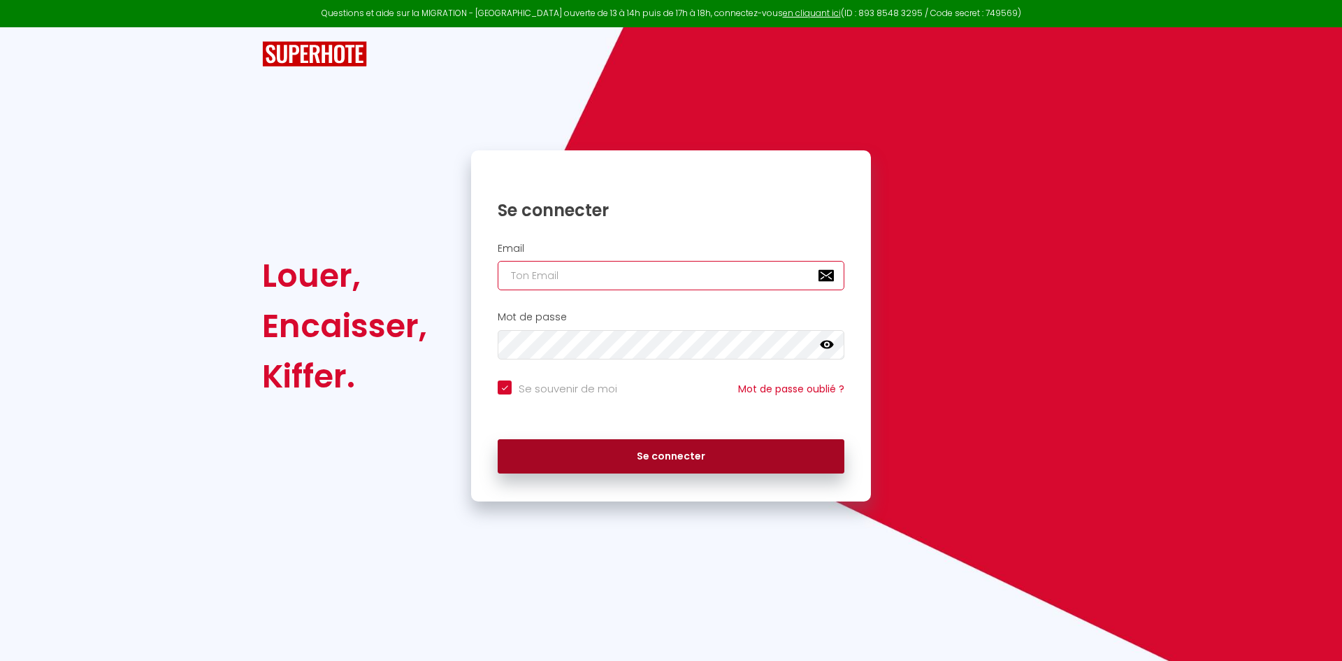
type input "[EMAIL_ADDRESS][DOMAIN_NAME]"
click at [661, 454] on button "Se connecter" at bounding box center [671, 456] width 347 height 35
checkbox input "true"
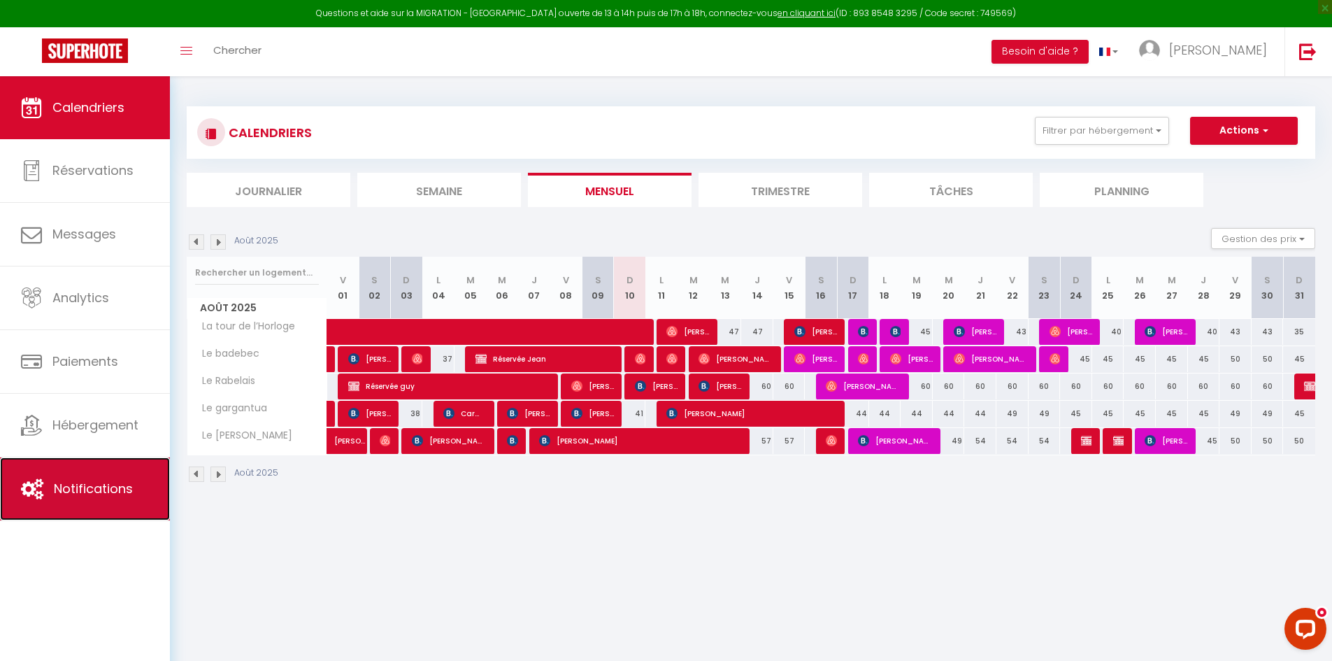
click at [82, 491] on span "Notifications" at bounding box center [93, 488] width 79 height 17
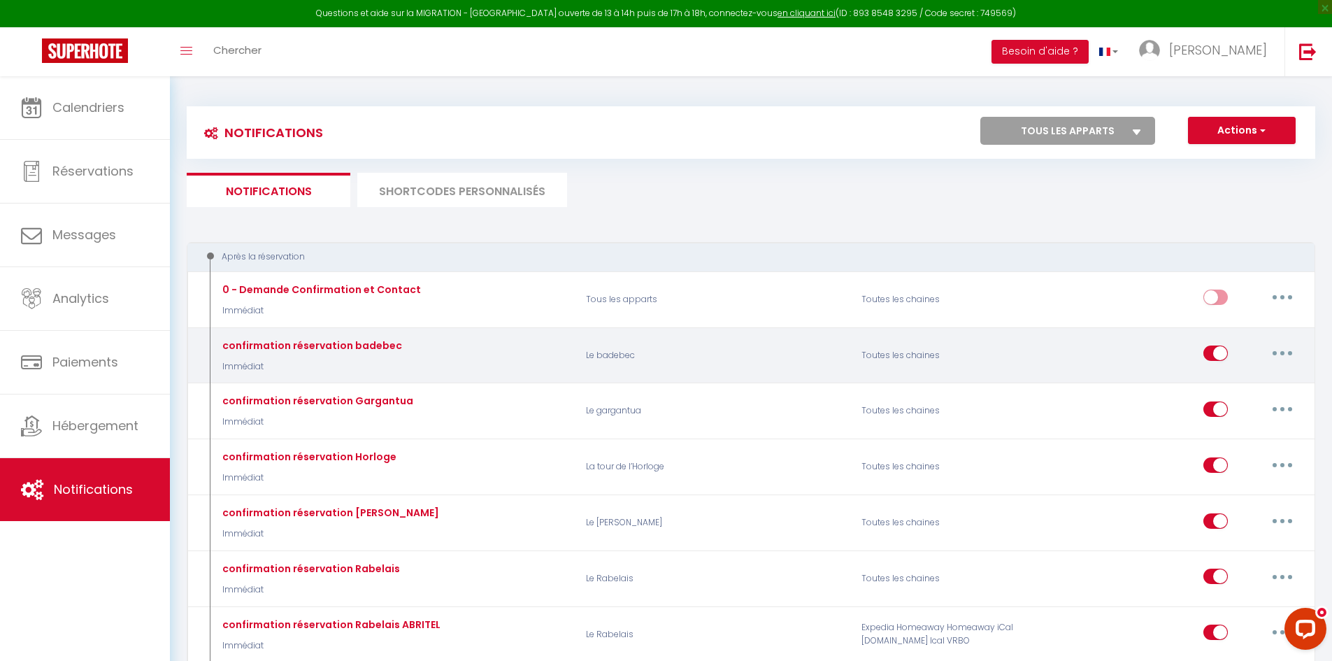
select select
checkbox input "false"
select select
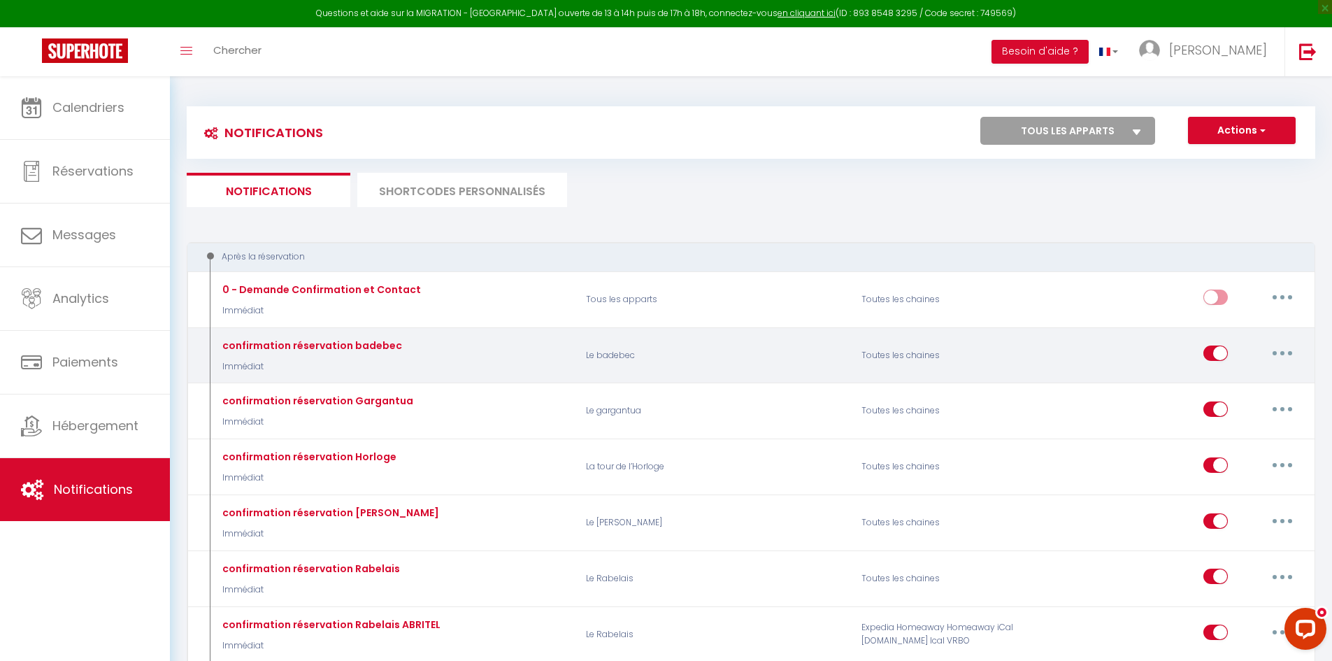
checkbox input "false"
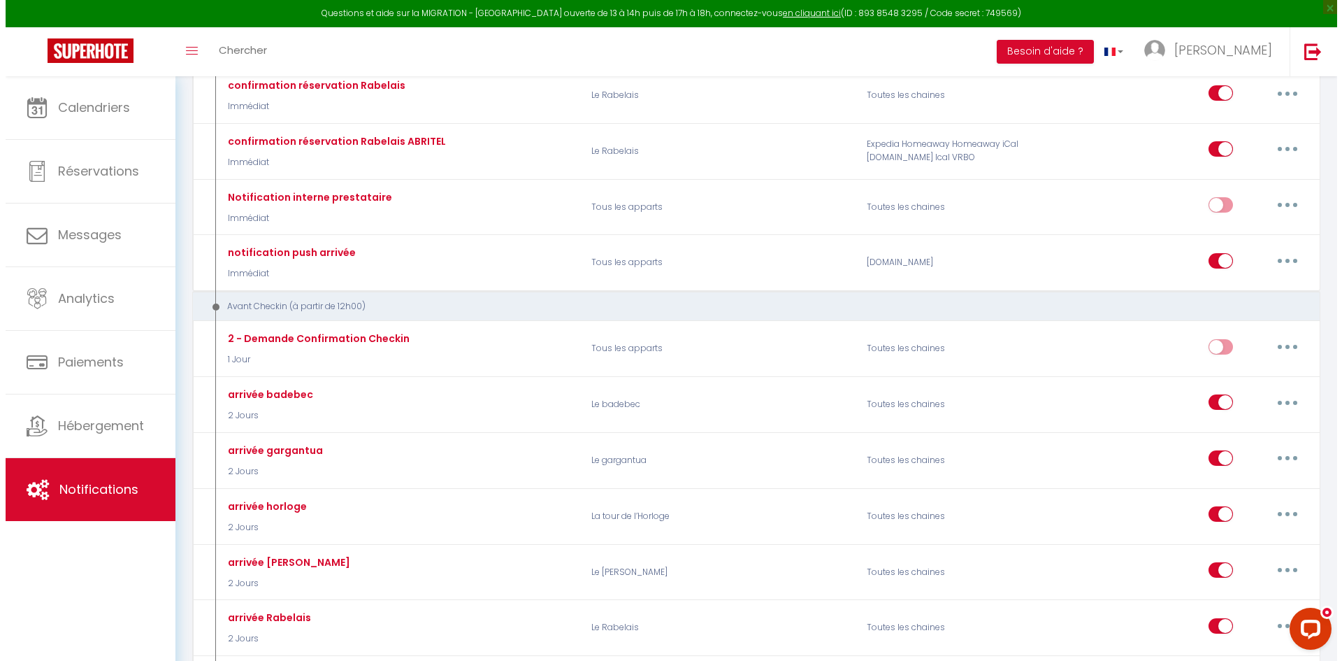
scroll to position [489, 0]
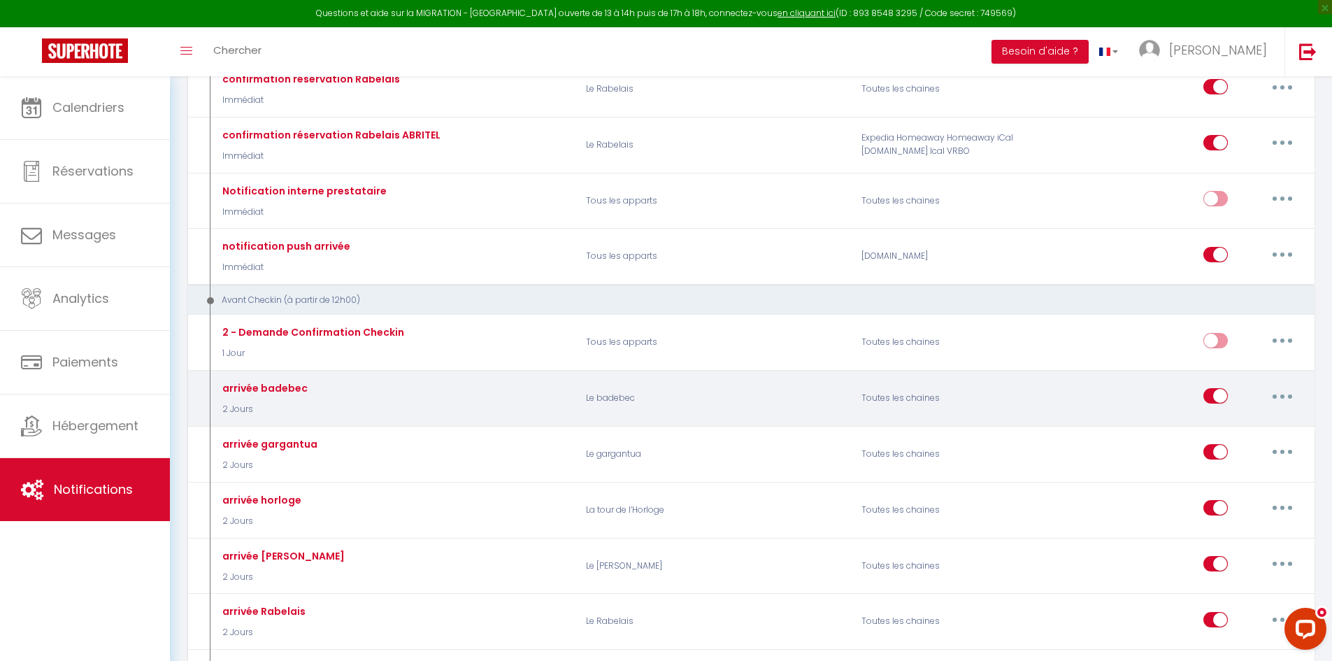
click at [1283, 395] on icon "button" at bounding box center [1282, 396] width 4 height 4
click at [1244, 424] on link "Editer" at bounding box center [1245, 428] width 103 height 24
type input "arrivée badebec"
select select "2 Jours"
select select "if_booking_is_paid"
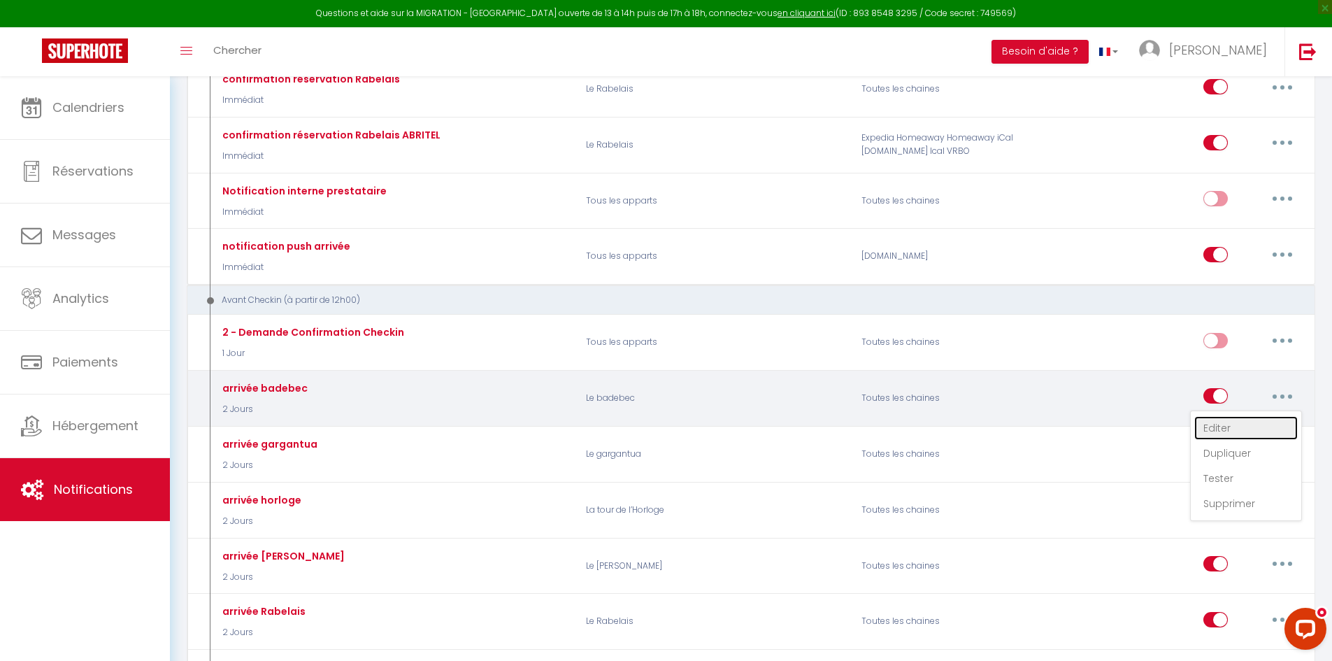
checkbox input "true"
checkbox input "false"
checkbox input "true"
radio input "true"
type input "Votre arrivée [RENTAL:NAME][GUEST:NAME]"
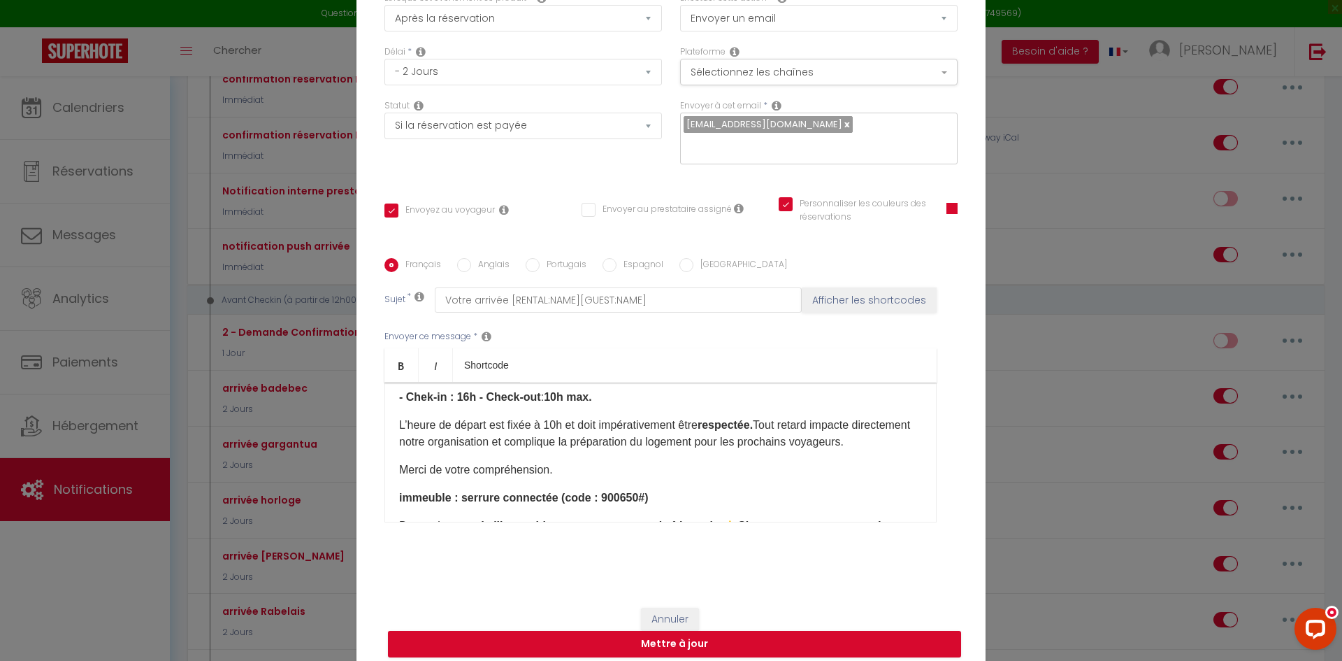
scroll to position [350, 0]
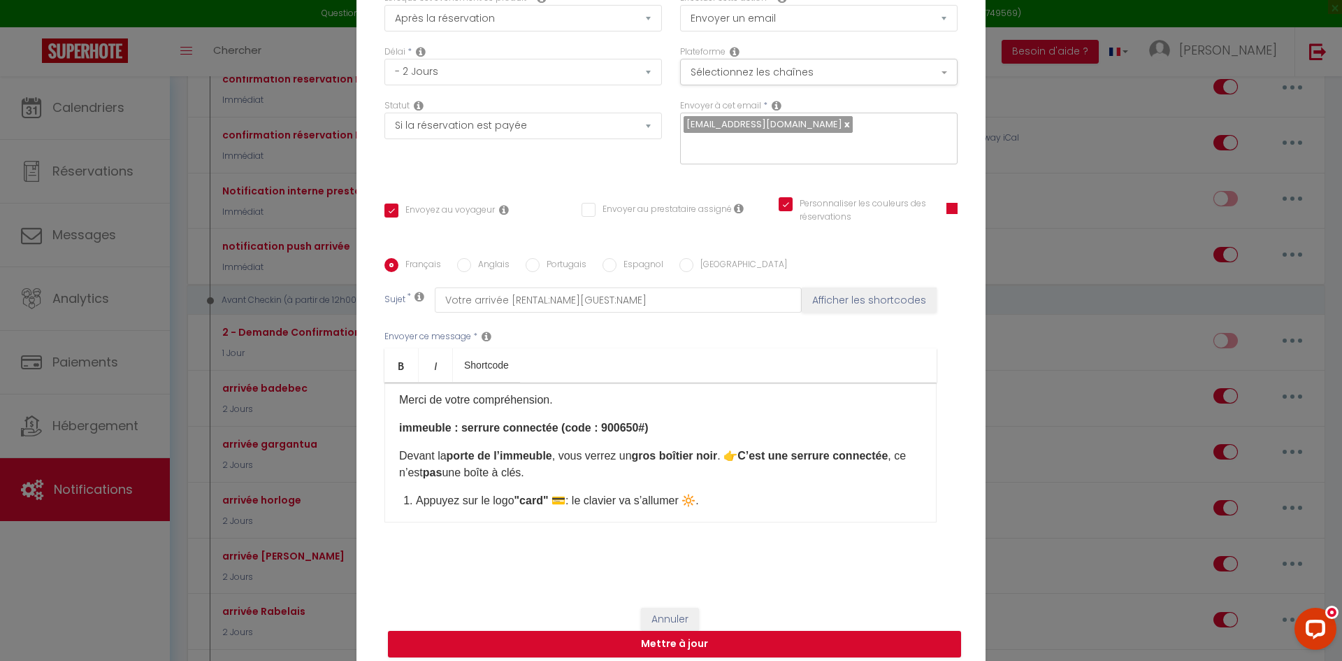
click at [601, 422] on strong "immeuble : serrure connectée (code : 900650#)" at bounding box center [524, 428] width 250 height 12
drag, startPoint x: 598, startPoint y: 418, endPoint x: 633, endPoint y: 418, distance: 35.7
click at [633, 422] on strong "immeuble : serrure connectée (code : 900650#)" at bounding box center [524, 428] width 250 height 12
drag, startPoint x: 595, startPoint y: 418, endPoint x: 641, endPoint y: 422, distance: 46.3
click at [641, 422] on strong "immeuble : serrure connectée (code : 490580#)" at bounding box center [524, 428] width 250 height 12
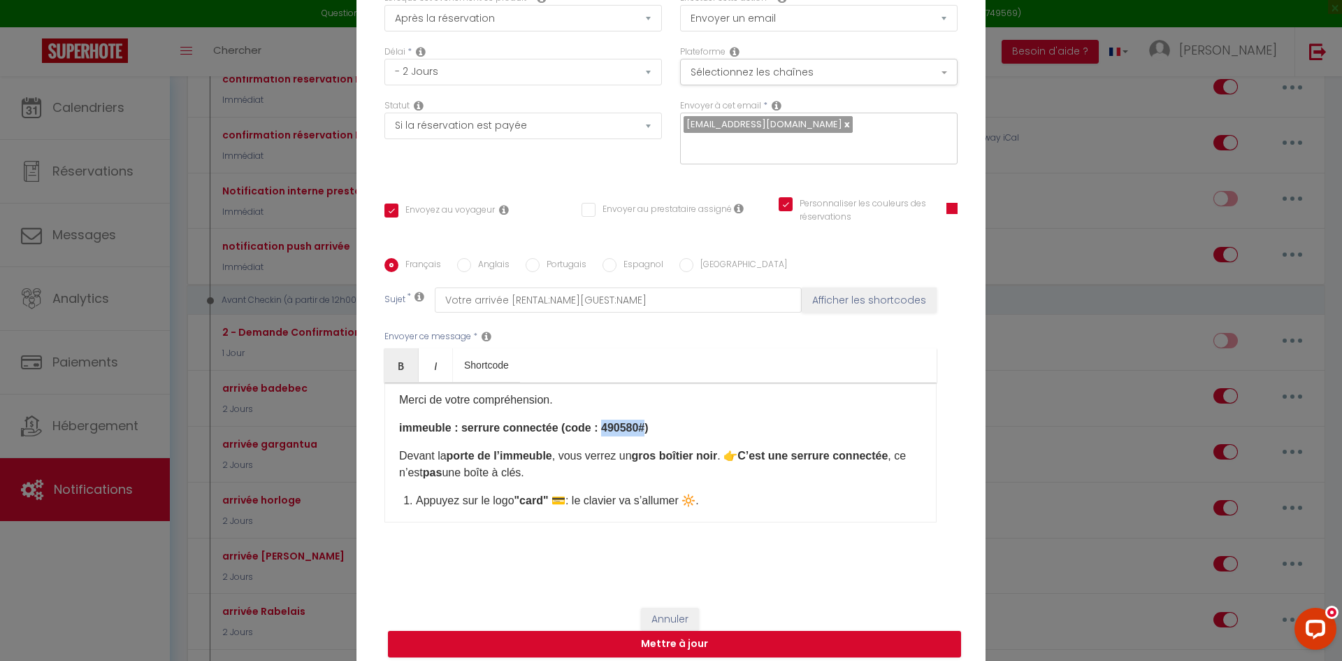
copy strong "490580#"
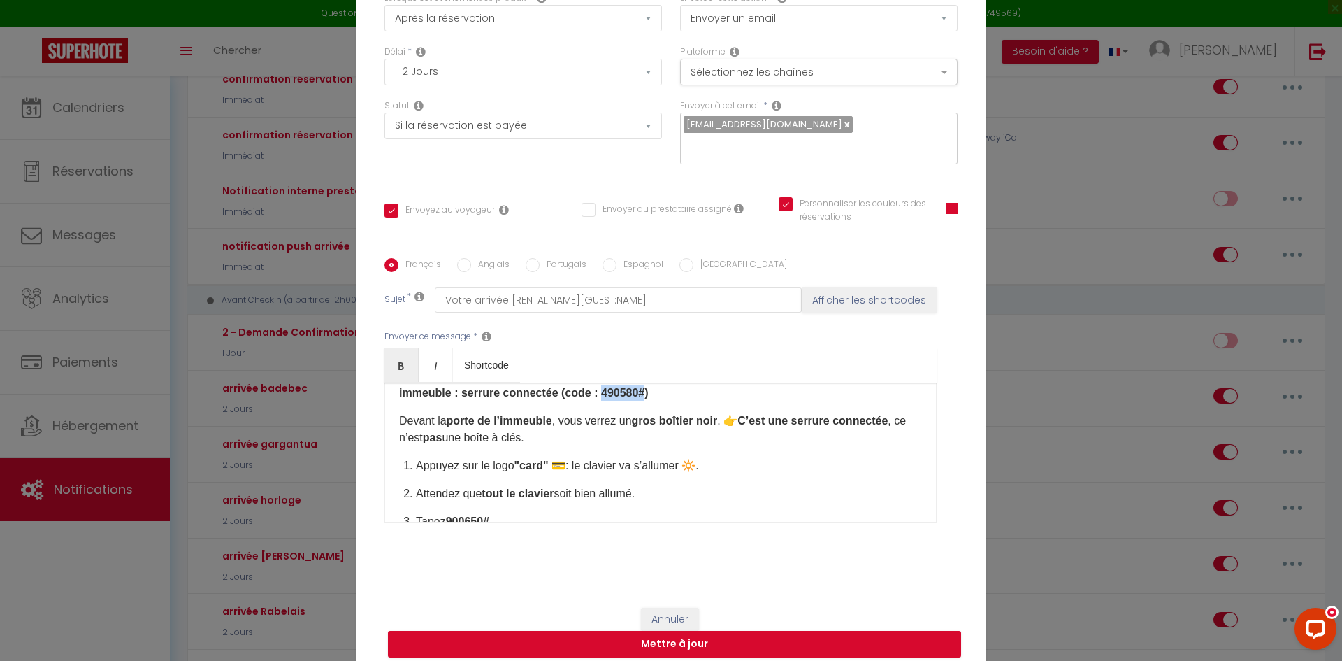
scroll to position [489, 0]
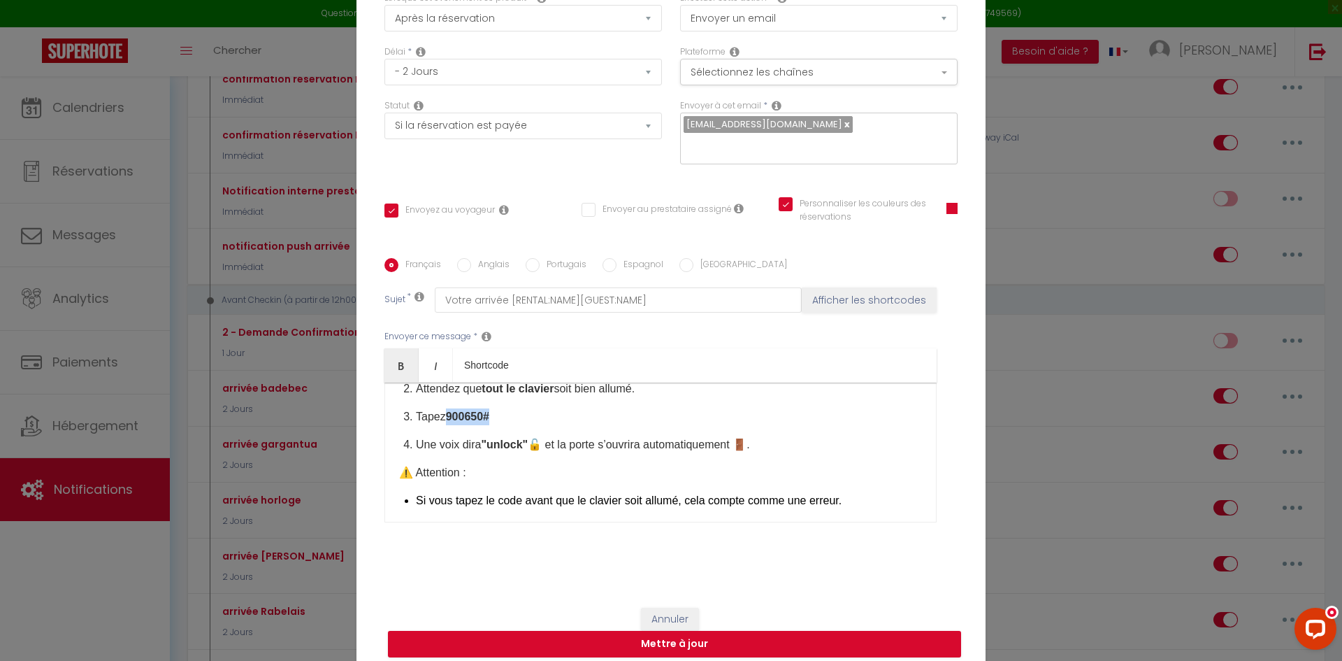
drag, startPoint x: 445, startPoint y: 405, endPoint x: 486, endPoint y: 404, distance: 41.2
click at [490, 408] on p "Tapez 900650#" at bounding box center [669, 416] width 506 height 17
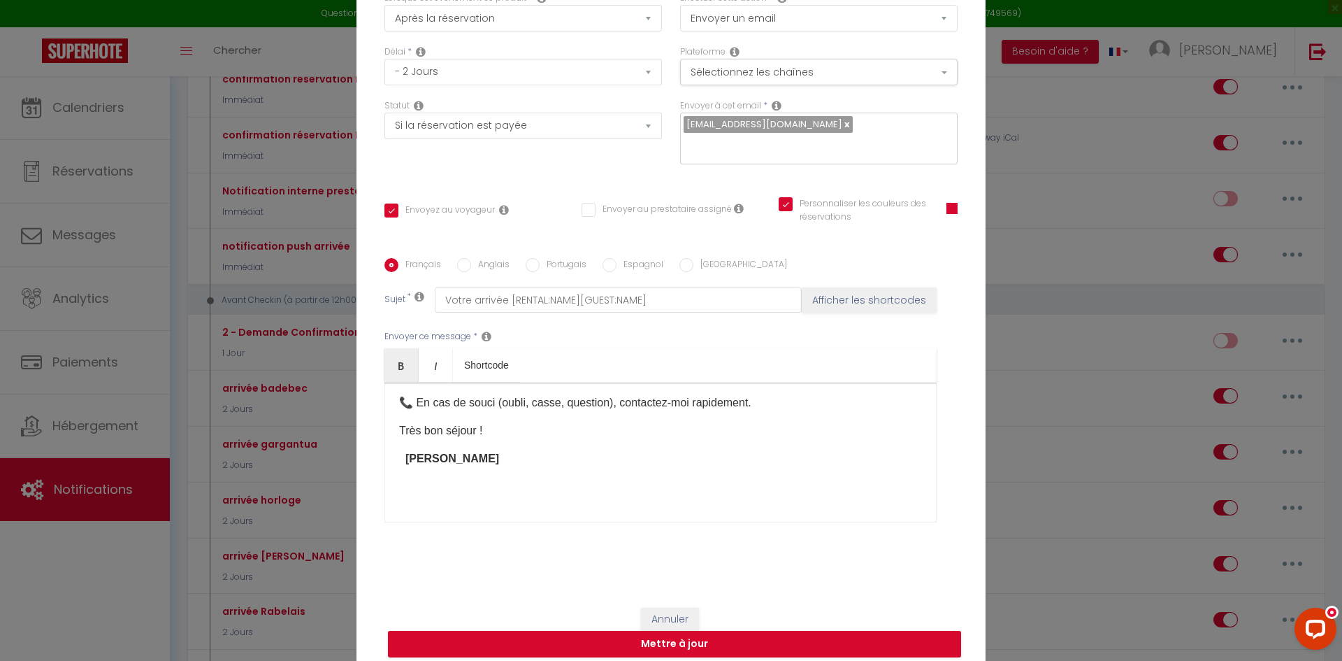
scroll to position [910, 0]
click at [729, 636] on button "Mettre à jour" at bounding box center [674, 644] width 573 height 27
checkbox input "true"
checkbox input "false"
checkbox input "true"
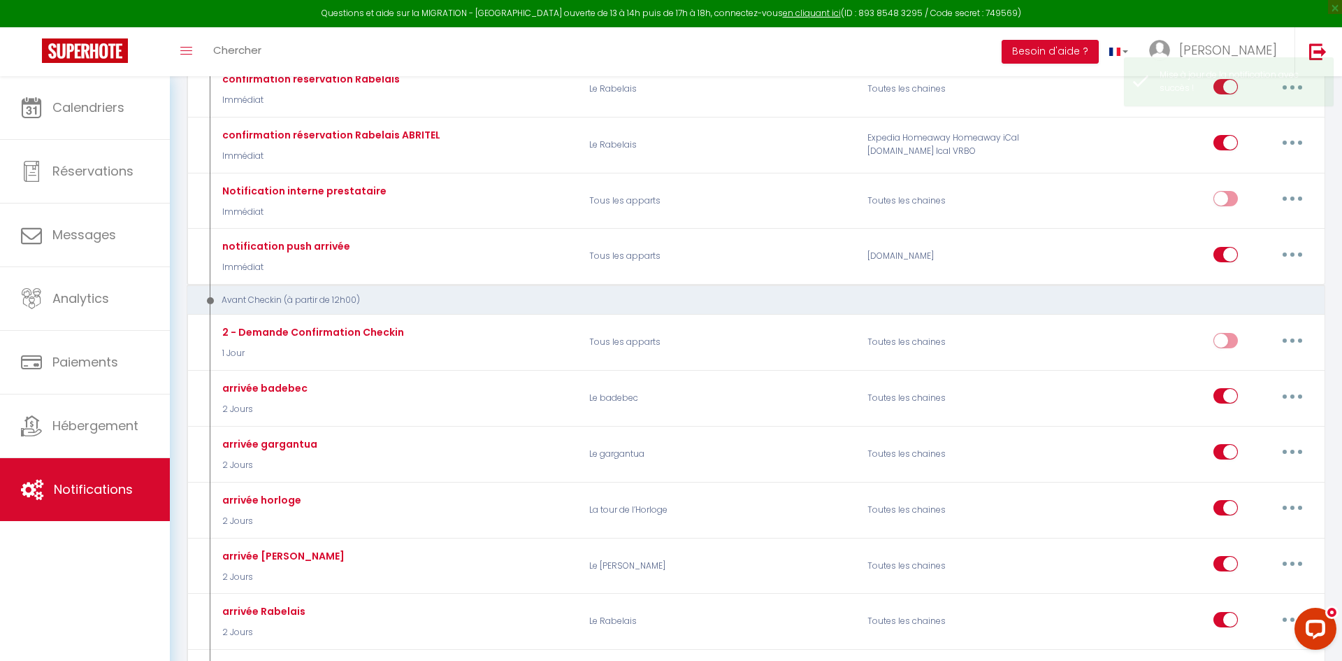
scroll to position [0, 0]
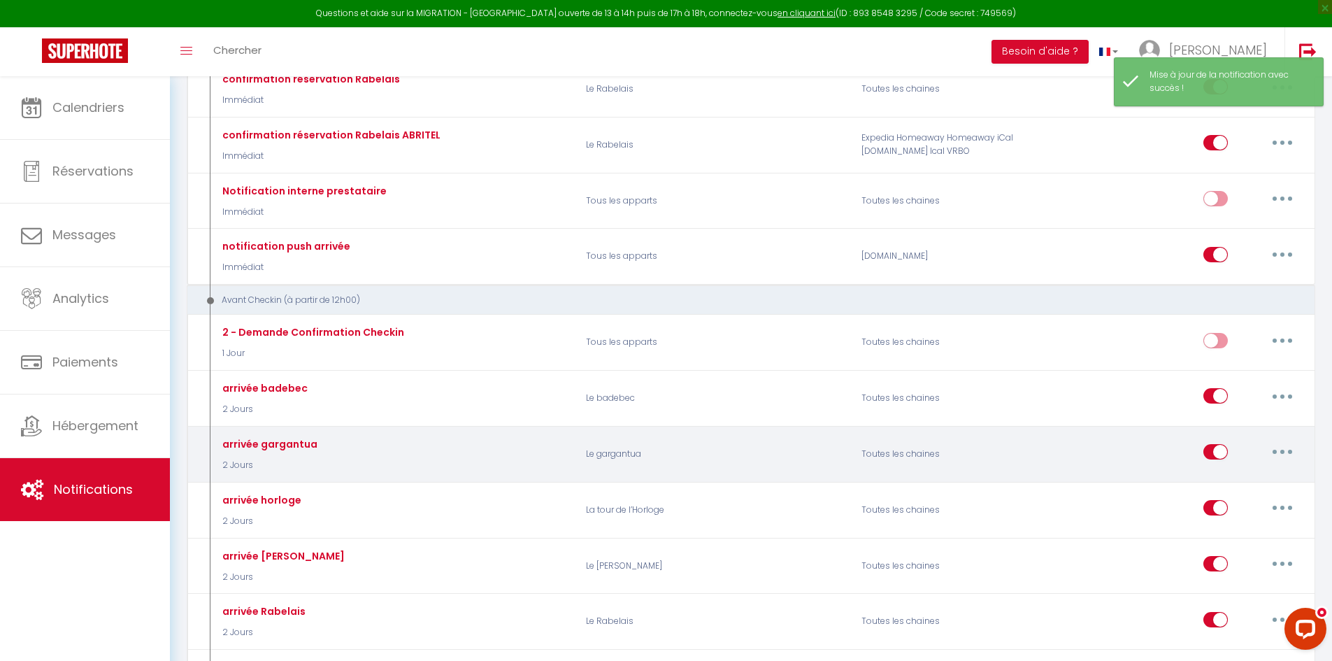
click at [1280, 441] on button "button" at bounding box center [1281, 451] width 39 height 22
click at [1210, 487] on link "Editer" at bounding box center [1245, 484] width 103 height 24
type input "arrivée gargantua"
select select "2 Jours"
select select "if_booking_is_paid"
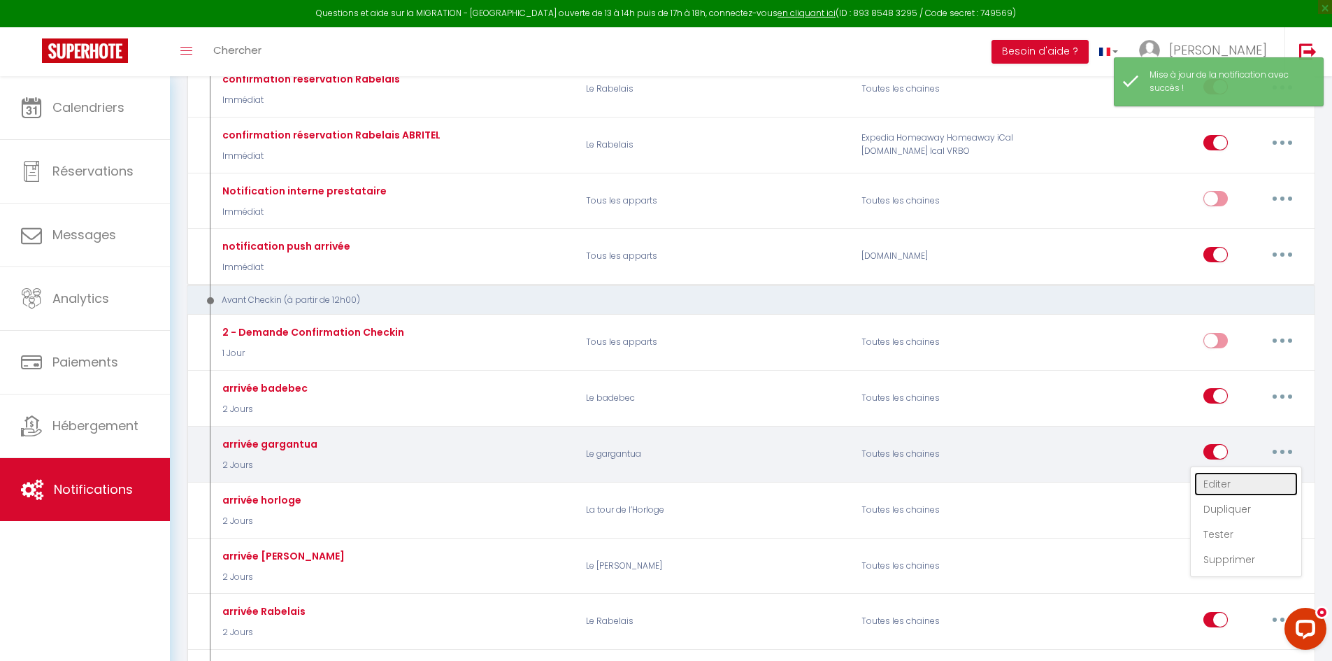
checkbox input "true"
checkbox input "false"
radio input "true"
type input "Vos instructions d'arrivée"
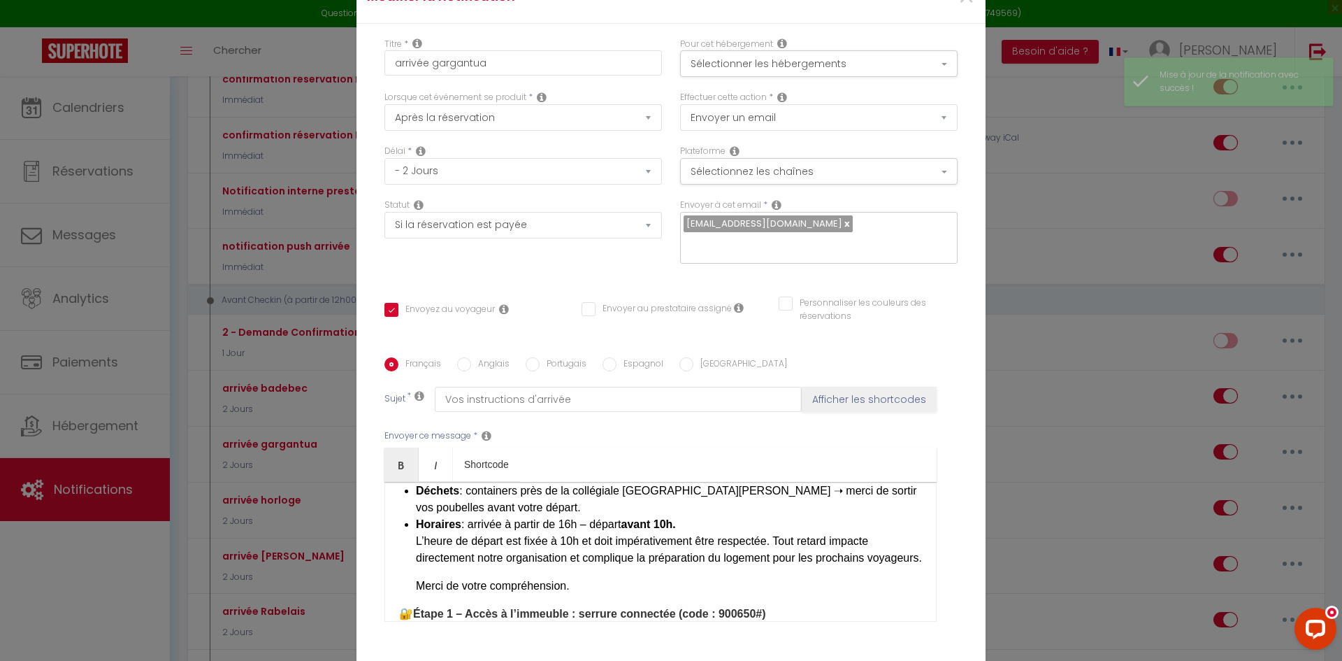
scroll to position [210, 0]
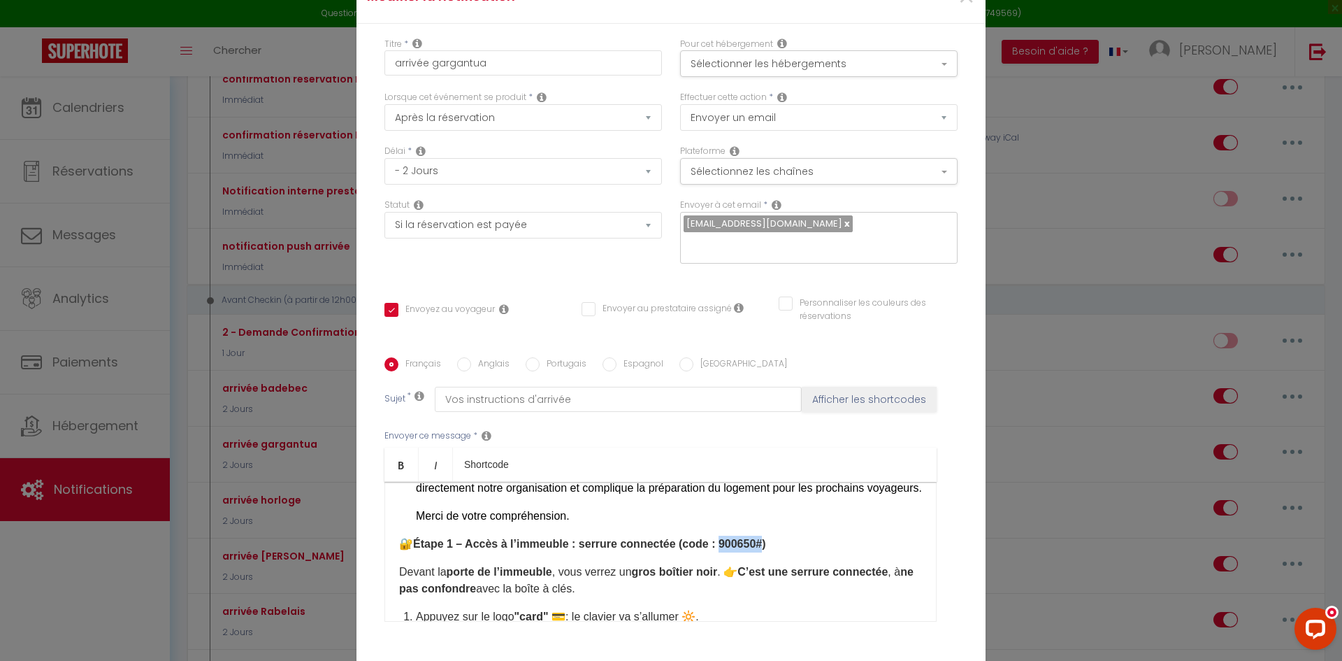
drag, startPoint x: 716, startPoint y: 457, endPoint x: 760, endPoint y: 460, distance: 44.1
click at [760, 538] on strong "Étape 1 – Accès à l’immeuble : serrure connectée (code : 900650#)" at bounding box center [589, 544] width 353 height 12
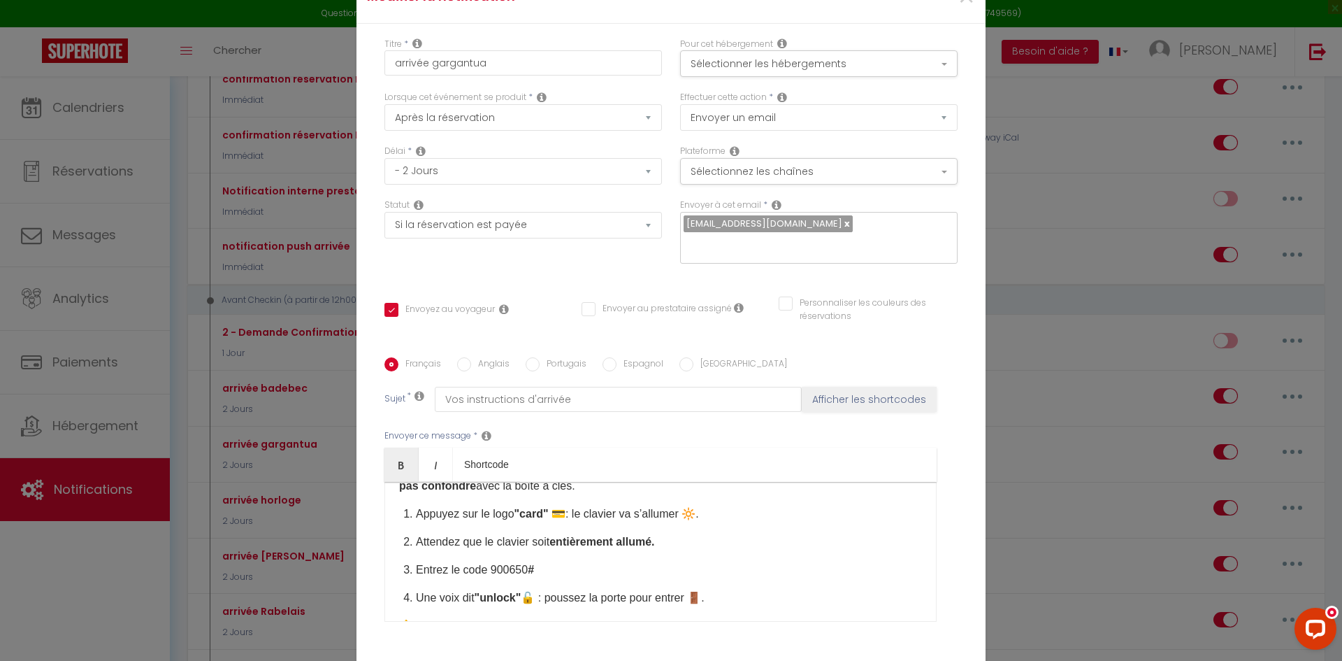
scroll to position [350, 0]
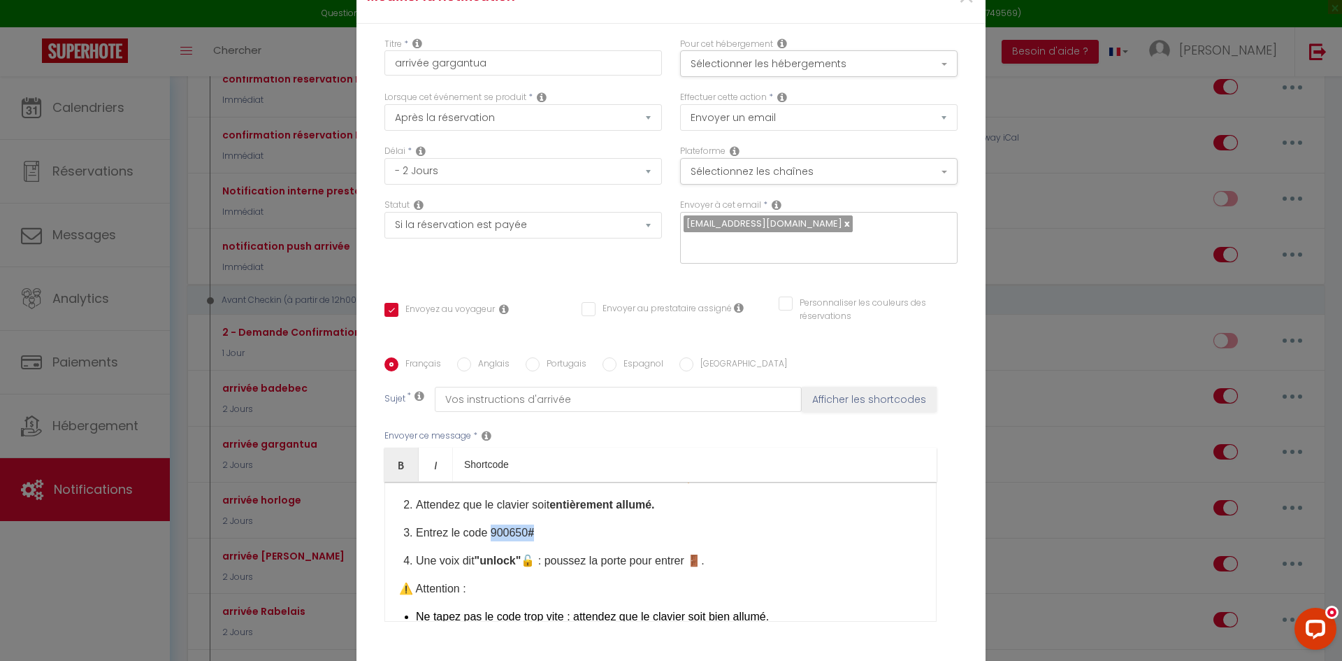
drag, startPoint x: 487, startPoint y: 449, endPoint x: 524, endPoint y: 451, distance: 37.1
click at [526, 524] on p "Entrez le code 900650 #" at bounding box center [669, 532] width 506 height 17
checkbox input "true"
checkbox input "false"
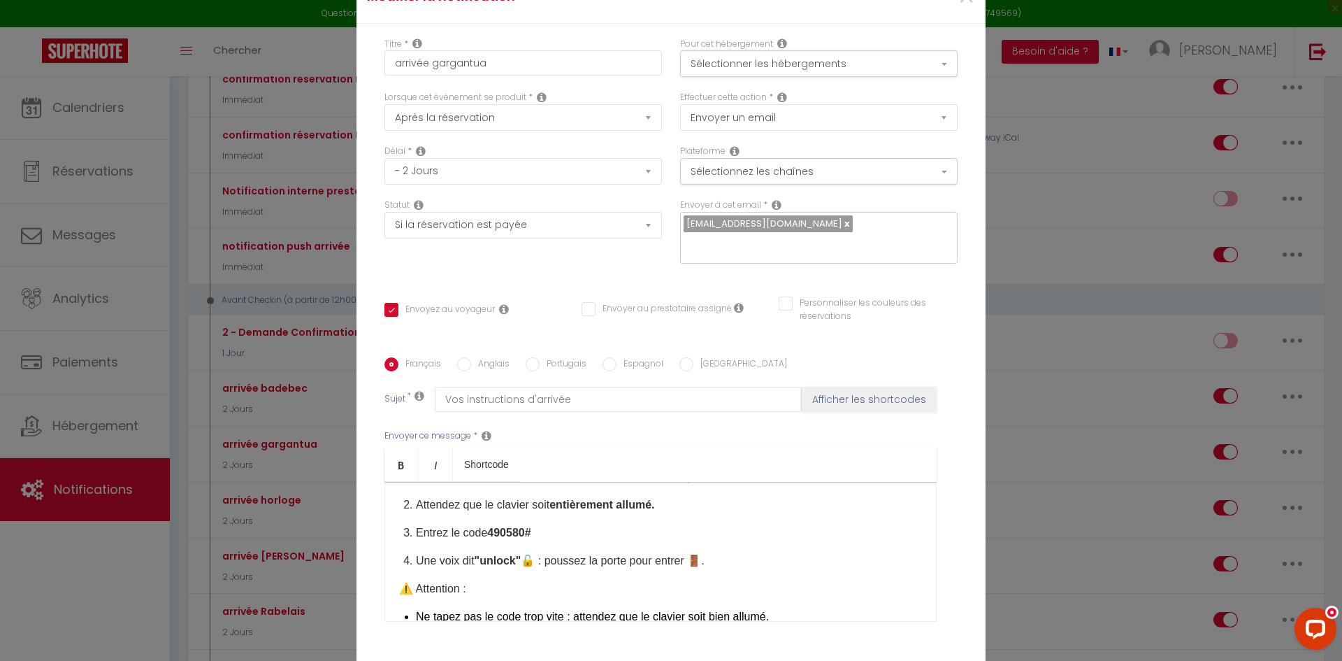
checkbox input "false"
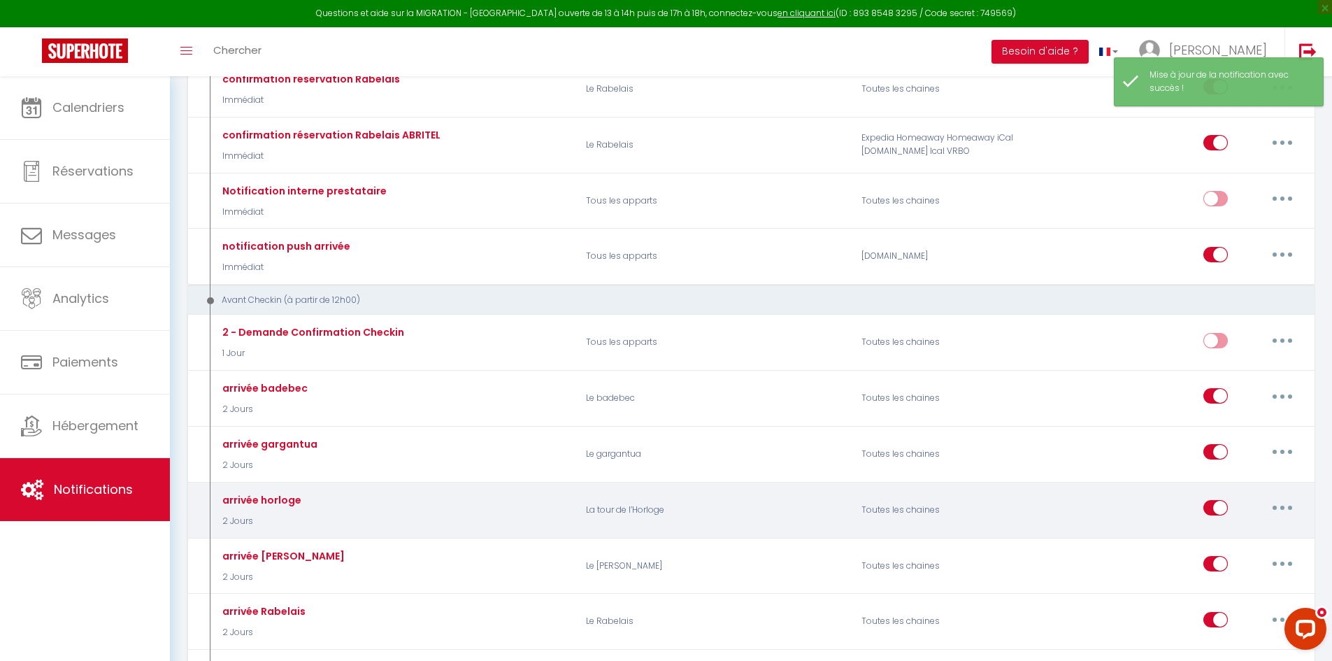
click at [1293, 507] on button "button" at bounding box center [1281, 507] width 39 height 22
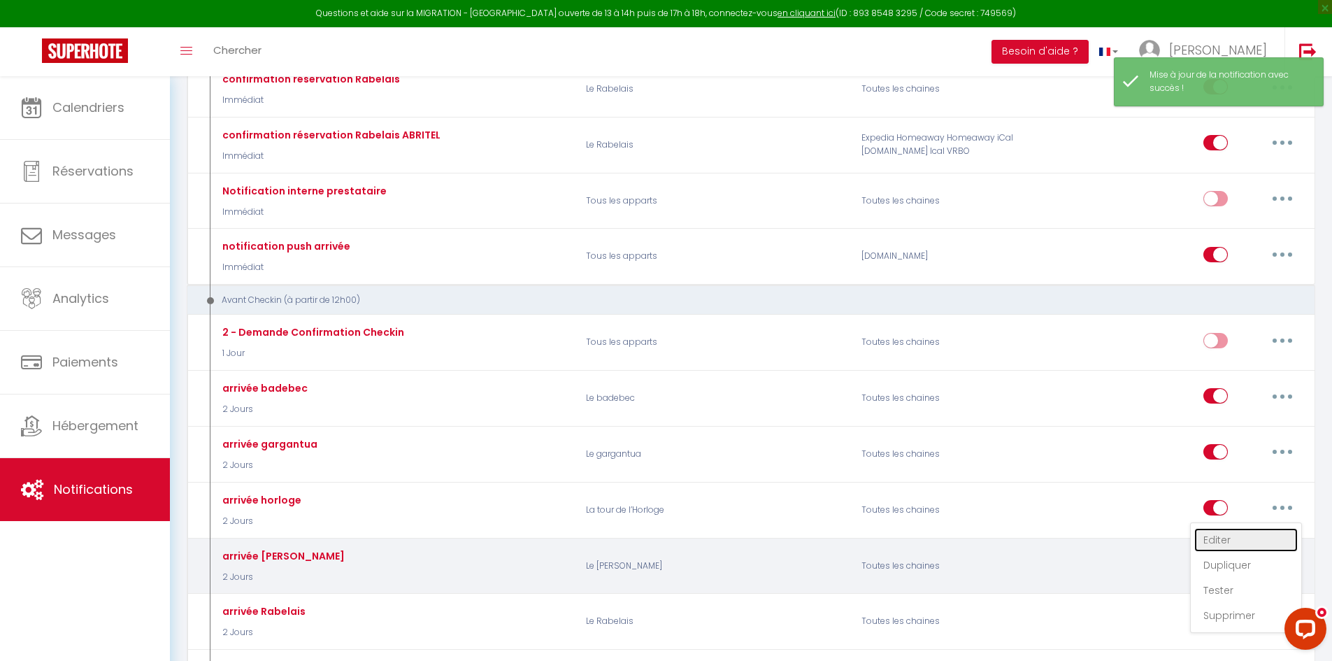
click at [1216, 550] on link "Editer" at bounding box center [1245, 540] width 103 height 24
type input "arrivée horloge"
select select "2 Jours"
select select "if_booking_is_paid"
checkbox input "true"
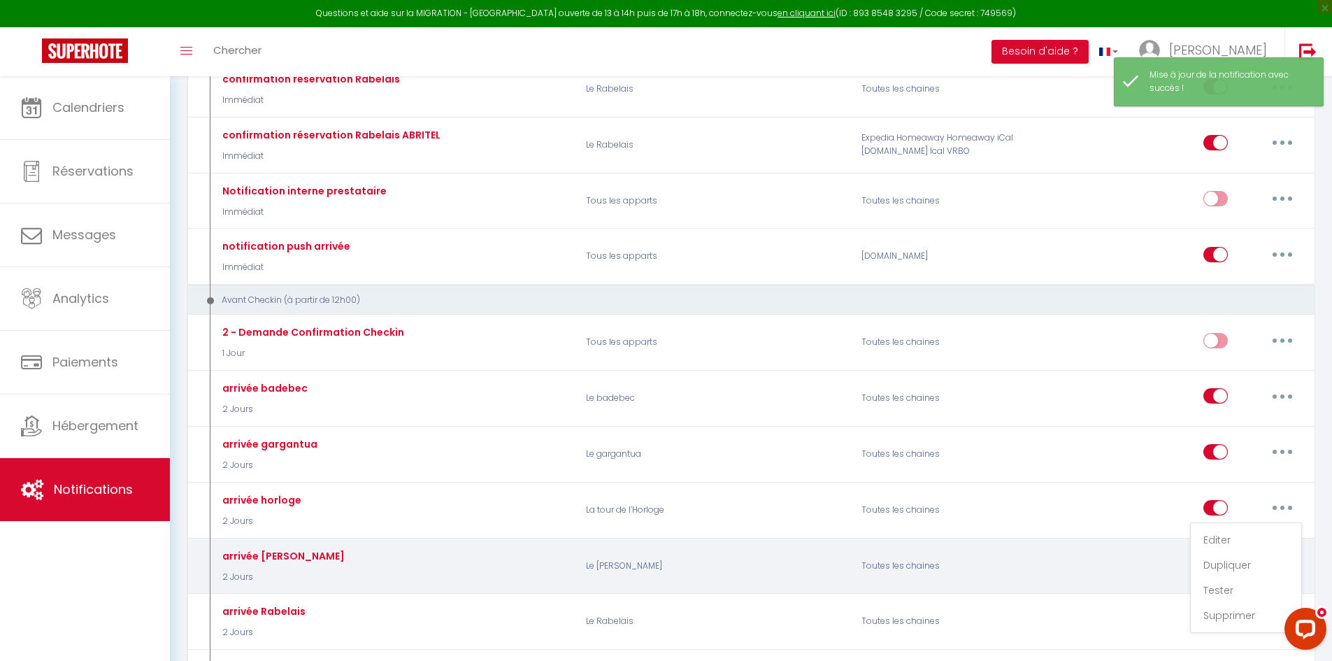
checkbox input "false"
radio input "true"
type input "Vos instructions d'arrivée"
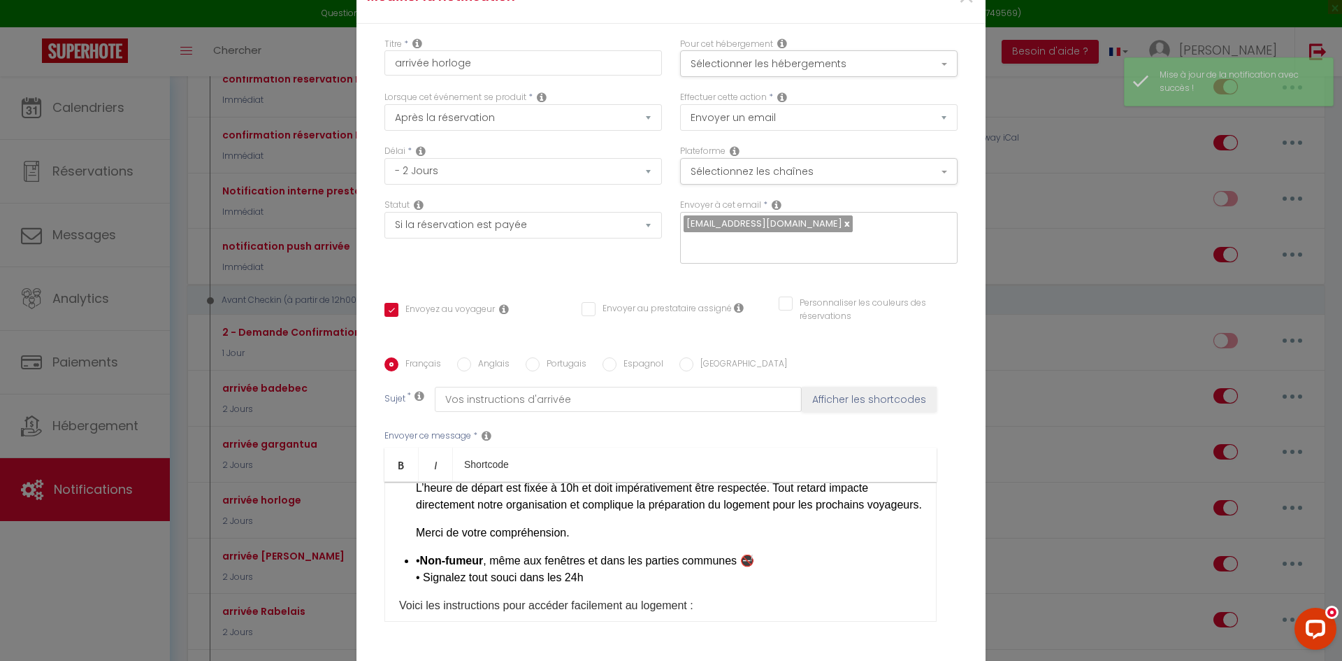
scroll to position [210, 0]
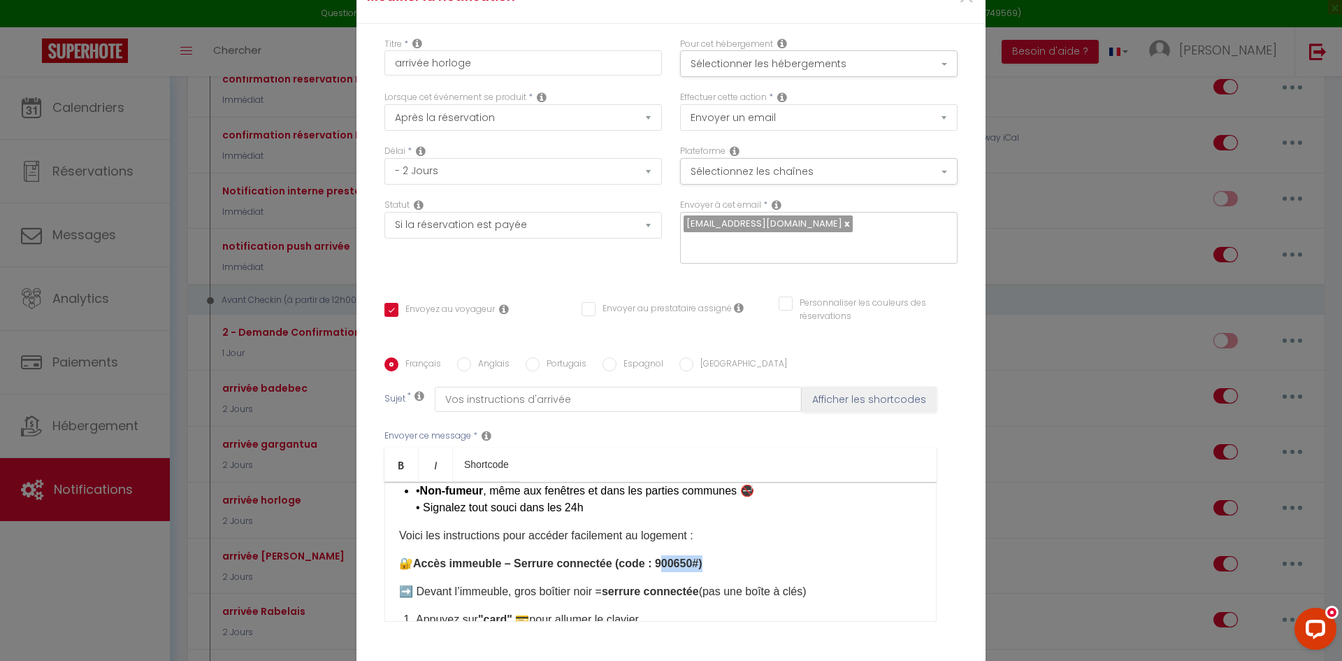
drag, startPoint x: 666, startPoint y: 477, endPoint x: 700, endPoint y: 475, distance: 33.6
click at [700, 555] on p "🔐 Accès immeuble – Serrure connectée (code : 900650#)" at bounding box center [660, 563] width 523 height 17
click at [666, 557] on strong "Accès immeuble – Serrure connectée (code : 900650#)" at bounding box center [557, 563] width 289 height 12
drag, startPoint x: 649, startPoint y: 477, endPoint x: 688, endPoint y: 477, distance: 38.5
click at [697, 557] on strong "Accès immeuble – Serrure connectée (code : 900650#)" at bounding box center [557, 563] width 289 height 12
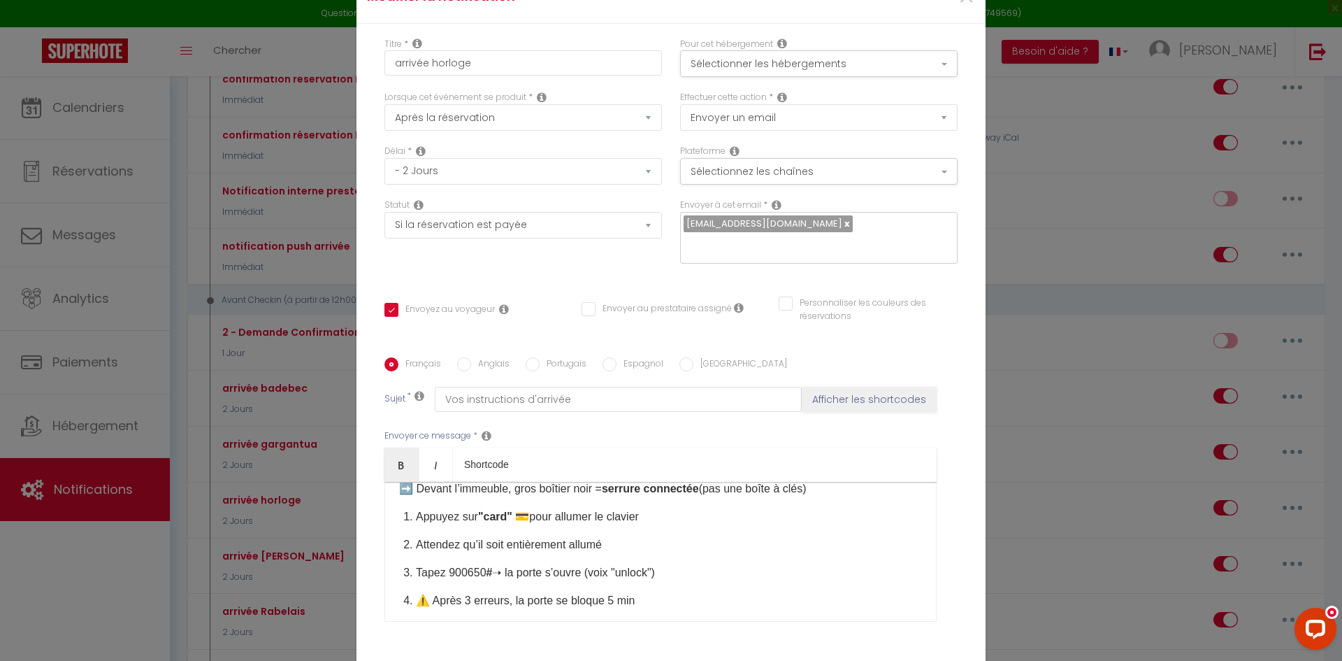
scroll to position [350, 0]
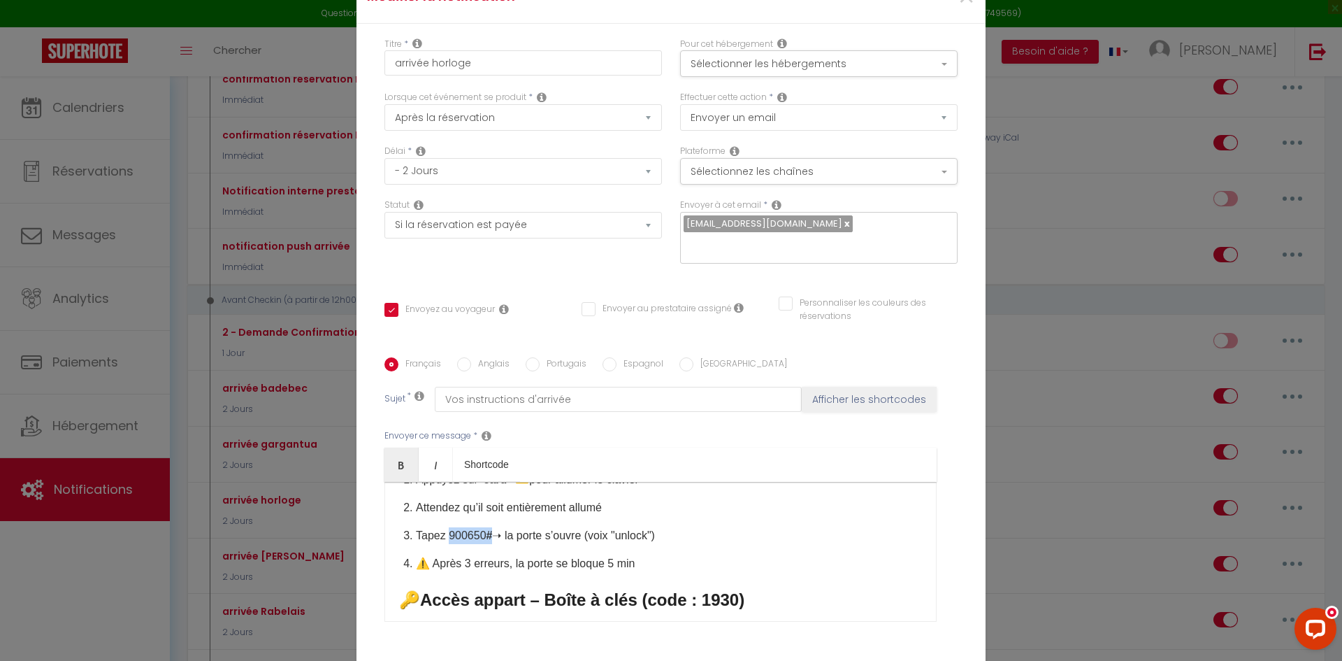
drag, startPoint x: 445, startPoint y: 449, endPoint x: 483, endPoint y: 450, distance: 37.8
click at [483, 527] on p "Tapez 900650 # ➝ la porte s’ouvre (voix "unlock")" at bounding box center [669, 535] width 506 height 17
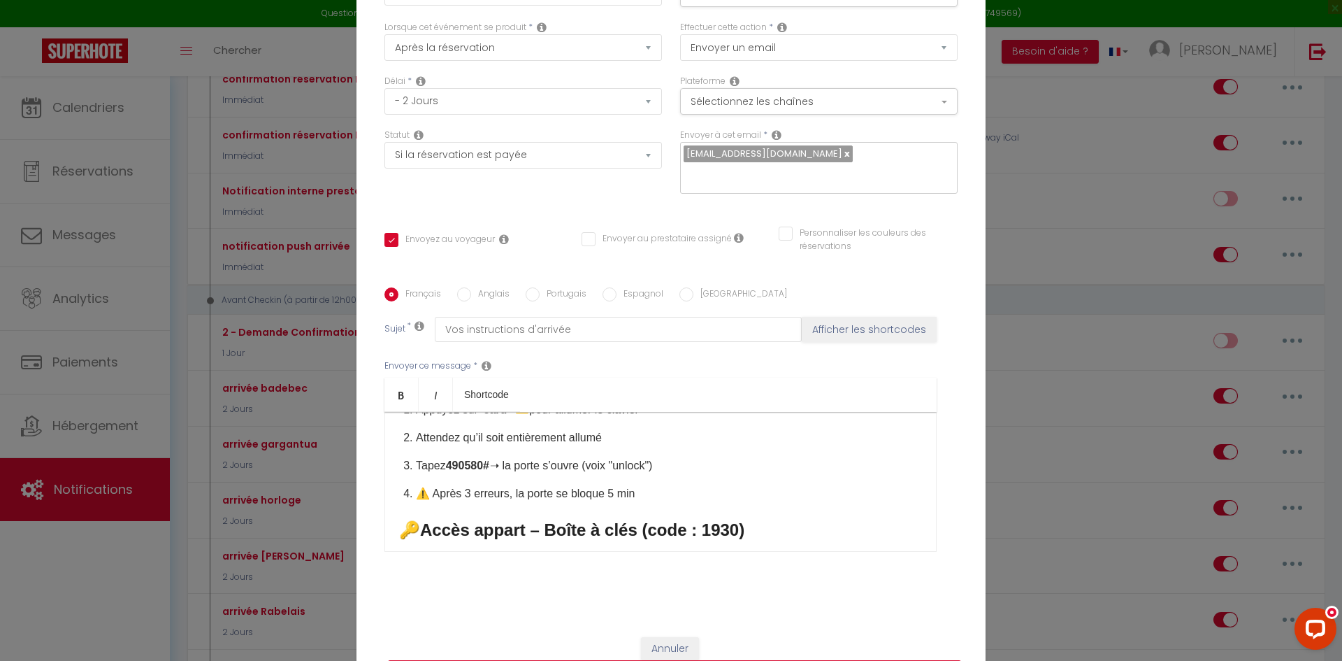
click at [678, 636] on button "Mettre à jour" at bounding box center [674, 673] width 573 height 27
checkbox input "true"
checkbox input "false"
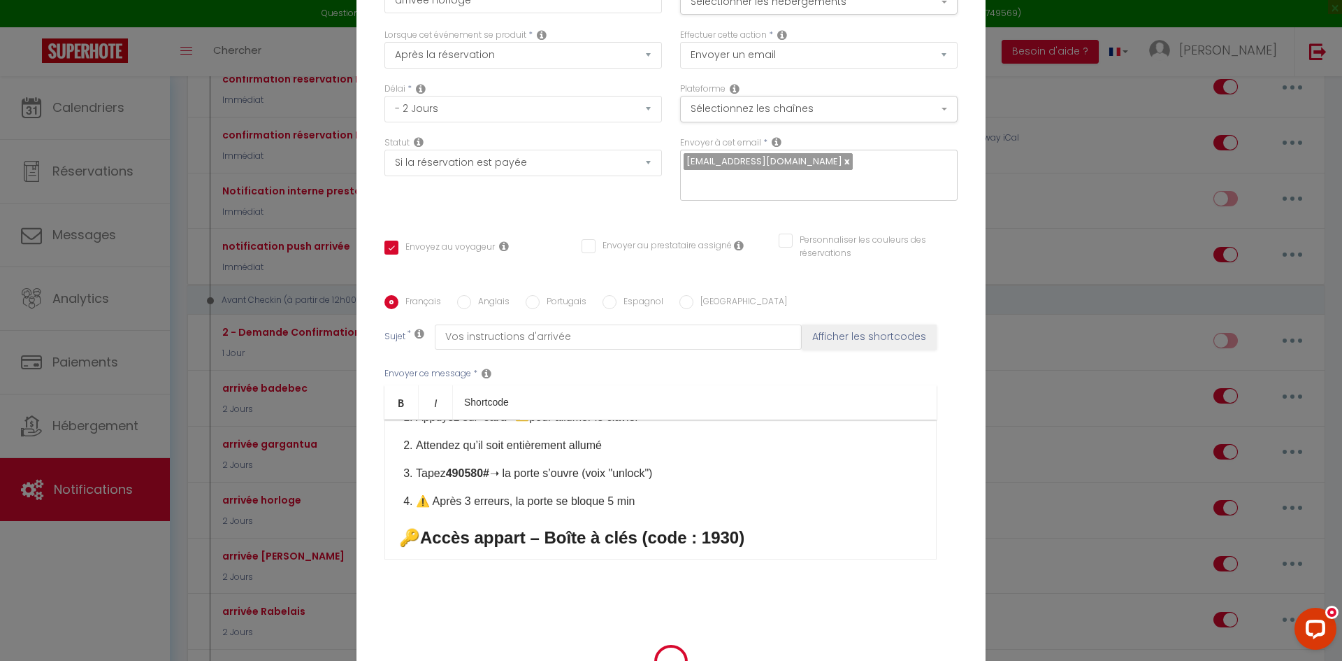
scroll to position [77, 0]
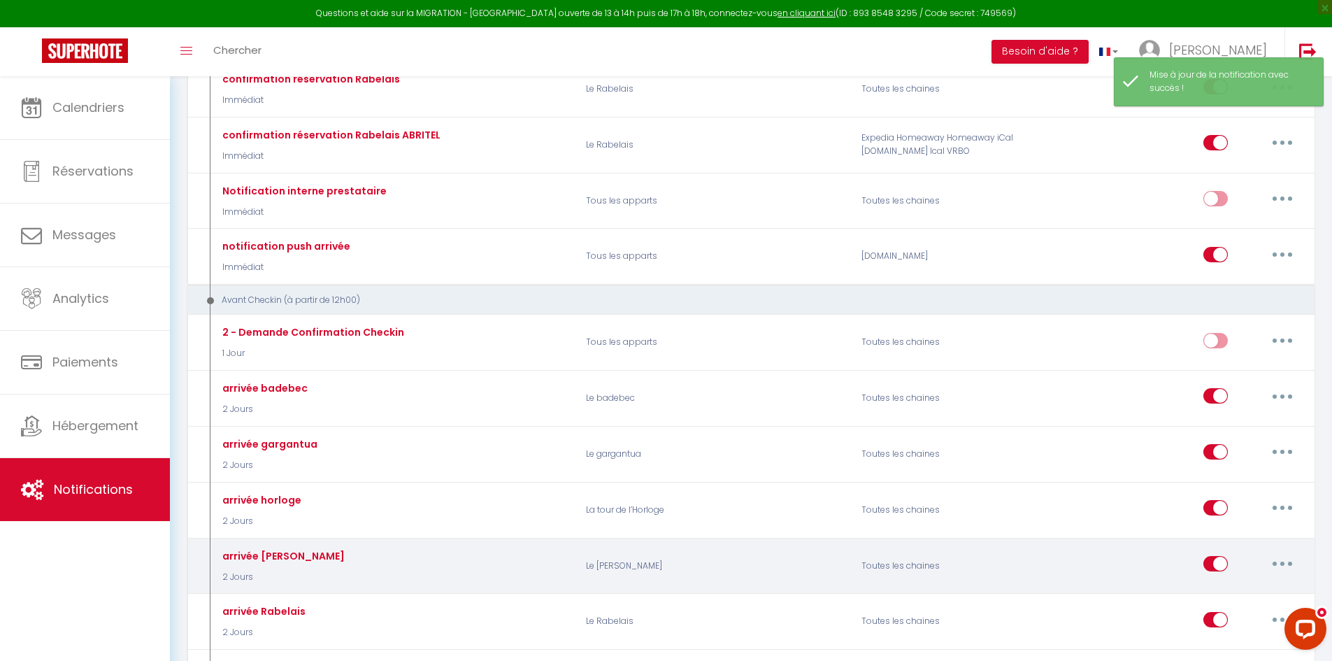
click at [1269, 564] on button "button" at bounding box center [1281, 563] width 39 height 22
click at [1219, 596] on link "Editer" at bounding box center [1245, 596] width 103 height 24
type input "arrivée [PERSON_NAME]"
select select "2 Jours"
select select
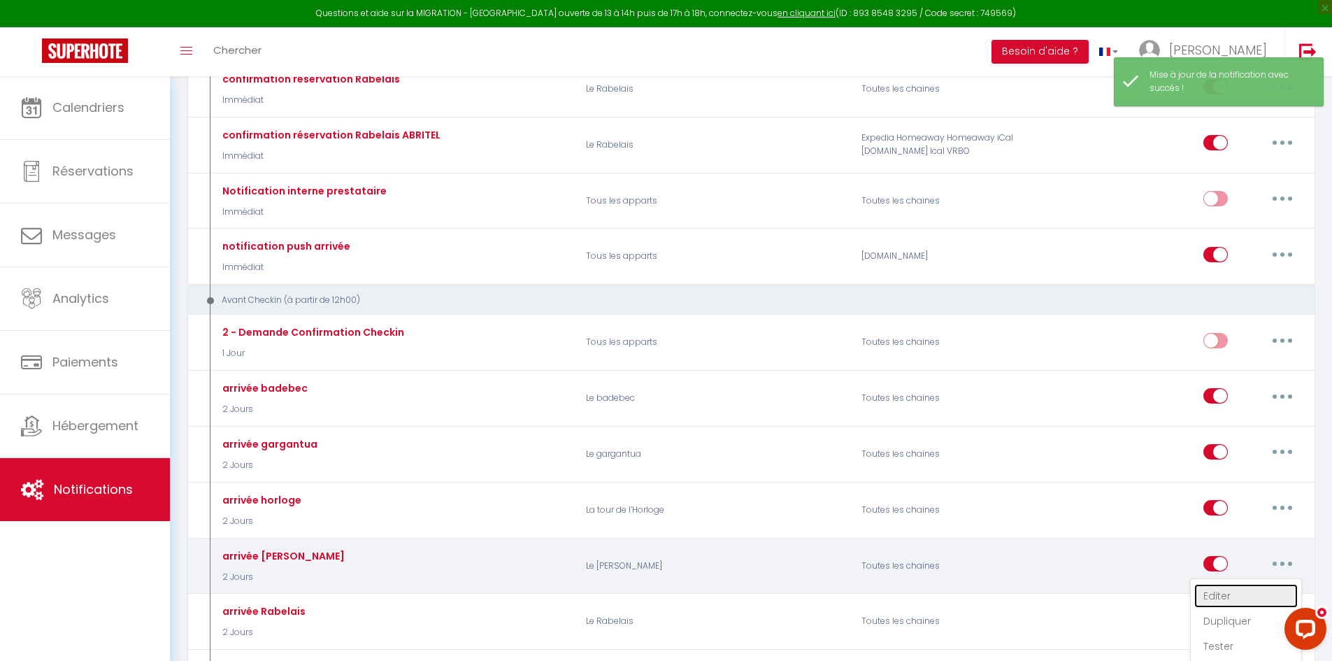
checkbox input "true"
checkbox input "false"
radio input "true"
type input "Vos instructions pour votre arrivée"
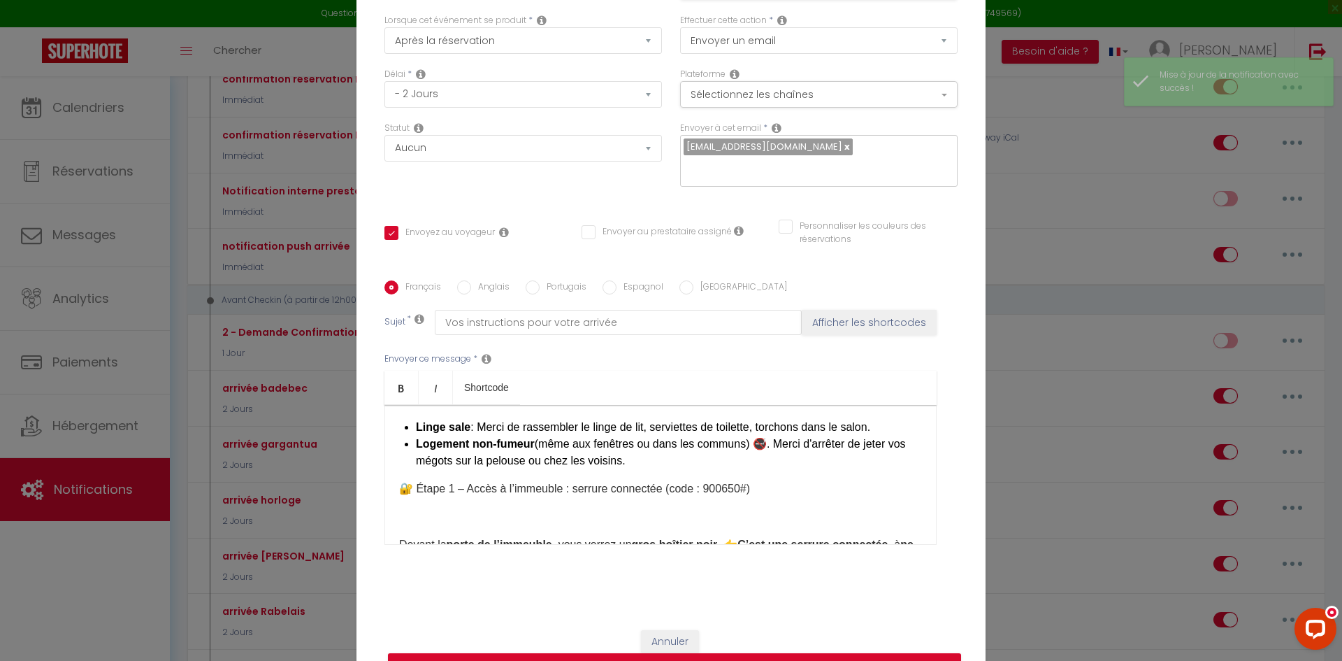
scroll to position [280, 0]
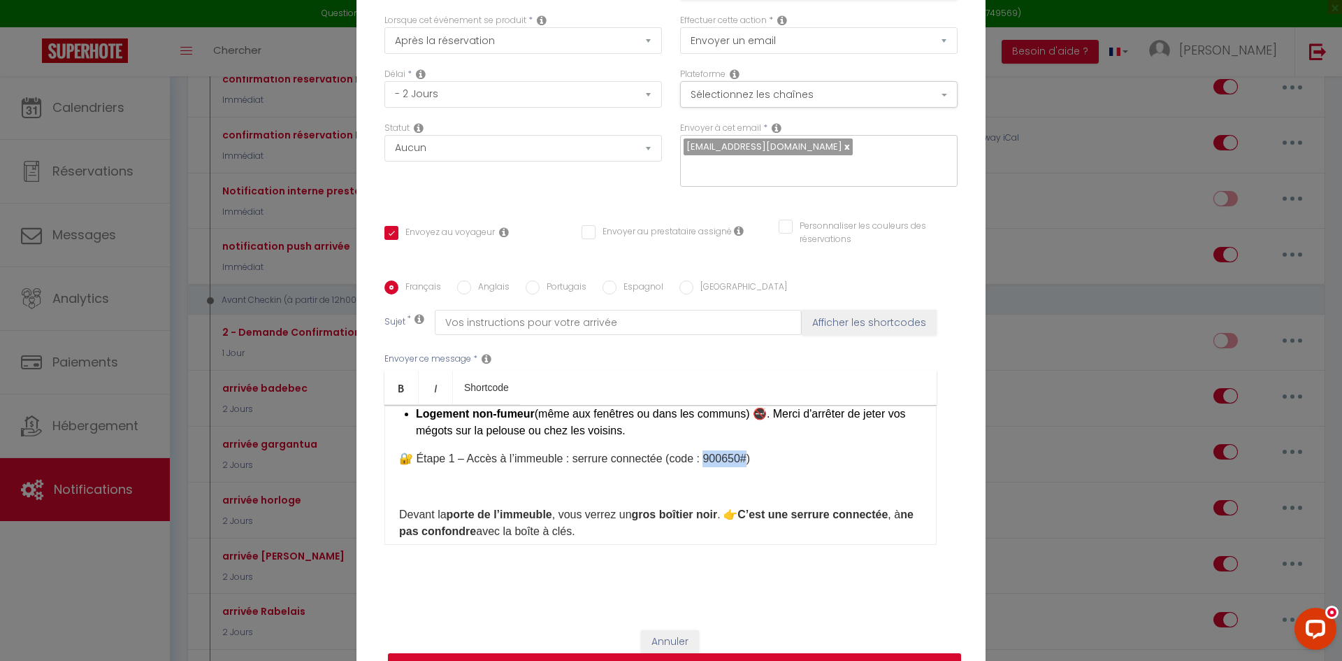
drag, startPoint x: 705, startPoint y: 446, endPoint x: 744, endPoint y: 448, distance: 39.9
click at [744, 452] on span "🔐 Étape 1 – Accès à l’immeuble : serrure connectée (code : 900650#)" at bounding box center [574, 458] width 351 height 12
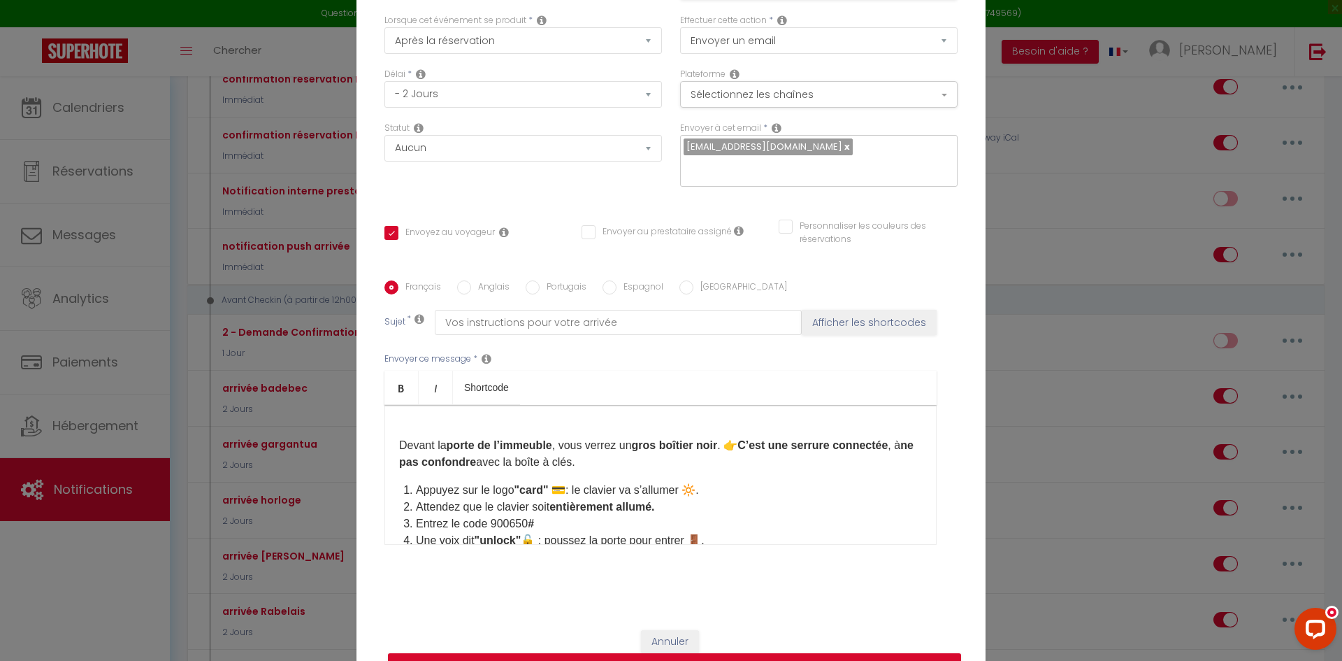
scroll to position [350, 0]
drag, startPoint x: 482, startPoint y: 506, endPoint x: 528, endPoint y: 507, distance: 46.2
click at [528, 514] on li "Entrez le code 900650 #" at bounding box center [669, 522] width 506 height 17
click at [726, 636] on button "Mettre à jour" at bounding box center [674, 666] width 573 height 27
checkbox input "true"
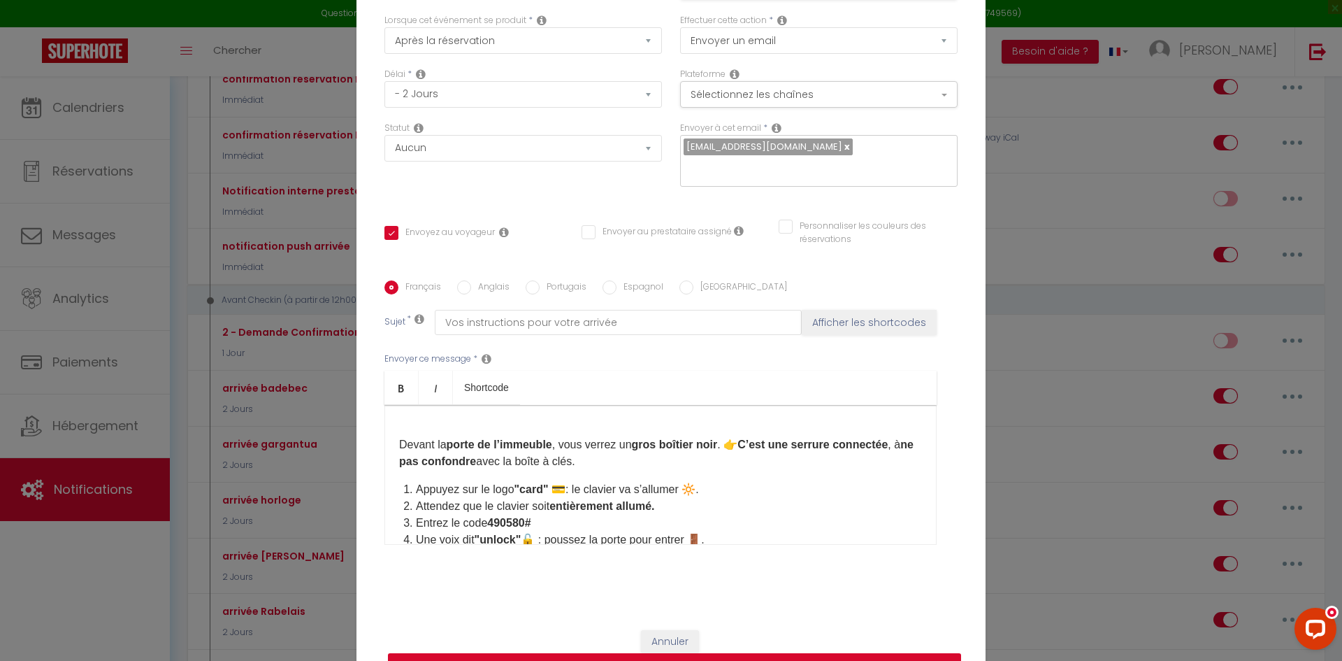
checkbox input "false"
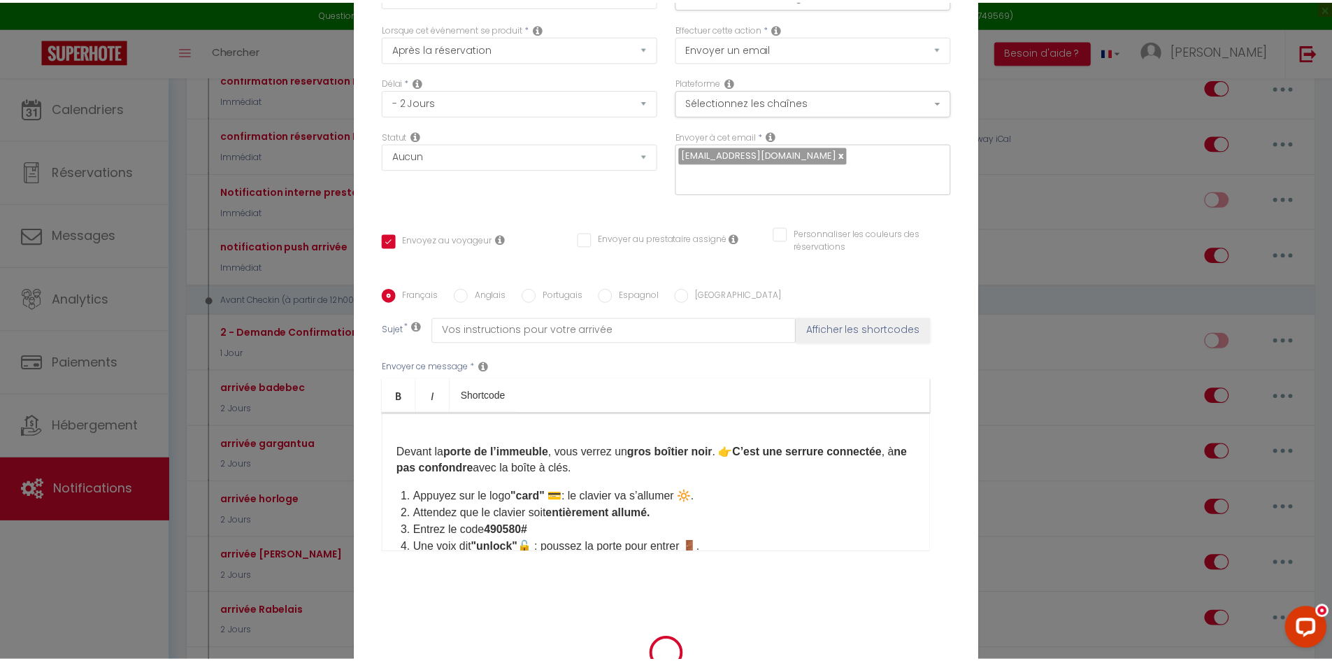
scroll to position [84, 0]
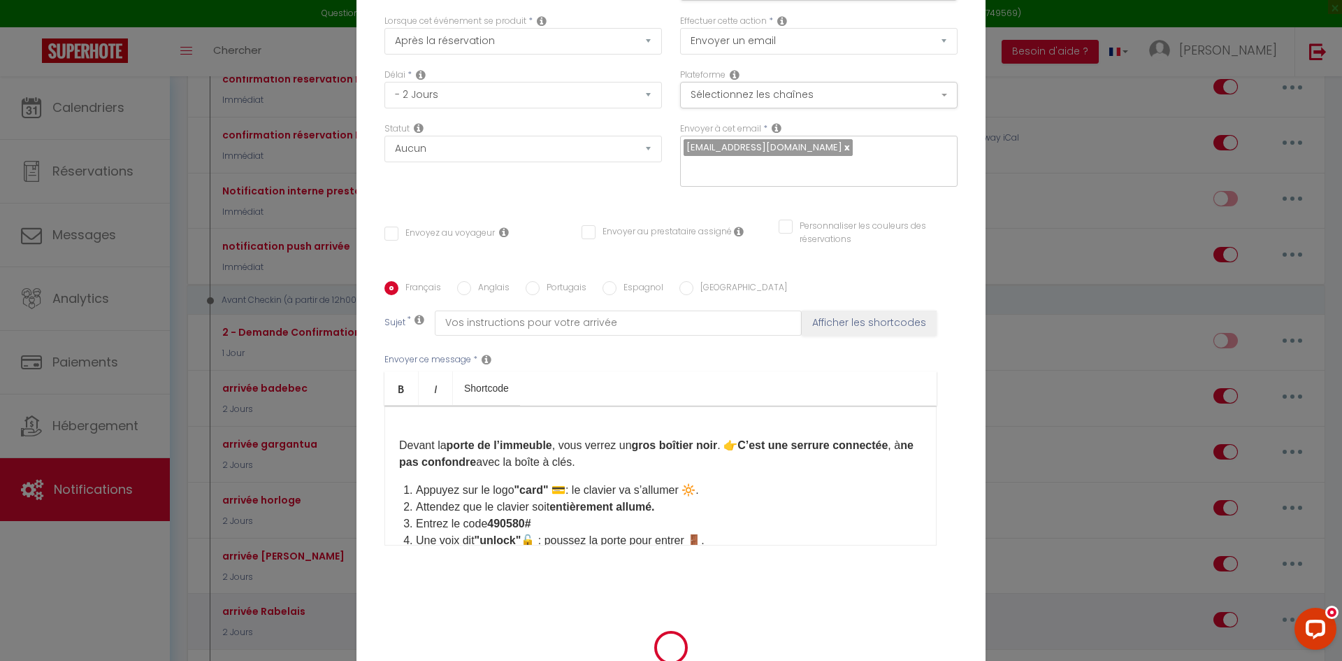
select select "1"
select select
checkbox input "false"
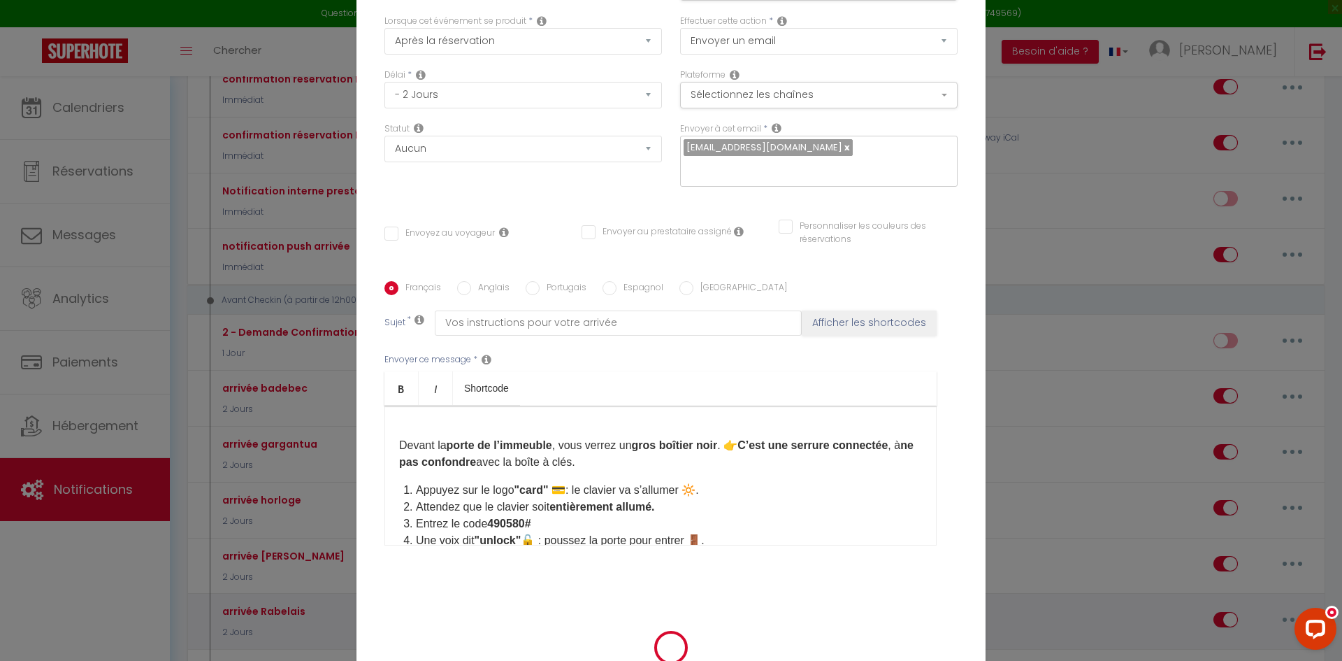
checkbox input "false"
radio input "false"
select select
checkbox input "false"
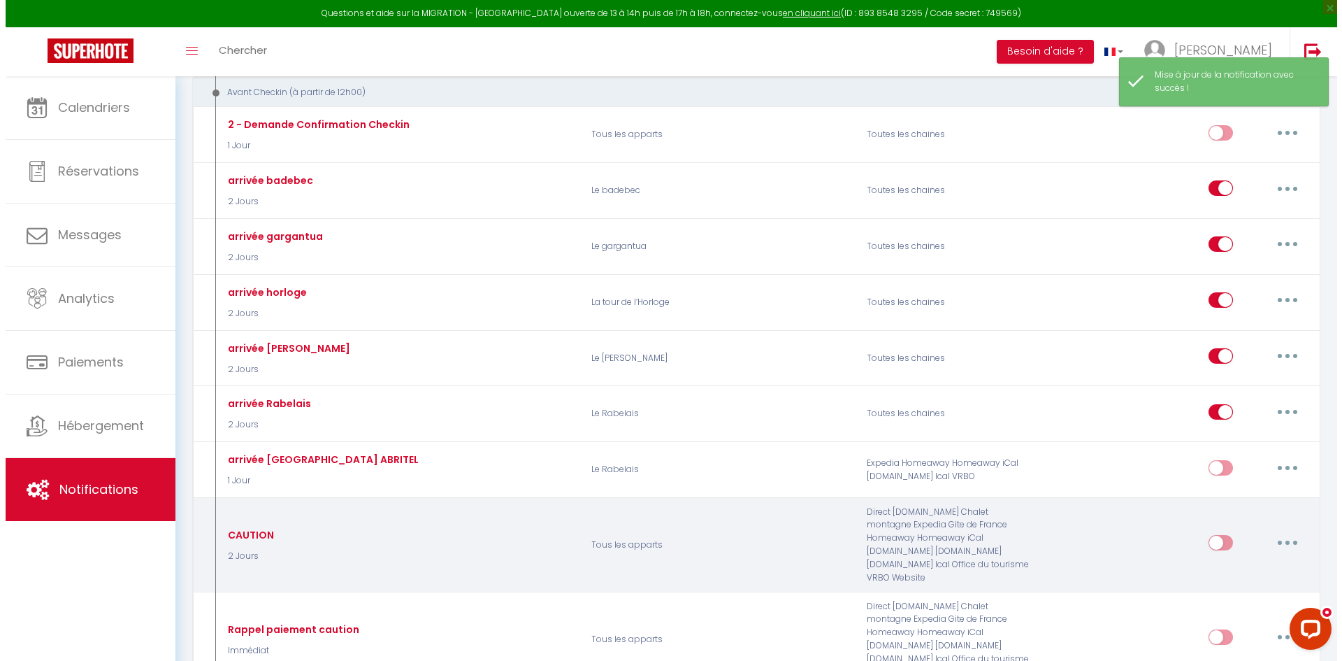
scroll to position [699, 0]
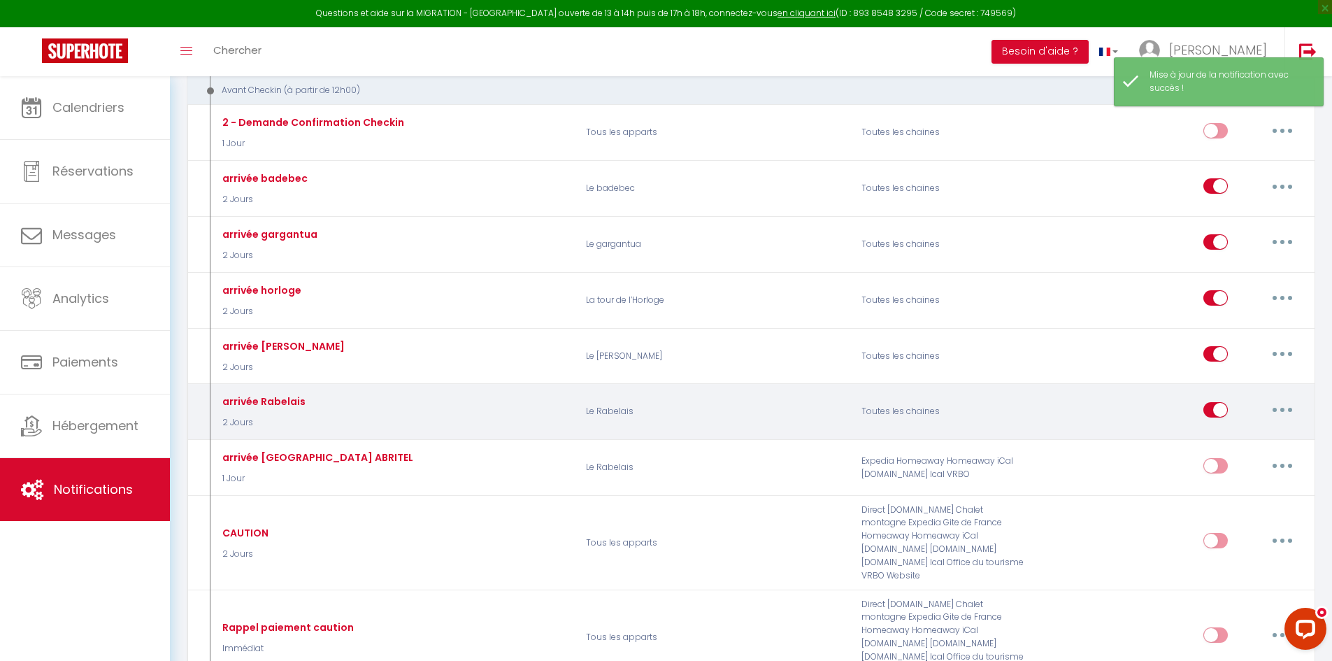
click at [1283, 405] on button "button" at bounding box center [1281, 409] width 39 height 22
click at [1230, 440] on link "Editer" at bounding box center [1245, 441] width 103 height 24
type input "arrivée Rabelais"
select select "2 Jours"
select select "if_booking_is_paid"
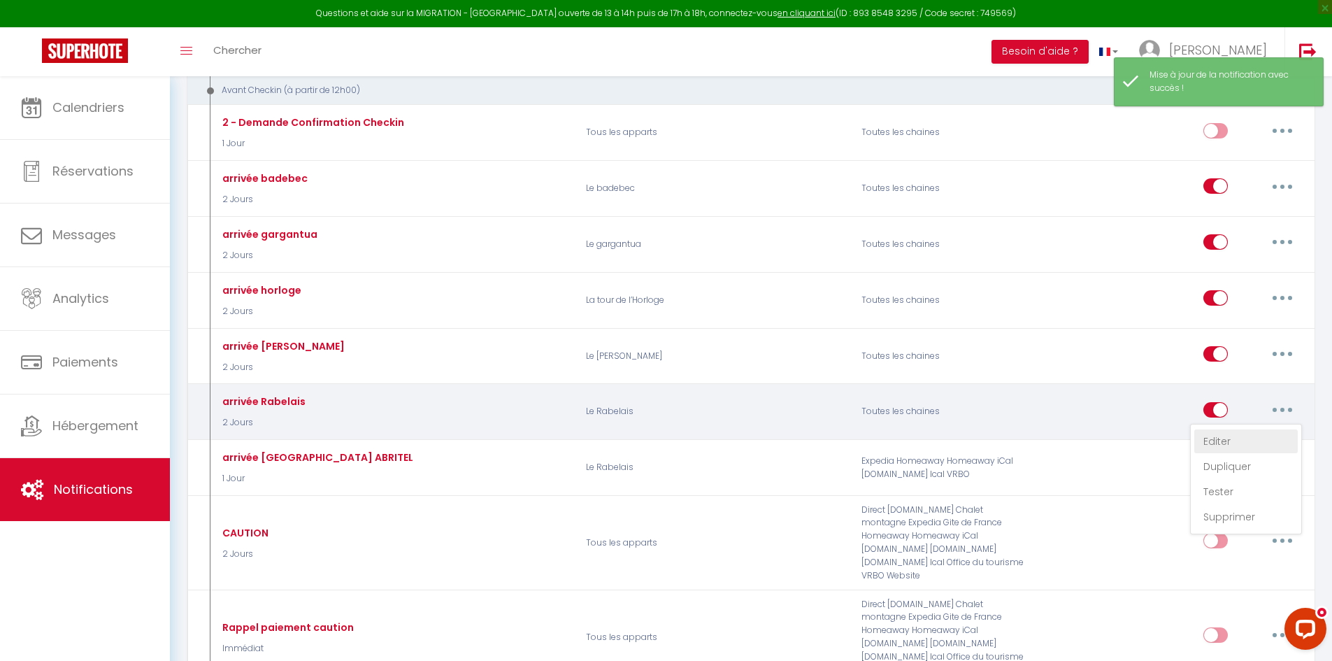
checkbox input "true"
checkbox input "false"
radio input "true"
type input "Vos instructions d'arrivée, [RENTAL:NAME]"
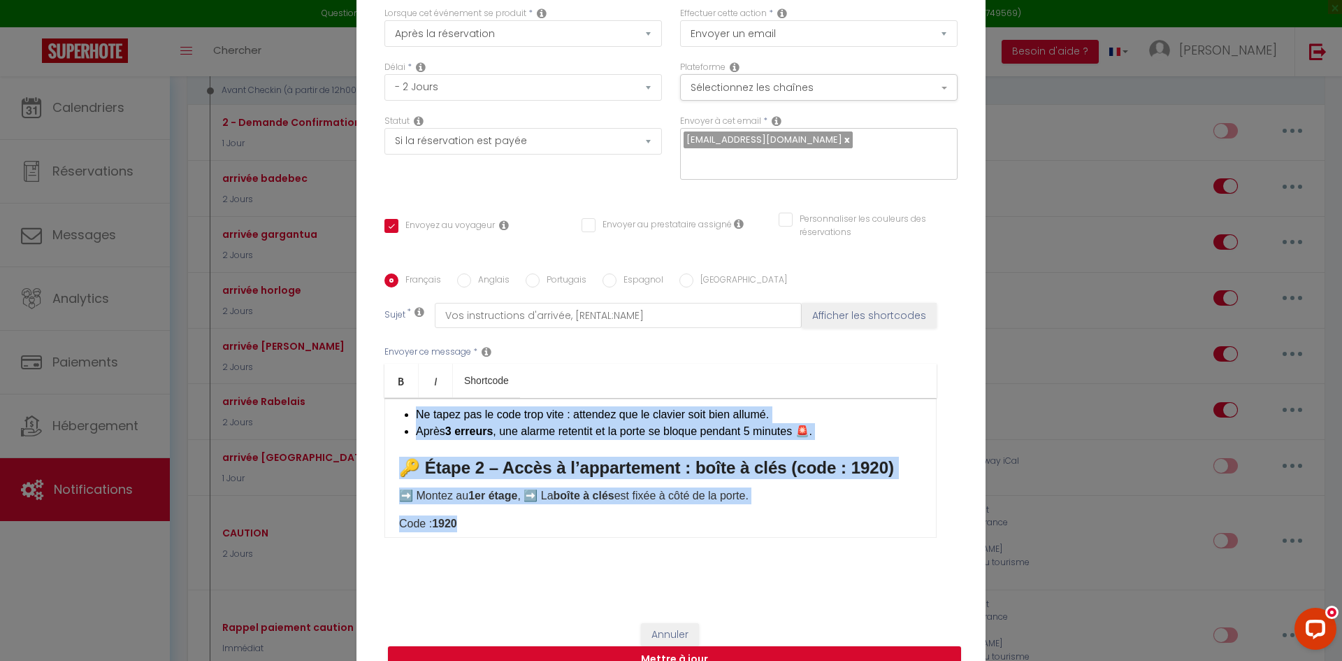
drag, startPoint x: 487, startPoint y: 519, endPoint x: 521, endPoint y: 495, distance: 42.3
click at [521, 500] on div "Bonjour, Bienvenue au Rabelais! Je vous souhaite un excellent séjour 🏡. Merci d…" at bounding box center [660, 468] width 552 height 140
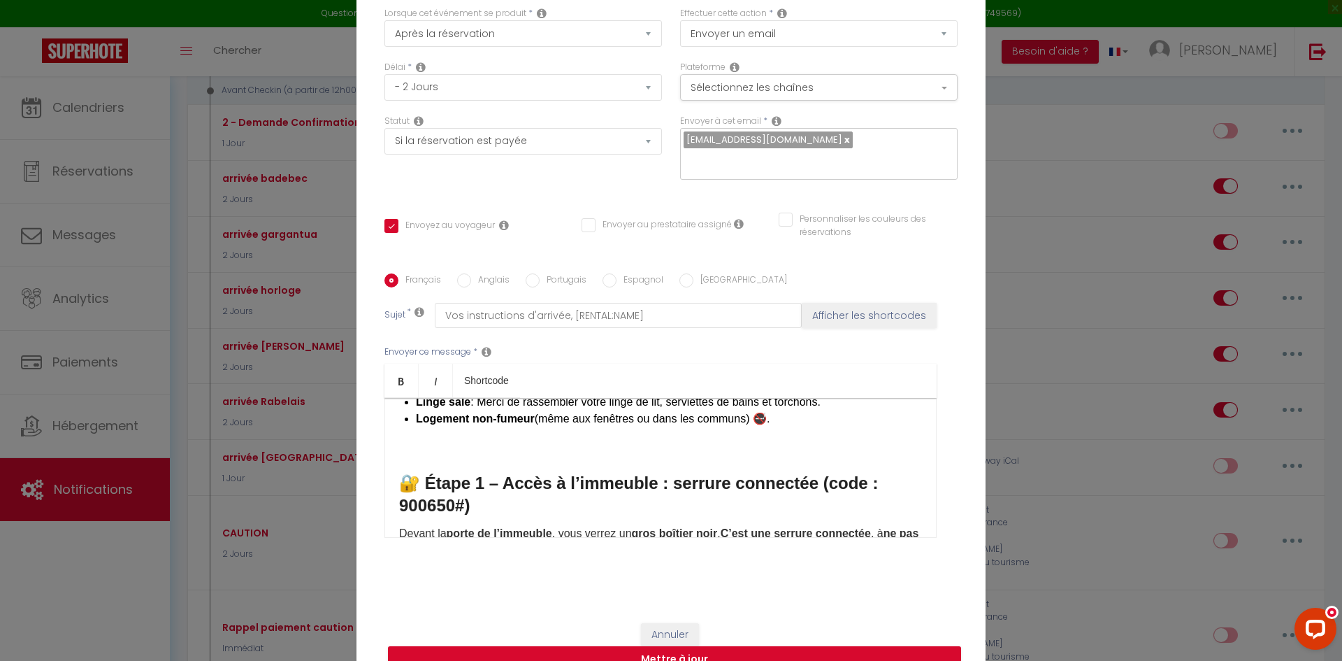
scroll to position [280, 0]
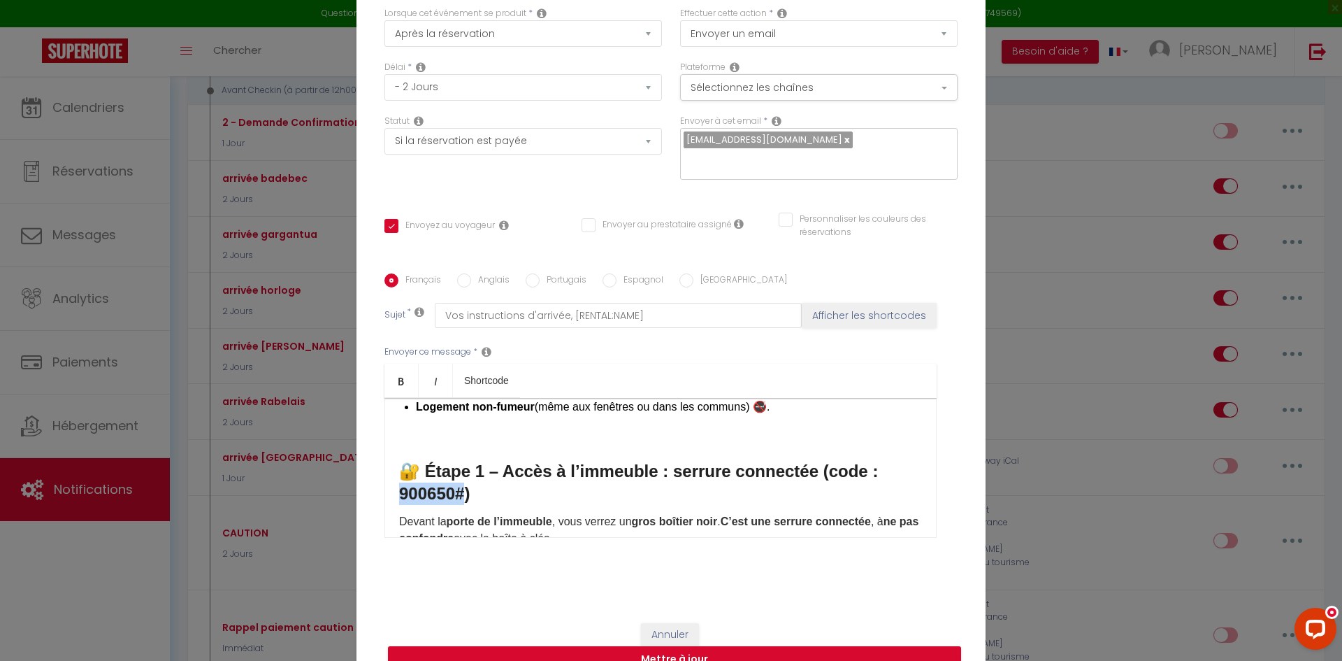
drag, startPoint x: 390, startPoint y: 487, endPoint x: 459, endPoint y: 484, distance: 69.2
click at [459, 484] on div "Bonjour, Bienvenue au Rabelais! Je vous souhaite un excellent séjour 🏡. Merci d…" at bounding box center [660, 468] width 552 height 140
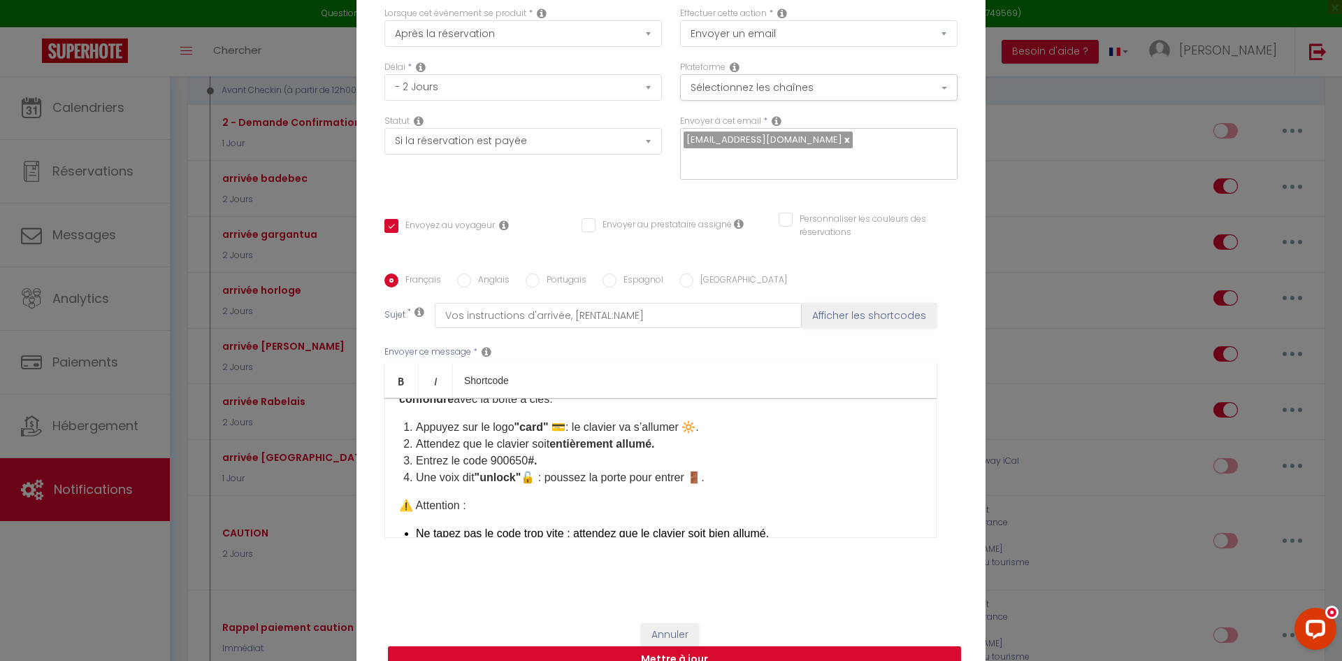
scroll to position [419, 0]
drag, startPoint x: 486, startPoint y: 451, endPoint x: 525, endPoint y: 446, distance: 39.5
click at [525, 452] on li "Entrez le code 900650 #." at bounding box center [669, 460] width 506 height 17
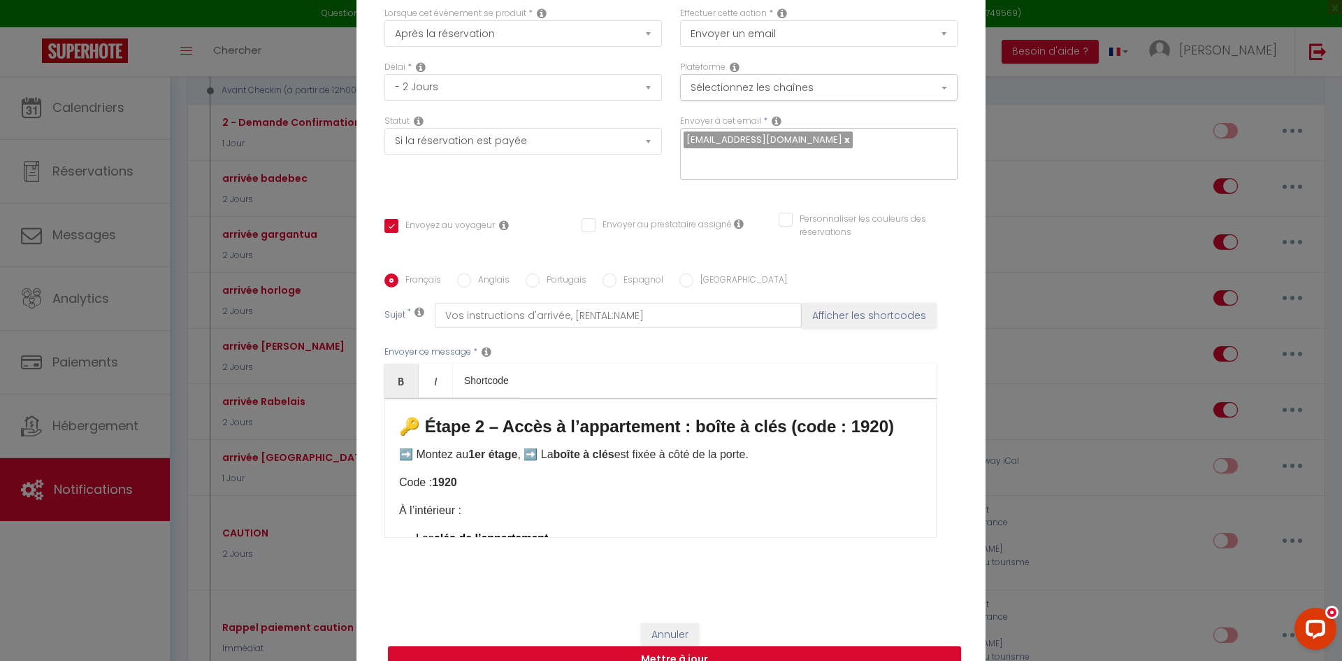
scroll to position [587, 0]
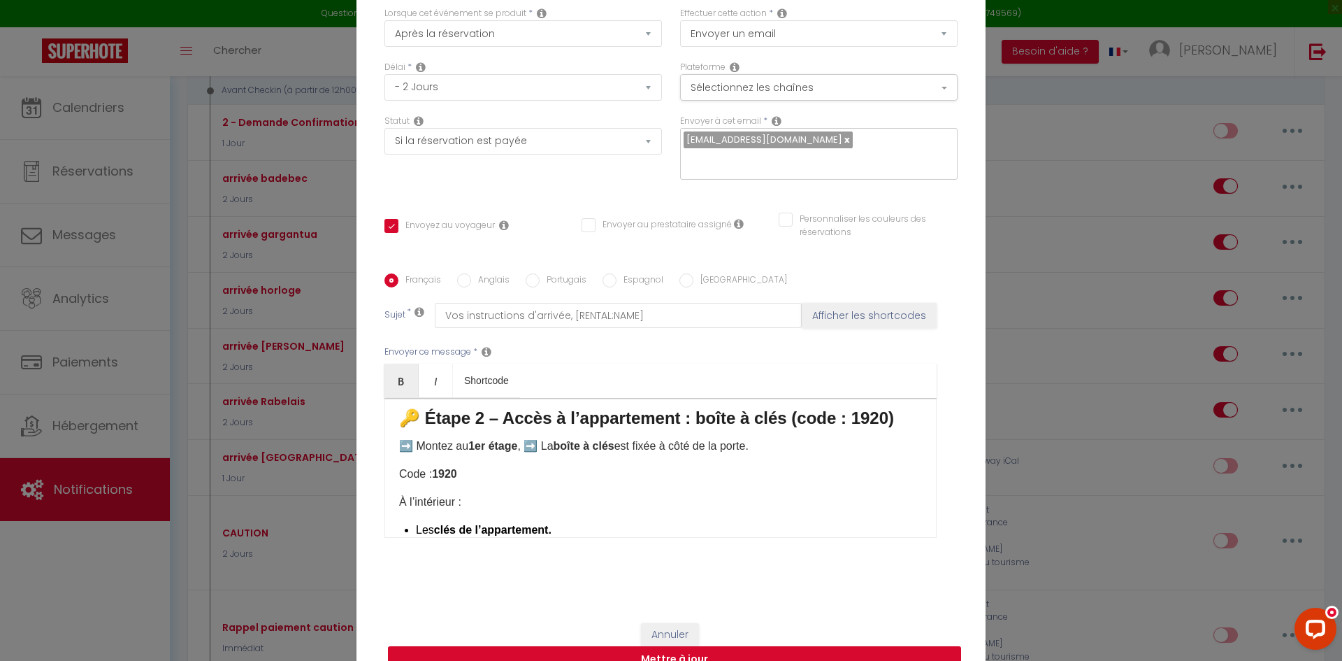
click at [768, 636] on button "Mettre à jour" at bounding box center [674, 659] width 573 height 27
checkbox input "true"
checkbox input "false"
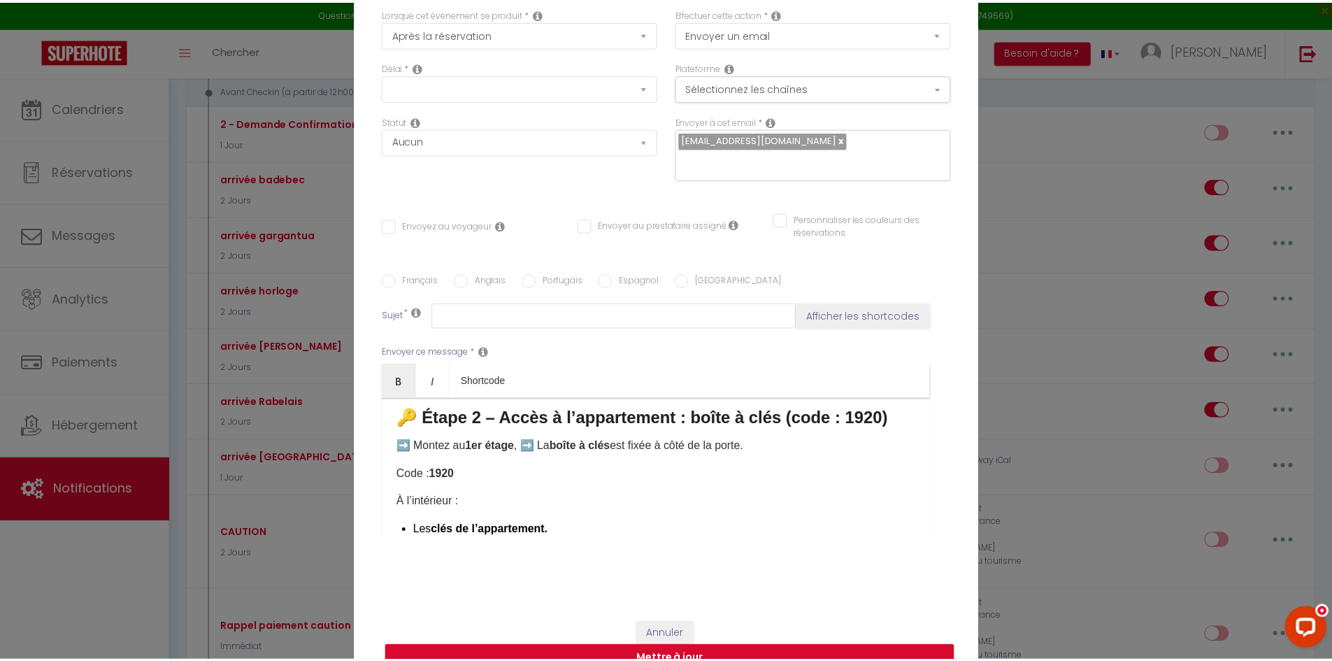
scroll to position [0, 0]
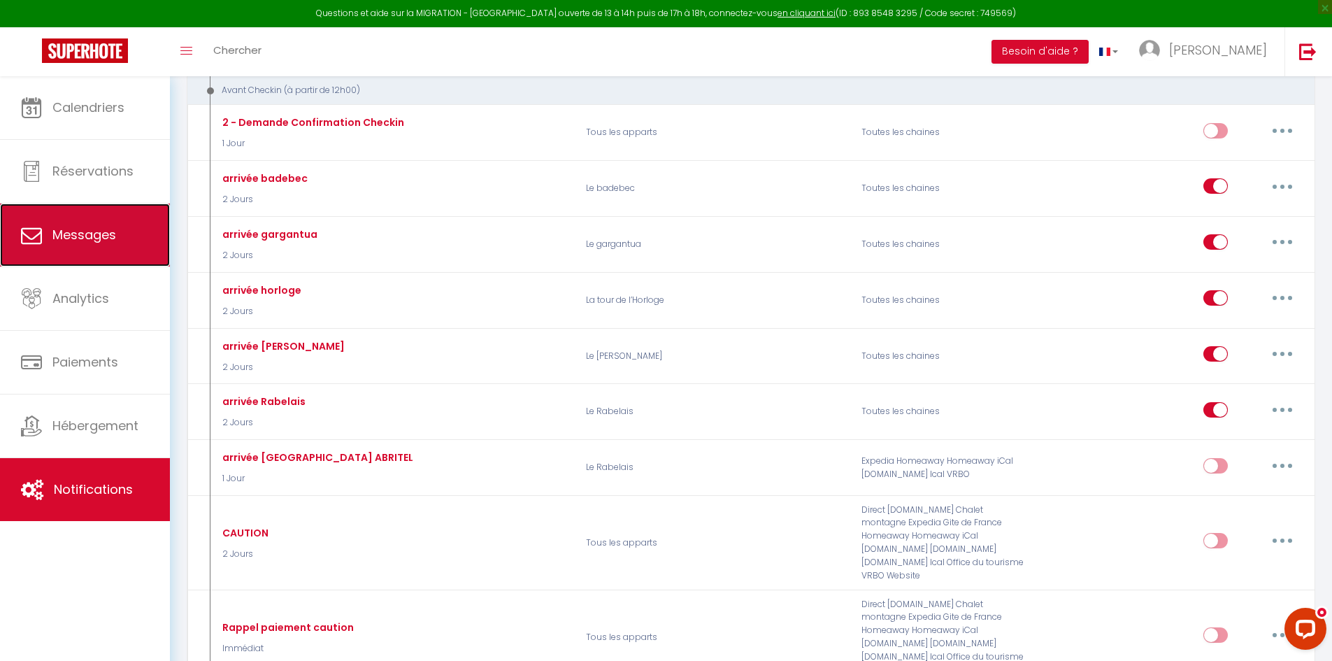
click at [131, 222] on link "Messages" at bounding box center [85, 234] width 170 height 63
select select "message"
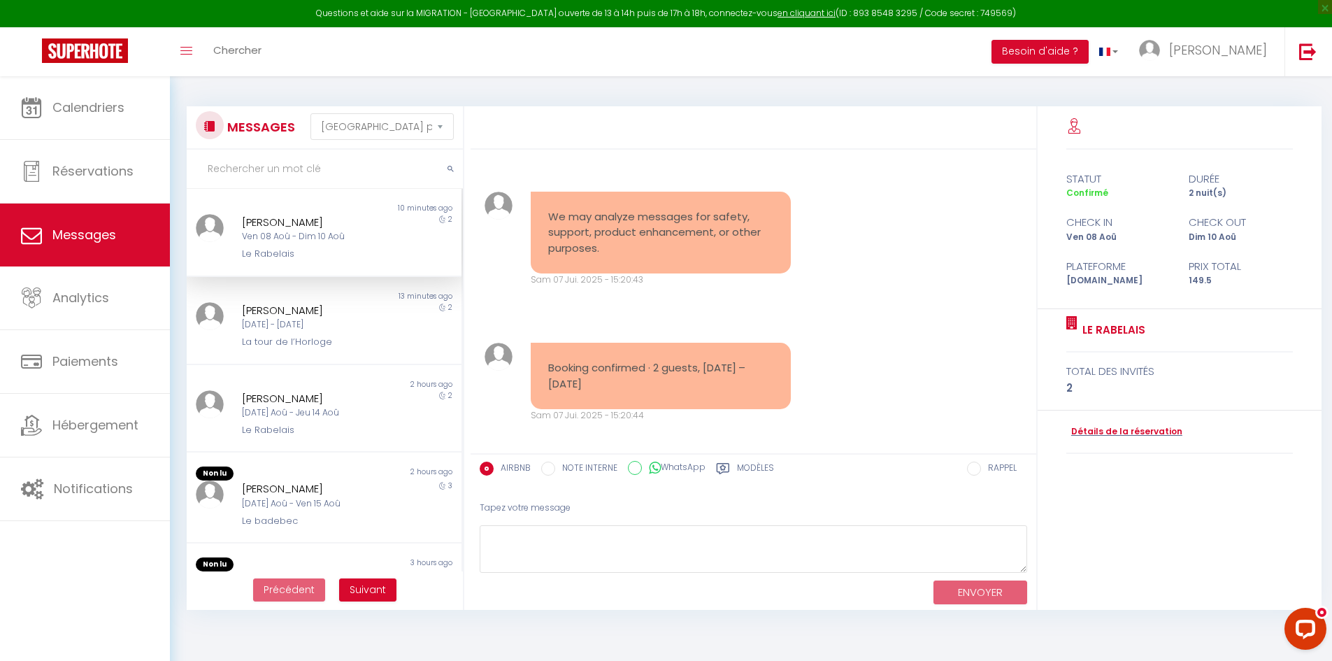
scroll to position [3785, 0]
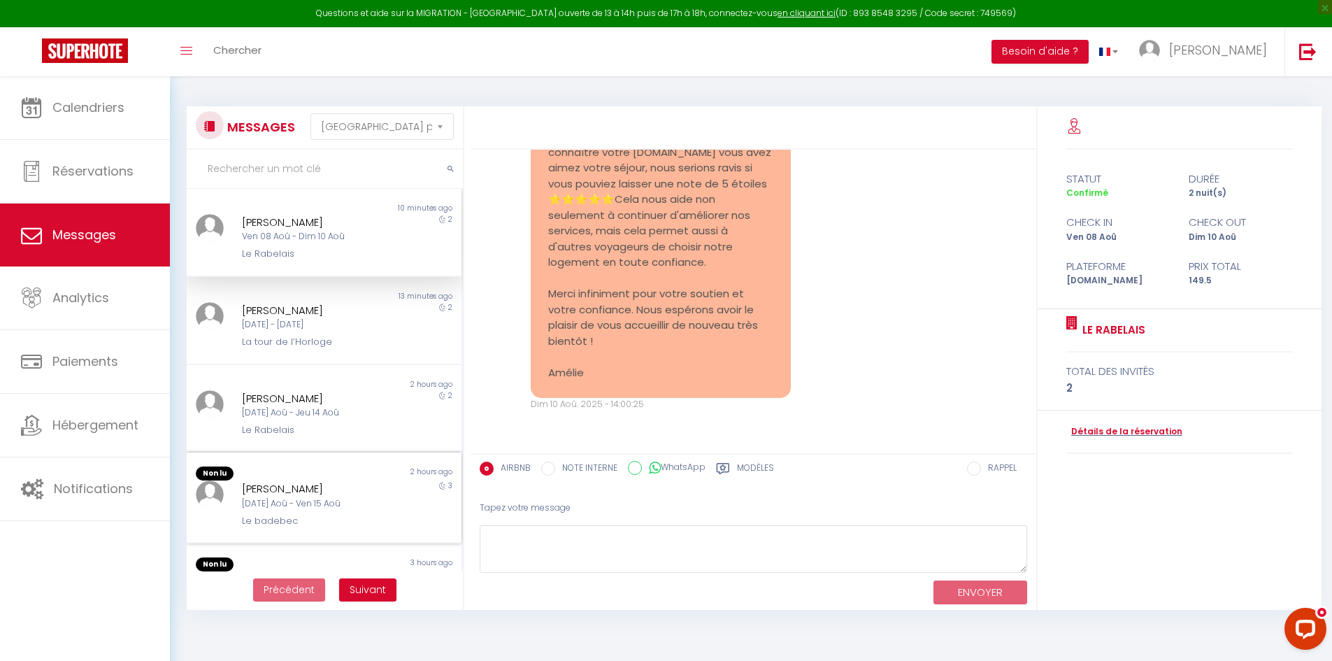
click at [326, 497] on div "Mar 12 Aoû - Ven 15 Aoû" at bounding box center [313, 503] width 142 height 13
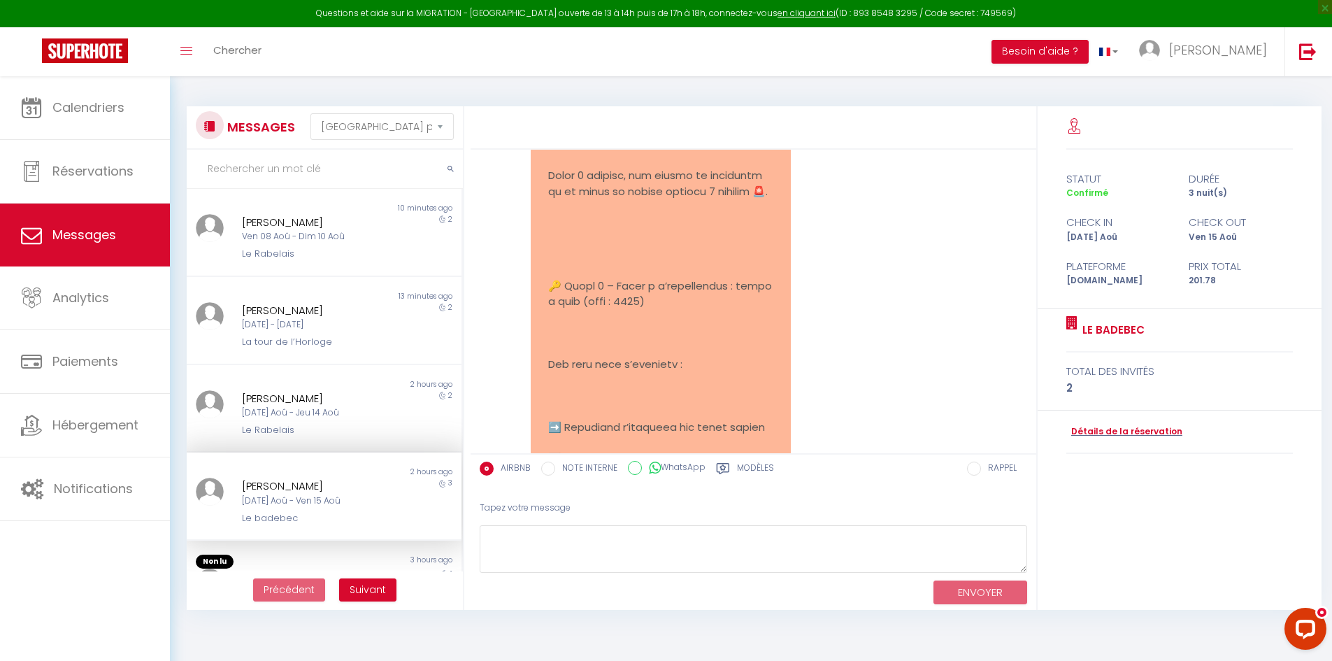
scroll to position [2853, 0]
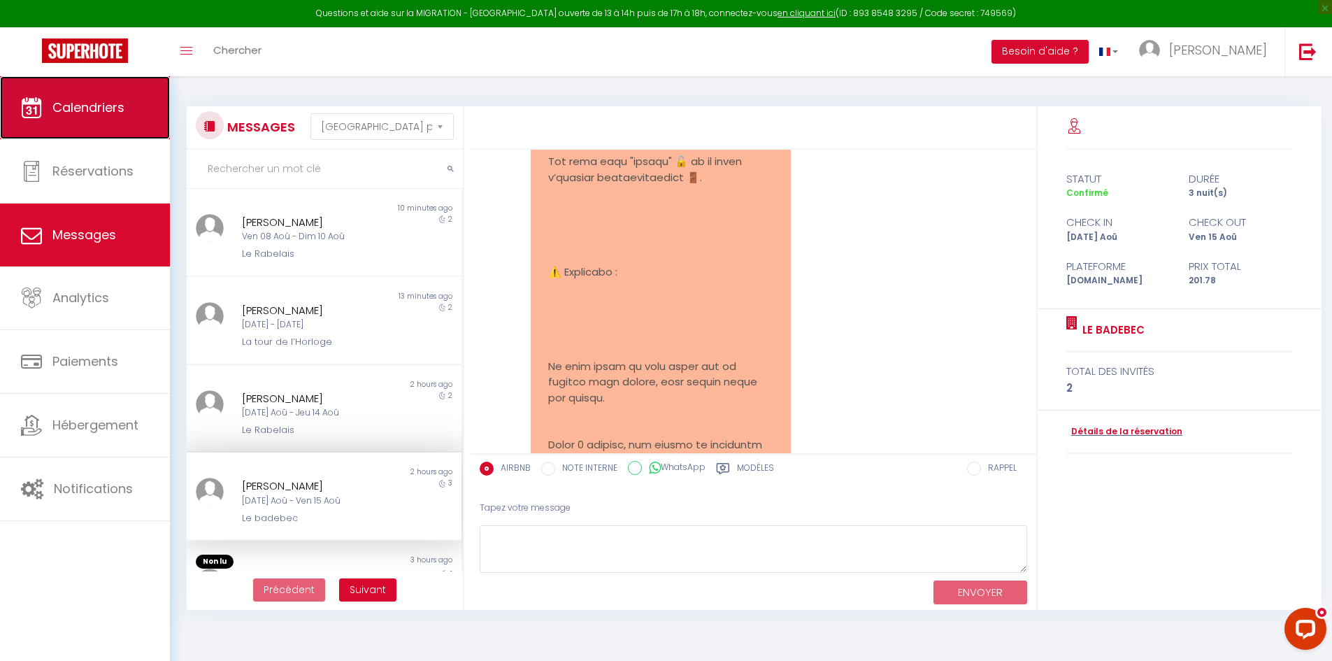
click at [106, 121] on link "Calendriers" at bounding box center [85, 107] width 170 height 63
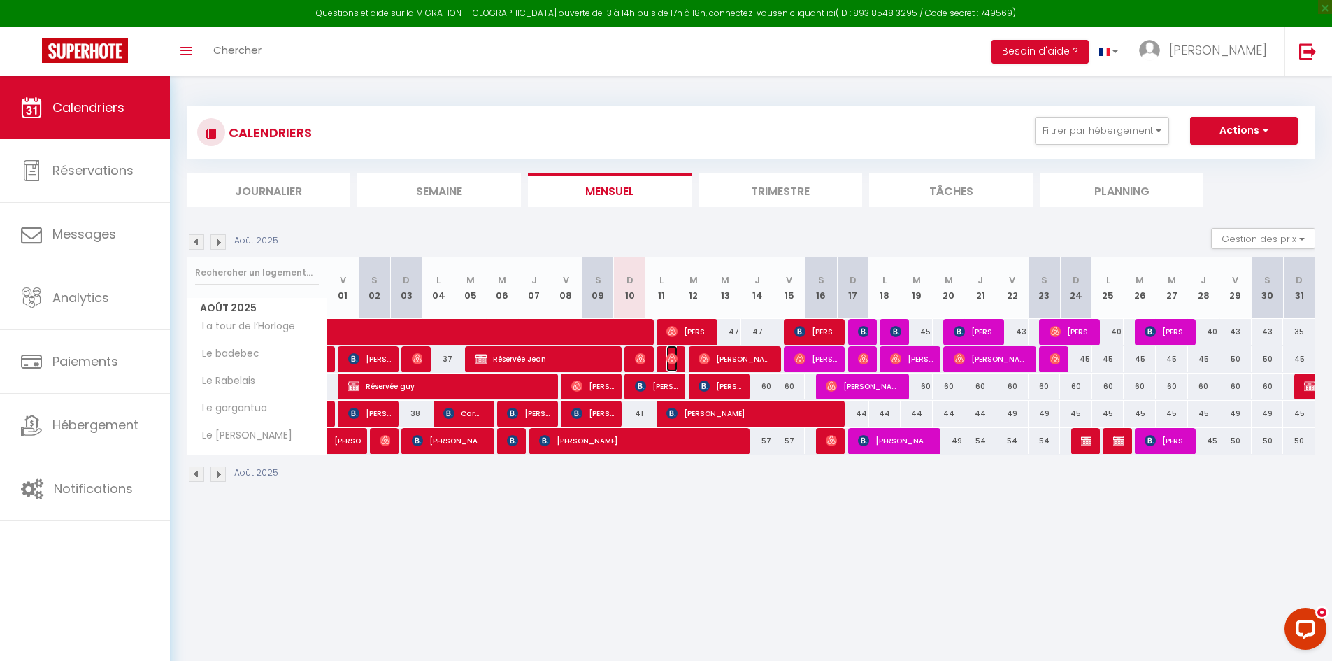
click at [668, 359] on img at bounding box center [671, 358] width 11 height 11
select select "OK"
select select "0"
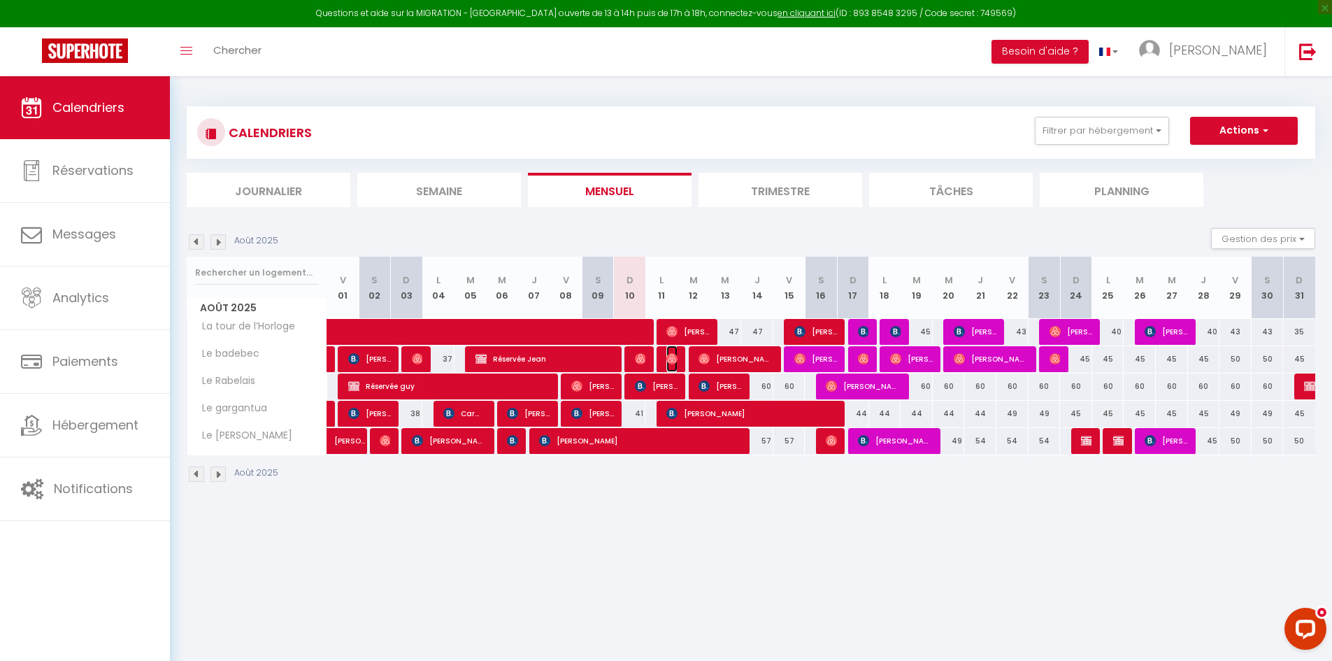
select select "1"
select select
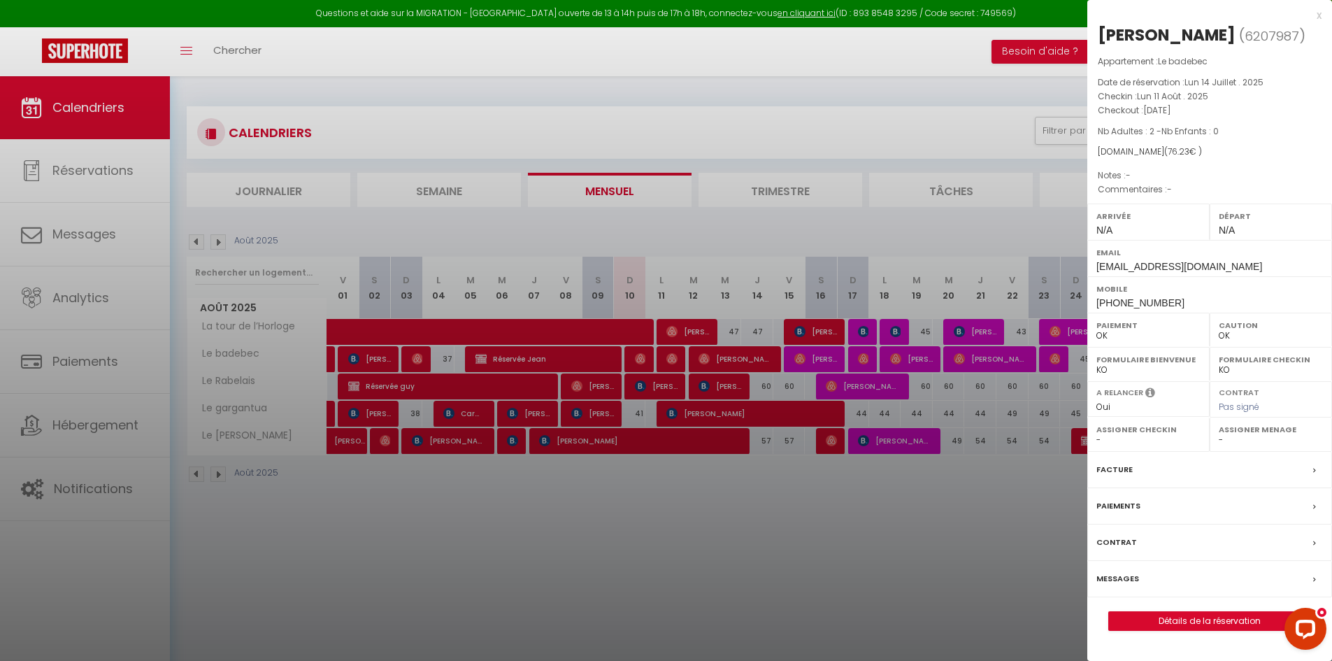
click at [1142, 583] on div "Messages" at bounding box center [1209, 579] width 245 height 36
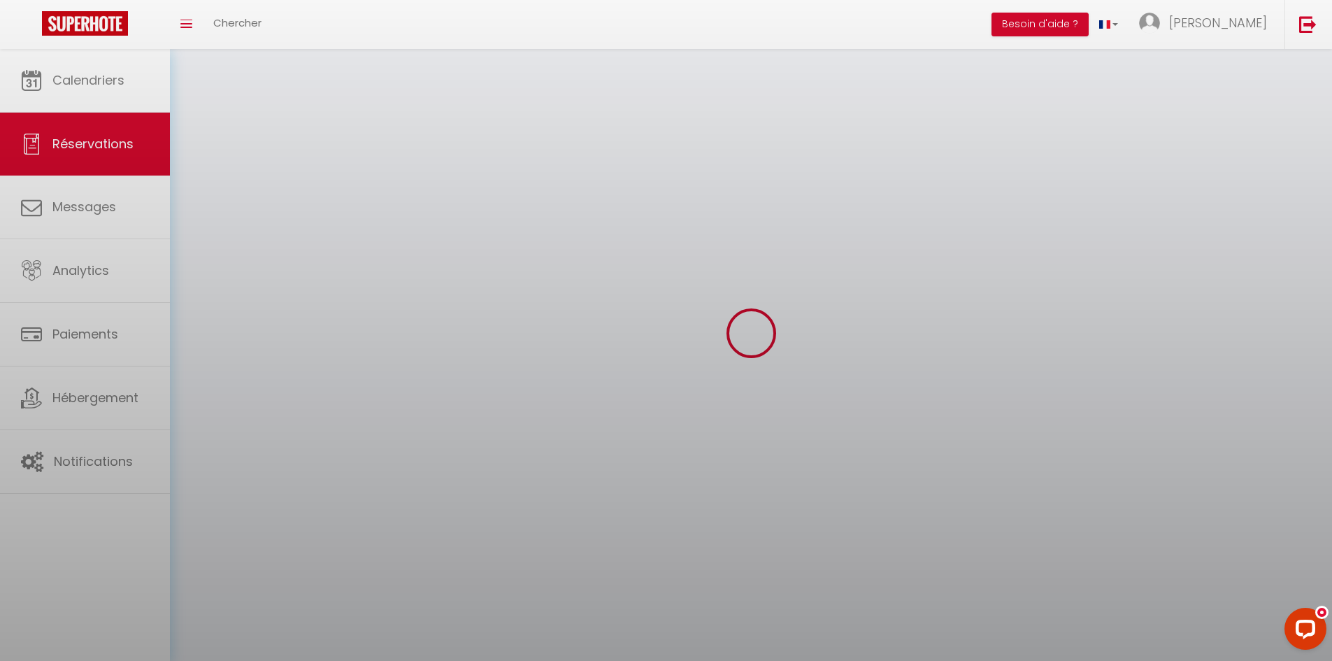
click at [1112, 574] on div at bounding box center [666, 330] width 1332 height 661
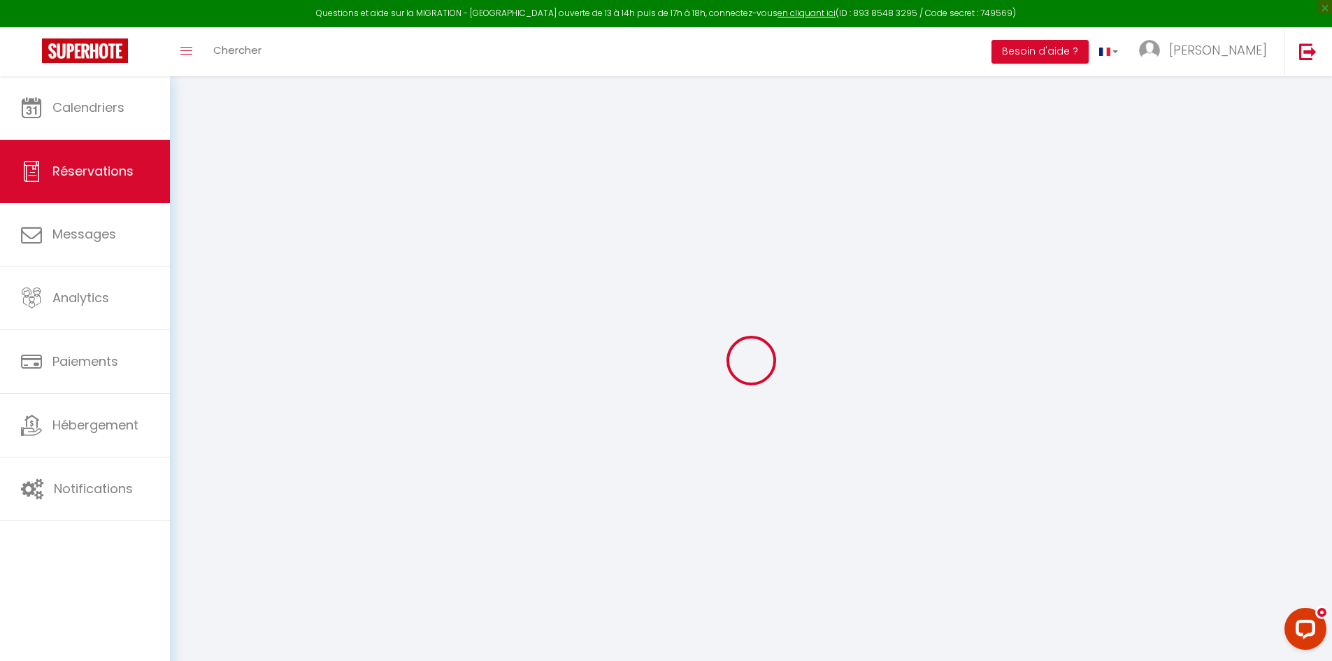
select select "not_cancelled"
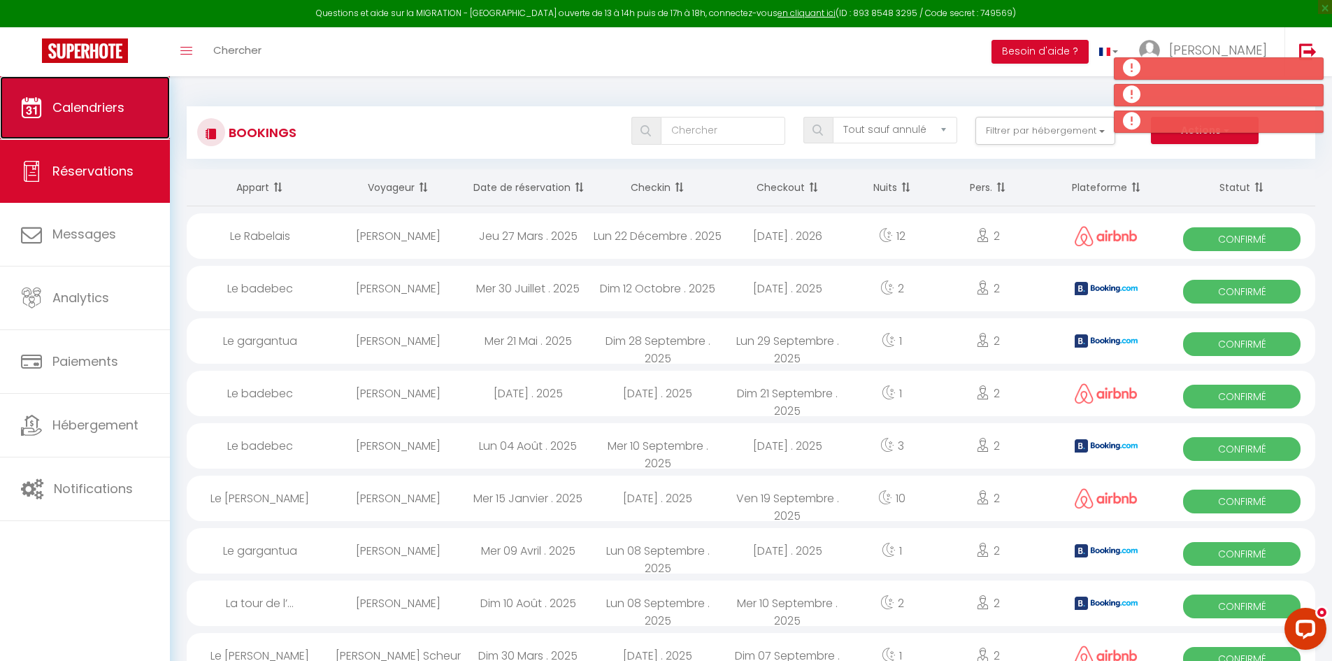
click at [116, 111] on span "Calendriers" at bounding box center [88, 107] width 72 height 17
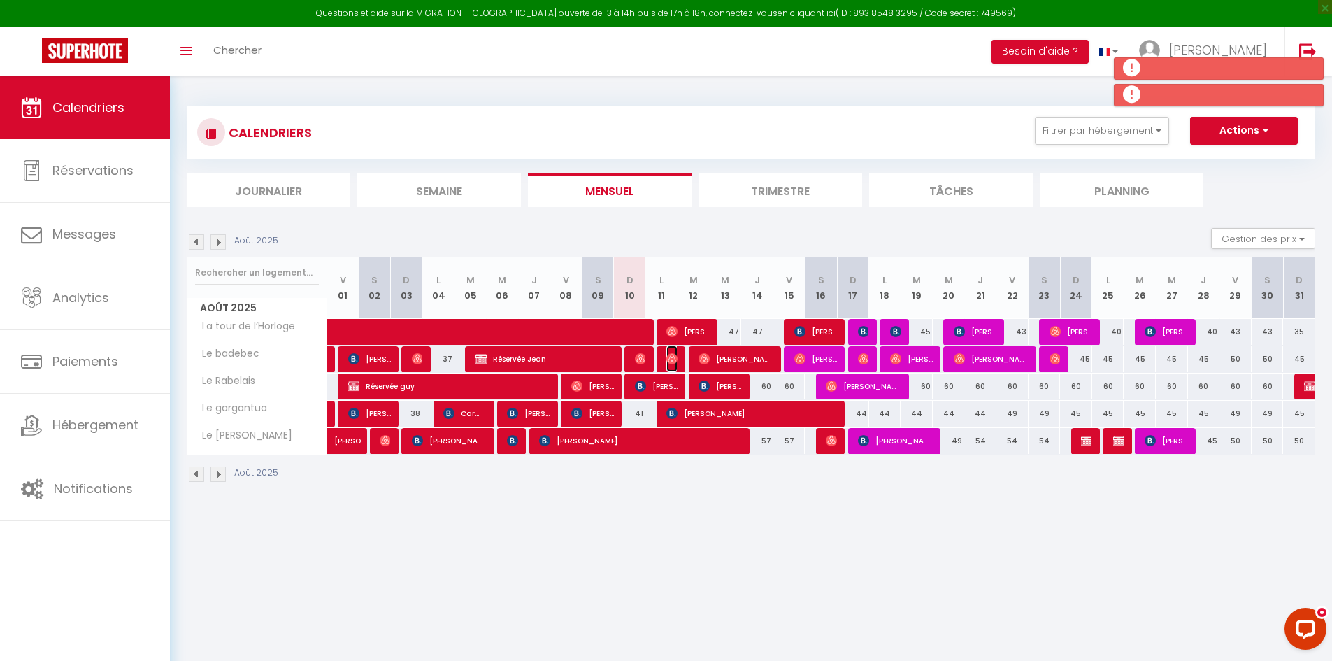
click at [670, 359] on img at bounding box center [671, 358] width 11 height 11
select select "OK"
select select "0"
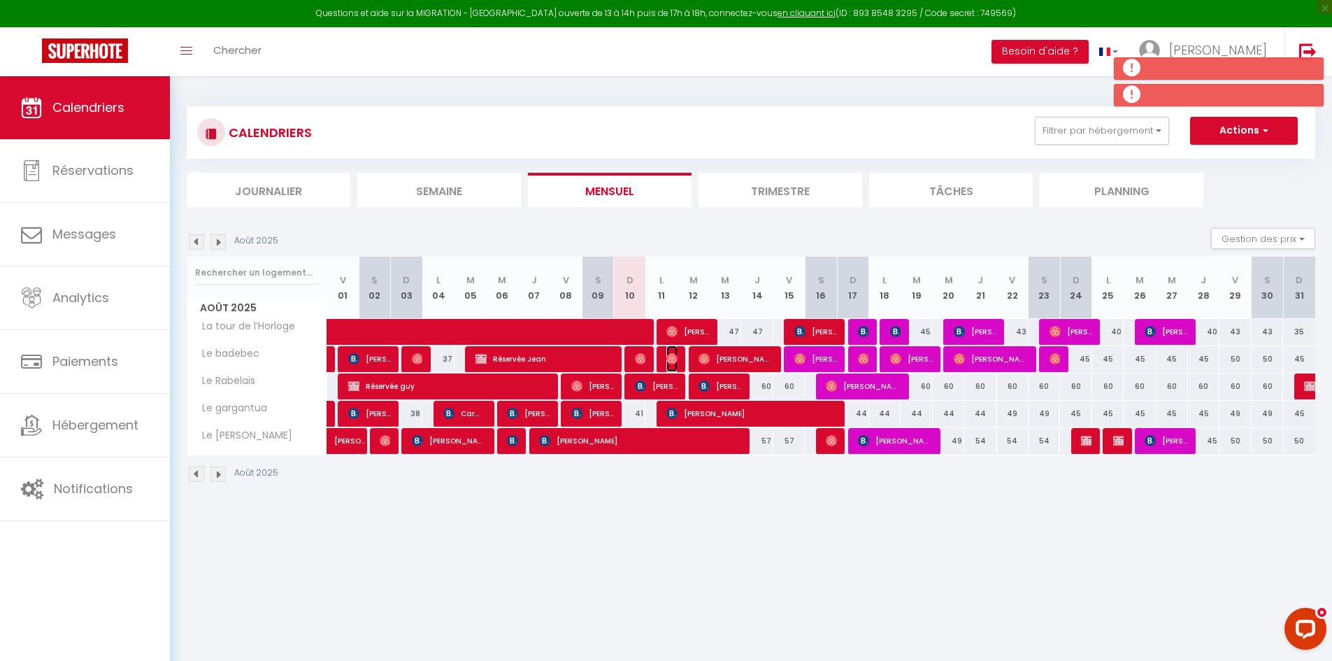
select select "1"
select select
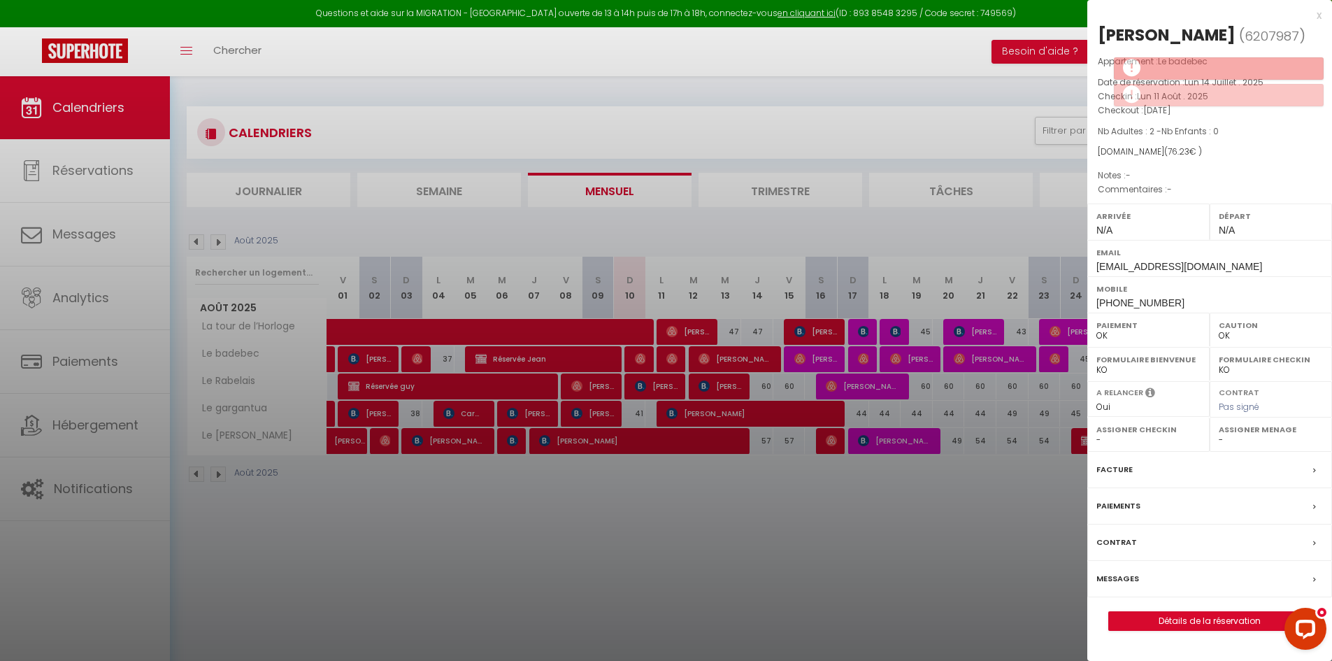
click at [1116, 580] on label "Messages" at bounding box center [1117, 578] width 43 height 15
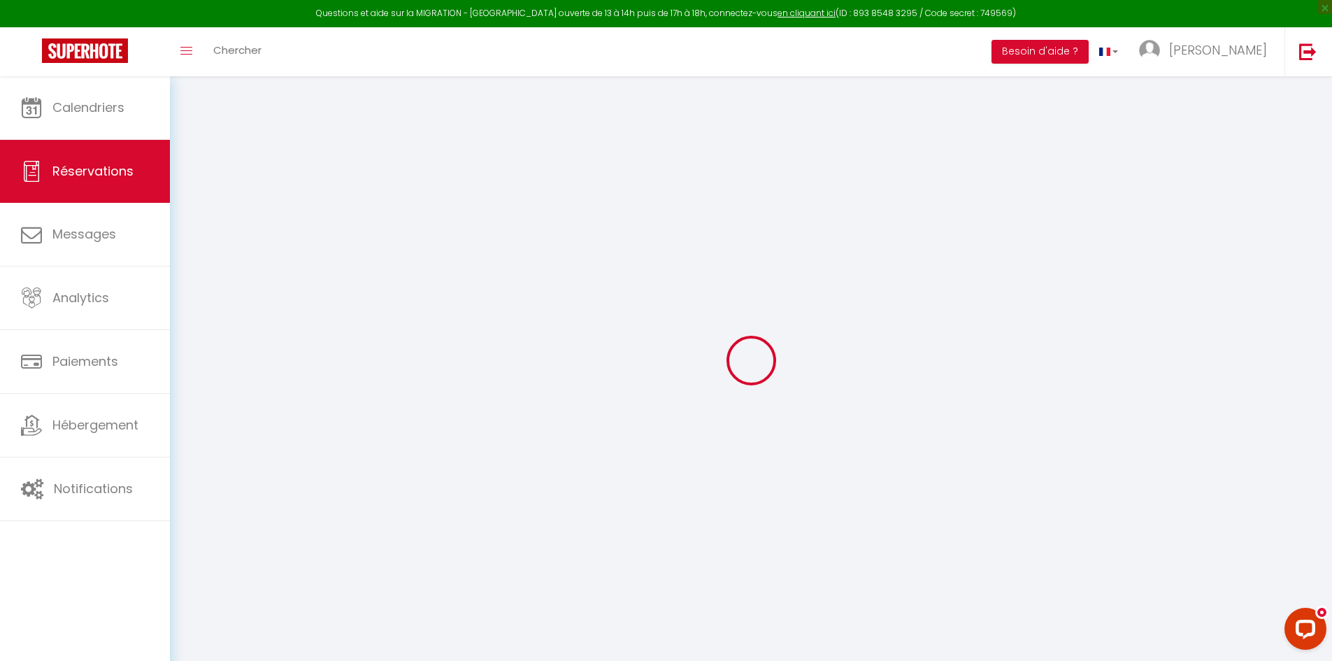
select select "not_cancelled"
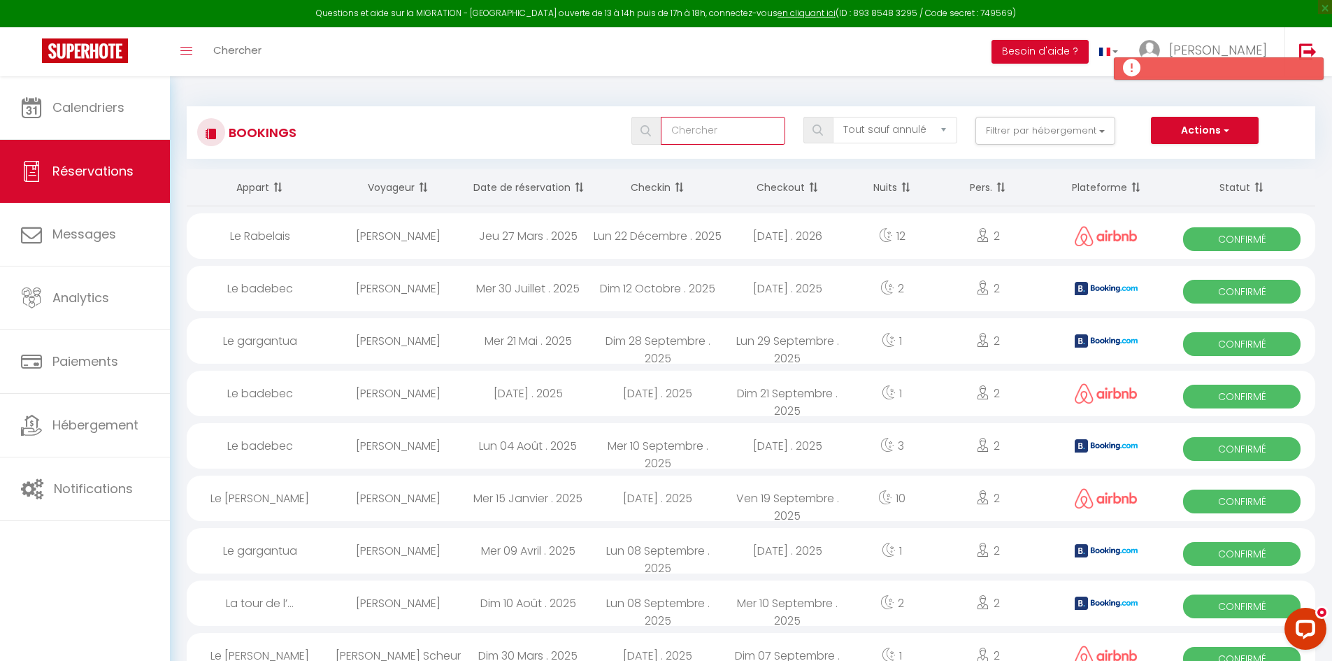
click at [691, 124] on input "text" at bounding box center [723, 131] width 124 height 28
type input "léa"
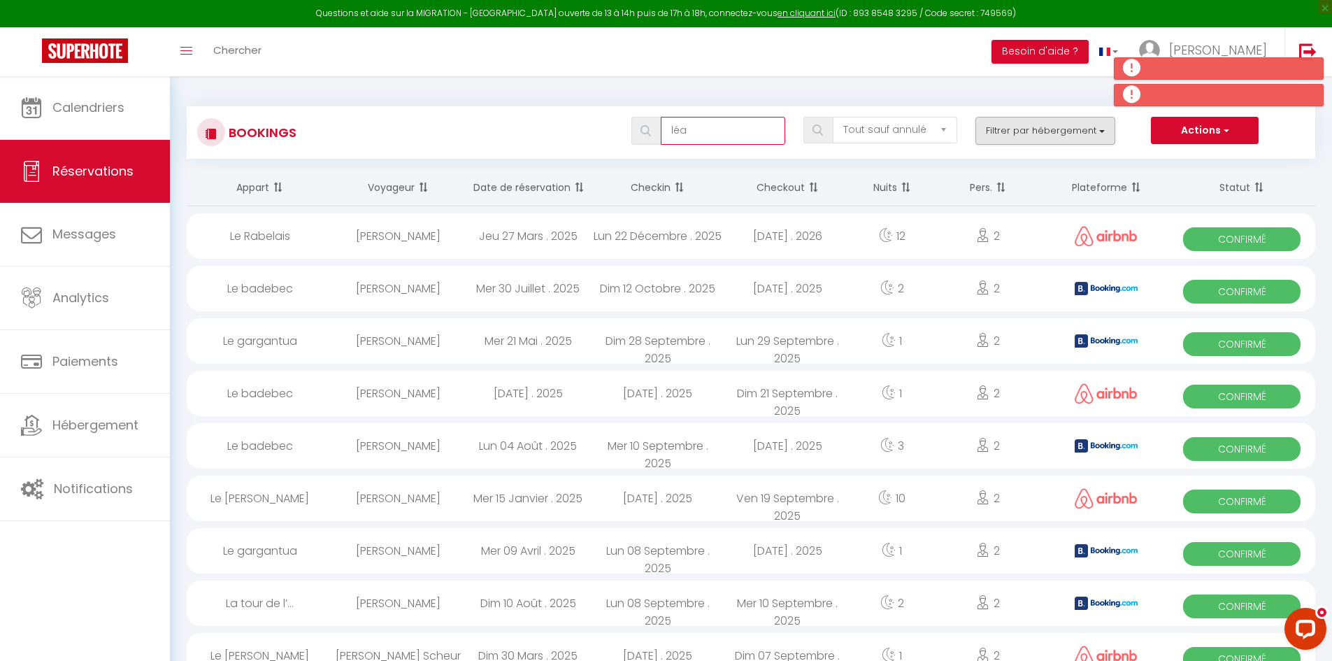
select select
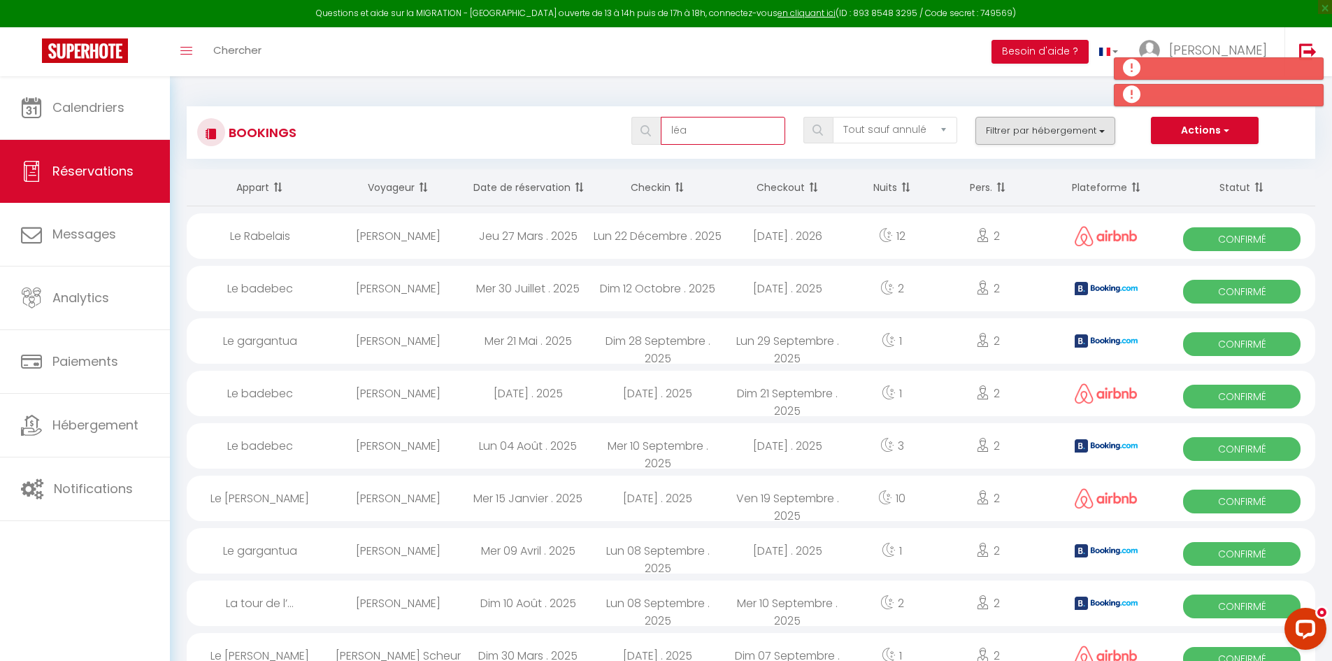
select select
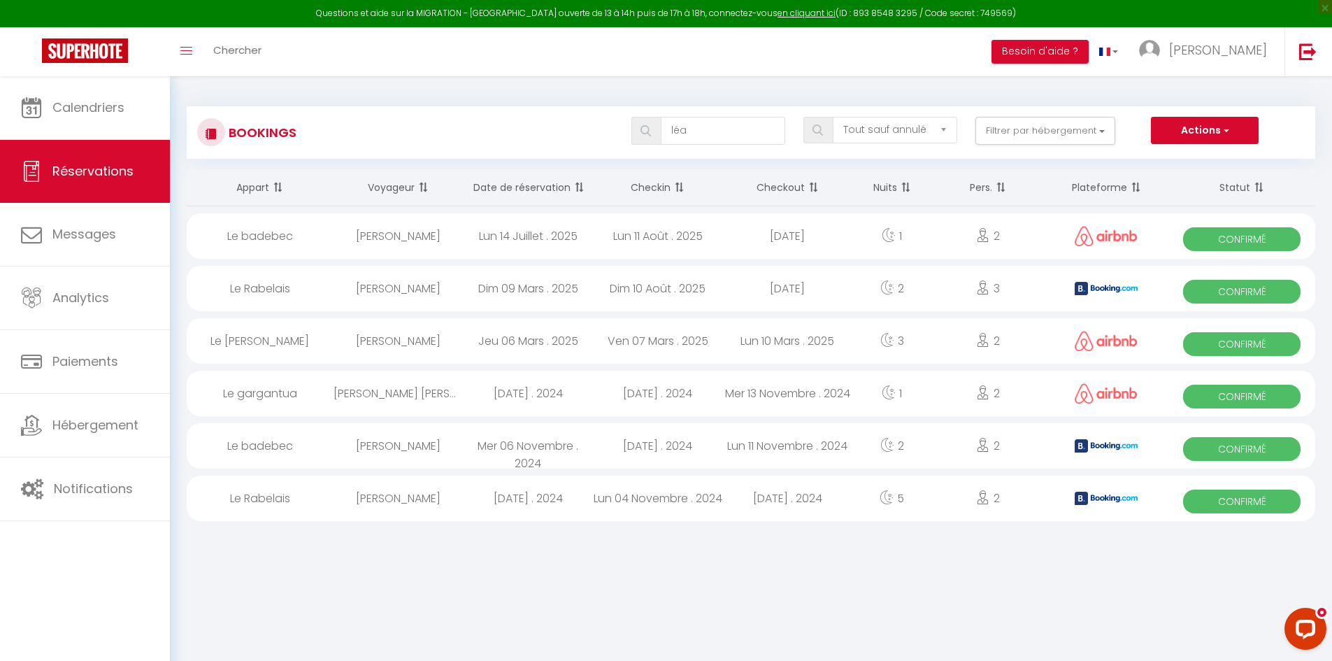
click at [661, 236] on div "Lun 11 Août . 2025" at bounding box center [658, 235] width 130 height 45
select select "OK"
select select "0"
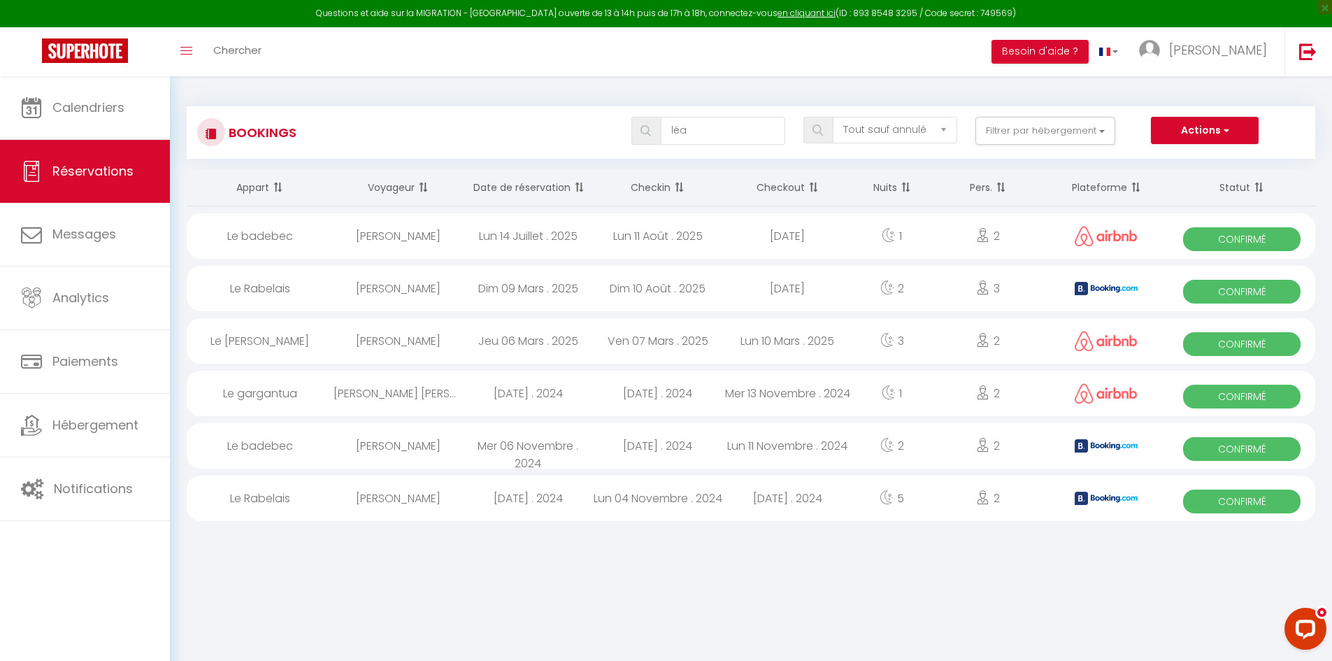
select select "1"
select select
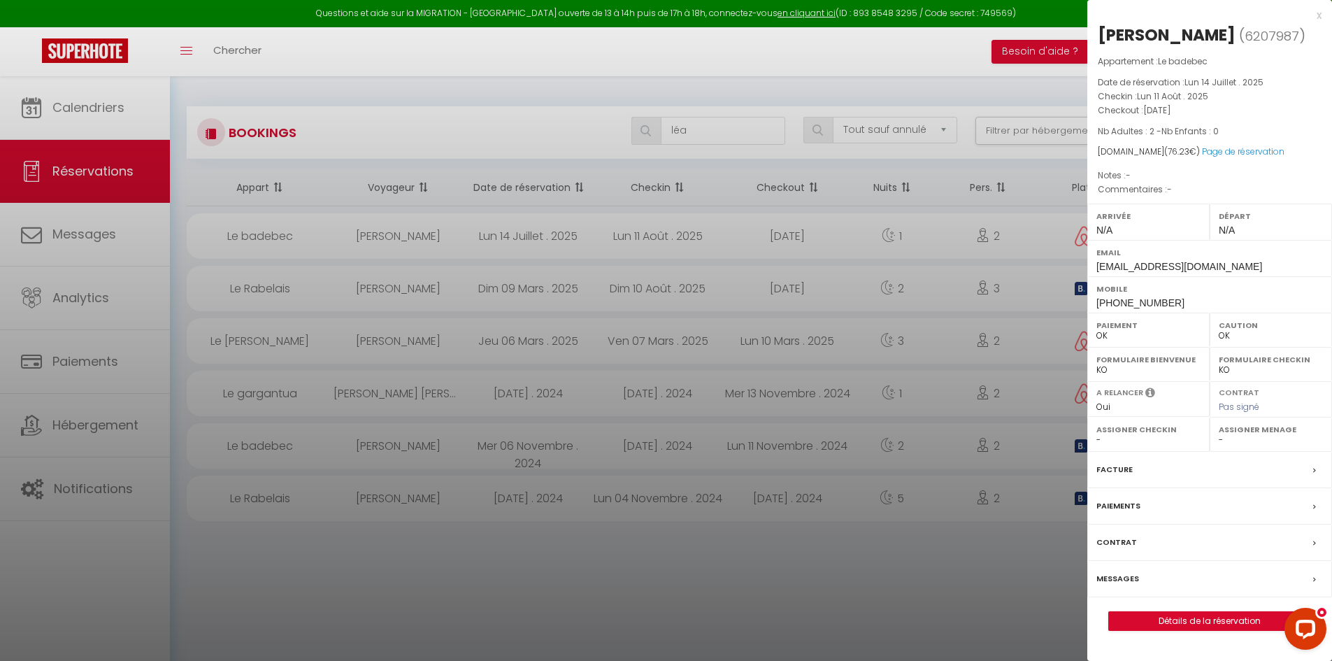
click at [1110, 584] on label "Messages" at bounding box center [1117, 578] width 43 height 15
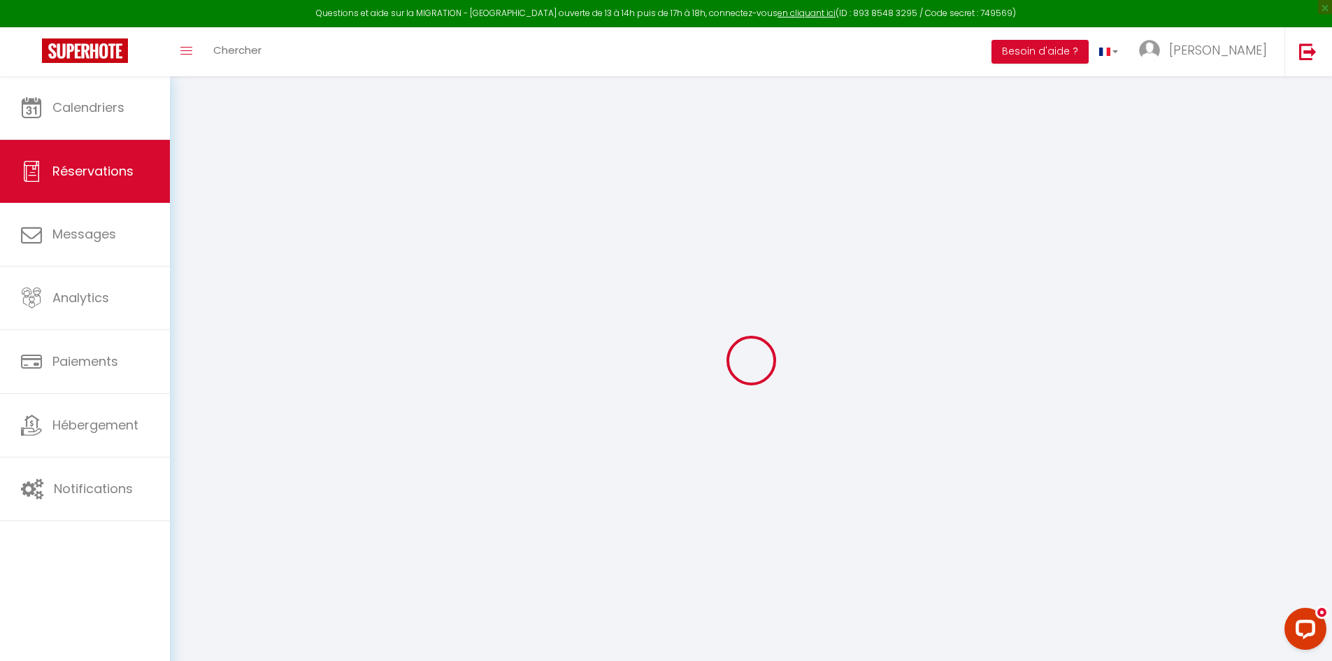
select select "not_cancelled"
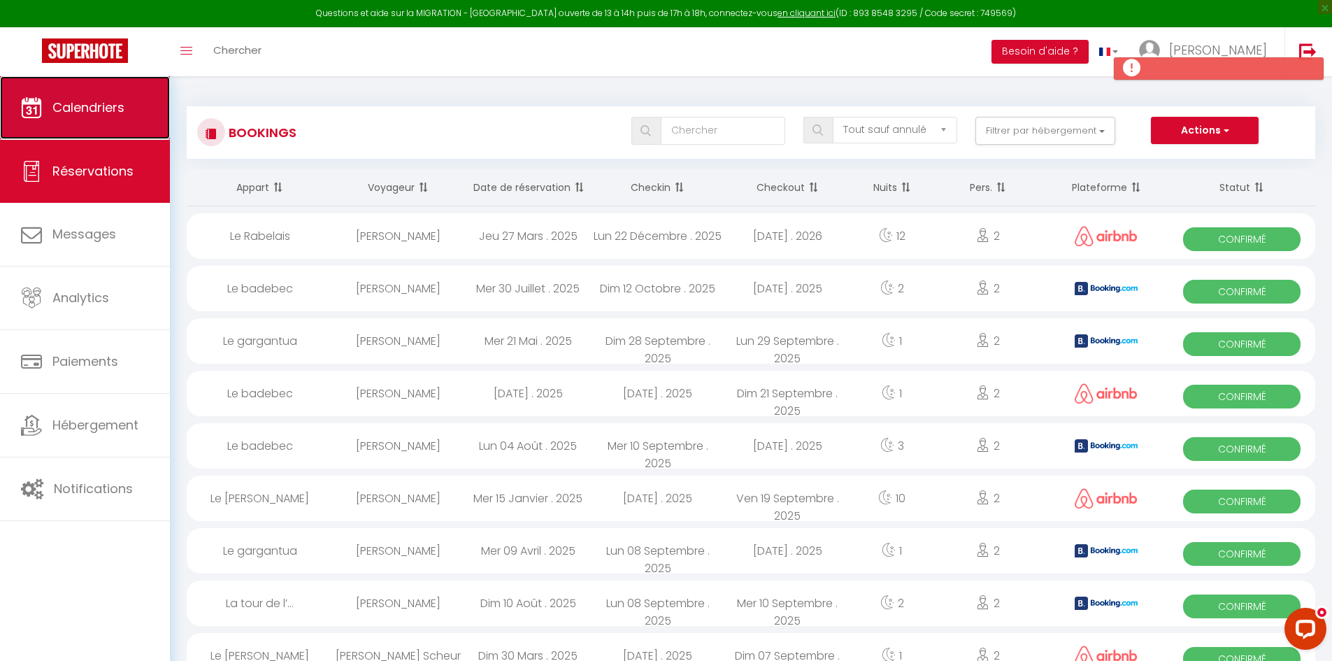
click at [95, 123] on link "Calendriers" at bounding box center [85, 107] width 170 height 63
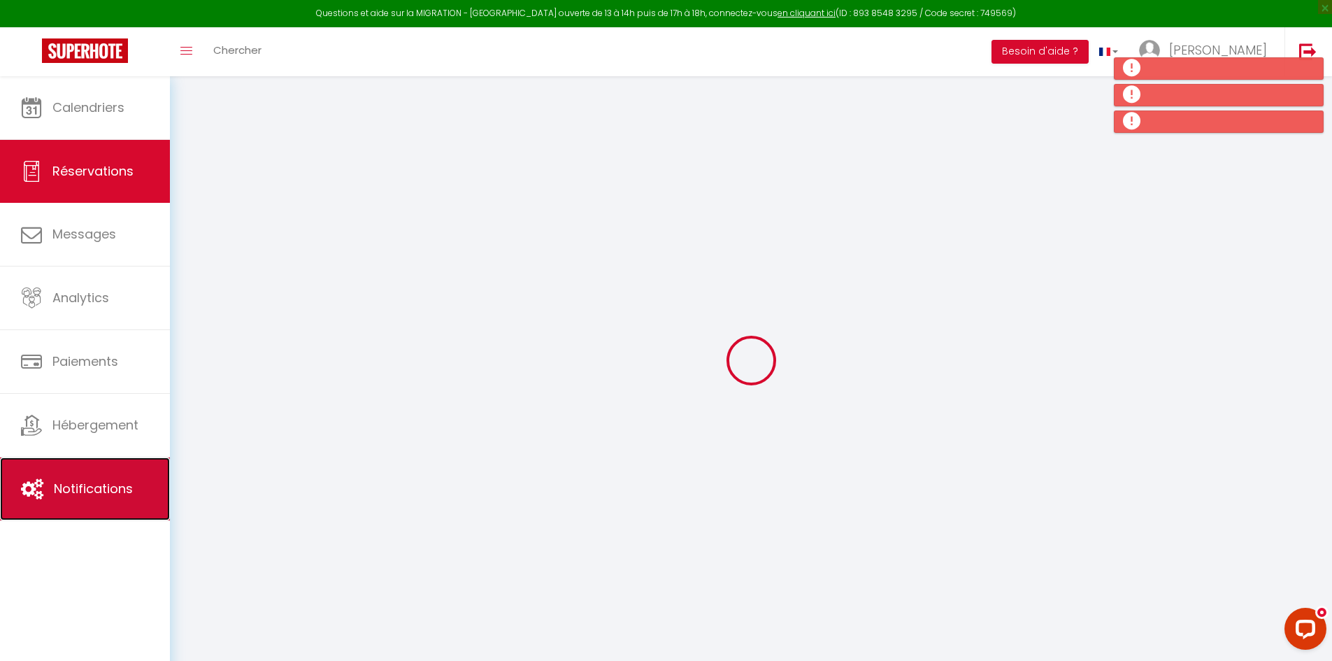
click at [75, 479] on link "Notifications" at bounding box center [85, 488] width 170 height 63
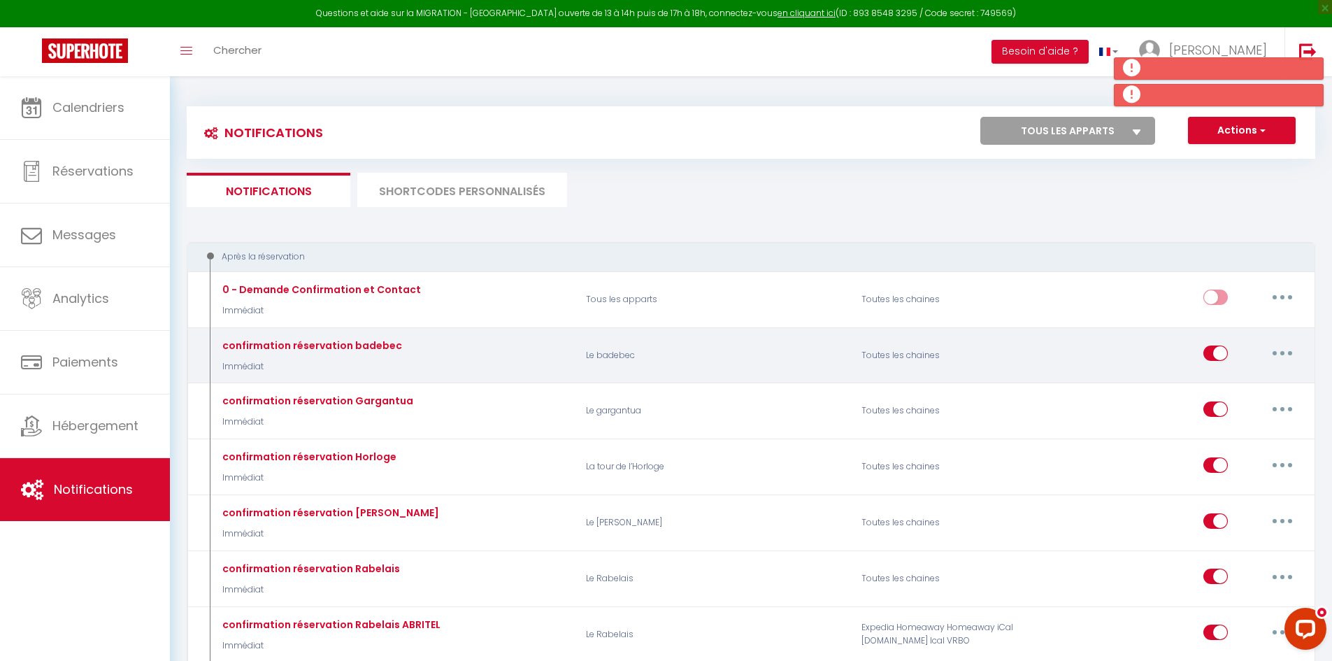
click at [1276, 353] on button "button" at bounding box center [1281, 353] width 39 height 22
click at [1240, 384] on link "Editer" at bounding box center [1245, 385] width 103 height 24
type input "confirmation réservation badebec"
select select "Immédiat"
select select
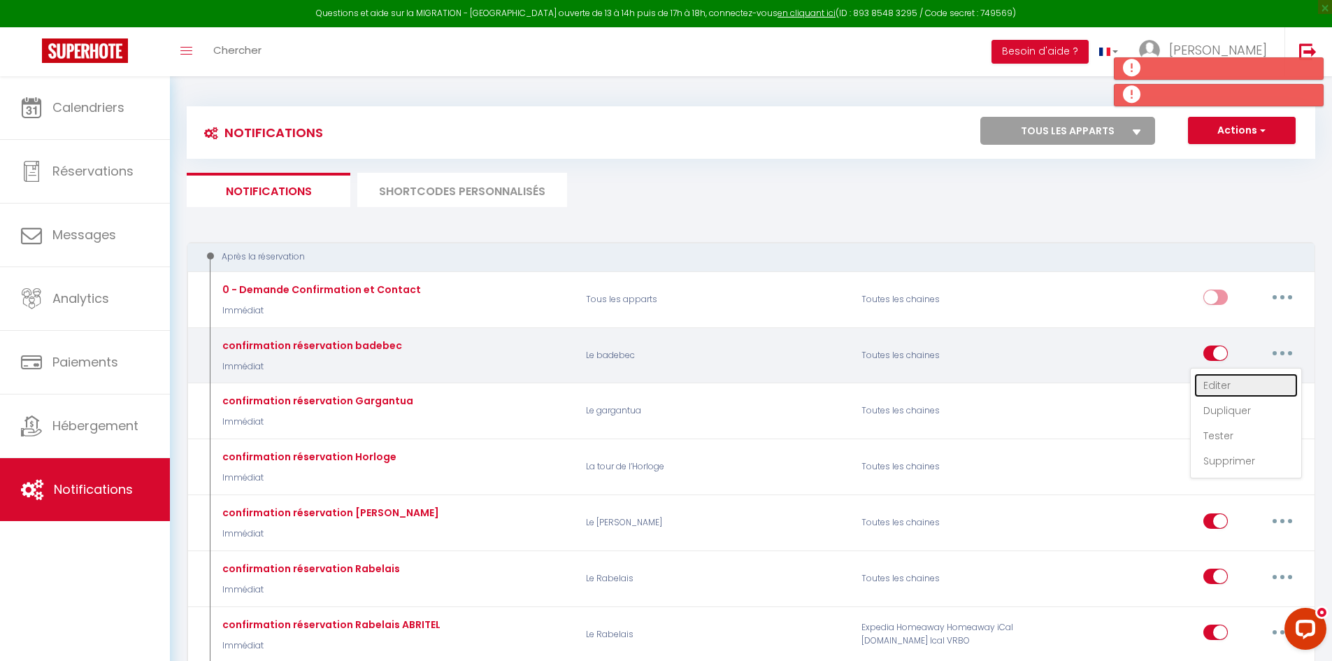
checkbox input "true"
checkbox input "false"
checkbox input "true"
radio input "true"
type input "Confirmation réservation[RENTAL:NAME]"
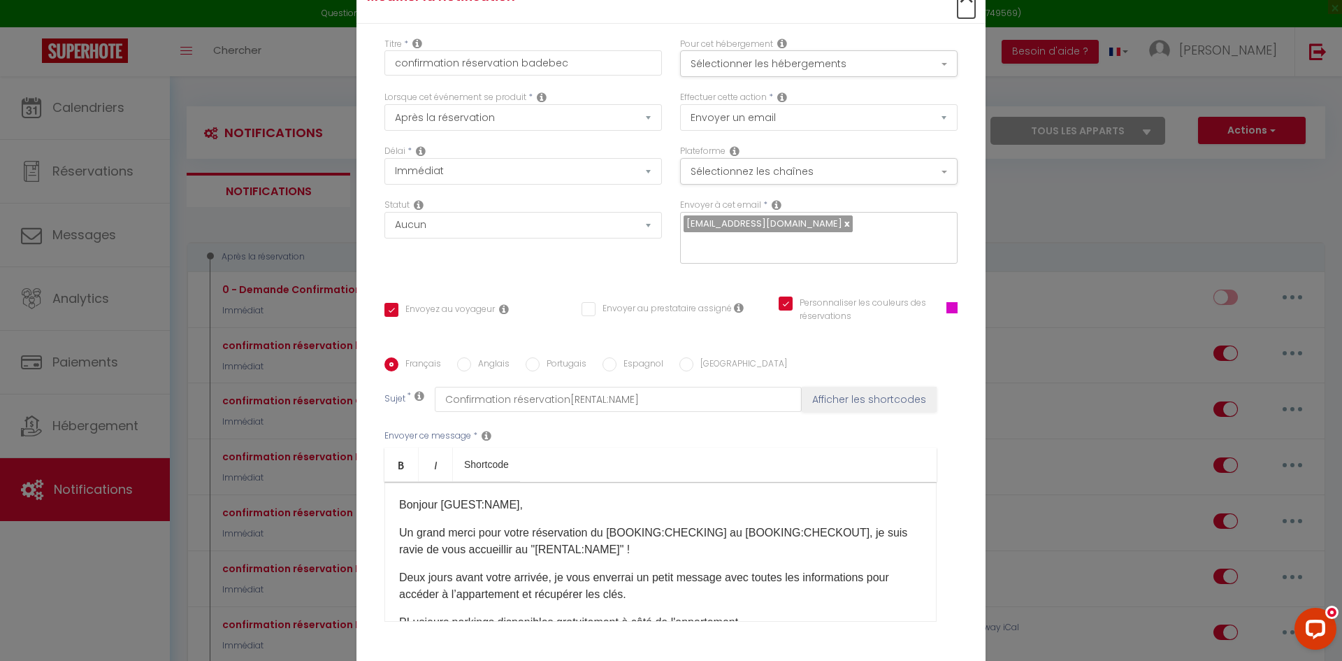
type input "confirmation réservation badebec"
checkbox input "true"
checkbox input "false"
checkbox input "true"
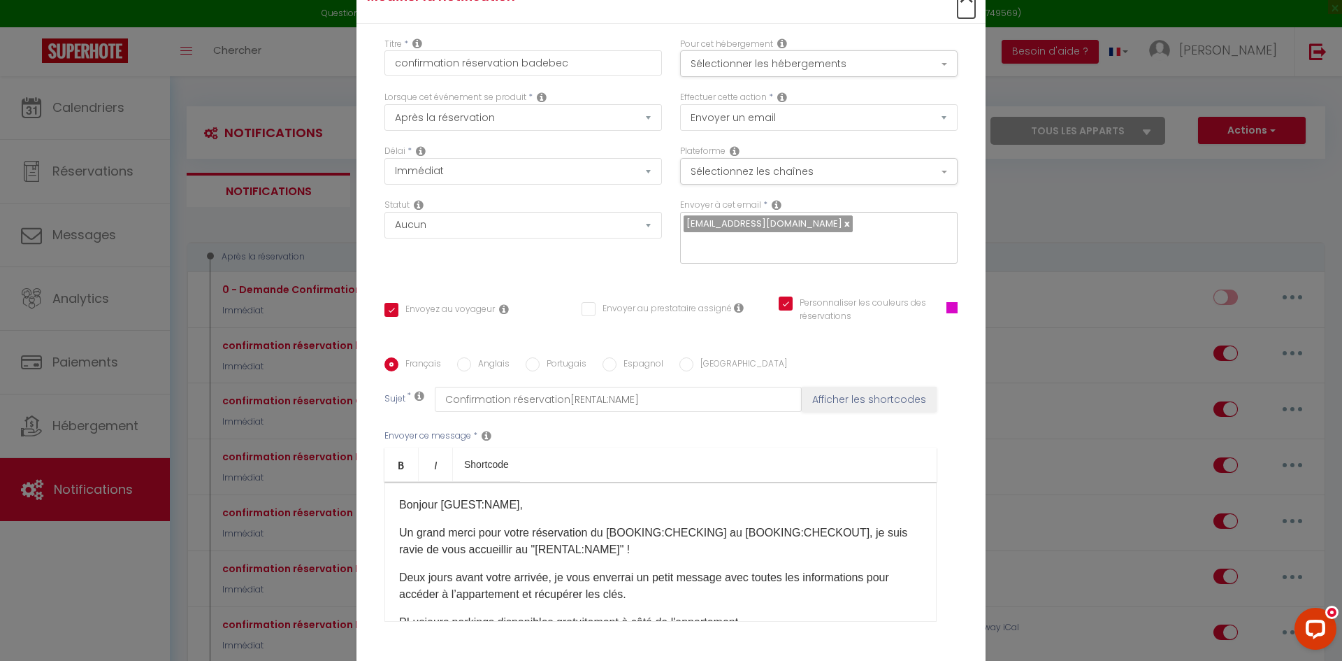
radio input "true"
type input "Confirmation réservation[RENTAL:NAME]"
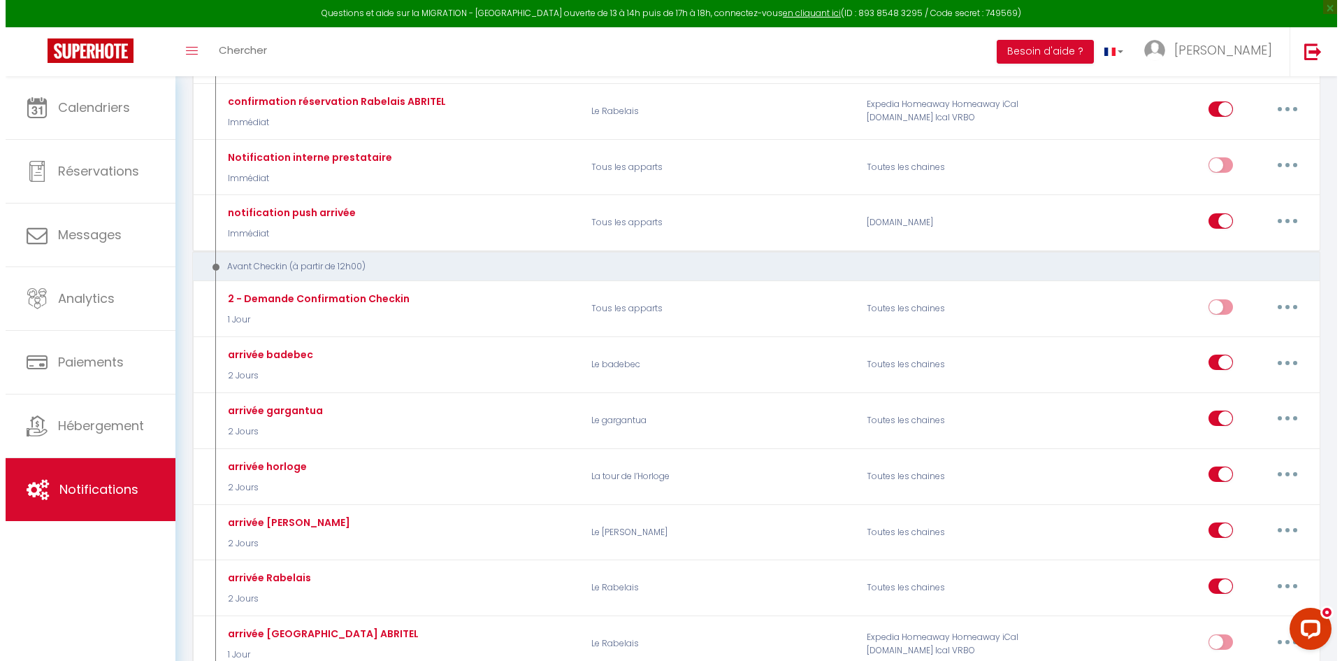
scroll to position [559, 0]
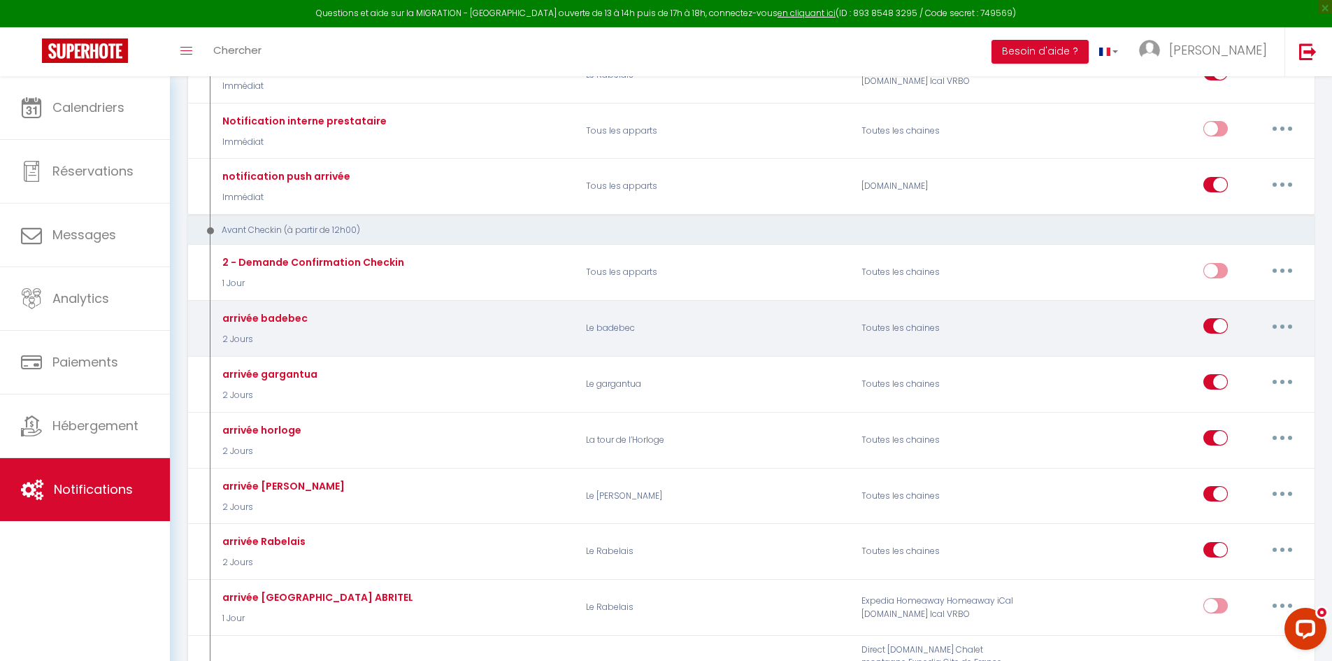
click at [1282, 319] on button "button" at bounding box center [1281, 326] width 39 height 22
drag, startPoint x: 1245, startPoint y: 352, endPoint x: 1207, endPoint y: 354, distance: 38.5
click at [1244, 352] on link "Editer" at bounding box center [1245, 358] width 103 height 24
type input "arrivée badebec"
select select "2 Jours"
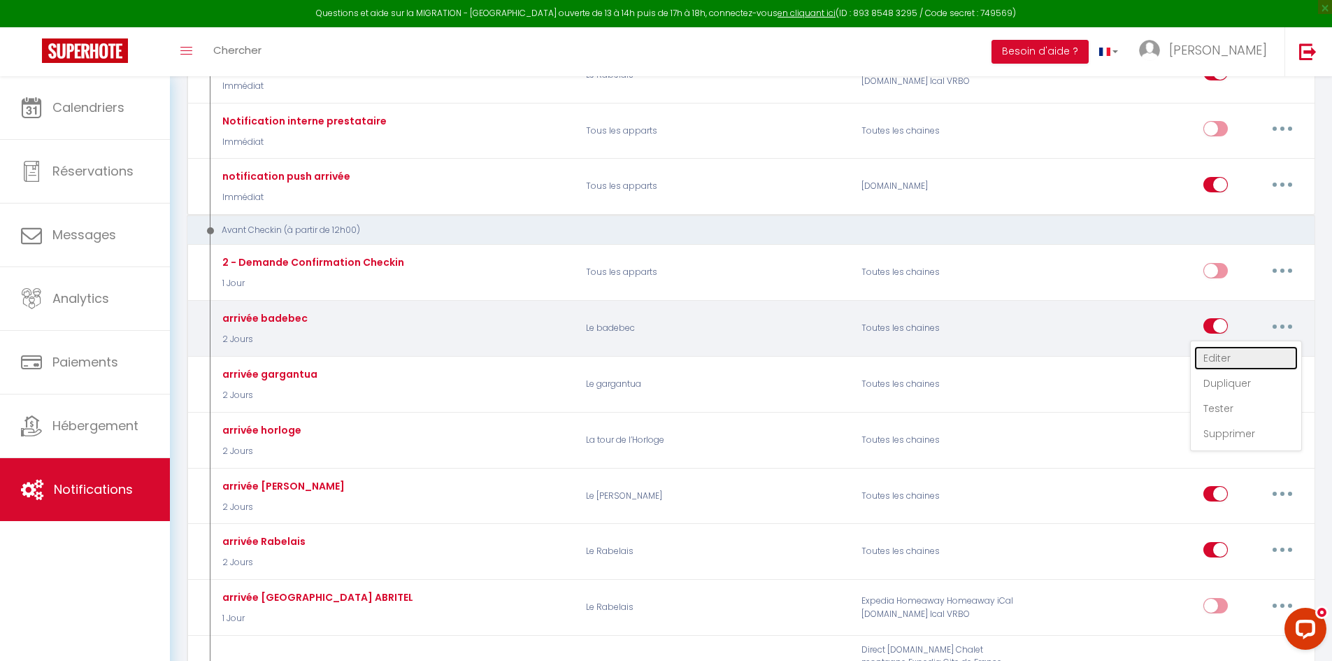
select select "if_booking_is_paid"
checkbox input "true"
checkbox input "false"
checkbox input "true"
type input "Votre arrivée [RENTAL:NAME][GUEST:NAME]"
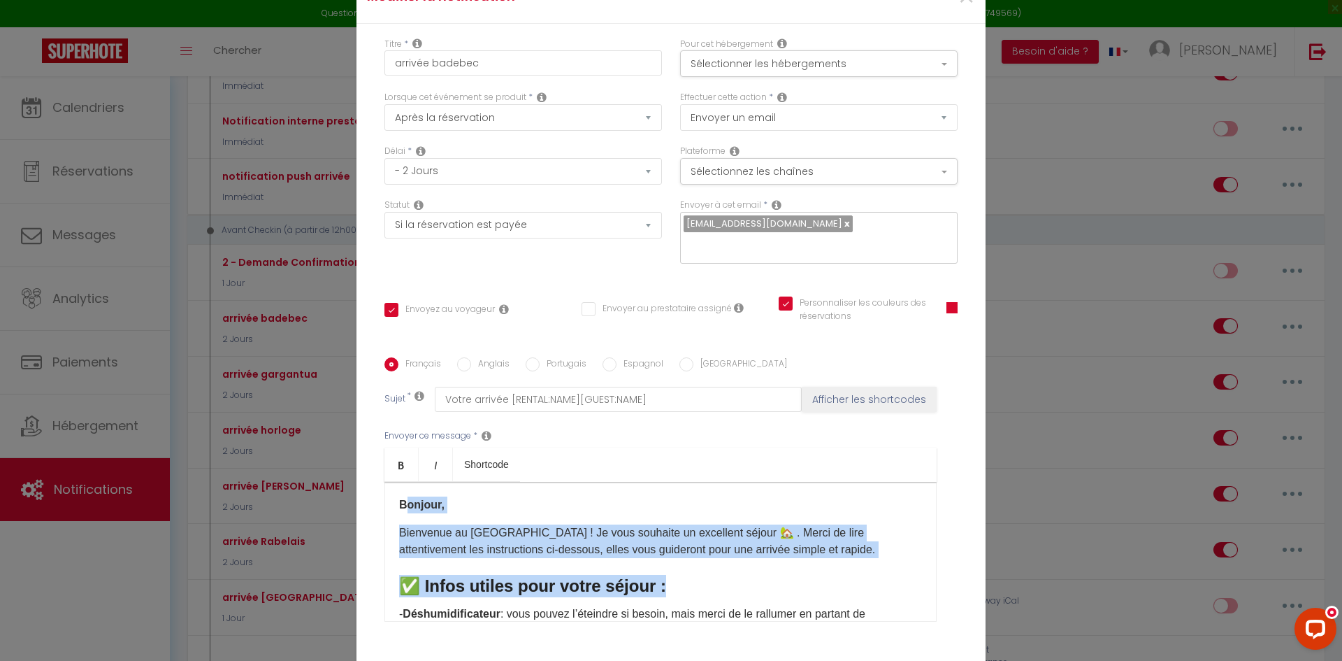
drag, startPoint x: 398, startPoint y: 491, endPoint x: 679, endPoint y: 579, distance: 294.5
click at [724, 571] on div "​ Bonjour, Bienvenue au Badebec ! Je vous souhaite un excellent séjour 🏡 . Merc…" at bounding box center [660, 552] width 552 height 140
click at [417, 536] on p "Bienvenue au Badebec ! Je vous souhaite un excellent séjour 🏡 . Merci de lire a…" at bounding box center [660, 541] width 523 height 34
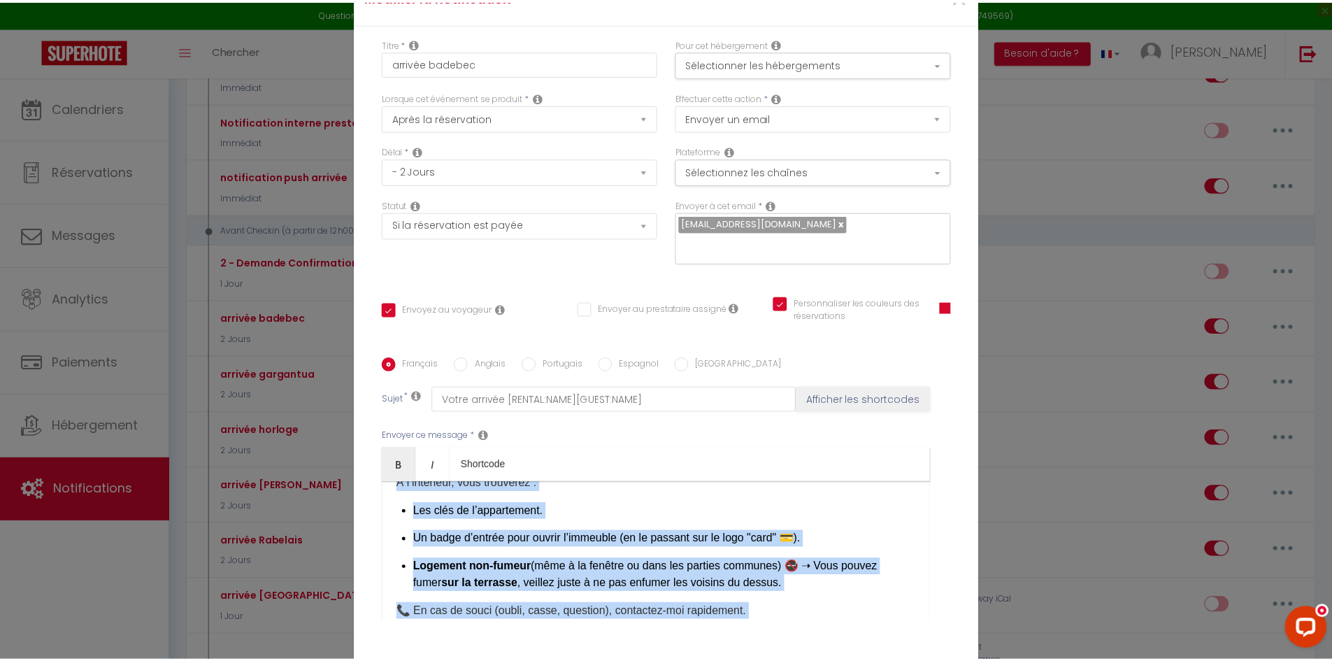
scroll to position [910, 0]
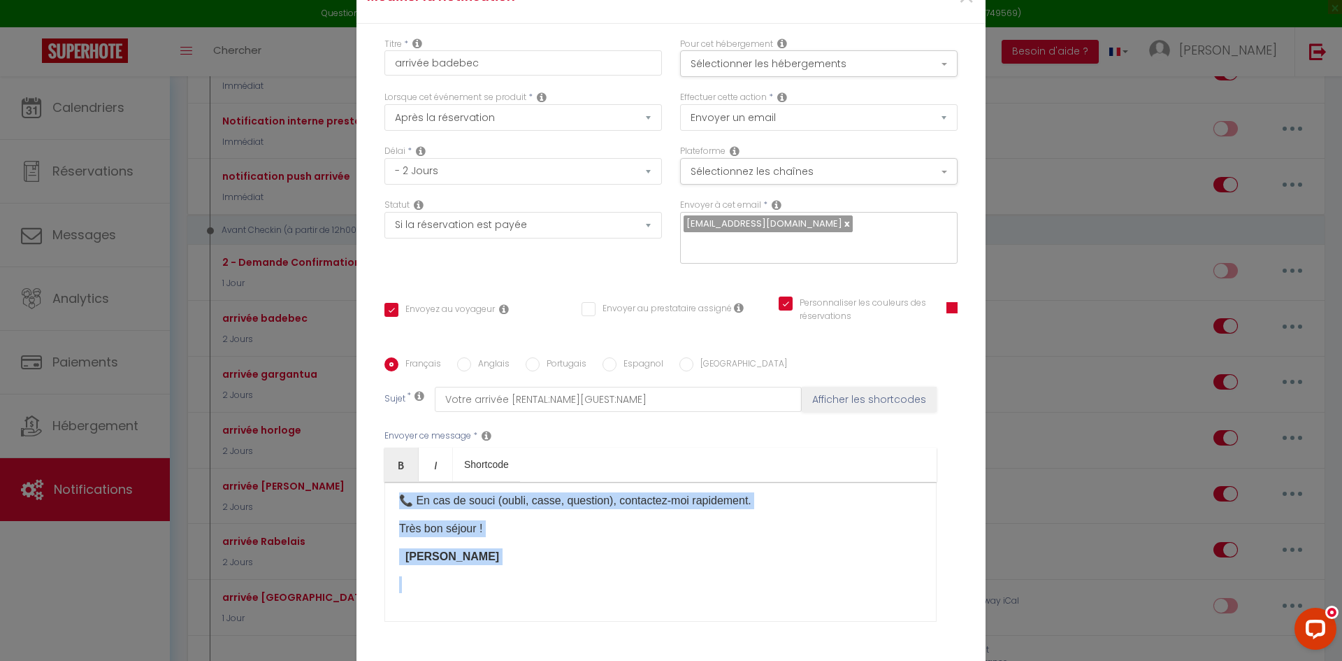
drag, startPoint x: 389, startPoint y: 501, endPoint x: 754, endPoint y: 613, distance: 381.0
click at [754, 613] on div "Envoyer ce message * Bold Italic Shortcode Rich text editor ​ Bonjour, Bienvenu…" at bounding box center [670, 525] width 573 height 227
copy div "​ Bonjour, Bienvenue au Badebec ! Je vous souhaite un excellent séjour 🏡 . Merc…"
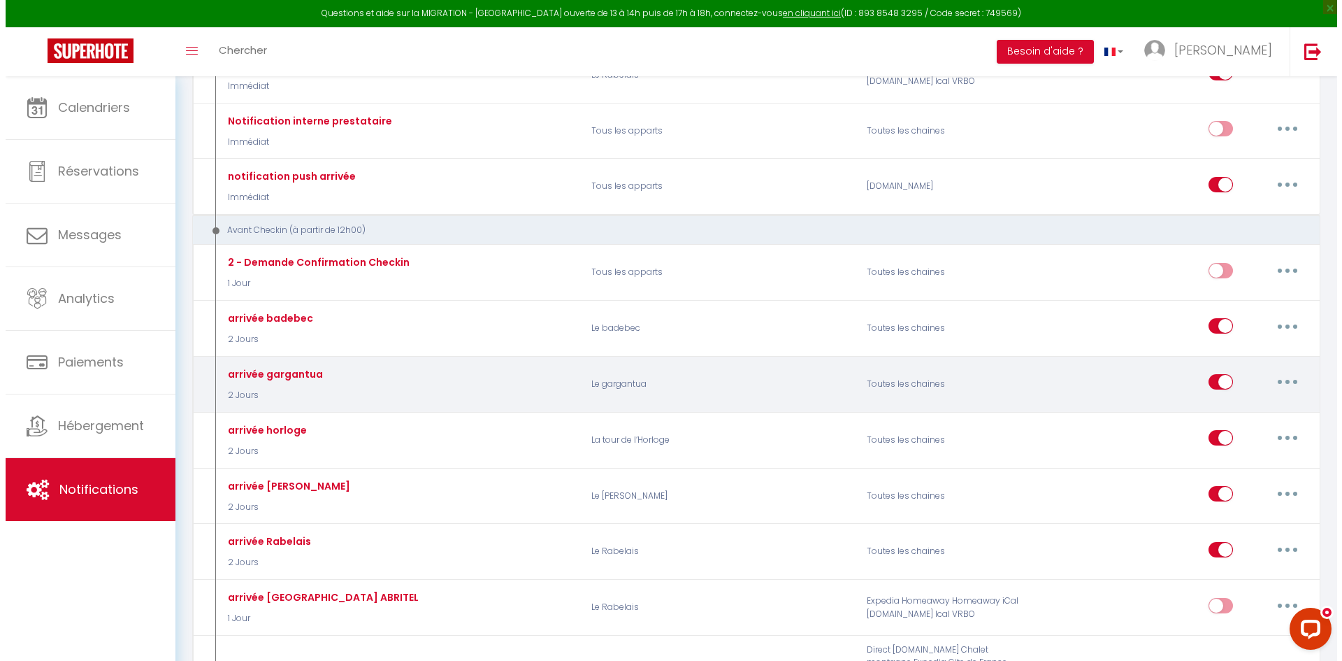
scroll to position [140, 0]
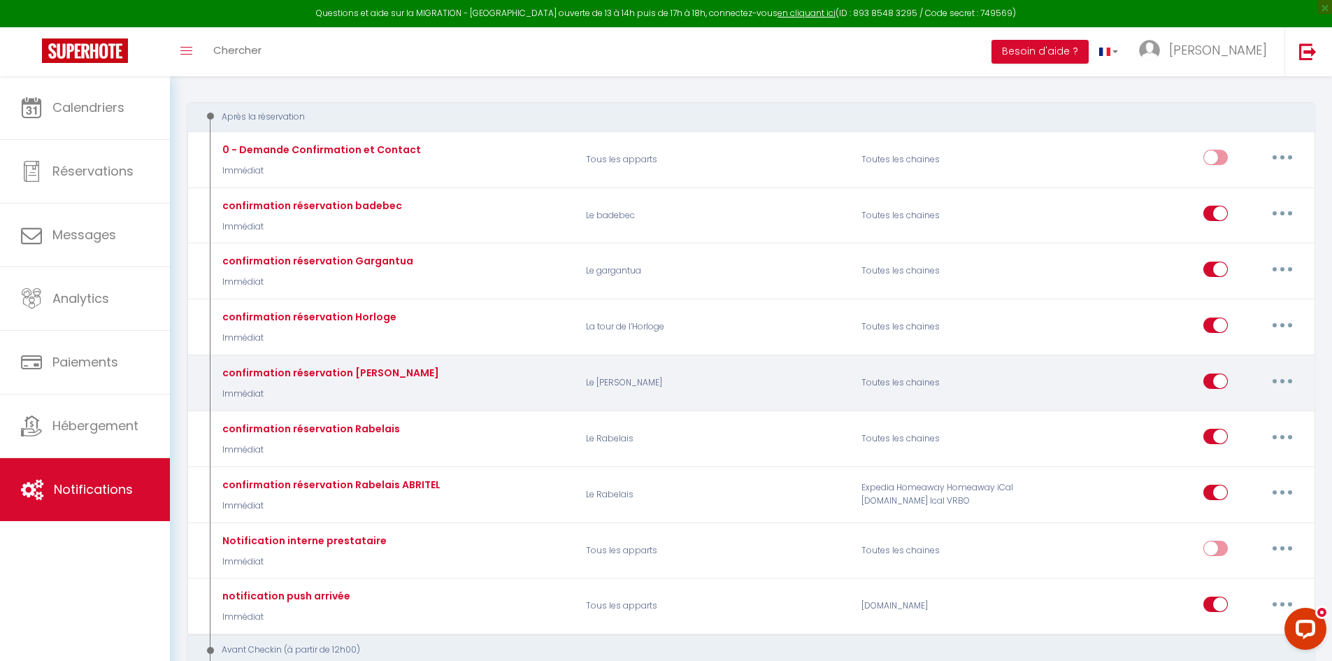
click at [1292, 373] on button "button" at bounding box center [1281, 381] width 39 height 22
click at [1230, 410] on link "Editer" at bounding box center [1245, 413] width 103 height 24
type input "confirmation réservation [PERSON_NAME]"
select select "1"
select select "Immédiat"
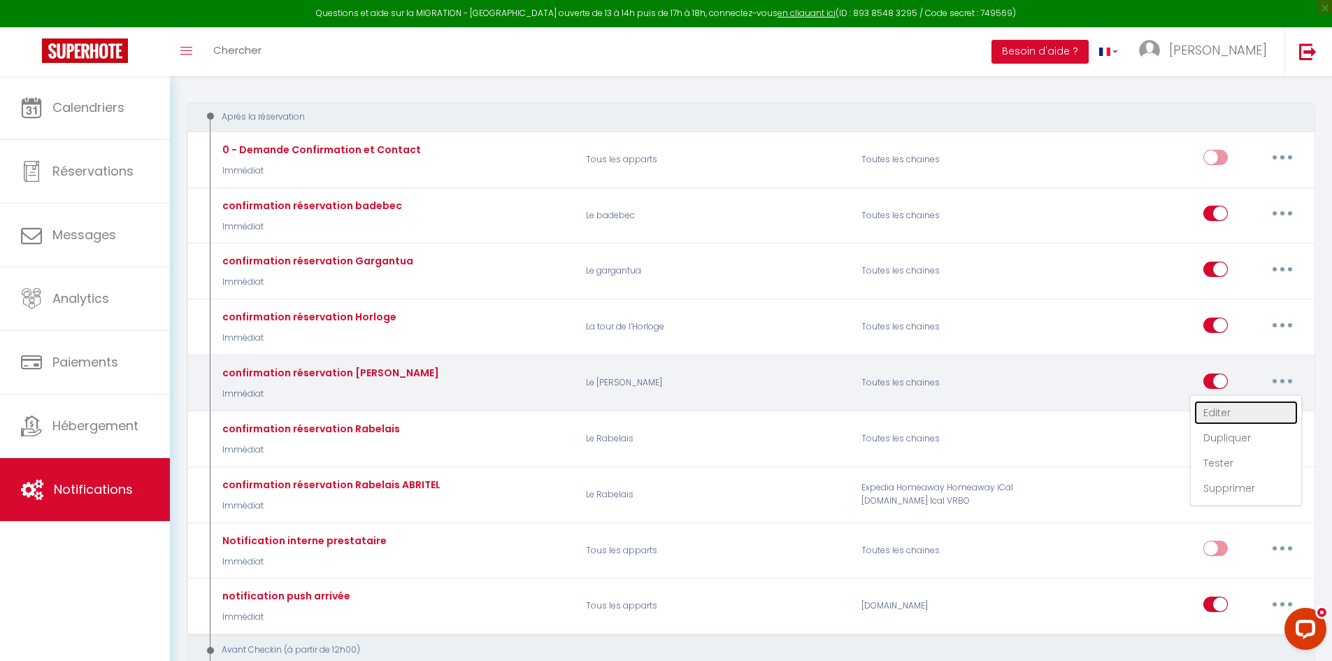
checkbox input "true"
checkbox input "false"
checkbox input "true"
type input "Confirmation réservation [RENTAL:NAME]"
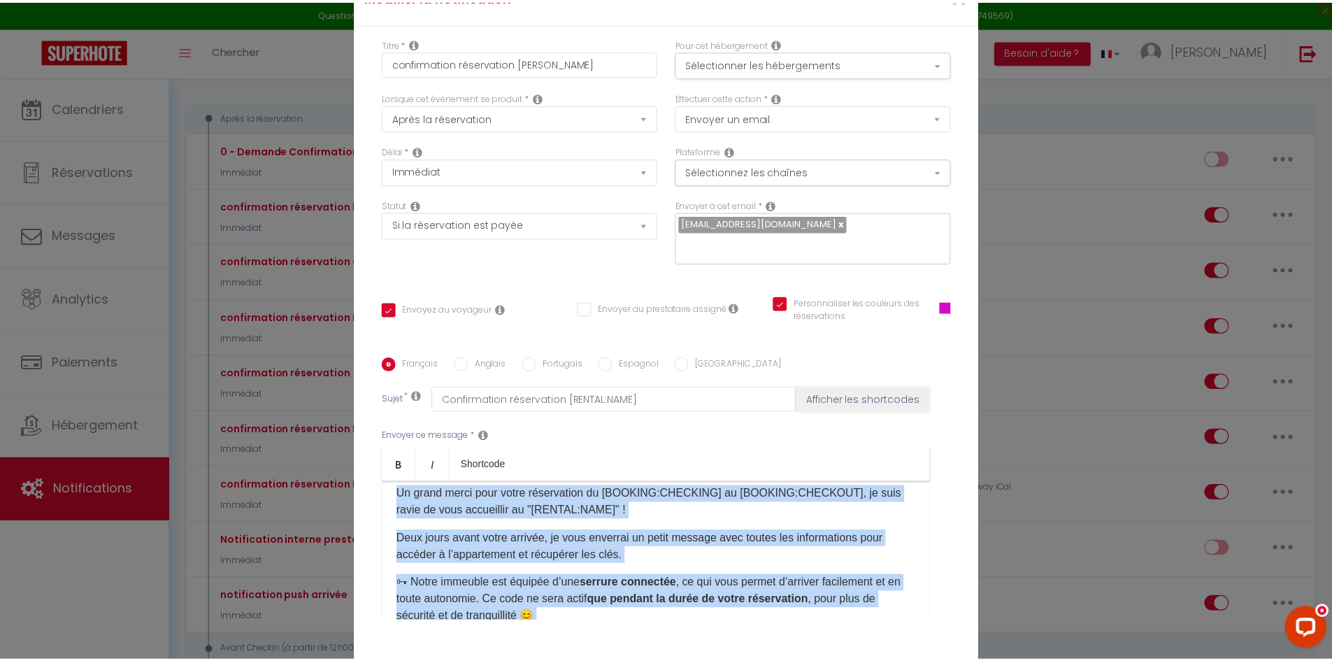
scroll to position [0, 0]
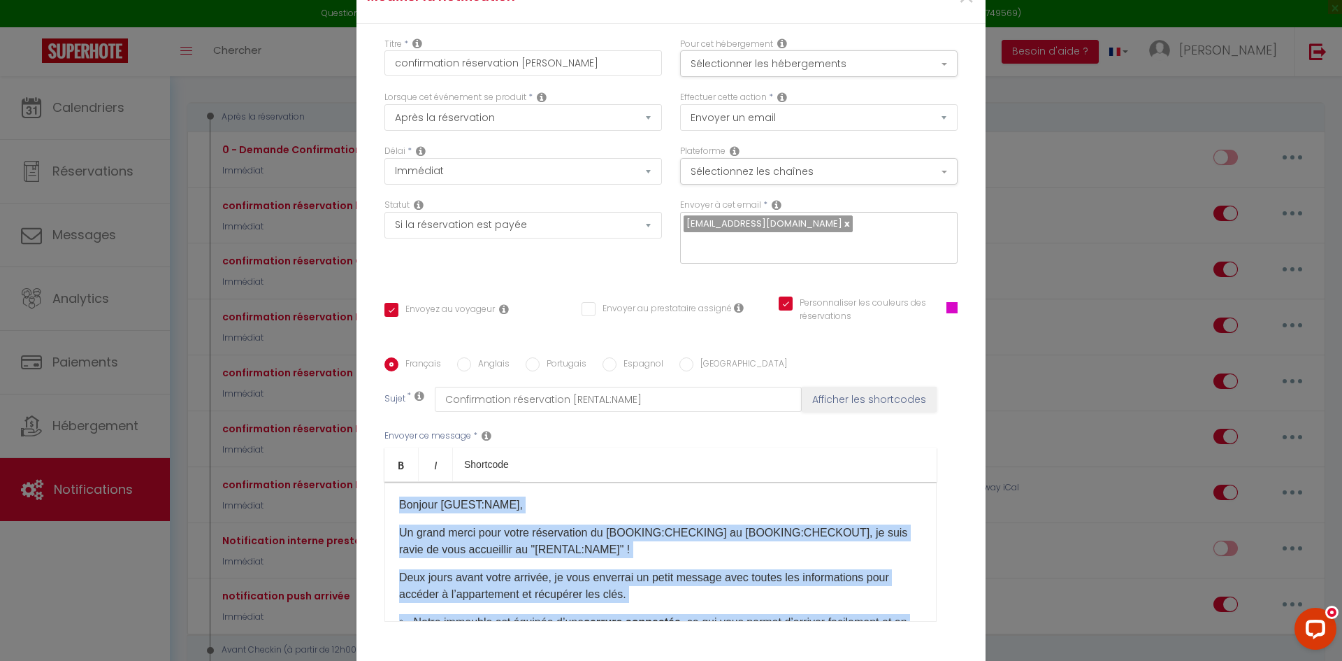
drag, startPoint x: 485, startPoint y: 547, endPoint x: 373, endPoint y: 461, distance: 141.5
click at [373, 461] on div "Titre * confirmation réservation Jeanne Pour cet hébergement Sélectionner les h…" at bounding box center [671, 358] width 629 height 669
copy div "Bonjour [GUEST:NAME], Un grand merci pour votre réservation du [BOOKING:CHECKIN…"
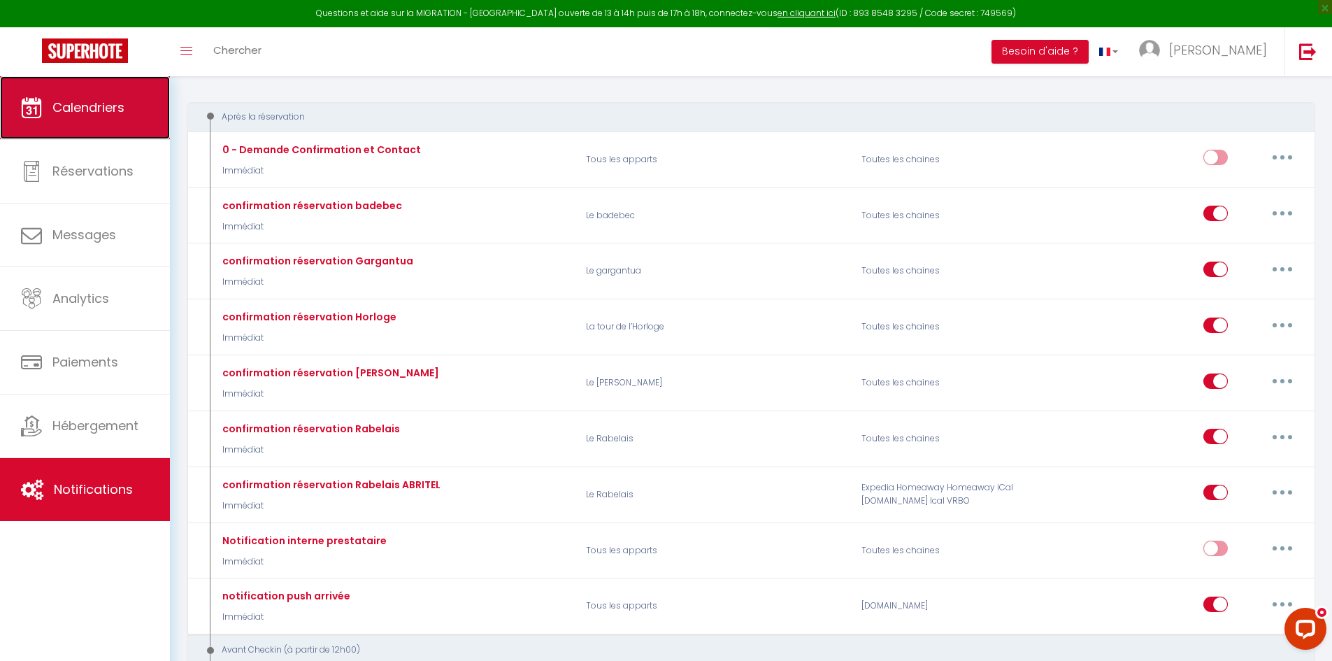
click at [131, 129] on link "Calendriers" at bounding box center [85, 107] width 170 height 63
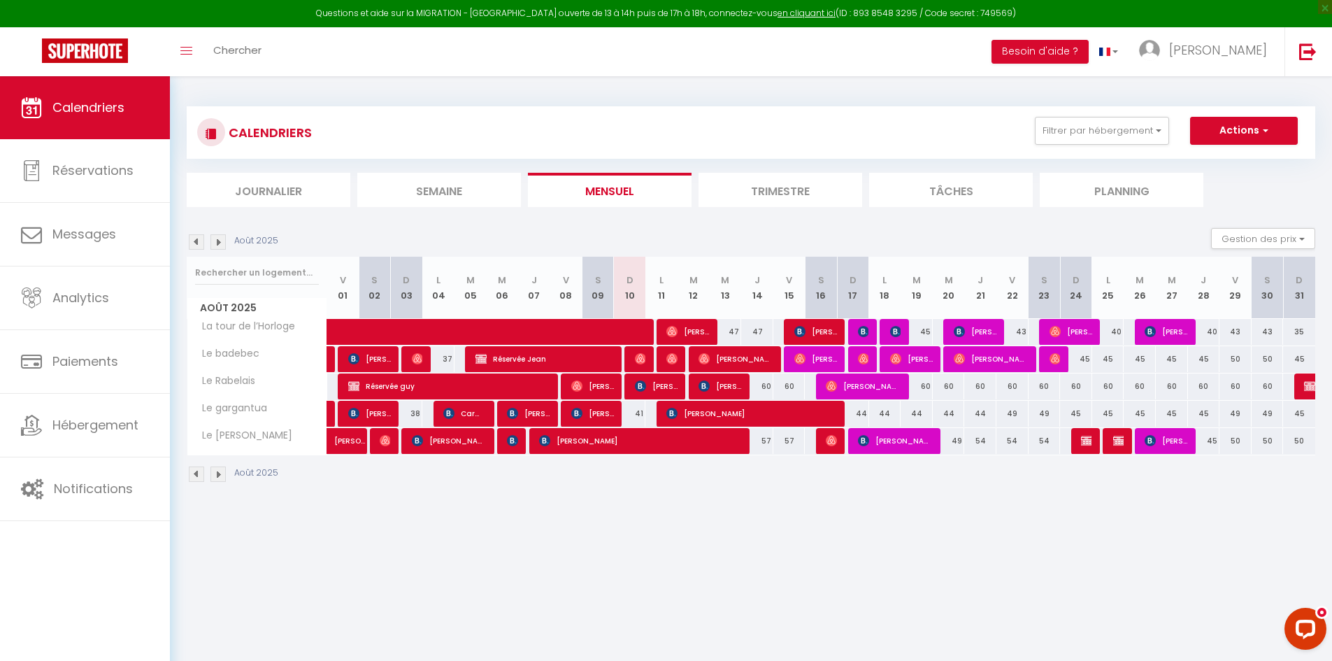
click at [220, 241] on img at bounding box center [217, 241] width 15 height 15
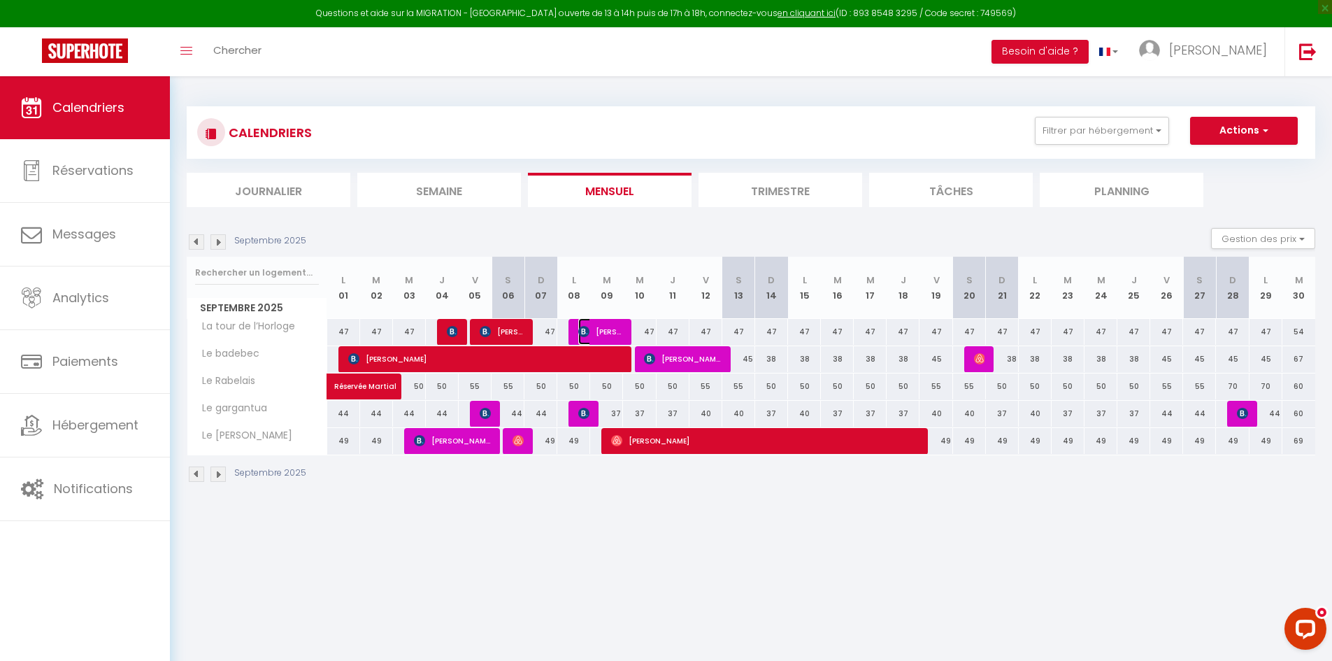
click at [596, 331] on span "[PERSON_NAME]" at bounding box center [600, 331] width 44 height 27
select select "OK"
select select "KO"
select select "0"
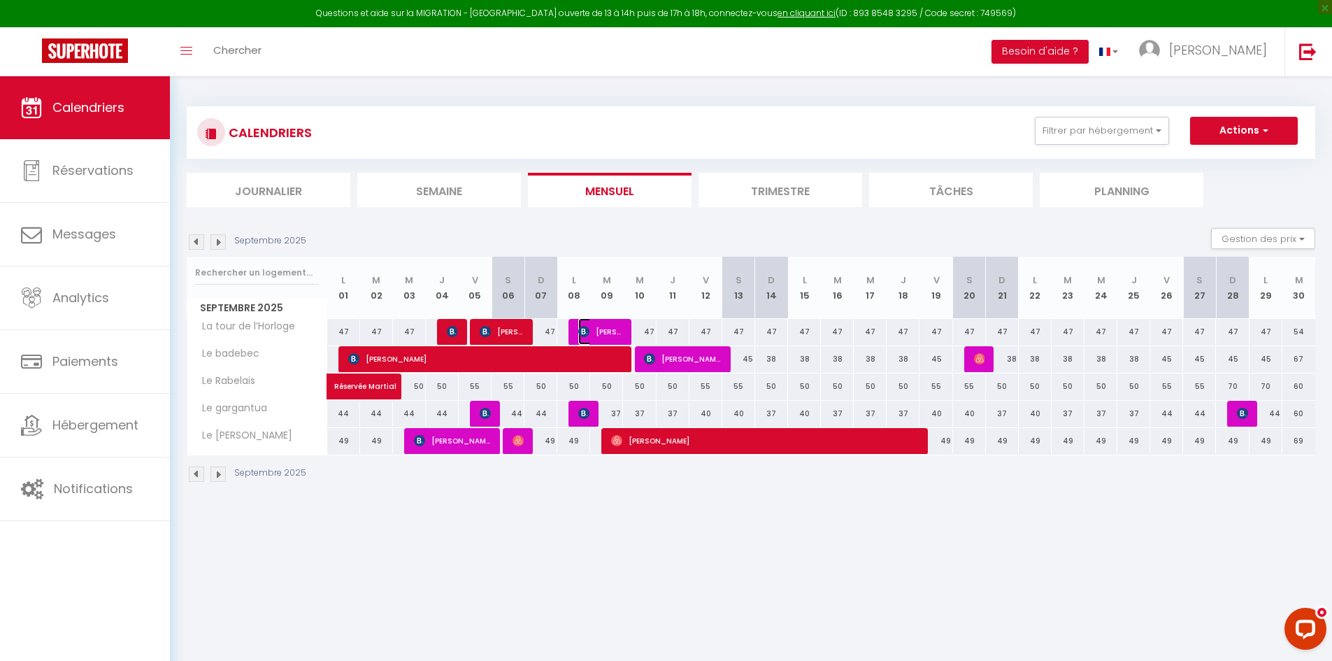
select select "1"
select select
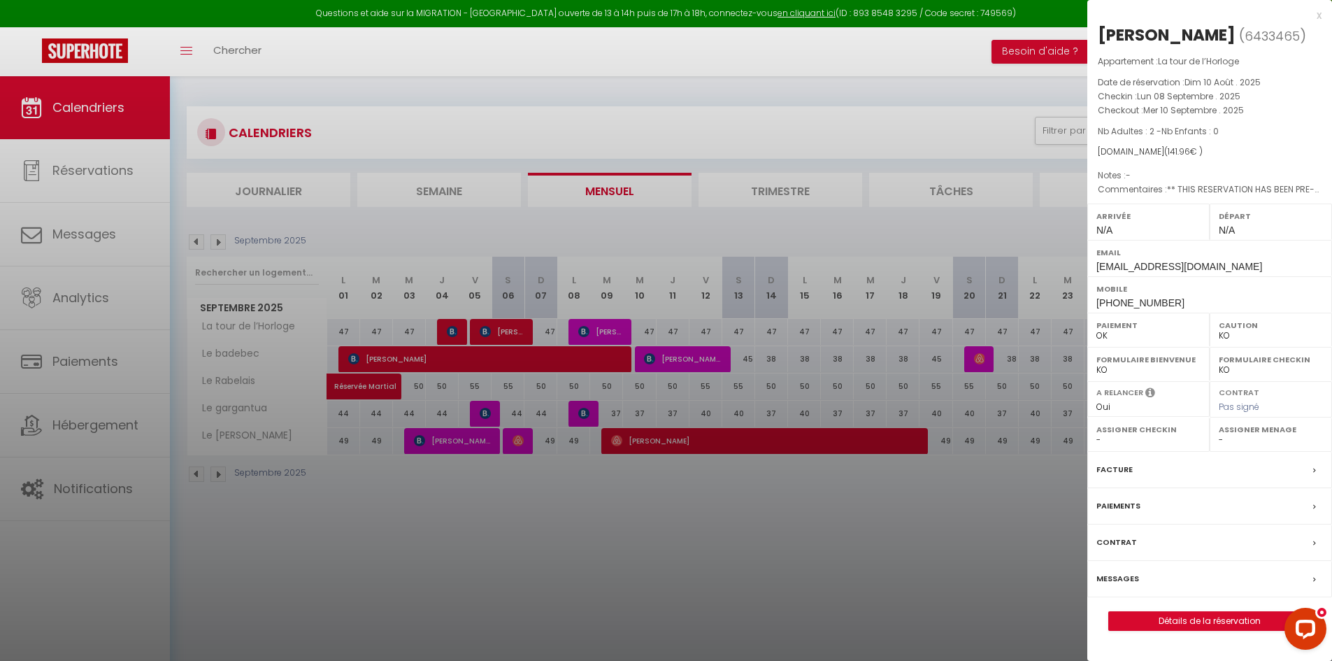
click at [1138, 579] on div "Messages" at bounding box center [1209, 579] width 245 height 36
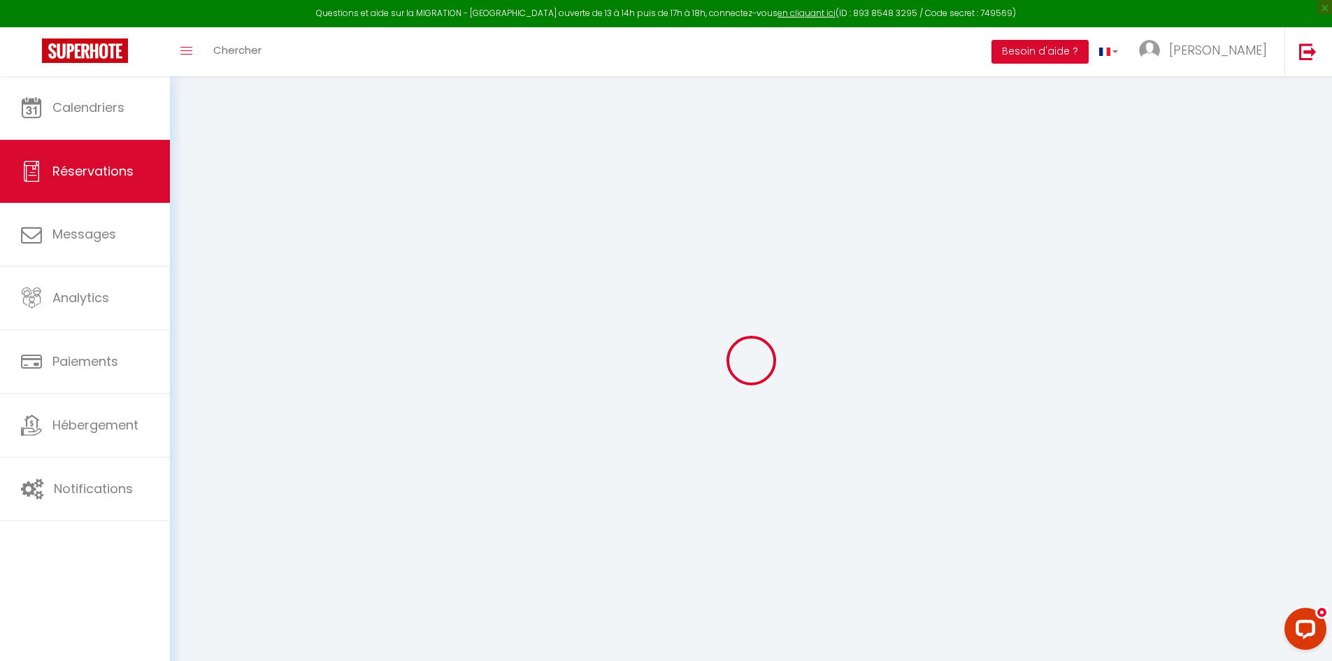
select select
checkbox input "false"
type voyageur0 "** THIS RESERVATION HAS BEEN PRE-PAID ** BOOKING NOTE : Payment charge is EUR 1…"
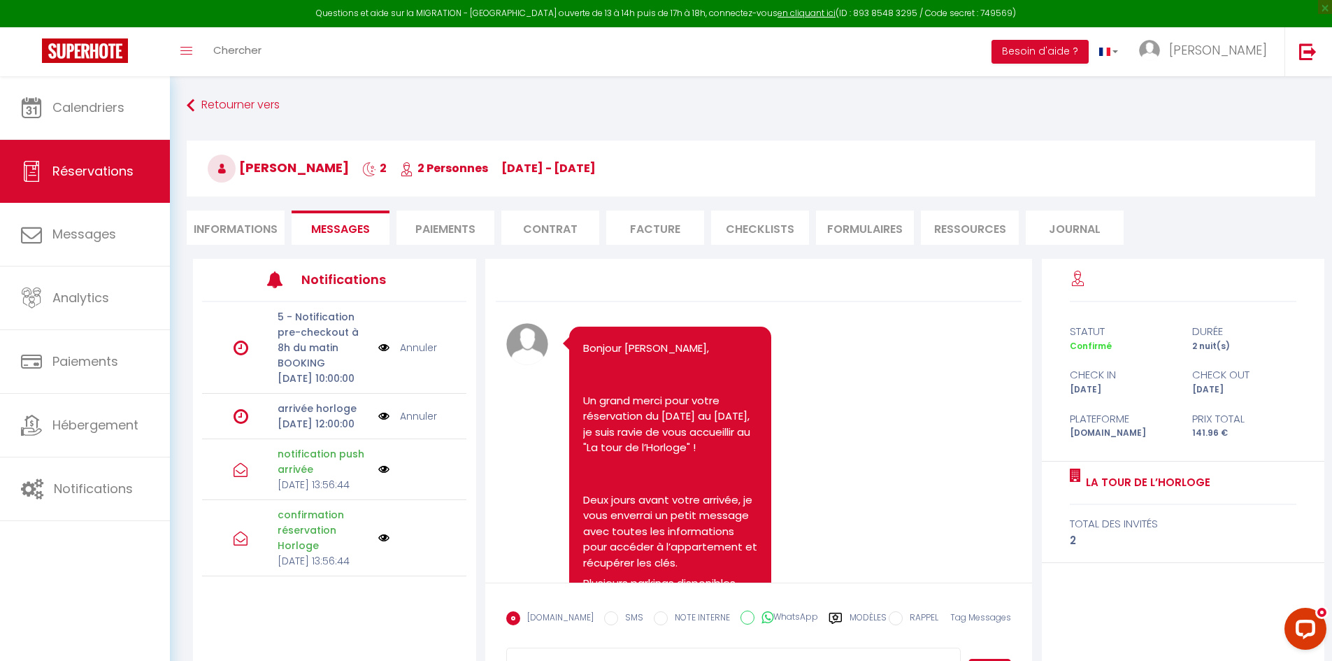
scroll to position [586, 0]
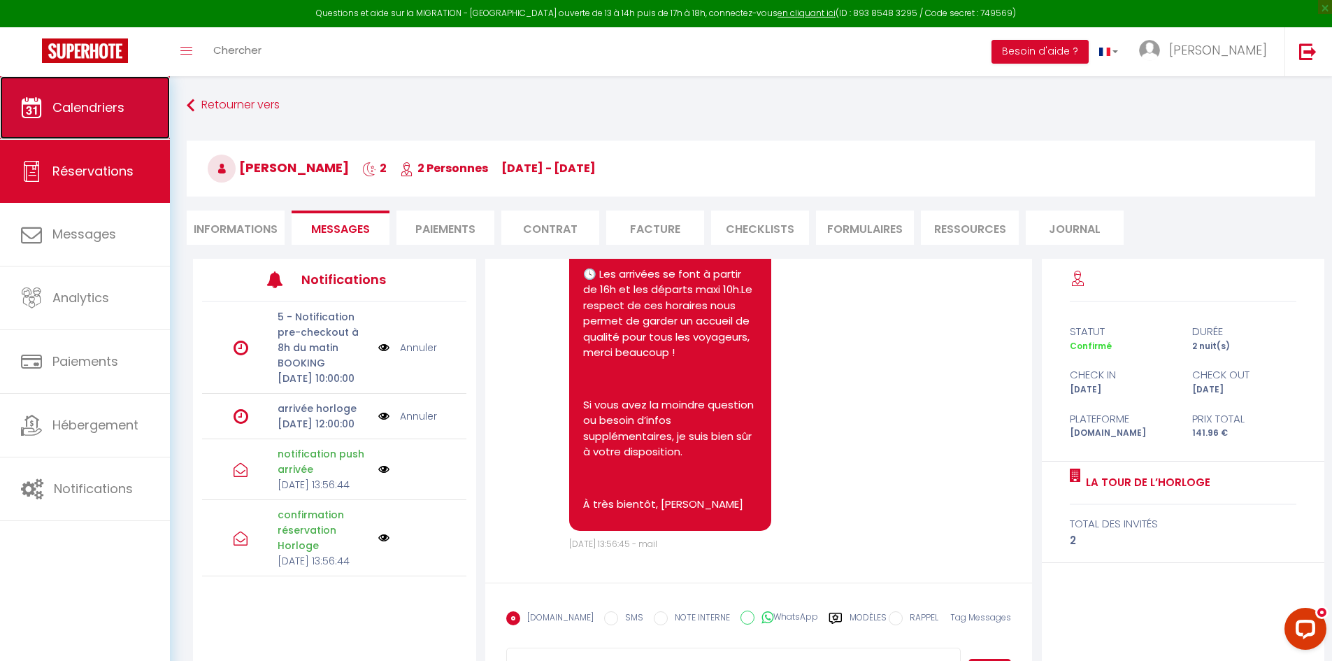
click at [135, 104] on link "Calendriers" at bounding box center [85, 107] width 170 height 63
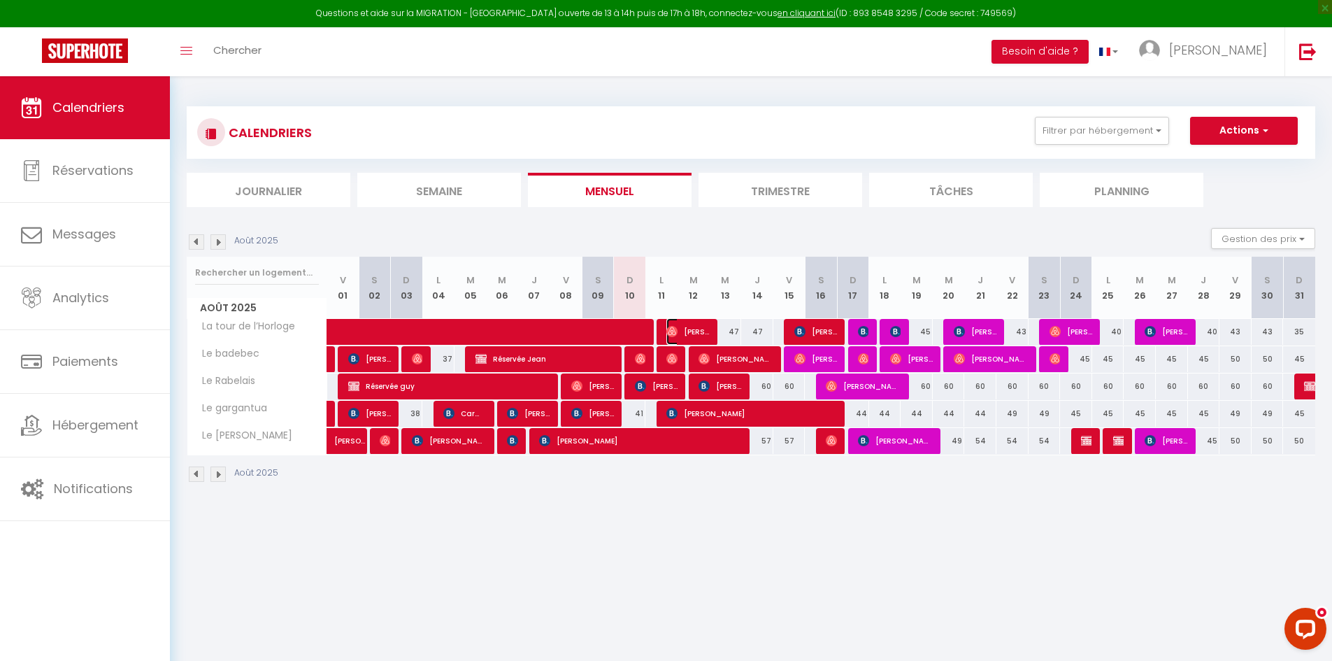
click at [671, 335] on img at bounding box center [671, 331] width 11 height 11
select select "OK"
select select "0"
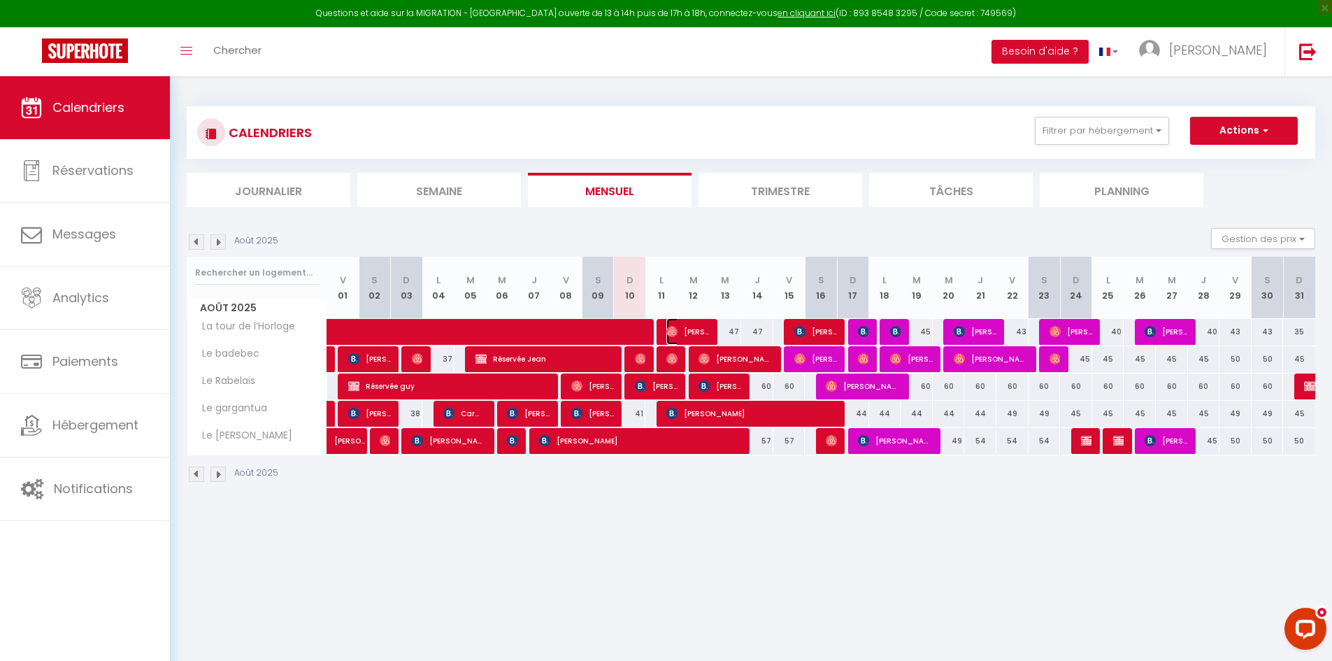
select select "1"
select select
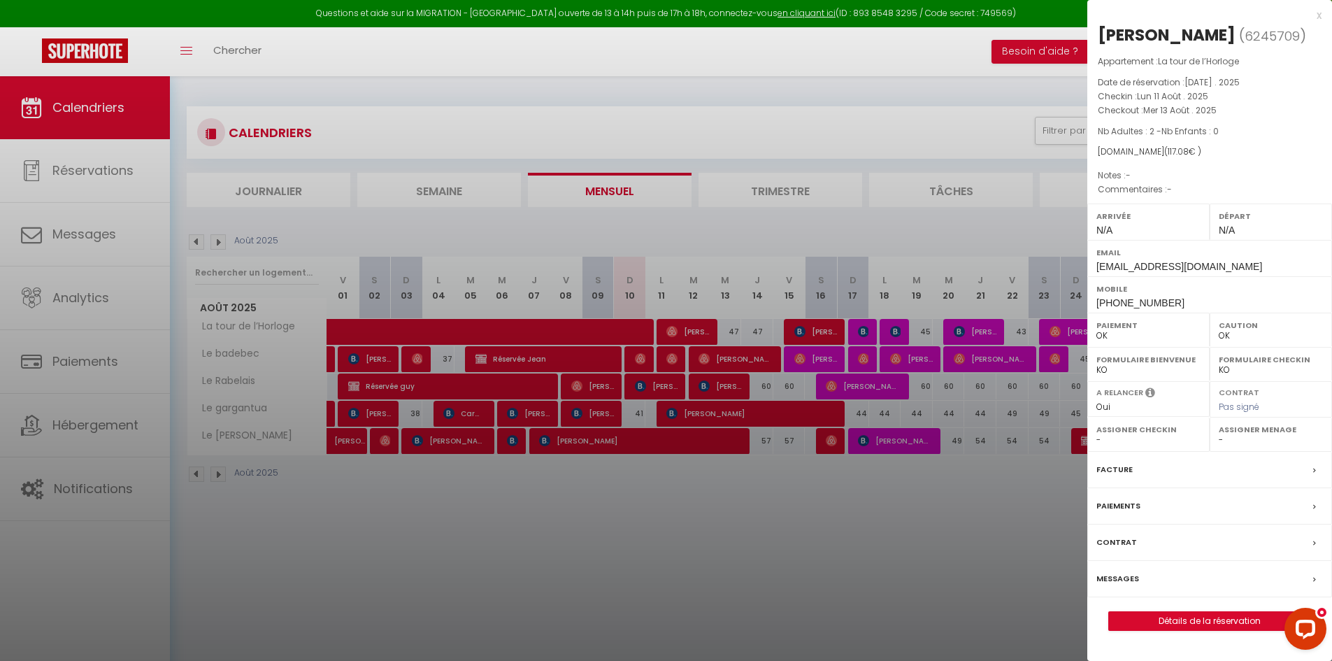
click at [1104, 571] on label "Messages" at bounding box center [1117, 578] width 43 height 15
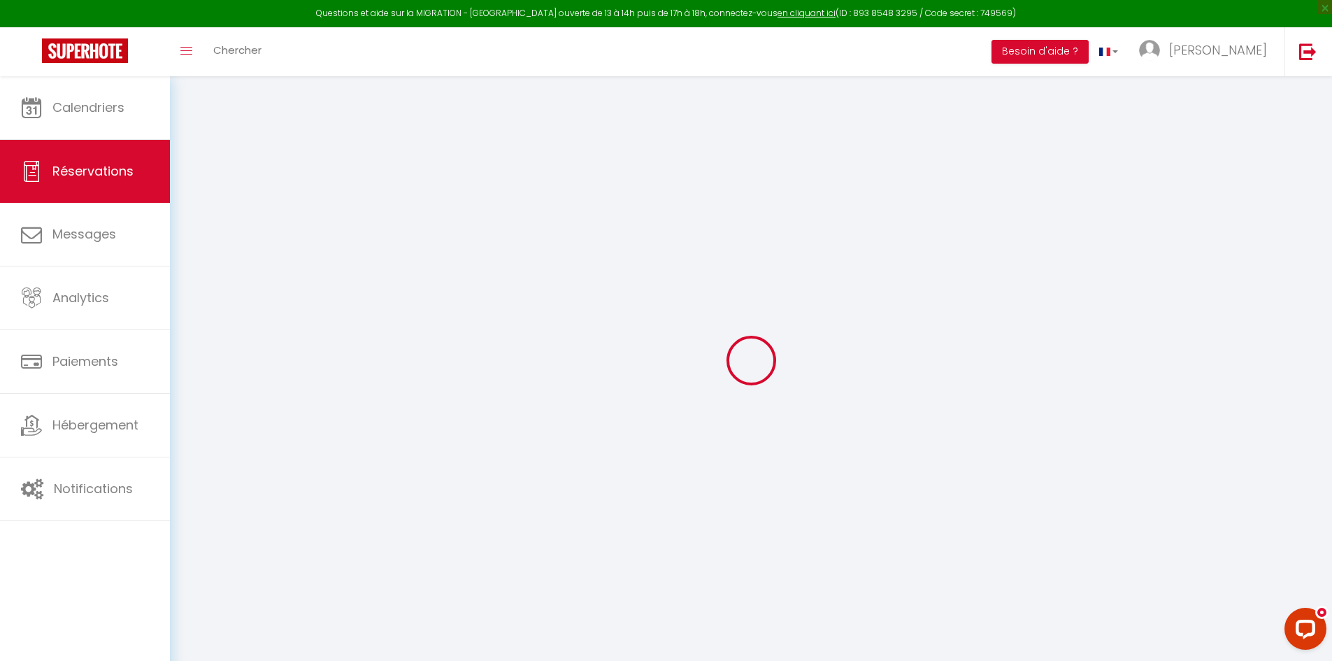
select select
checkbox input "false"
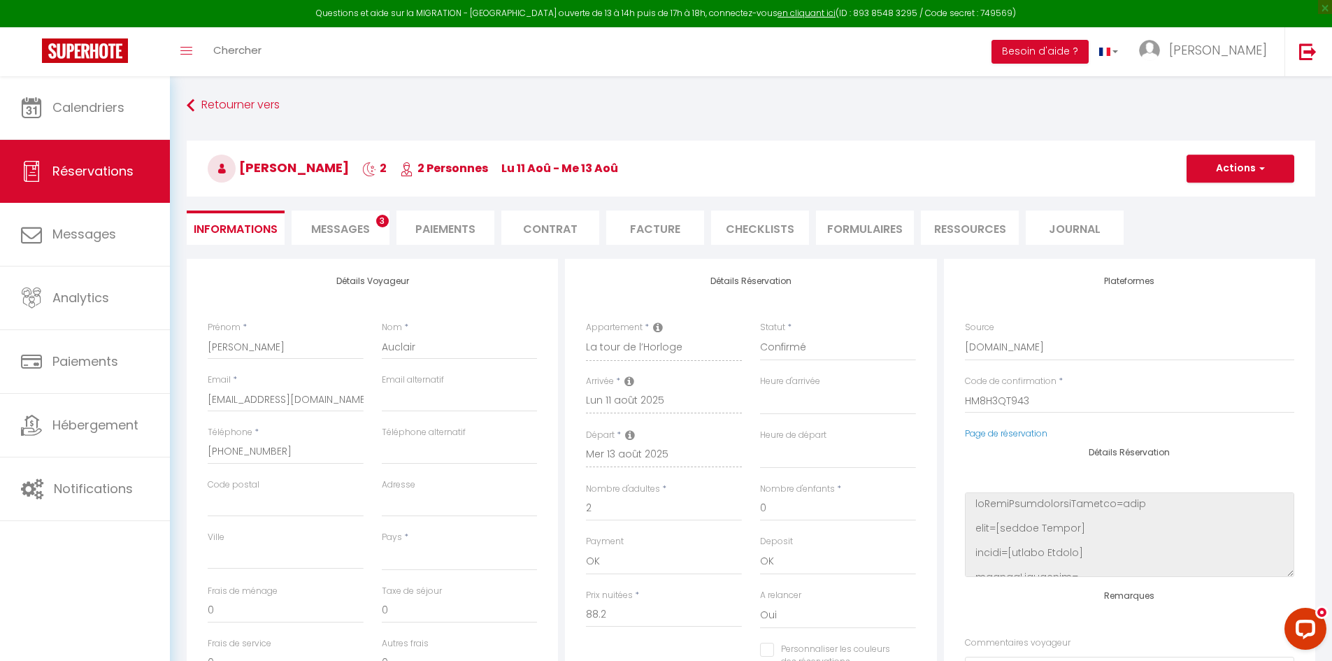
select select
checkbox input "false"
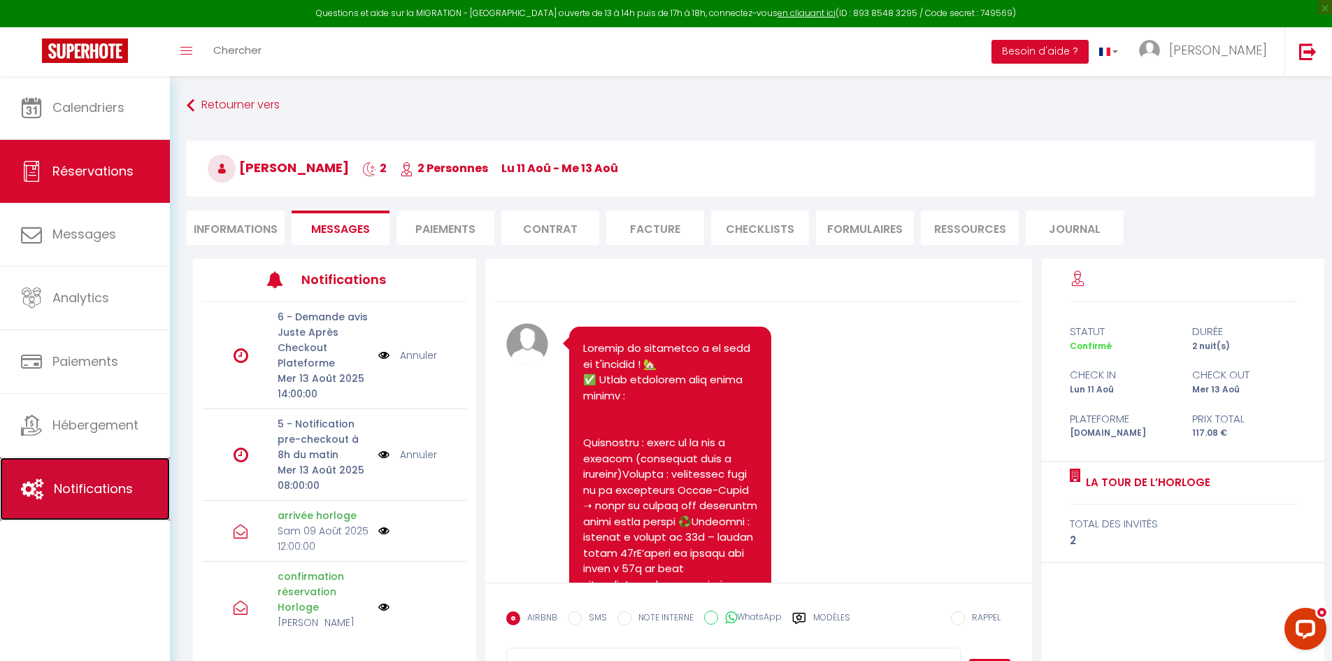
click at [76, 476] on link "Notifications" at bounding box center [85, 488] width 170 height 63
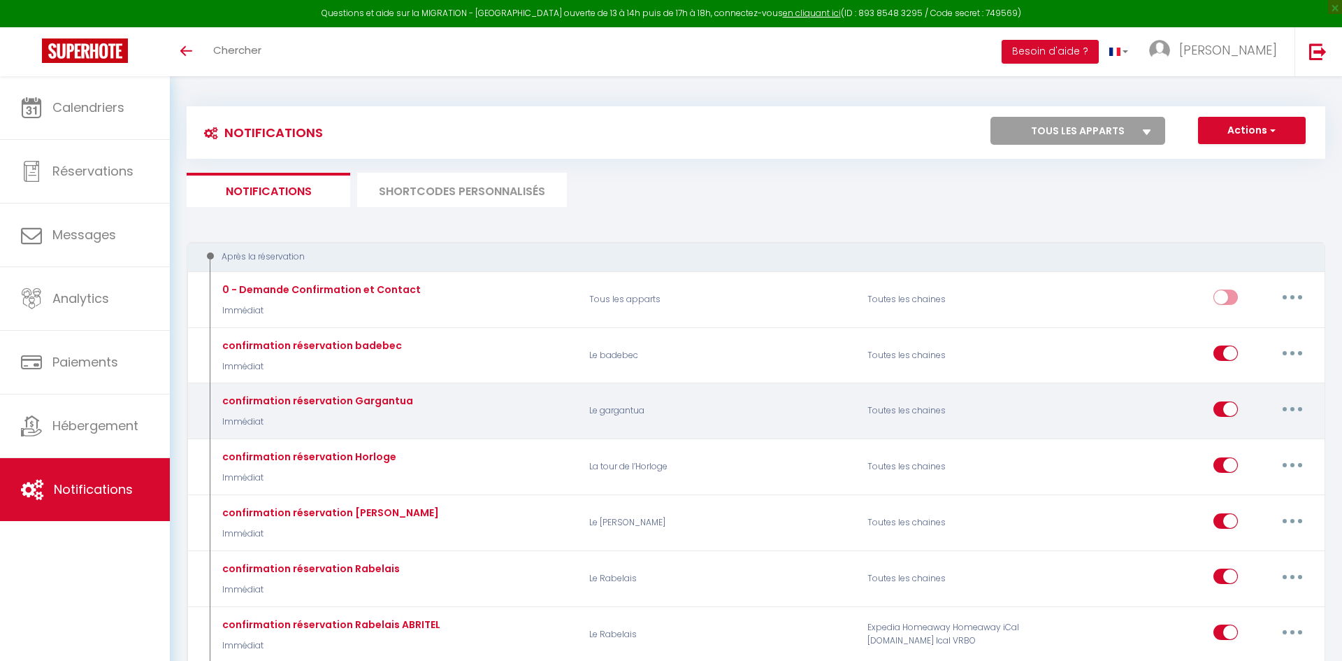
select select
checkbox input "false"
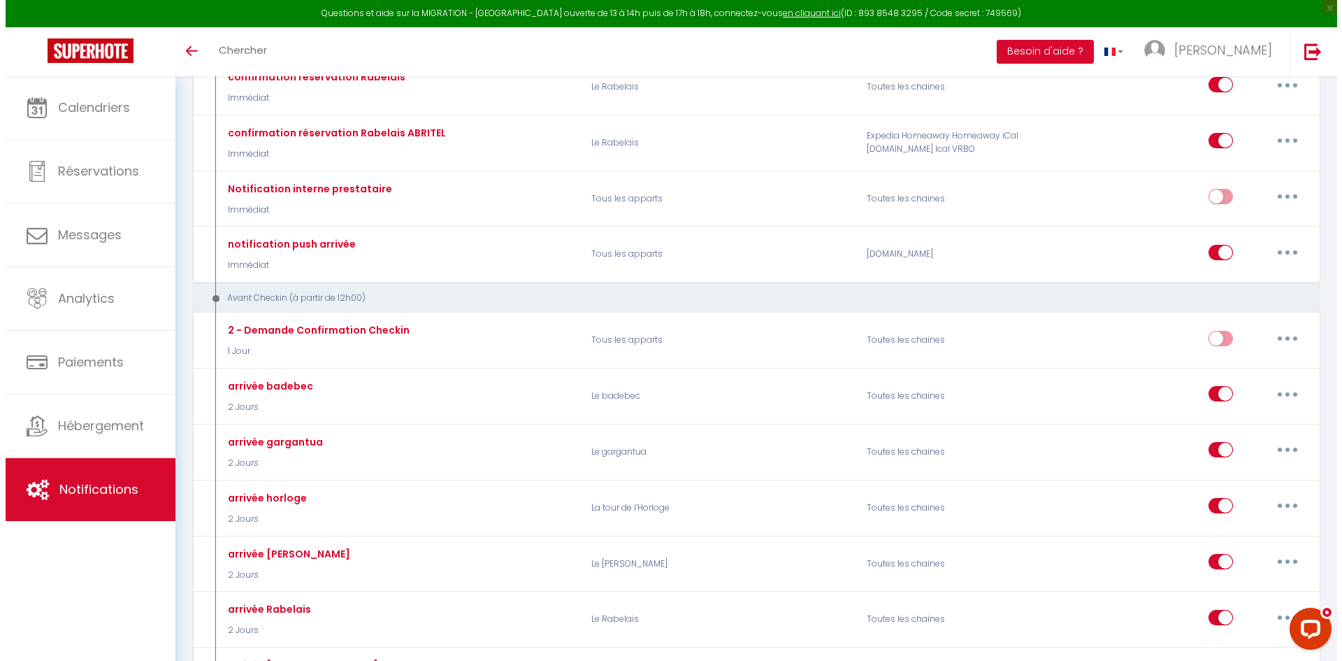
scroll to position [586, 0]
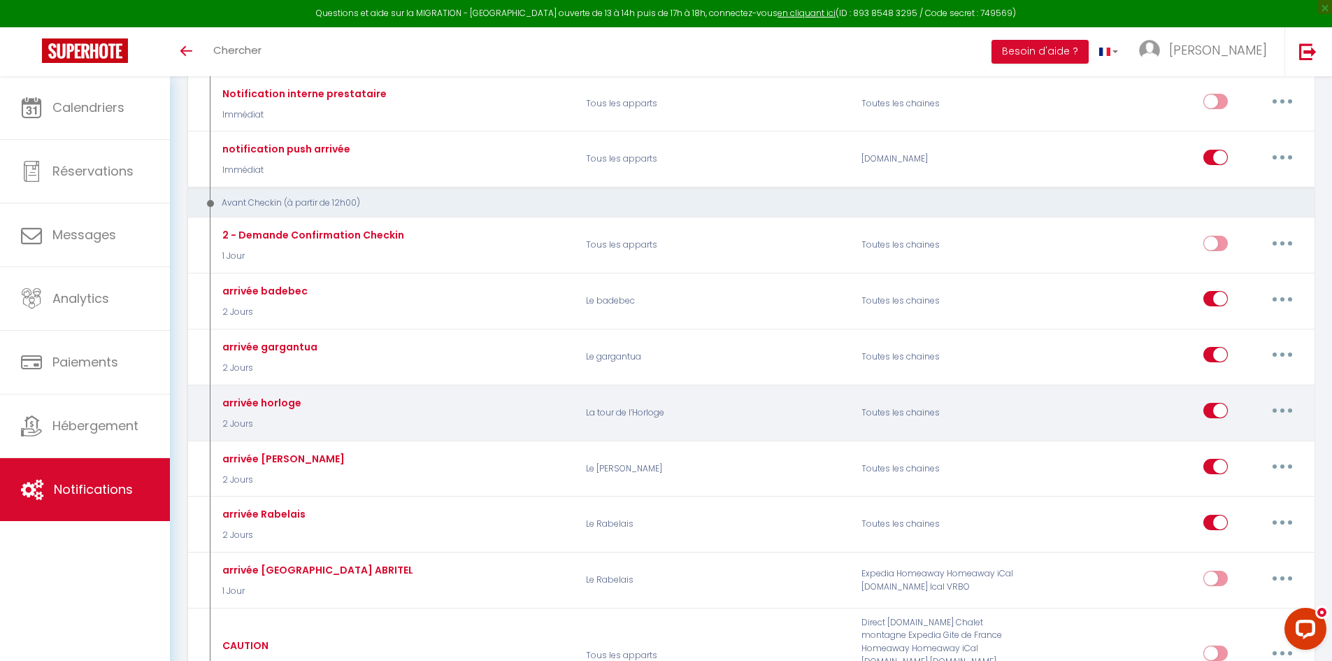
click at [1290, 410] on button "button" at bounding box center [1281, 410] width 39 height 22
click at [1236, 443] on link "Editer" at bounding box center [1245, 443] width 103 height 24
type input "arrivée horloge"
select select "2 Jours"
select select "if_booking_is_paid"
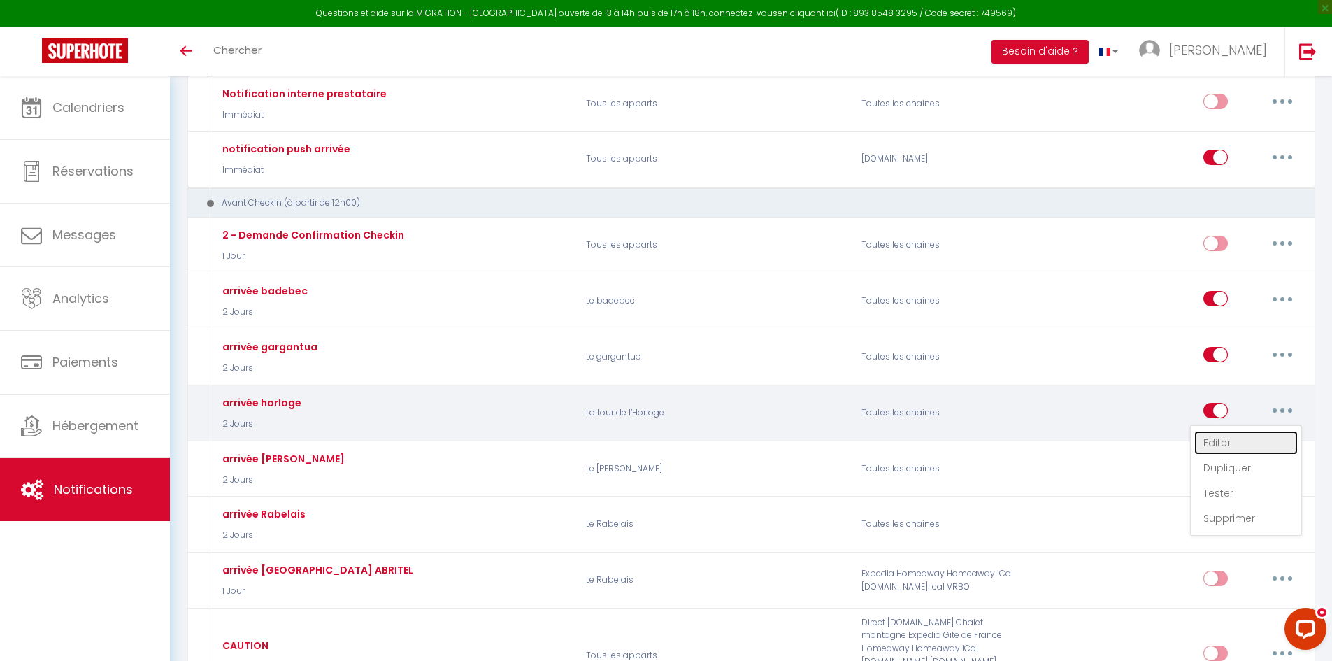
checkbox input "true"
checkbox input "false"
radio input "true"
type input "Vos instructions d'arrivée"
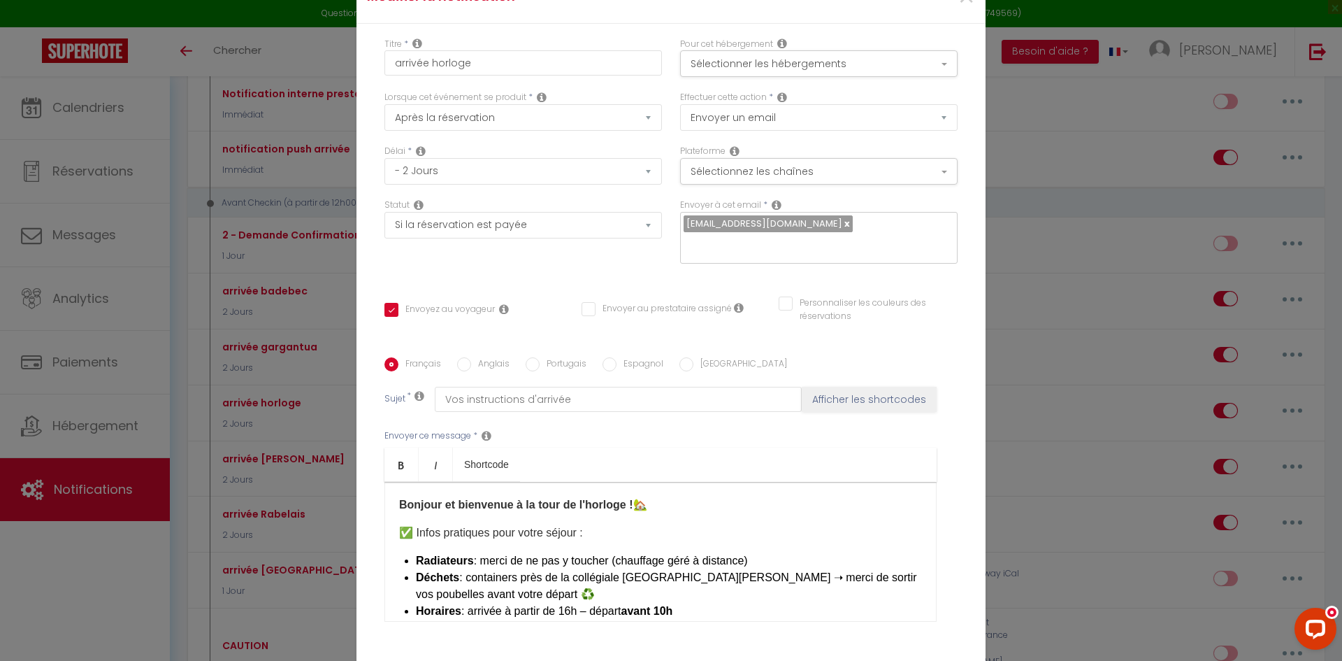
click at [538, 536] on div "​ Bonjour et bienvenue à la tour de l'horloge ! 🏡 ✅ Infos pratiques pour votre …" at bounding box center [660, 552] width 552 height 140
click at [469, 534] on div "​ Bonjour et bienvenue à la tour de l'horloge ! 🏡 ✅ Infos pratiques pour votre …" at bounding box center [660, 552] width 552 height 140
click at [424, 533] on div "​ Bonjour et bienvenue à la tour de l'horloge ! 🏡 ✅ Infos pratiques pour votre …" at bounding box center [660, 552] width 552 height 140
click at [772, 552] on li "Radiateurs : merci de ne pas y toucher (chauffage géré à distance)" at bounding box center [669, 560] width 506 height 17
click at [893, 569] on li "Déchets : containers près de la [GEOGRAPHIC_DATA][PERSON_NAME] ➝ merci de sorti…" at bounding box center [669, 586] width 506 height 34
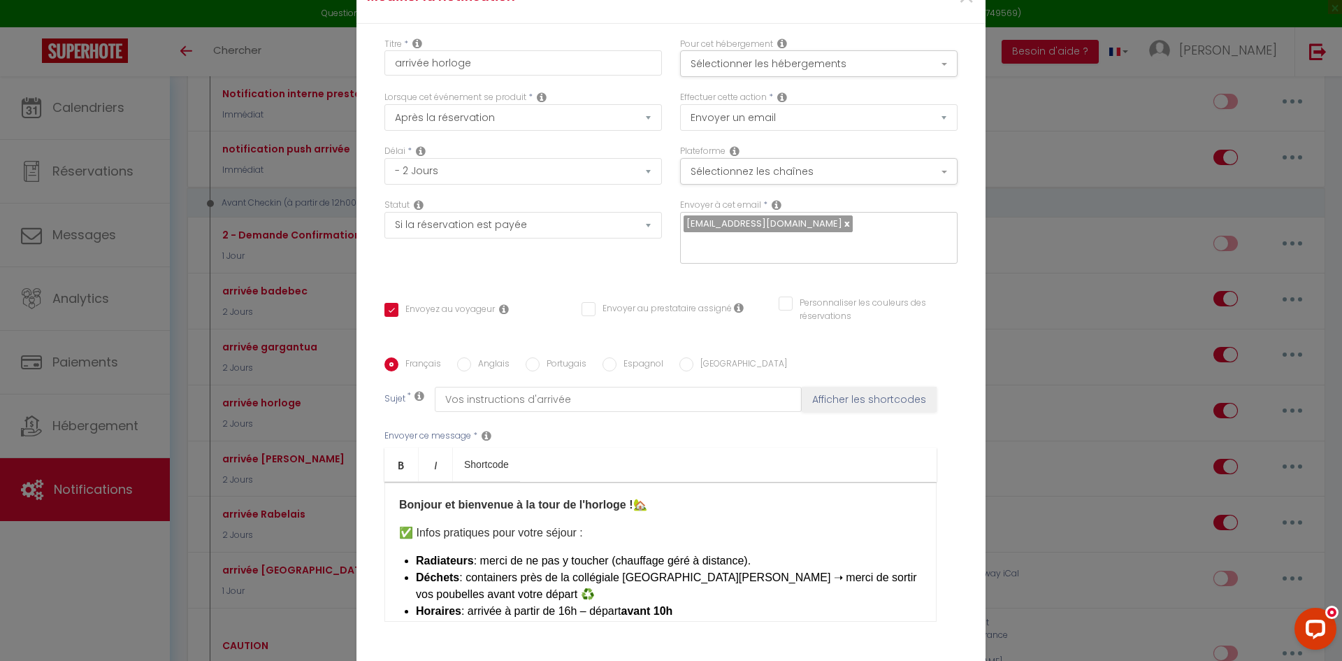
click at [526, 575] on li "Déchets : containers près de la [GEOGRAPHIC_DATA][PERSON_NAME] ➝ merci de sorti…" at bounding box center [669, 586] width 506 height 34
click at [510, 582] on li "Déchets : containers près de la [GEOGRAPHIC_DATA][PERSON_NAME] ➝ merci de sorti…" at bounding box center [669, 586] width 506 height 34
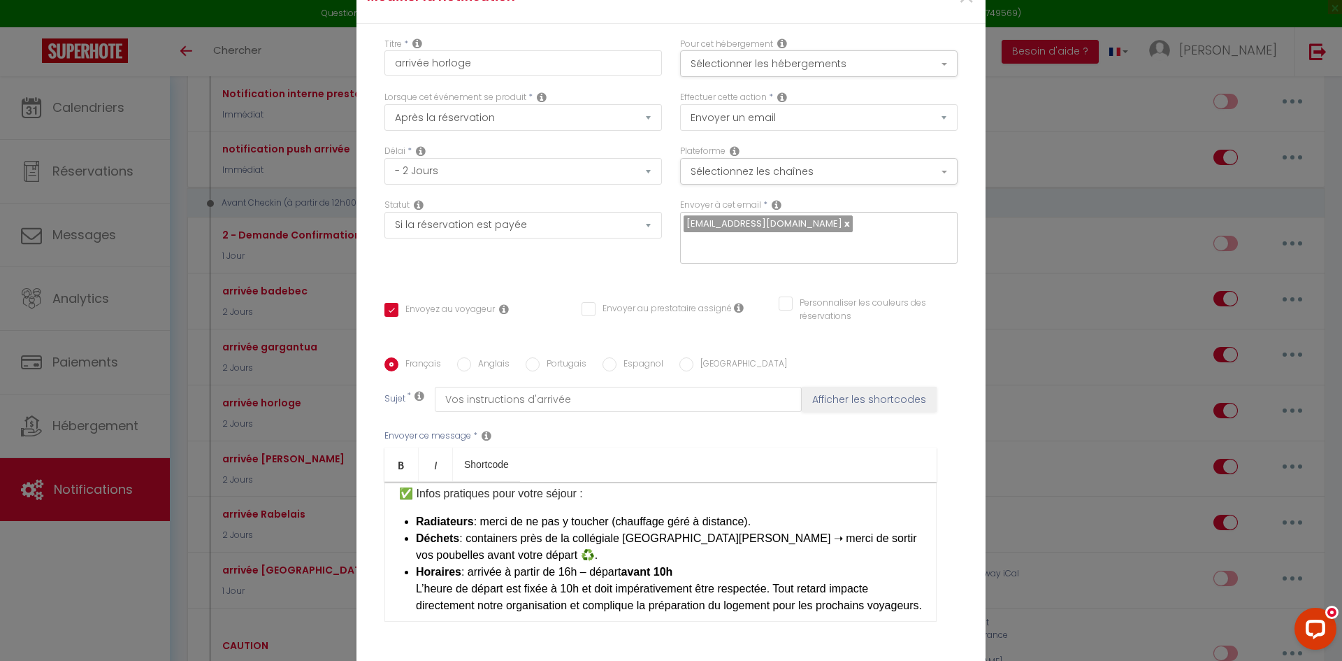
scroll to position [70, 0]
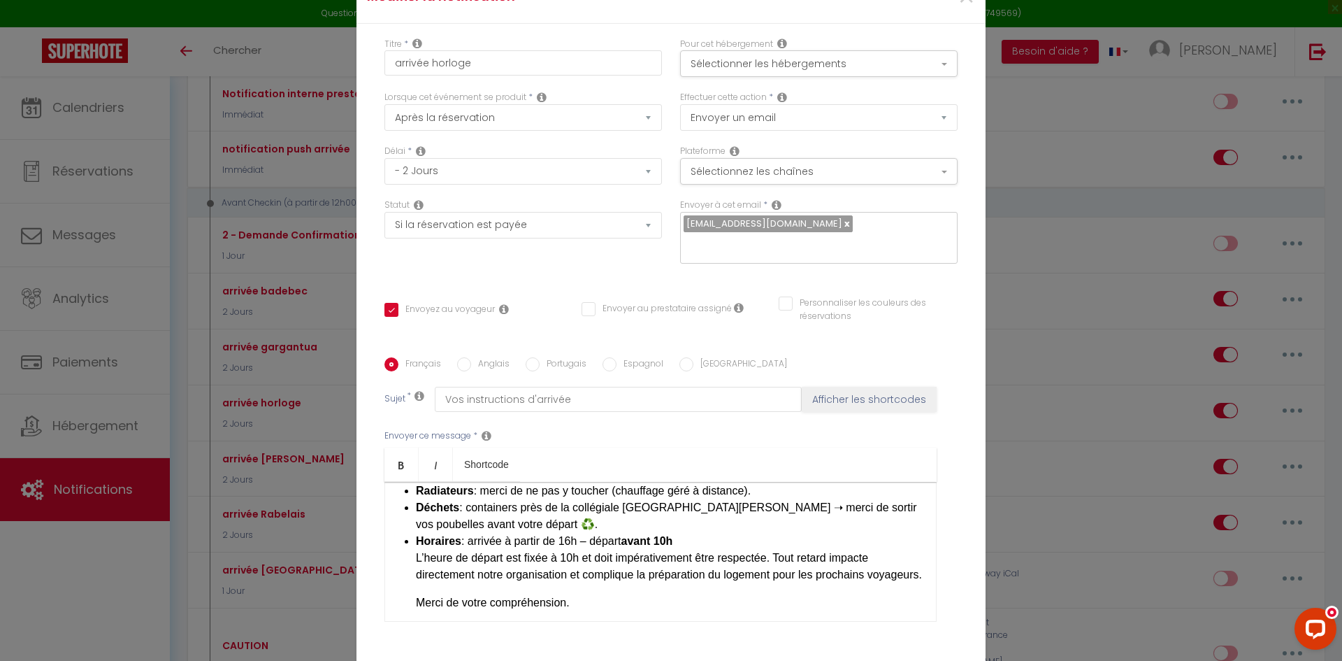
click at [689, 533] on li "Horaires : arrivée à partir de 16h – départ avant 10h L’heure de départ est fix…" at bounding box center [669, 572] width 506 height 78
click at [687, 533] on li "Horaires : arrivée à partir de 16h – départ avant 10h L’heure de départ est fix…" at bounding box center [669, 572] width 506 height 78
click at [688, 533] on li "Horaires : arrivée à partir de 16h – départ avant 10h L’heure de départ est fix…" at bounding box center [669, 572] width 506 height 78
click at [687, 533] on li "Horaires : arrivée à partir de 16h – départ avant 10h L’heure de départ est fix…" at bounding box center [669, 572] width 506 height 78
click at [684, 533] on li "Horaires : arrivée à partir de 16h – départ avant 10h L’heure de départ est fix…" at bounding box center [669, 572] width 506 height 78
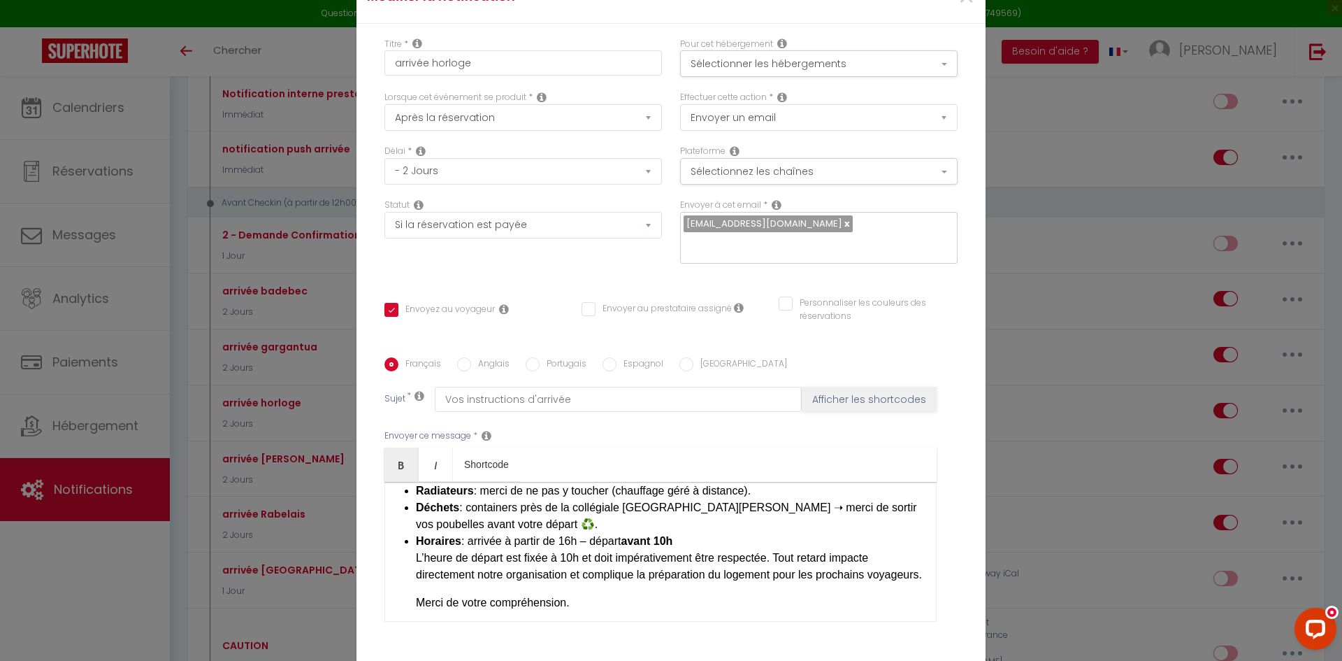
click at [680, 533] on li "Horaires : arrivée à partir de 16h – départ avant 10h L’heure de départ est fix…" at bounding box center [669, 572] width 506 height 78
click at [662, 535] on b "avant 10h" at bounding box center [647, 541] width 52 height 12
click at [635, 549] on p "L’heure de départ est fixée à 10h et doit impérativement être respectée. Tout r…" at bounding box center [669, 566] width 506 height 34
click at [680, 533] on li "Horaires : arrivée à partir de 16h – départ avant 10h L’heure de départ est fix…" at bounding box center [669, 572] width 506 height 78
click at [670, 535] on b "avant 10h" at bounding box center [647, 541] width 52 height 12
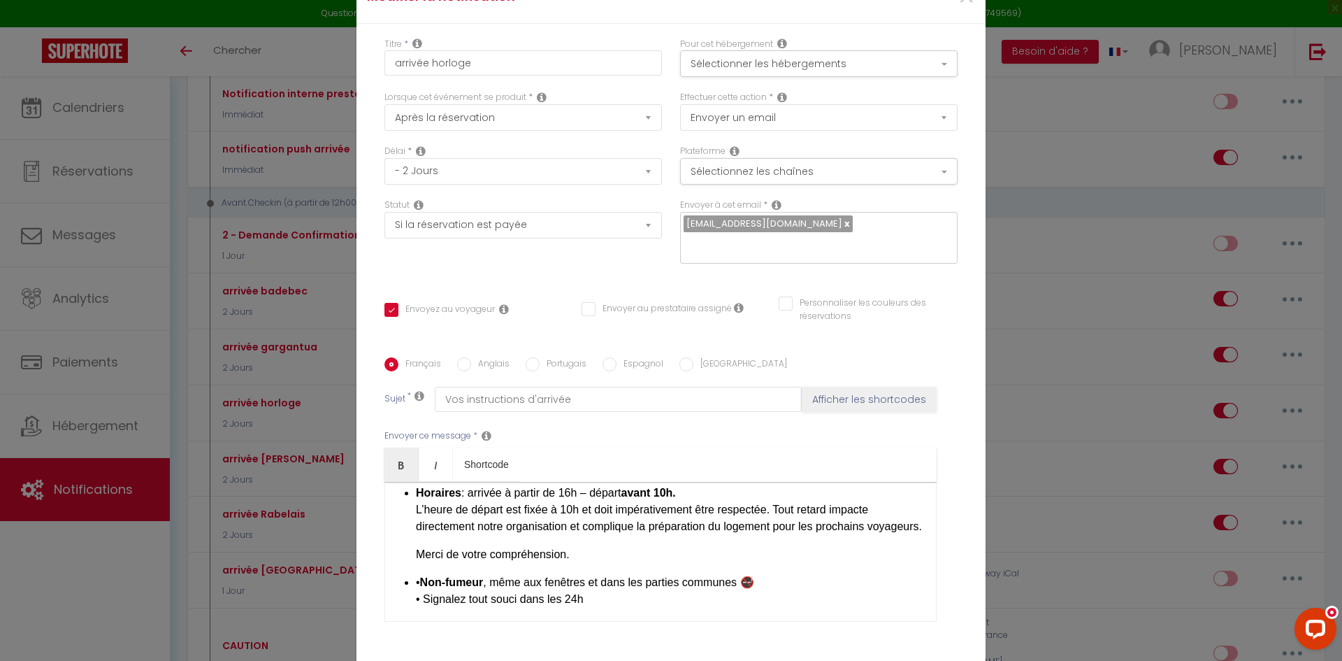
scroll to position [126, 0]
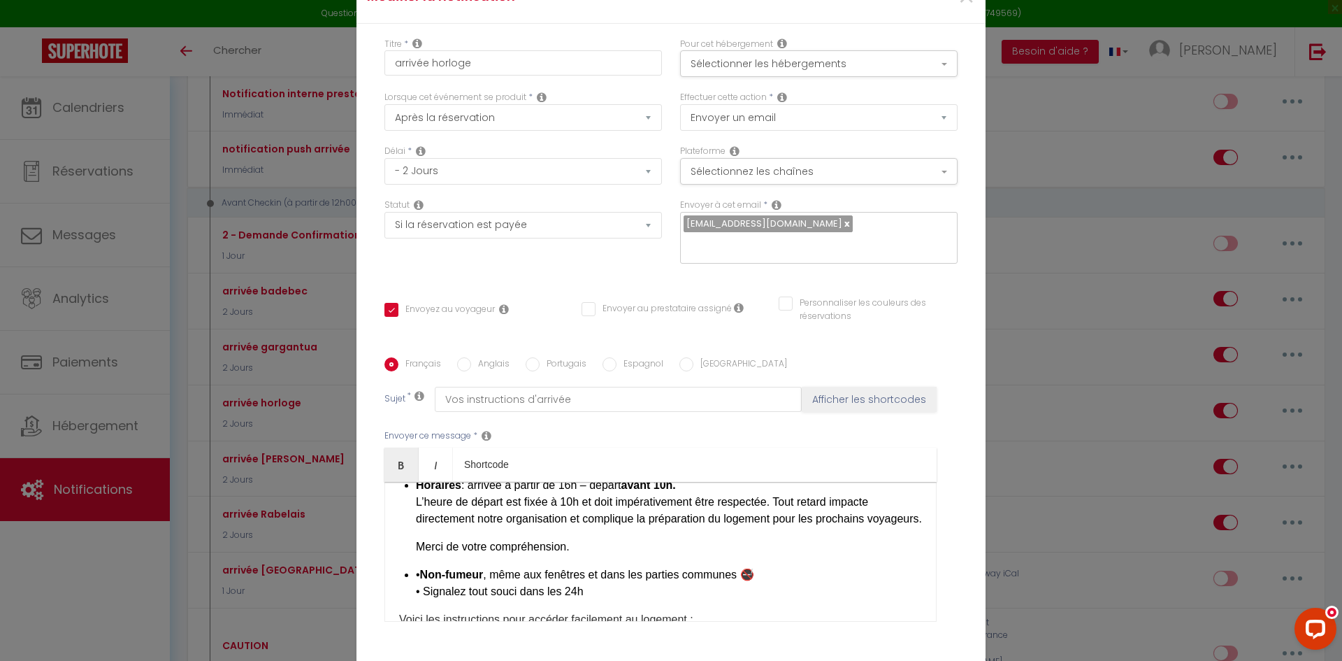
click at [477, 535] on li "Horaires : arrivée à partir de 16h – départ avant 10h. L’heure de départ est fi…" at bounding box center [669, 516] width 506 height 78
click at [424, 527] on p "L’heure de départ est fixée à 10h et doit impérativement être respectée. Tout r…" at bounding box center [669, 511] width 506 height 34
click at [484, 535] on li "Horaires : arrivée à partir de 16h – départ avant 10h. L’heure de départ est fi…" at bounding box center [669, 516] width 506 height 78
click at [488, 526] on p "L’heure de départ est fixée à 10h et doit impérativement être respectée. Tout r…" at bounding box center [669, 511] width 506 height 34
click at [754, 577] on p "• Non-fumeur , même aux fenêtres et dans les parties communes 🚭 • Signalez tout…" at bounding box center [669, 583] width 506 height 34
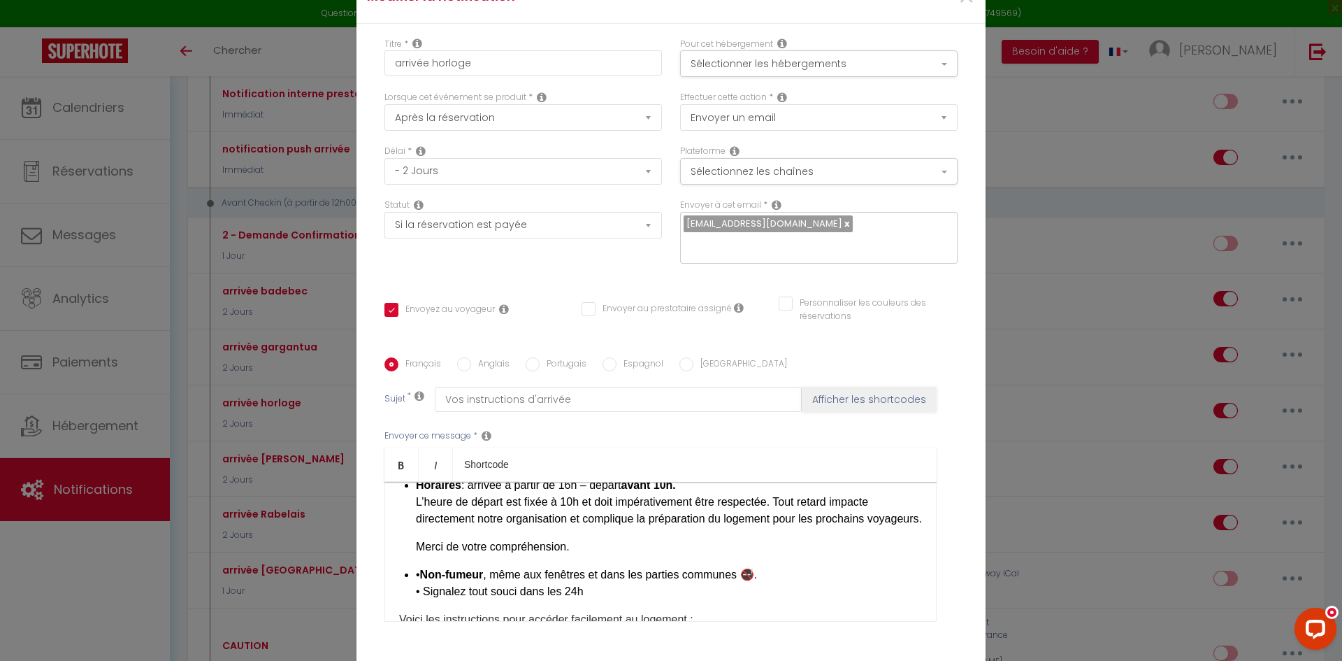
click at [608, 599] on p "• Non-fumeur , même aux fenêtres et dans les parties communes 🚭. • Signalez tou…" at bounding box center [669, 583] width 506 height 34
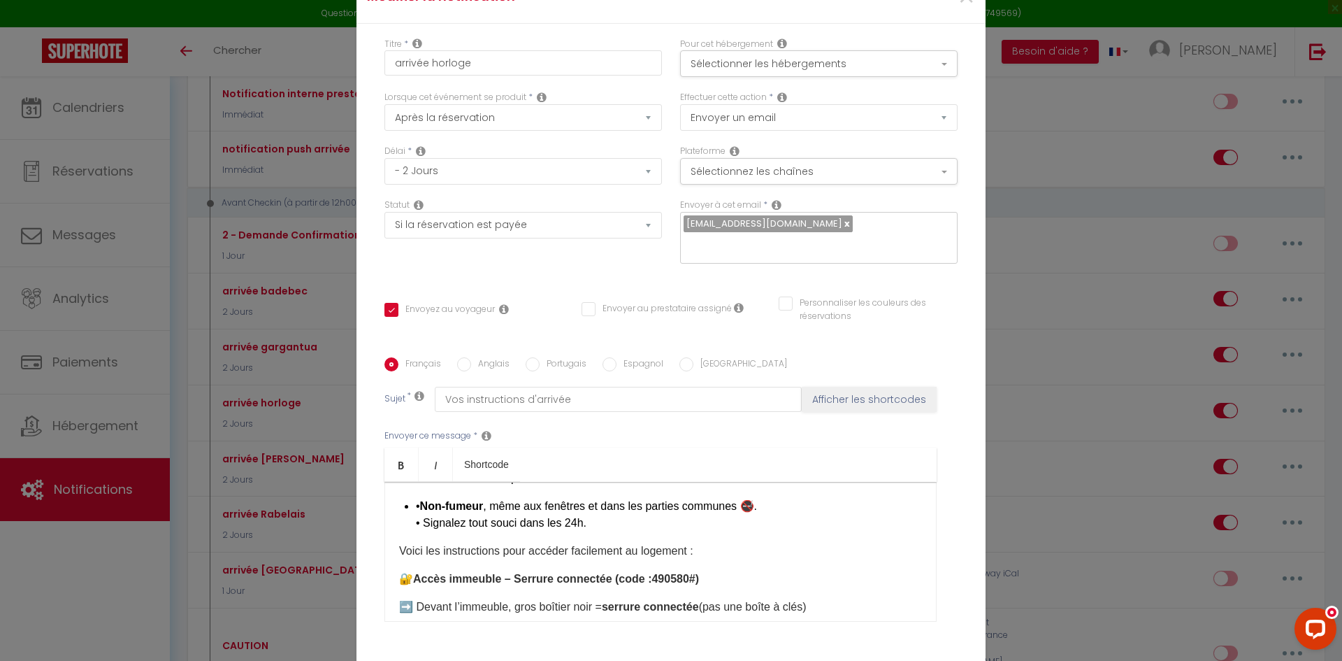
scroll to position [210, 0]
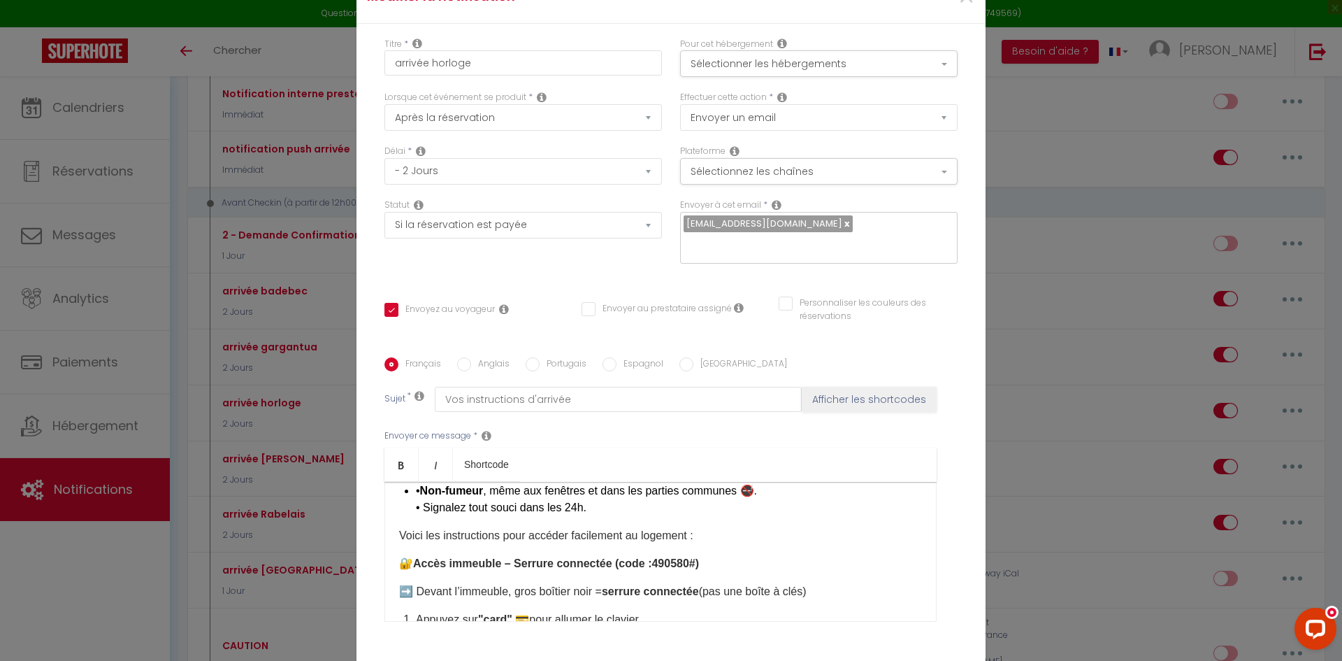
click at [710, 544] on p "Voici les instructions pour accéder facilement au logement :" at bounding box center [660, 535] width 523 height 17
click at [700, 569] on p "🔐 Accès immeuble – Serrure connectée (code : 490580# ​)" at bounding box center [660, 563] width 523 height 17
click at [822, 598] on p "➡️ Devant l’immeuble, gros boîtier noir = serrure connectée (pas une boîte à cl…" at bounding box center [660, 591] width 523 height 17
click at [441, 582] on div "​ Bonjour et bienvenue à la tour de l'horloge ! 🏡 ✅ Infos pratiques pour votre …" at bounding box center [660, 552] width 552 height 140
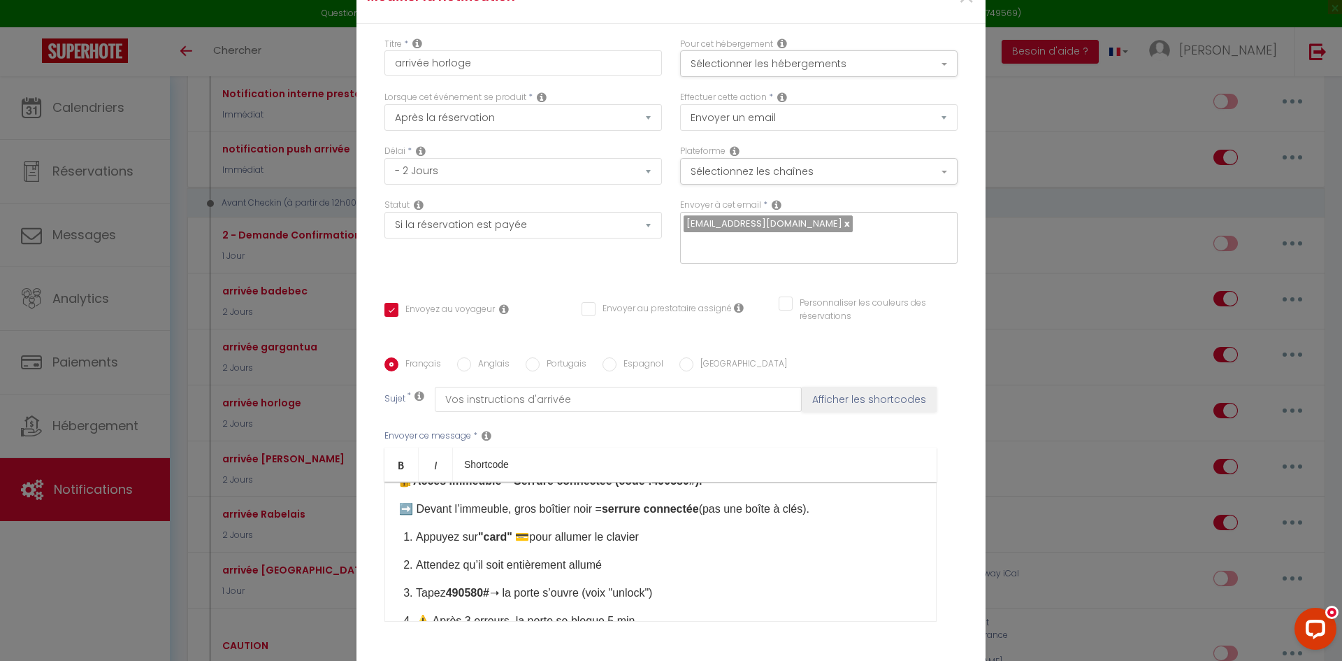
scroll to position [294, 0]
click at [658, 542] on p "Appuyez sur "card" 💳 pour allumer le clavier" at bounding box center [669, 535] width 506 height 17
click at [624, 564] on p "Attendez qu’il soit entièrement allumé" at bounding box center [669, 563] width 506 height 17
click at [674, 589] on p "Tapez 490580# ​ ➝ la porte s’ouvre (voix "unlock")" at bounding box center [669, 591] width 506 height 17
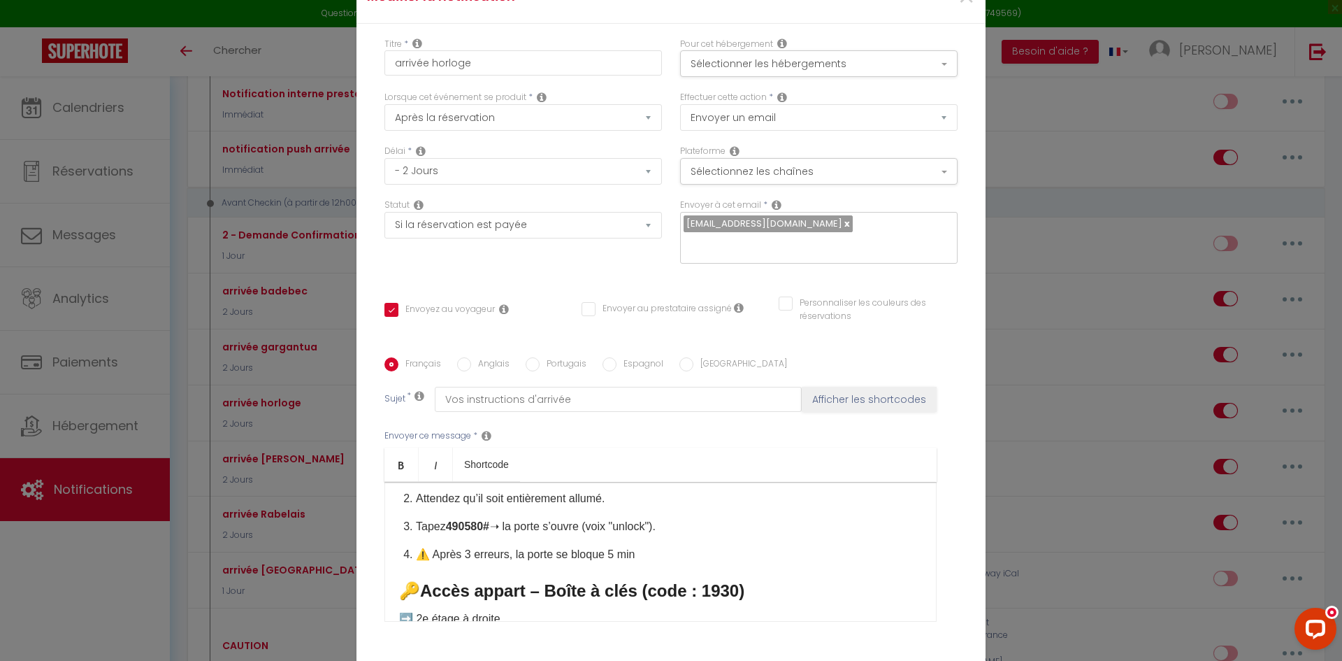
scroll to position [377, 0]
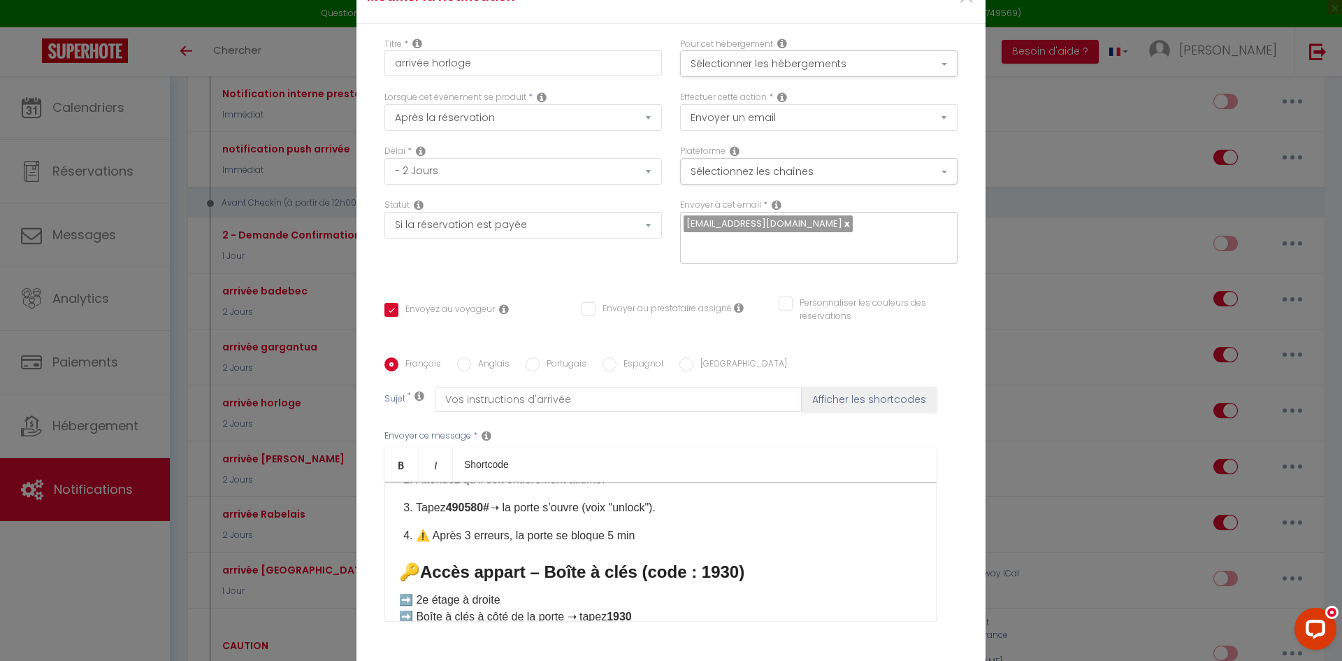
click at [650, 544] on p "⚠️ Après 3 erreurs, la porte se bloque 5 min" at bounding box center [669, 535] width 506 height 17
drag, startPoint x: 760, startPoint y: 575, endPoint x: 717, endPoint y: 583, distance: 43.3
click at [759, 575] on h3 "🔑 Accès appart – Boîte à clés (code : 1930)" at bounding box center [660, 572] width 523 height 22
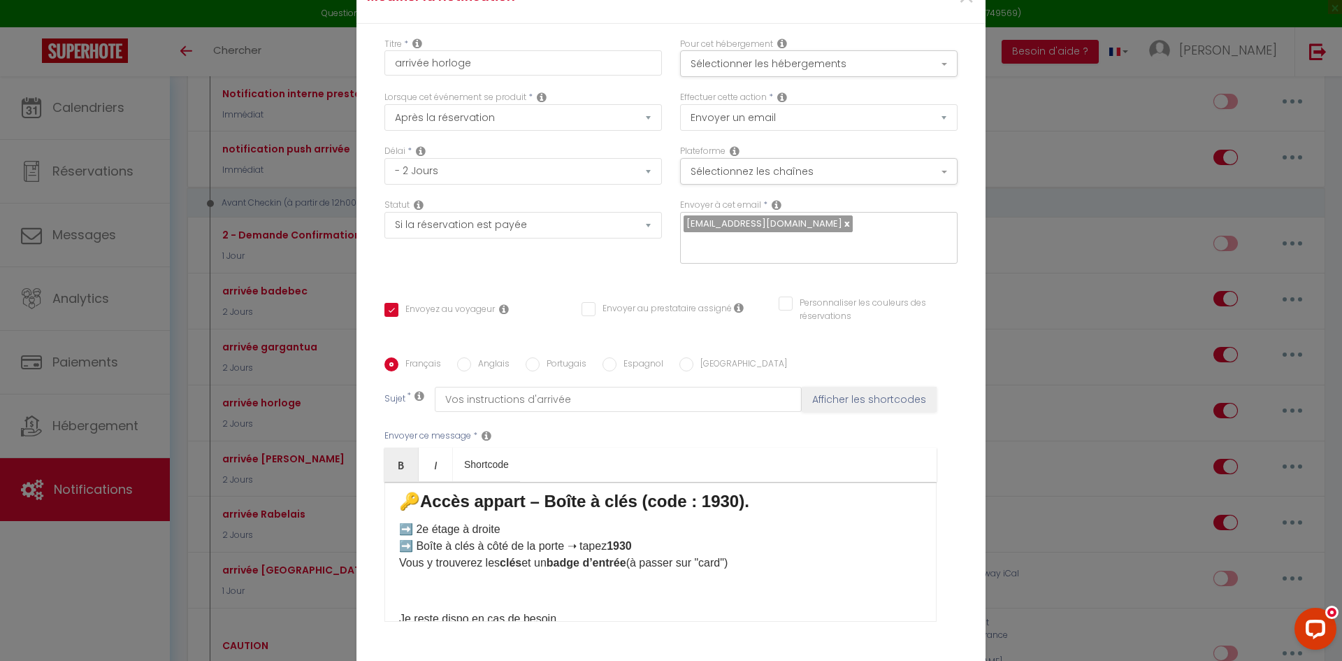
scroll to position [447, 0]
click at [519, 523] on div "​ Bonjour et bienvenue à la tour de l'horloge ! 🏡 ✅ Infos pratiques pour votre …" at bounding box center [660, 552] width 552 height 140
click at [663, 556] on p "➡️ 2e étage à droite. ➡️ Boîte à clés à côté de la porte ➝ tapez 1930 Vous y tr…" at bounding box center [660, 546] width 523 height 50
click at [768, 566] on p "➡️ 2e étage à droite. ➡️ Boîte à clés à côté de la porte ➝ tapez 1930. Vous y t…" at bounding box center [660, 546] width 523 height 50
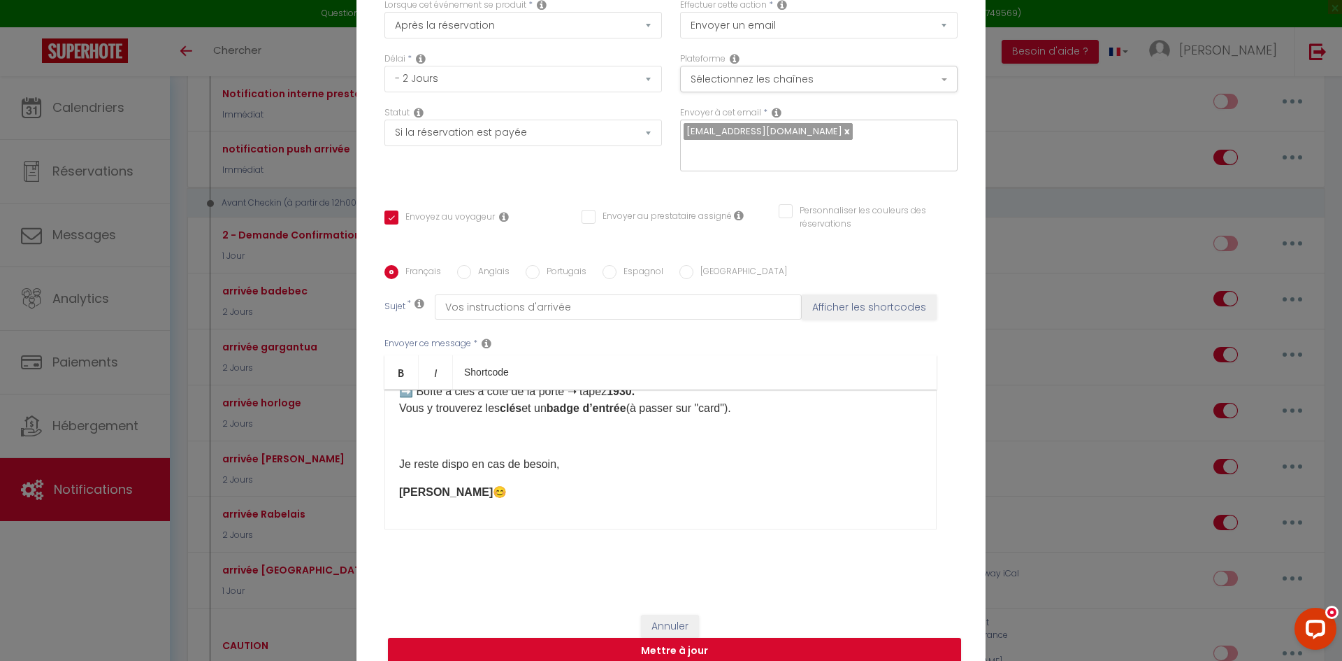
scroll to position [99, 0]
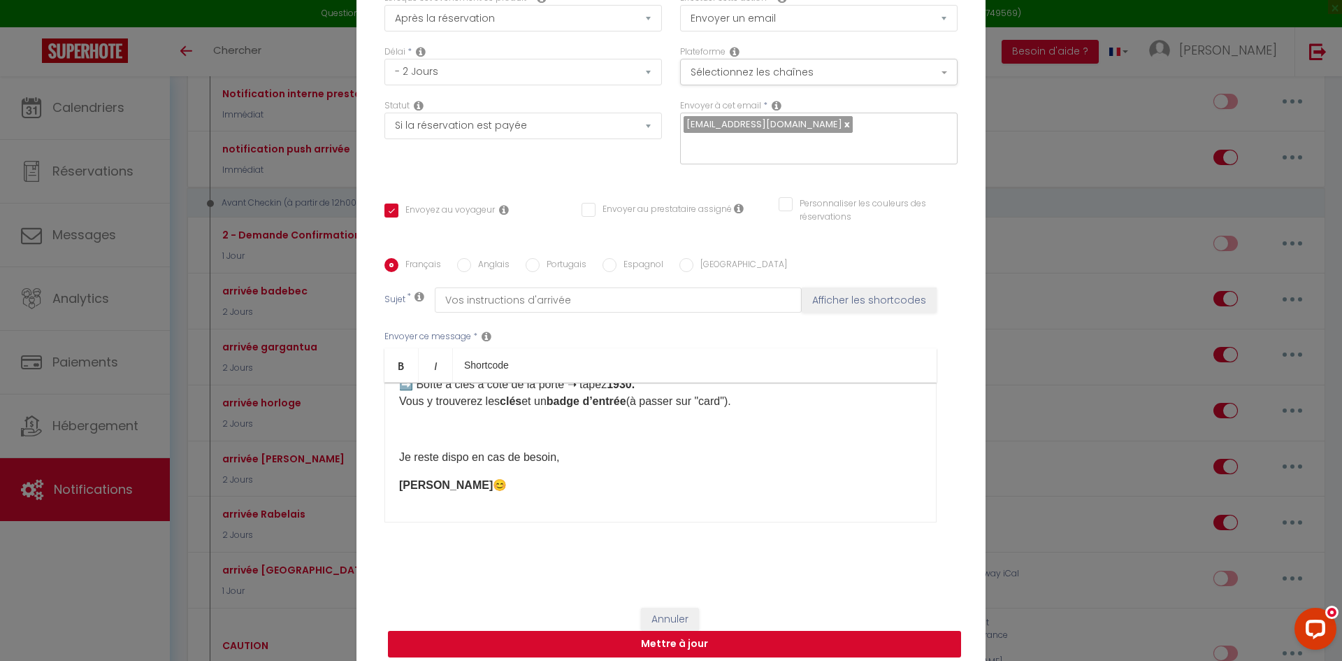
click at [625, 631] on button "Mettre à jour" at bounding box center [674, 644] width 573 height 27
checkbox input "true"
checkbox input "false"
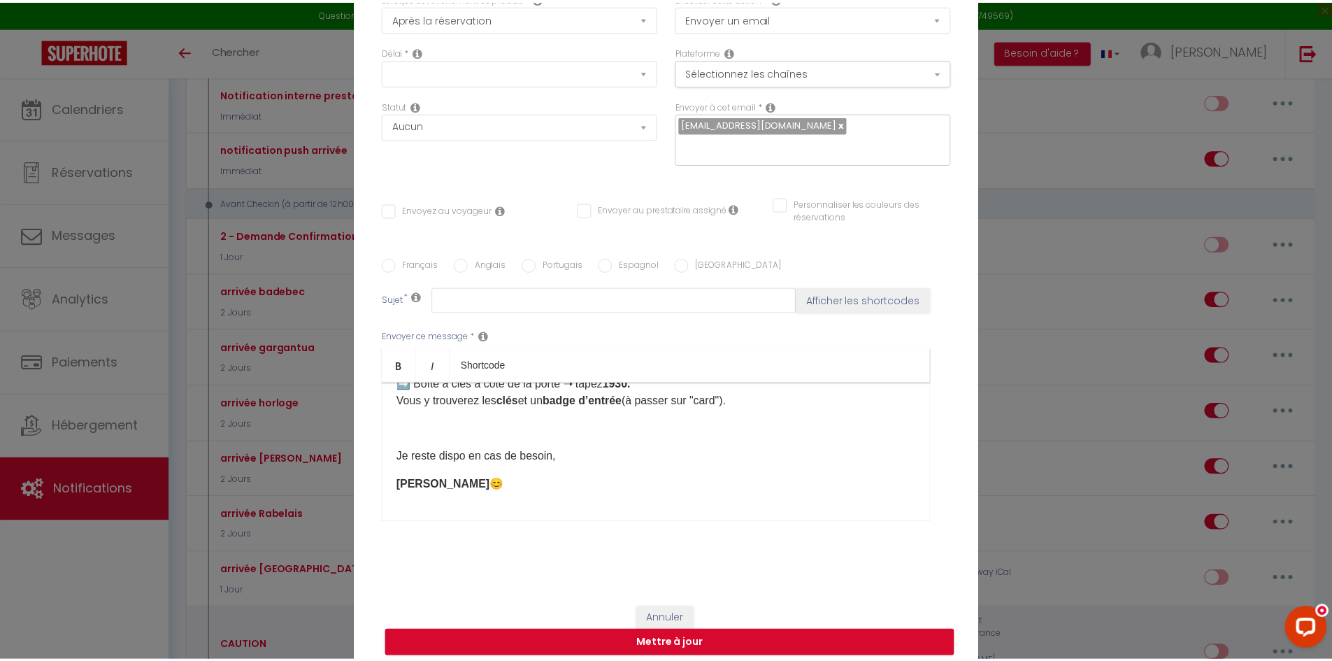
scroll to position [0, 0]
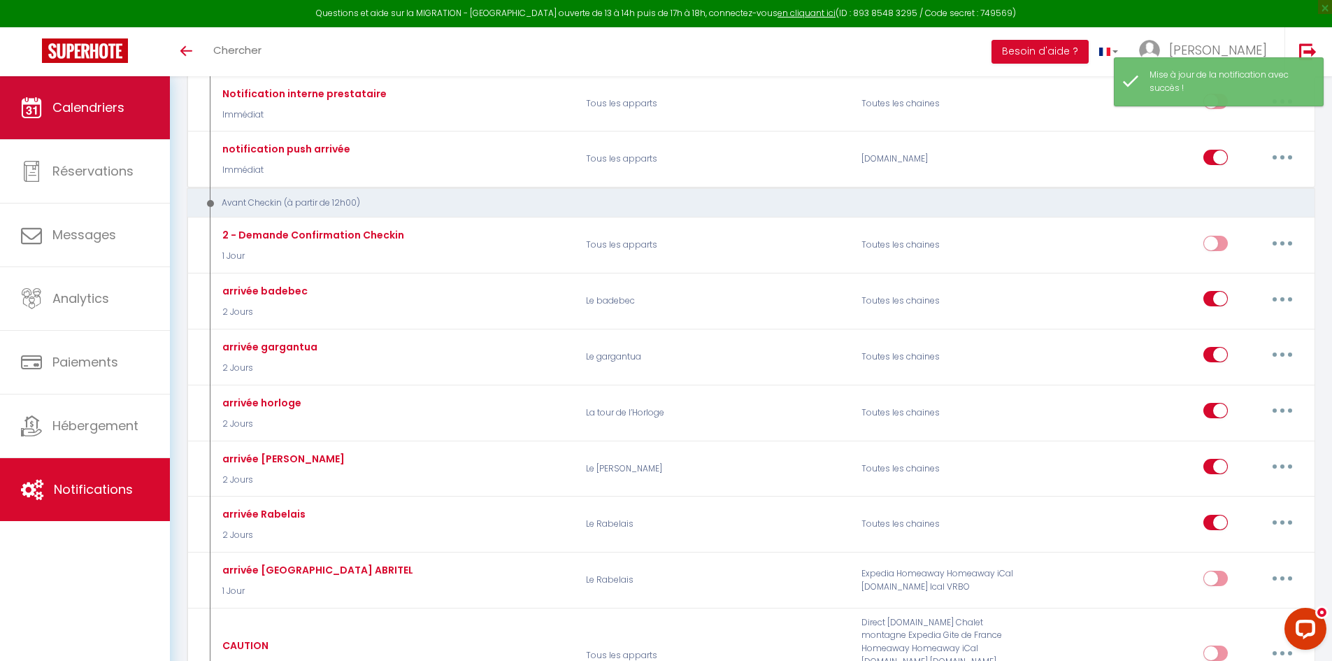
click at [94, 108] on span "Calendriers" at bounding box center [88, 107] width 72 height 17
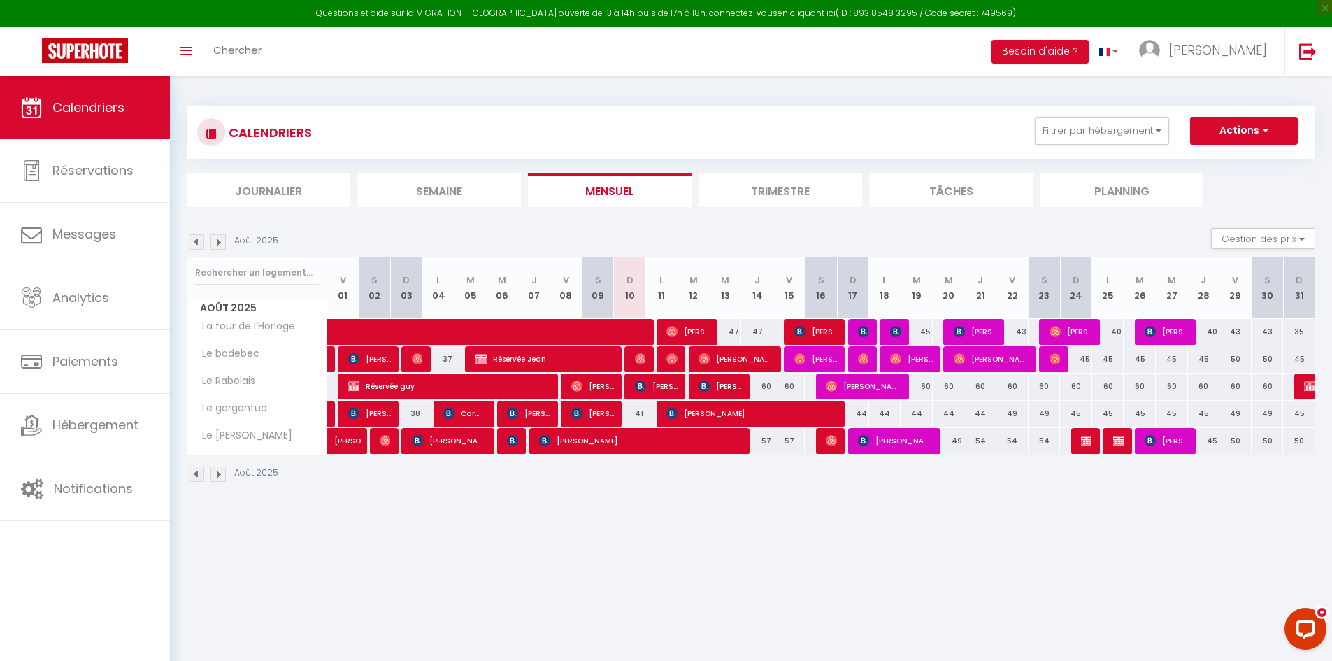
click at [219, 242] on img at bounding box center [217, 241] width 15 height 15
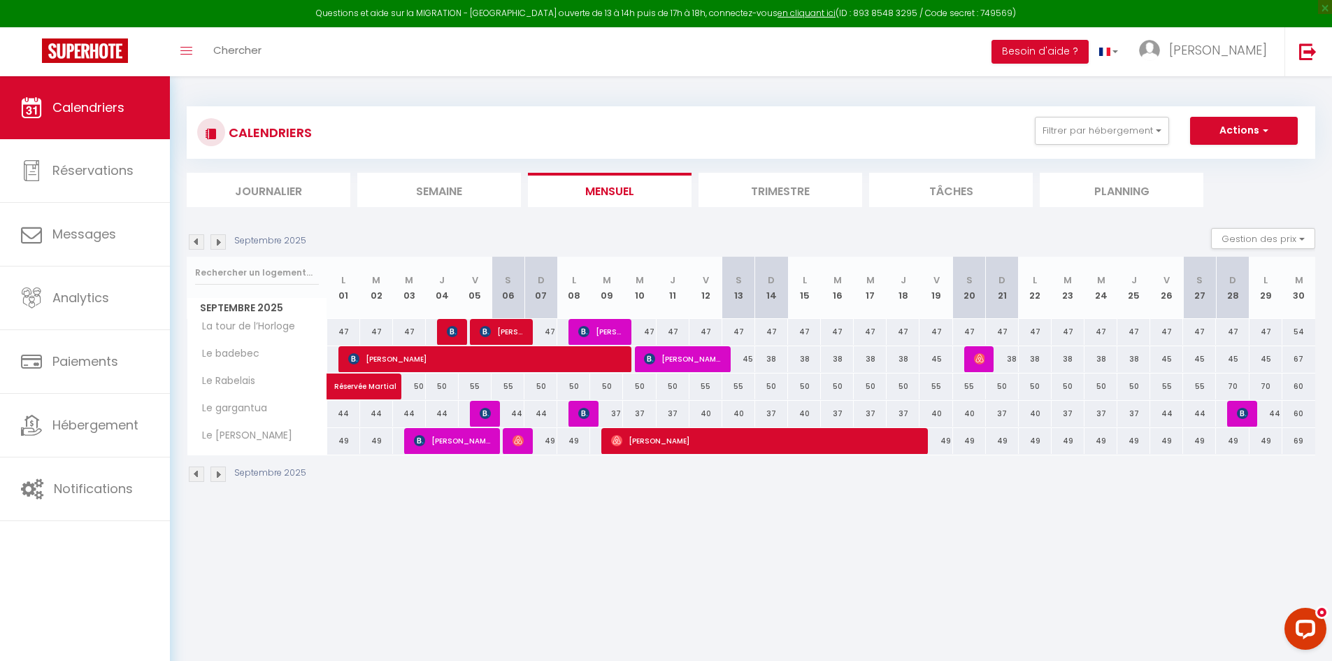
click at [770, 362] on div "38" at bounding box center [771, 359] width 33 height 26
type input "38"
type input "Dim 14 Septembre 2025"
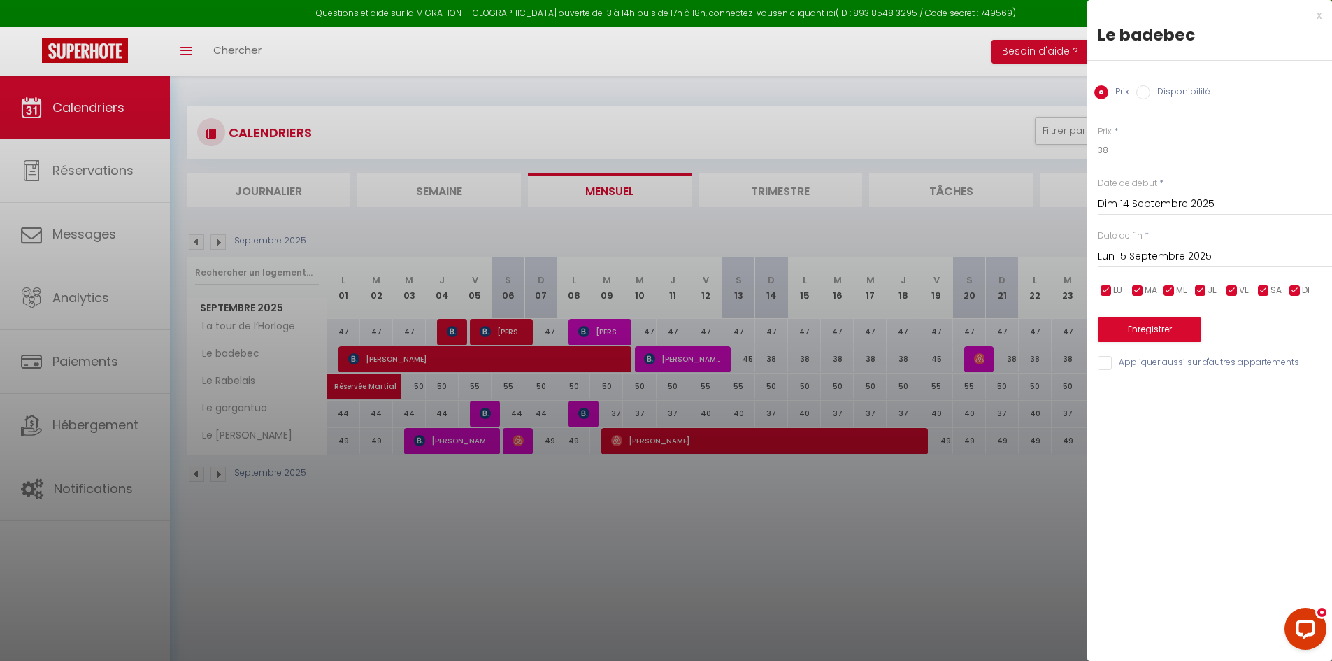
click at [1128, 250] on input "Lun 15 Septembre 2025" at bounding box center [1214, 256] width 234 height 18
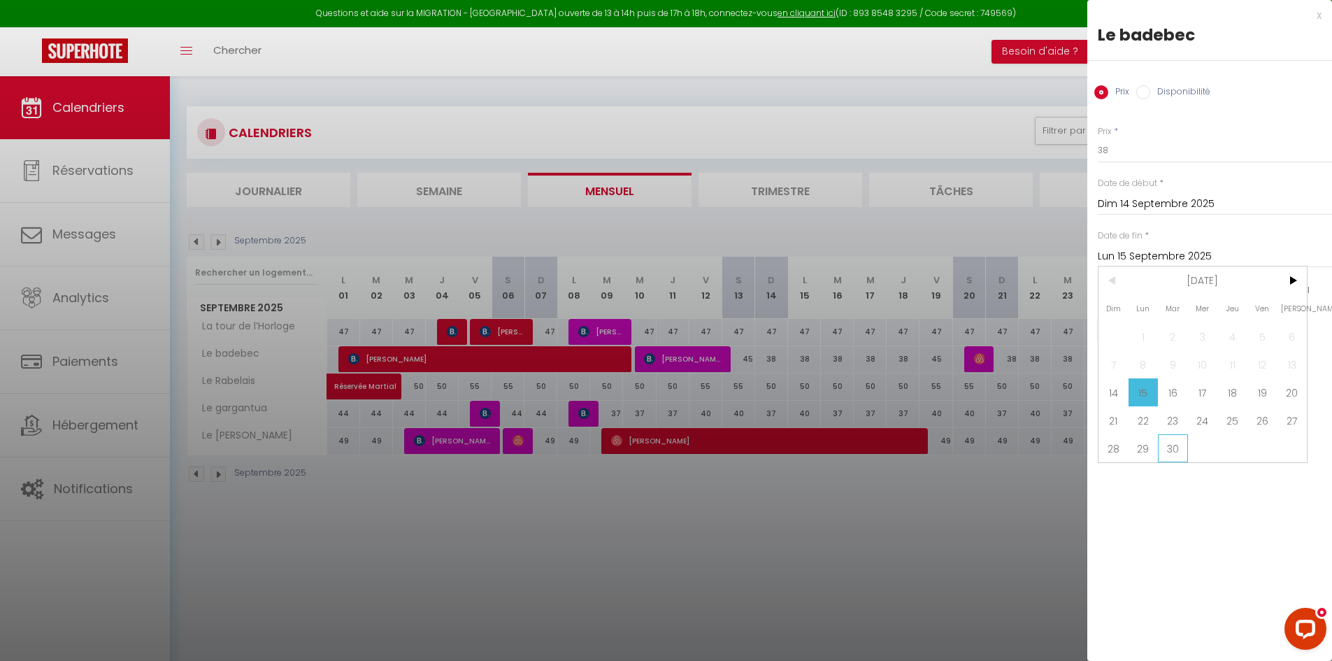
click at [1173, 454] on span "30" at bounding box center [1173, 448] width 30 height 28
type input "[DATE]"
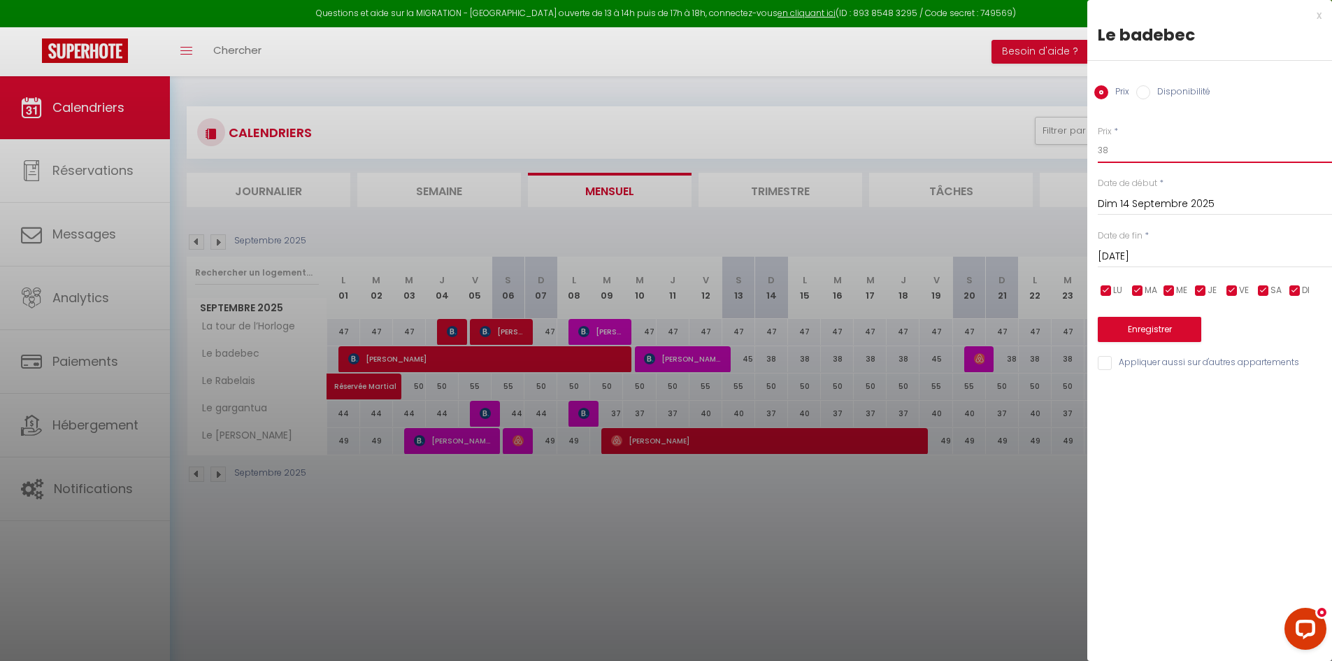
drag, startPoint x: 1127, startPoint y: 158, endPoint x: 1056, endPoint y: 152, distance: 70.8
click at [1056, 152] on body "Questions et aide sur la MIGRATION - [GEOGRAPHIC_DATA] ouverte de 13 à 14h puis…" at bounding box center [666, 406] width 1332 height 661
type input "45"
click at [1293, 341] on div "Enregistrer" at bounding box center [1214, 320] width 234 height 43
click at [1267, 291] on input "checkbox" at bounding box center [1263, 291] width 14 height 14
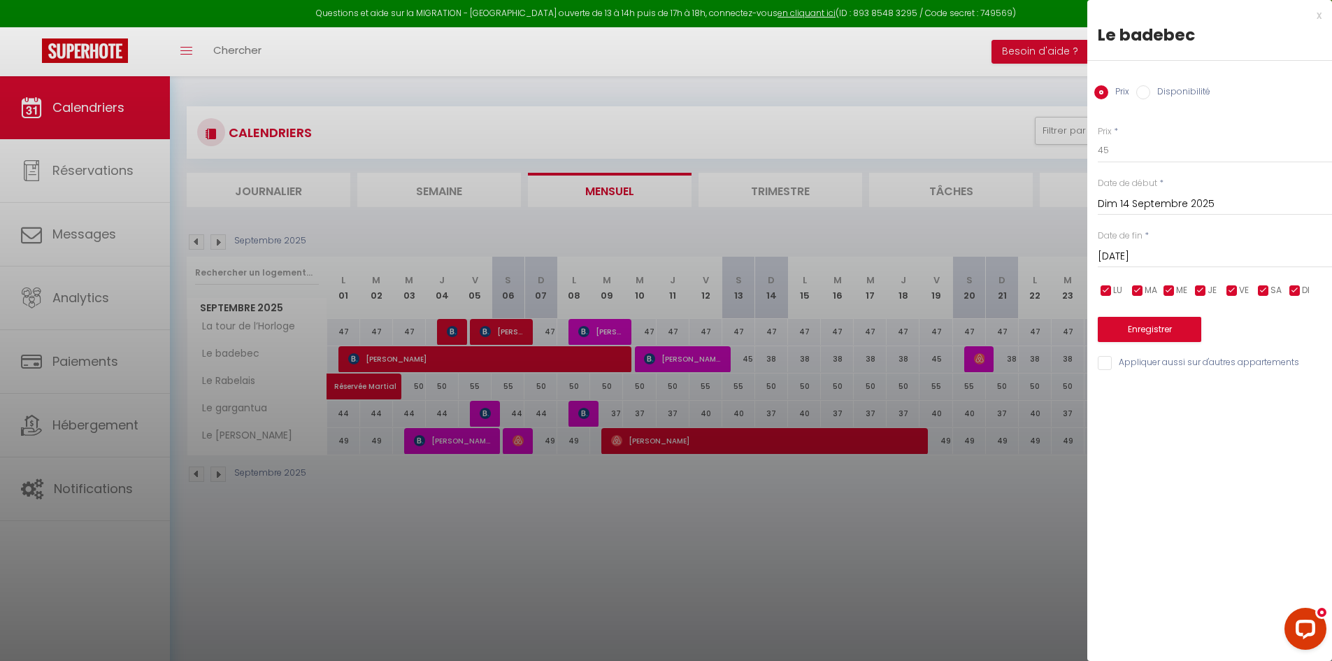
checkbox input "false"
click at [1230, 289] on input "checkbox" at bounding box center [1232, 291] width 14 height 14
checkbox input "false"
click at [1170, 324] on button "Enregistrer" at bounding box center [1148, 329] width 103 height 25
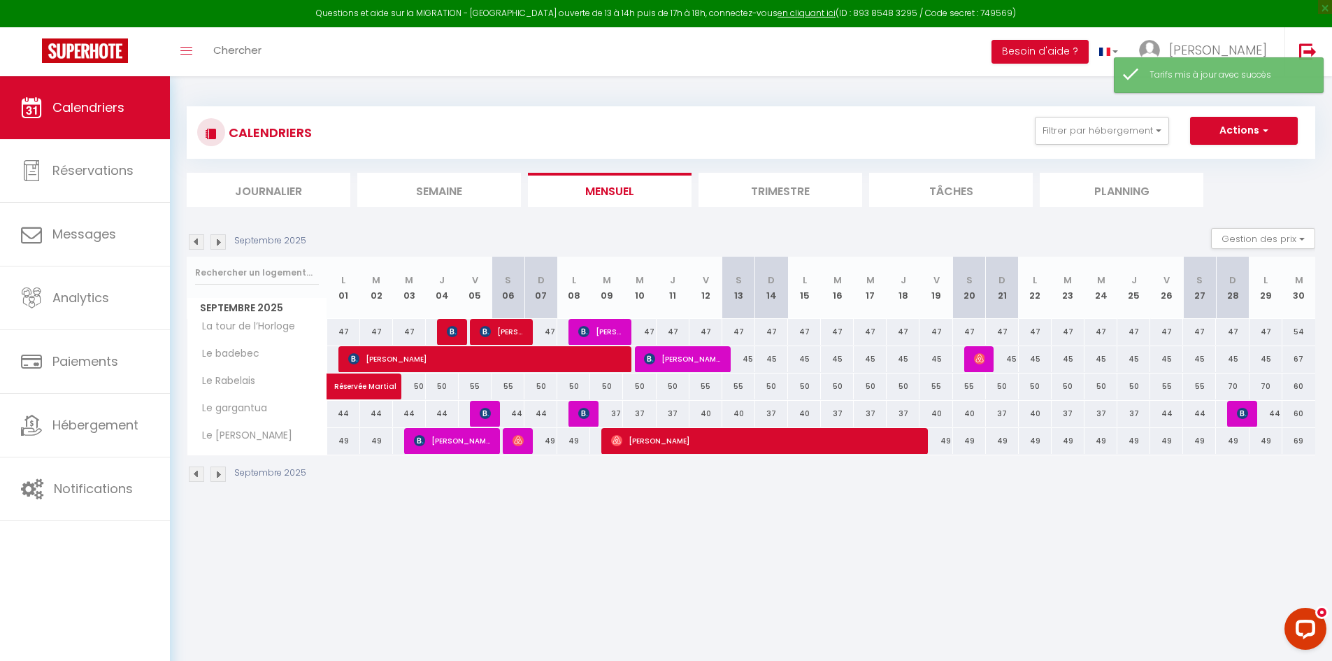
click at [746, 356] on div "45" at bounding box center [738, 359] width 33 height 26
type input "45"
type input "[DATE]"
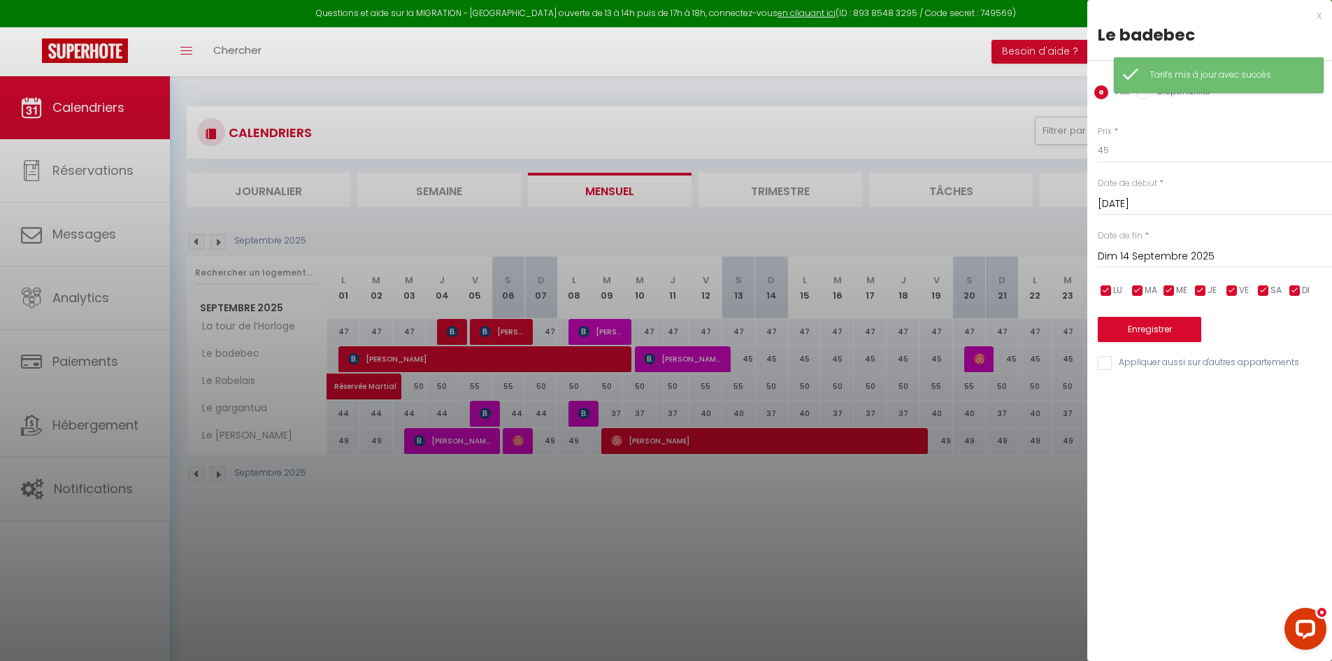
click at [1179, 259] on input "Dim 14 Septembre 2025" at bounding box center [1214, 256] width 234 height 18
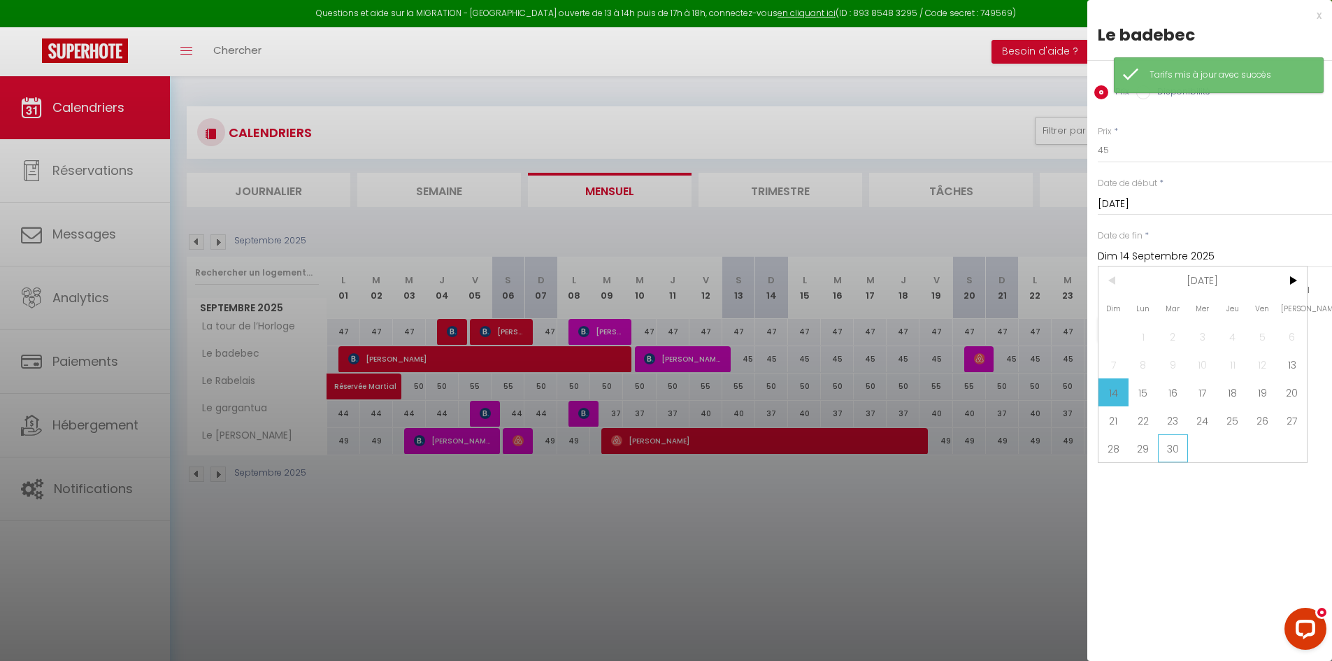
click at [1174, 445] on span "30" at bounding box center [1173, 448] width 30 height 28
type input "[DATE]"
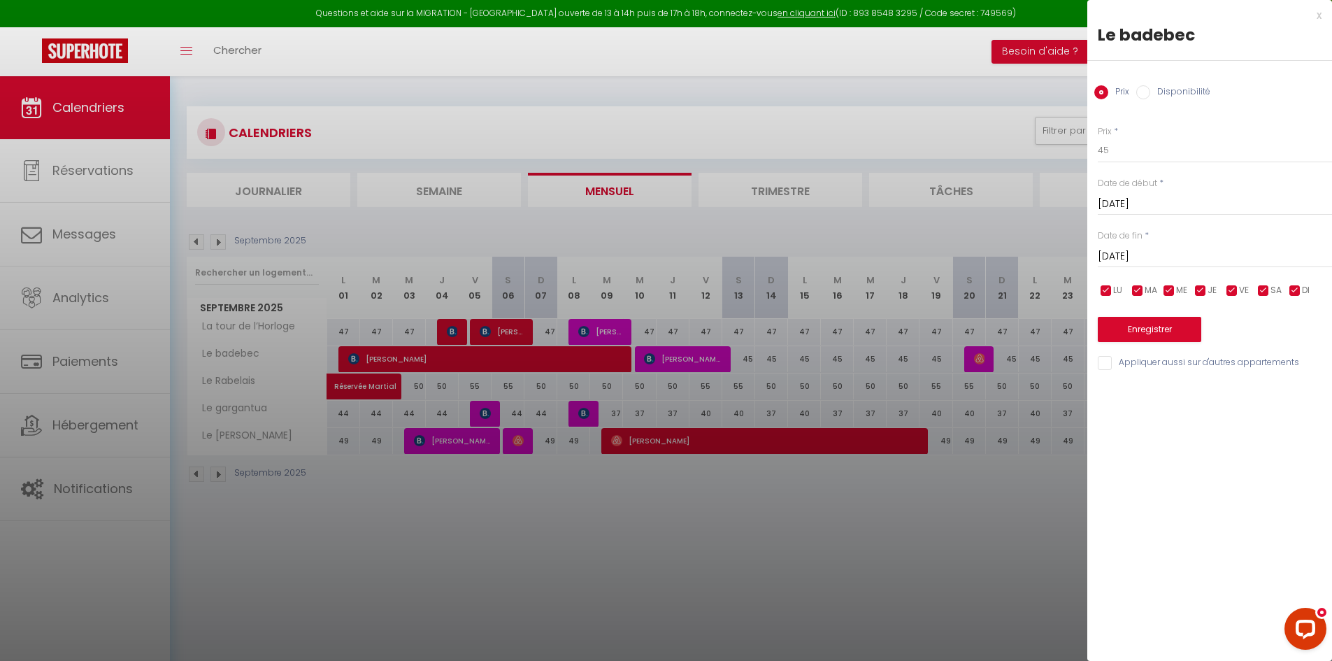
click at [1204, 291] on input "checkbox" at bounding box center [1200, 291] width 14 height 14
checkbox input "false"
click at [1162, 288] on input "checkbox" at bounding box center [1169, 291] width 14 height 14
checkbox input "false"
click at [1131, 290] on input "checkbox" at bounding box center [1137, 291] width 14 height 14
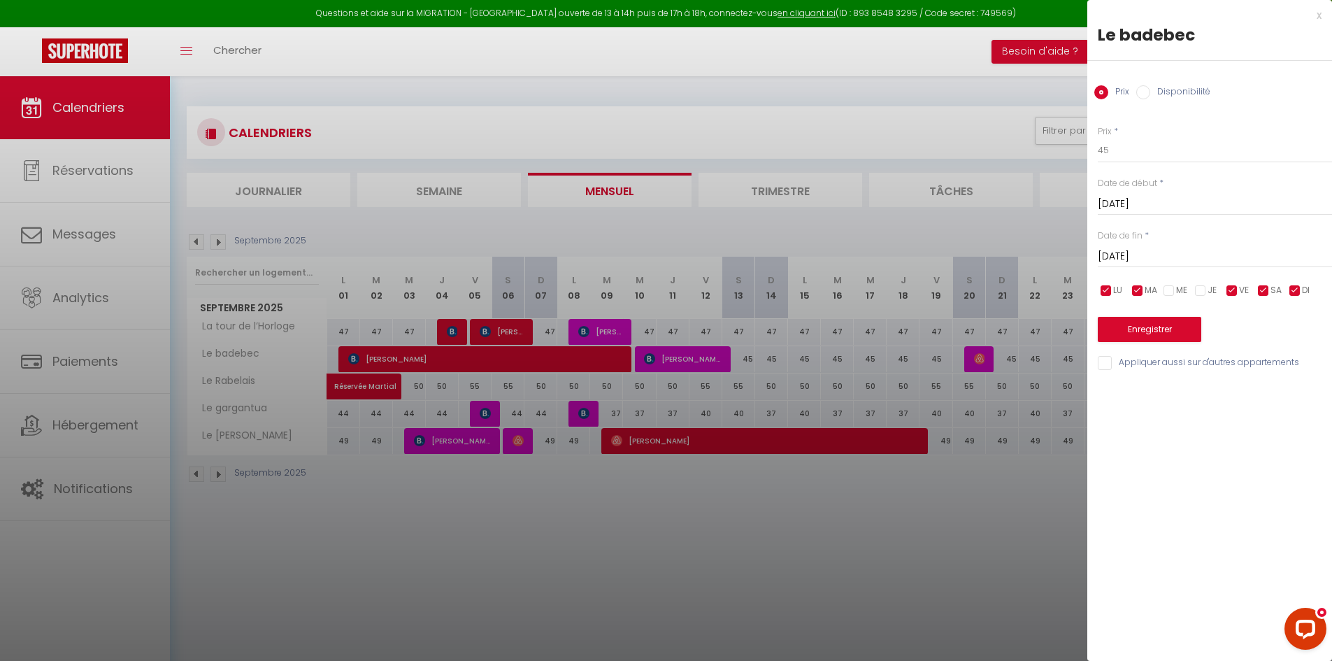
checkbox input "false"
click at [1103, 289] on input "checkbox" at bounding box center [1106, 291] width 14 height 14
checkbox input "false"
click at [1293, 291] on input "checkbox" at bounding box center [1295, 291] width 14 height 14
checkbox input "false"
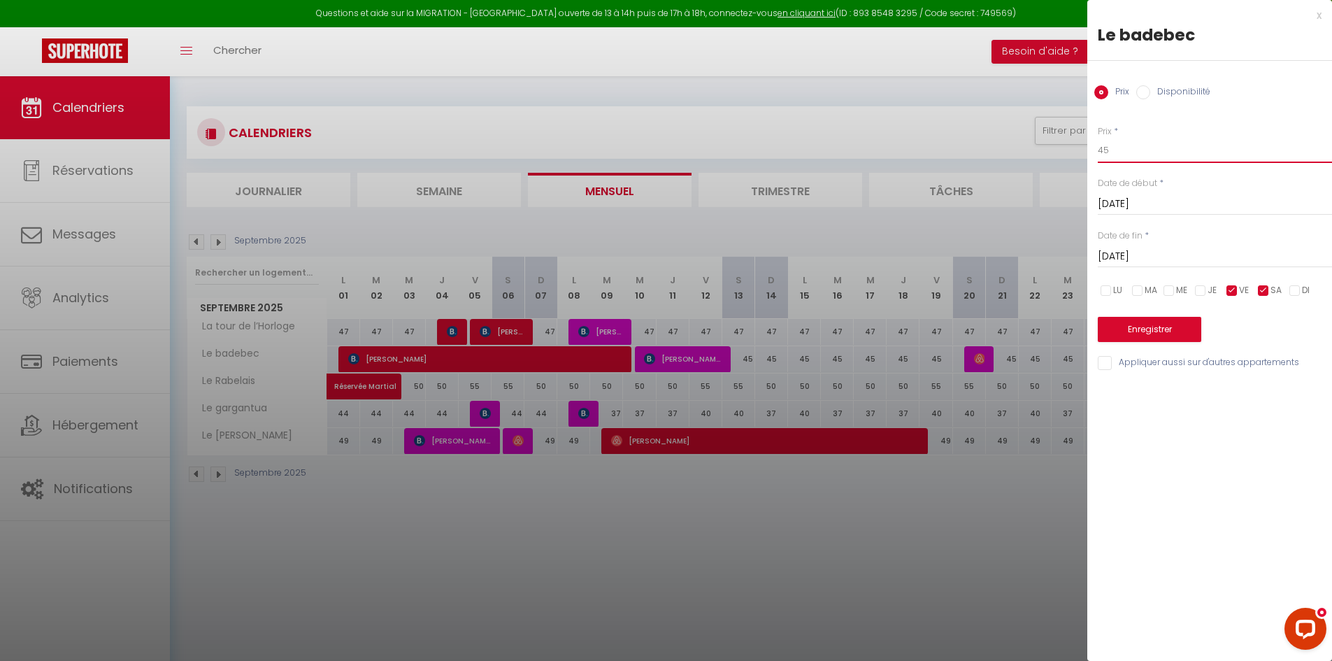
drag, startPoint x: 1139, startPoint y: 157, endPoint x: 1072, endPoint y: 157, distance: 66.4
click at [1072, 157] on body "Questions et aide sur la MIGRATION - [GEOGRAPHIC_DATA] ouverte de 13 à 14h puis…" at bounding box center [666, 406] width 1332 height 661
type input "48"
click at [1161, 331] on button "Enregistrer" at bounding box center [1148, 329] width 103 height 25
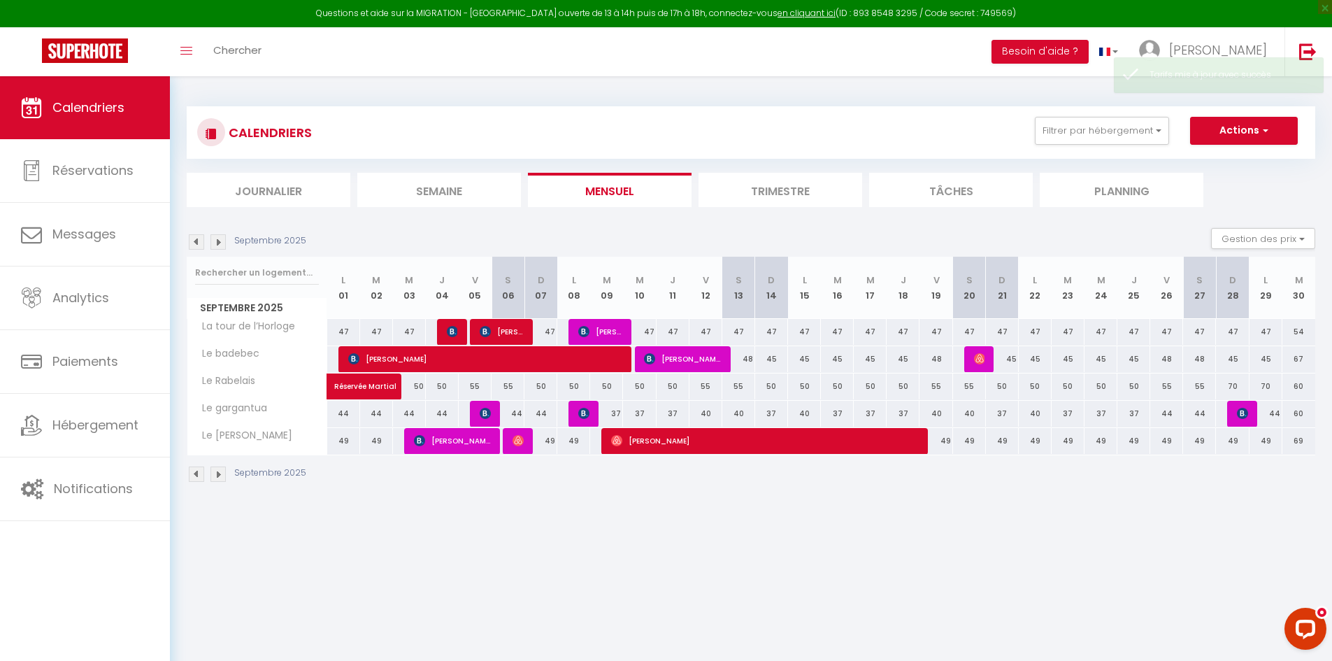
click at [345, 418] on div "44" at bounding box center [343, 414] width 33 height 26
type input "44"
type input "Lun 01 Septembre 2025"
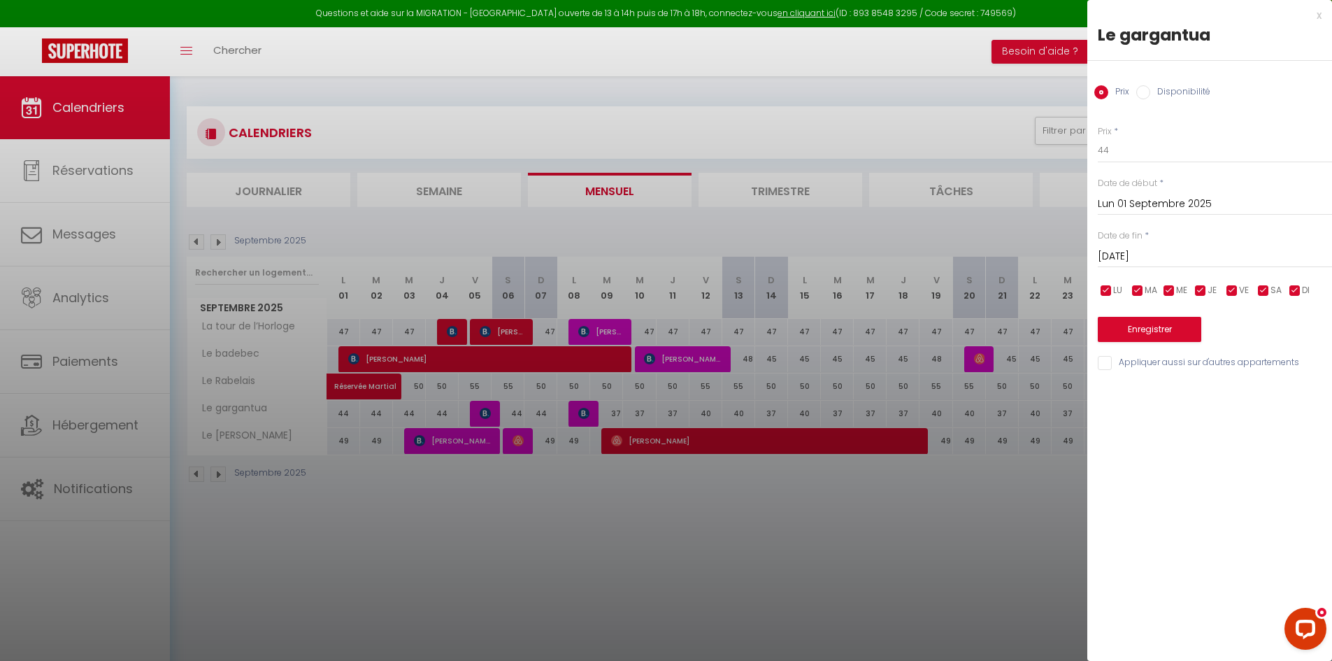
click at [1135, 251] on input "[DATE]" at bounding box center [1214, 256] width 234 height 18
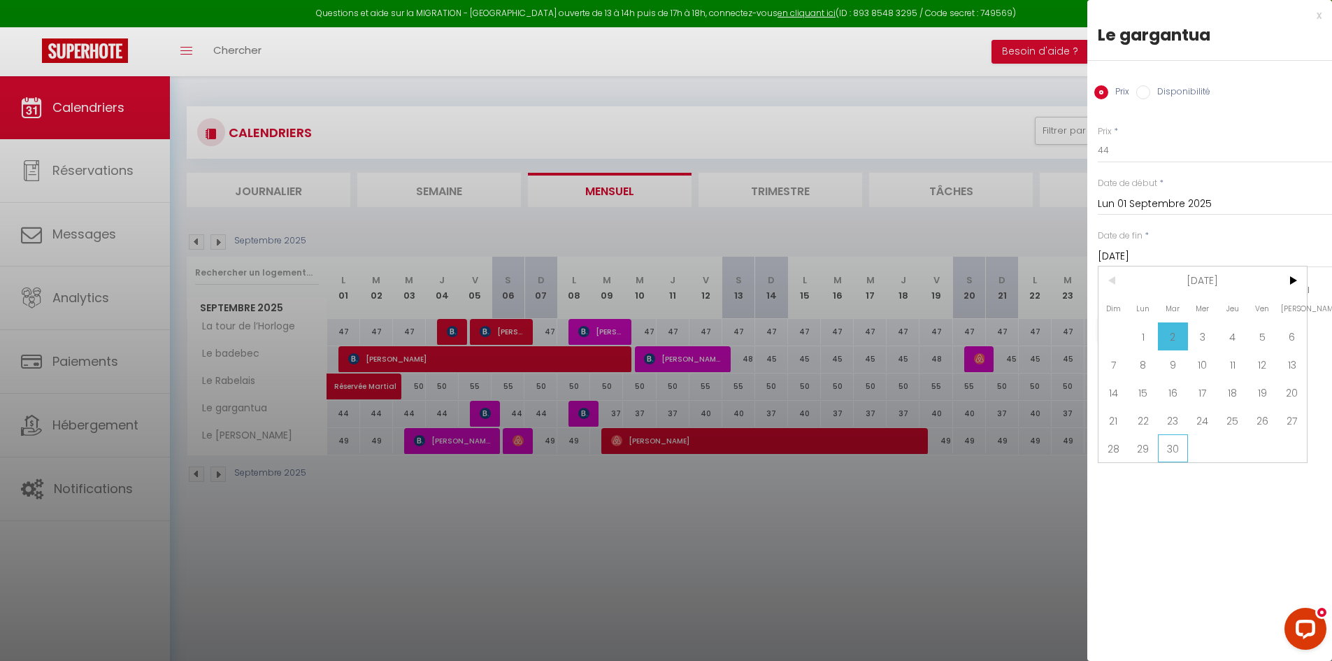
click at [1174, 446] on span "30" at bounding box center [1173, 448] width 30 height 28
type input "[DATE]"
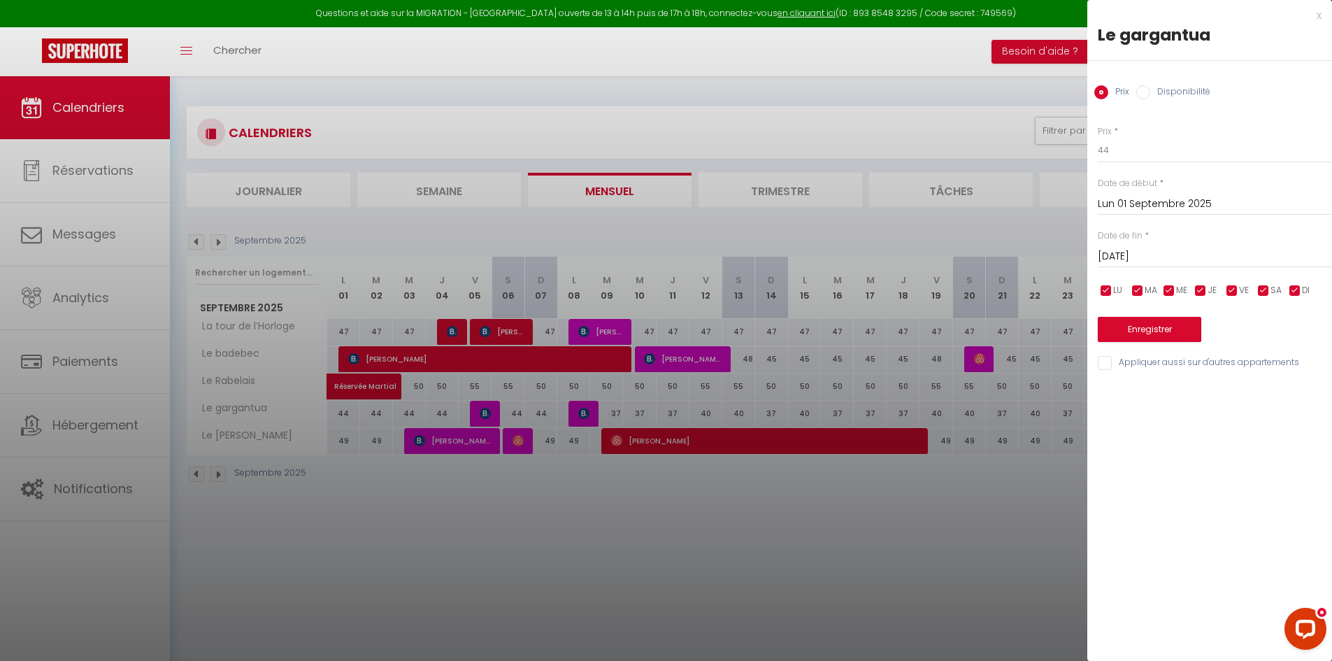
click at [1269, 289] on input "checkbox" at bounding box center [1263, 291] width 14 height 14
checkbox input "false"
click at [1231, 287] on input "checkbox" at bounding box center [1232, 291] width 14 height 14
checkbox input "false"
drag, startPoint x: 1132, startPoint y: 152, endPoint x: 1072, endPoint y: 157, distance: 60.3
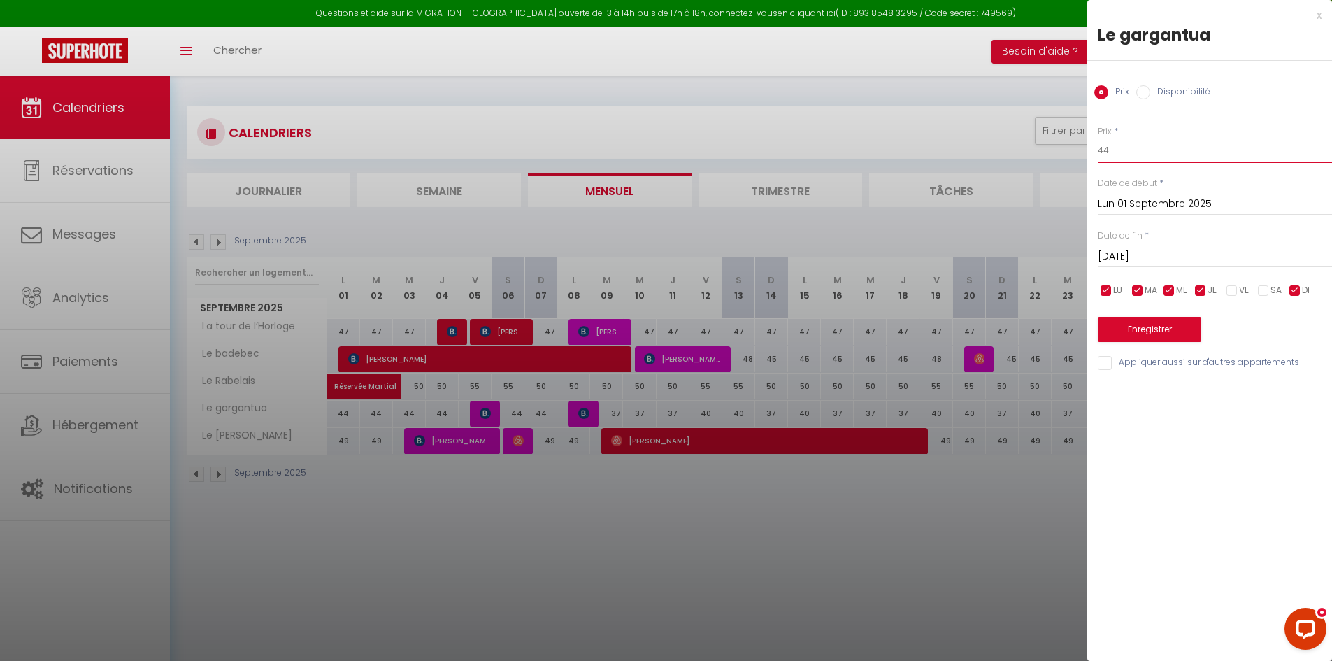
click at [1072, 157] on body "Questions et aide sur la MIGRATION - [GEOGRAPHIC_DATA] ouverte de 13 à 14h puis…" at bounding box center [666, 406] width 1332 height 661
type input "45"
click at [1169, 318] on button "Enregistrer" at bounding box center [1148, 329] width 103 height 25
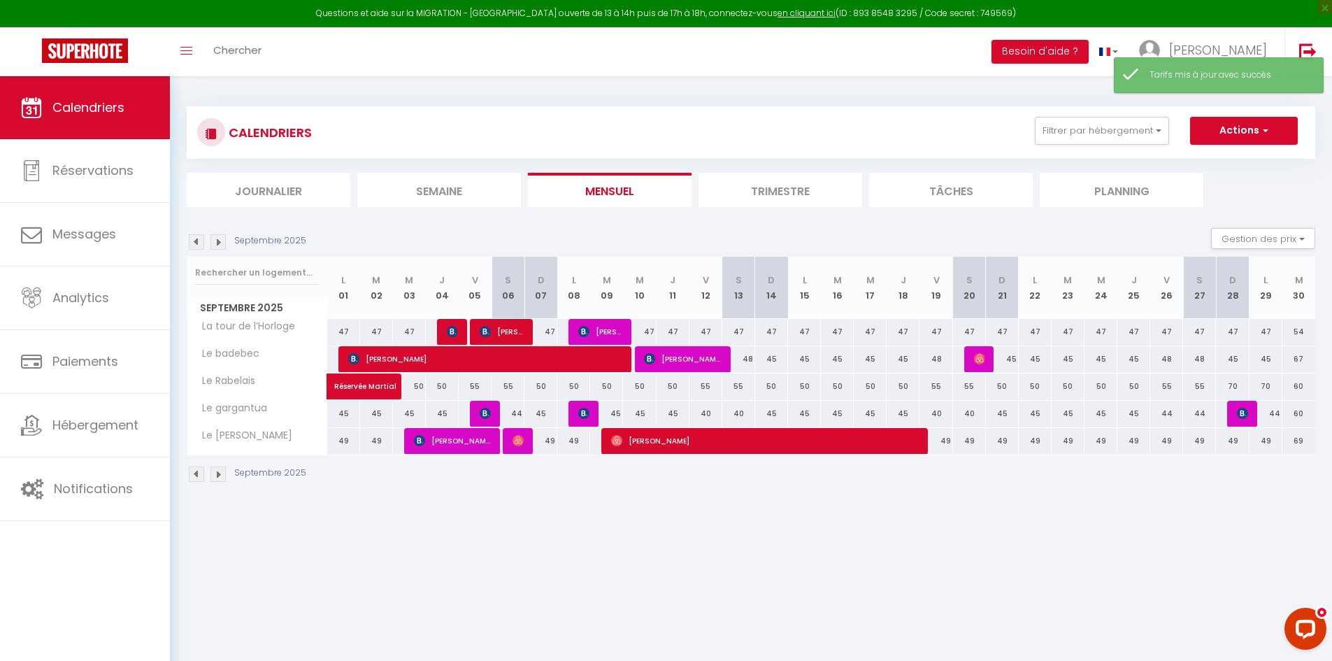
click at [338, 417] on div "45" at bounding box center [343, 414] width 33 height 26
type input "45"
type input "Lun 01 Septembre 2025"
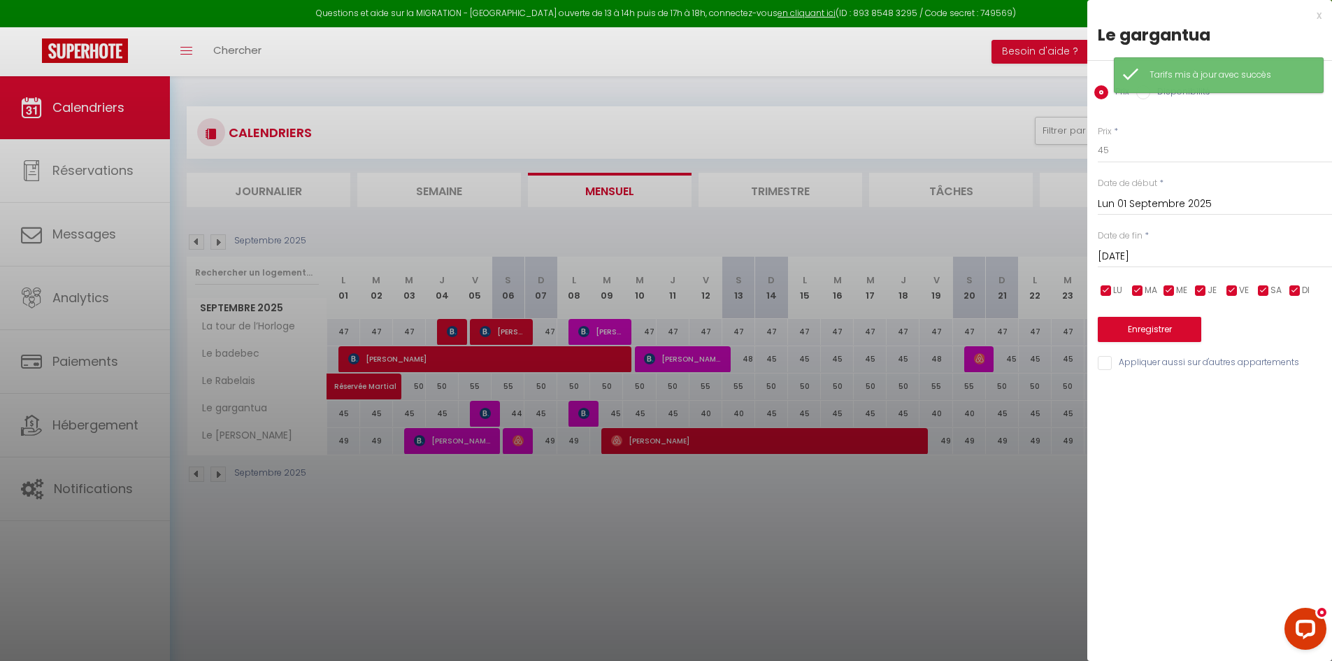
click at [1220, 247] on input "[DATE]" at bounding box center [1214, 256] width 234 height 18
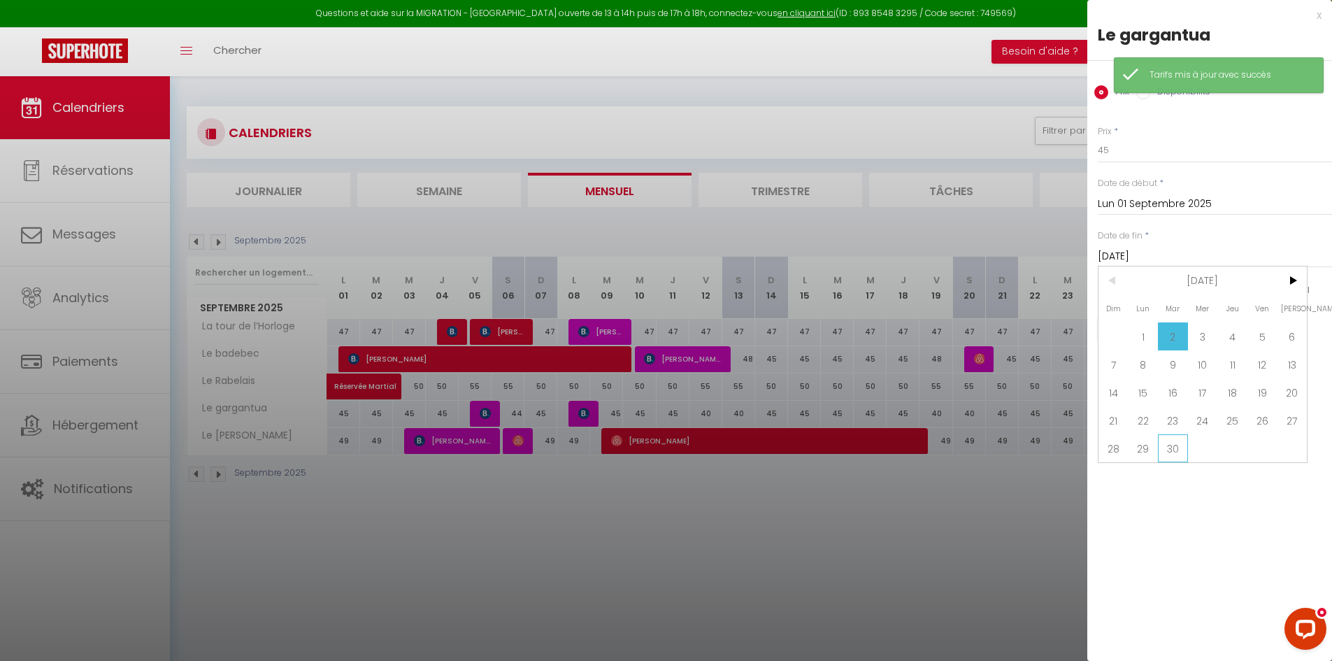
click at [1169, 442] on span "30" at bounding box center [1173, 448] width 30 height 28
type input "[DATE]"
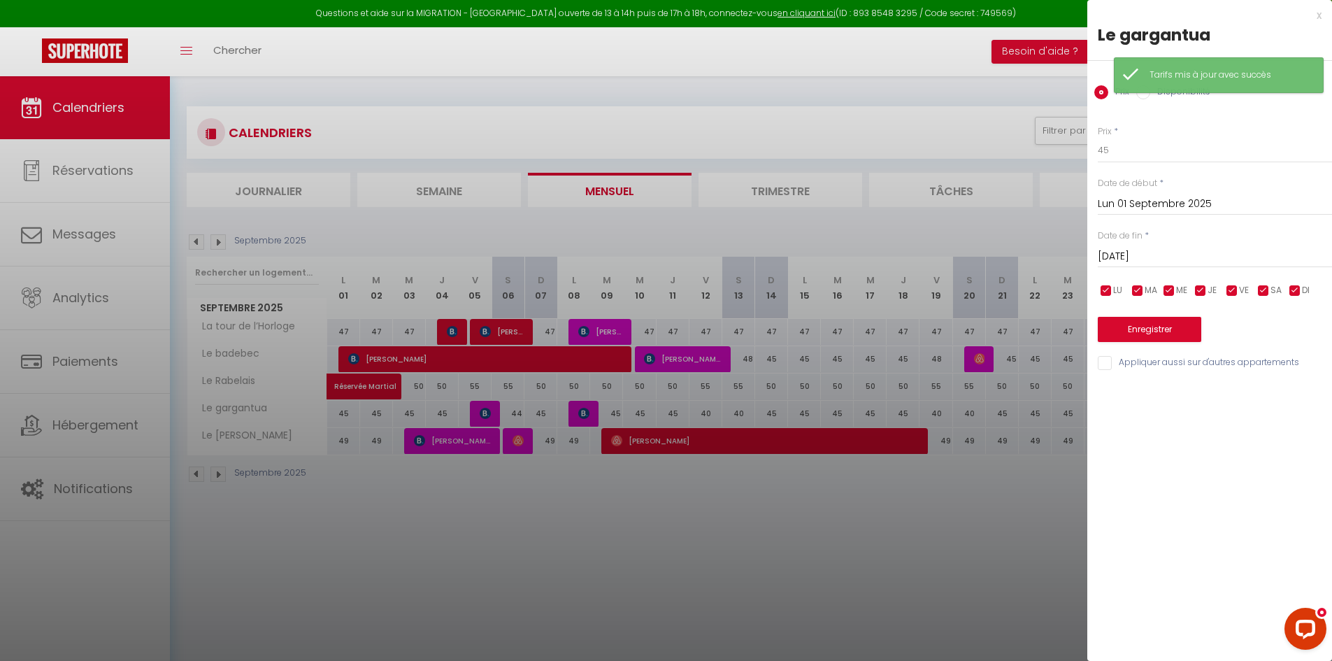
click at [1198, 288] on input "checkbox" at bounding box center [1200, 291] width 14 height 14
checkbox input "false"
click at [1167, 287] on input "checkbox" at bounding box center [1169, 291] width 14 height 14
checkbox input "false"
click at [1144, 292] on span "MA" at bounding box center [1150, 290] width 13 height 13
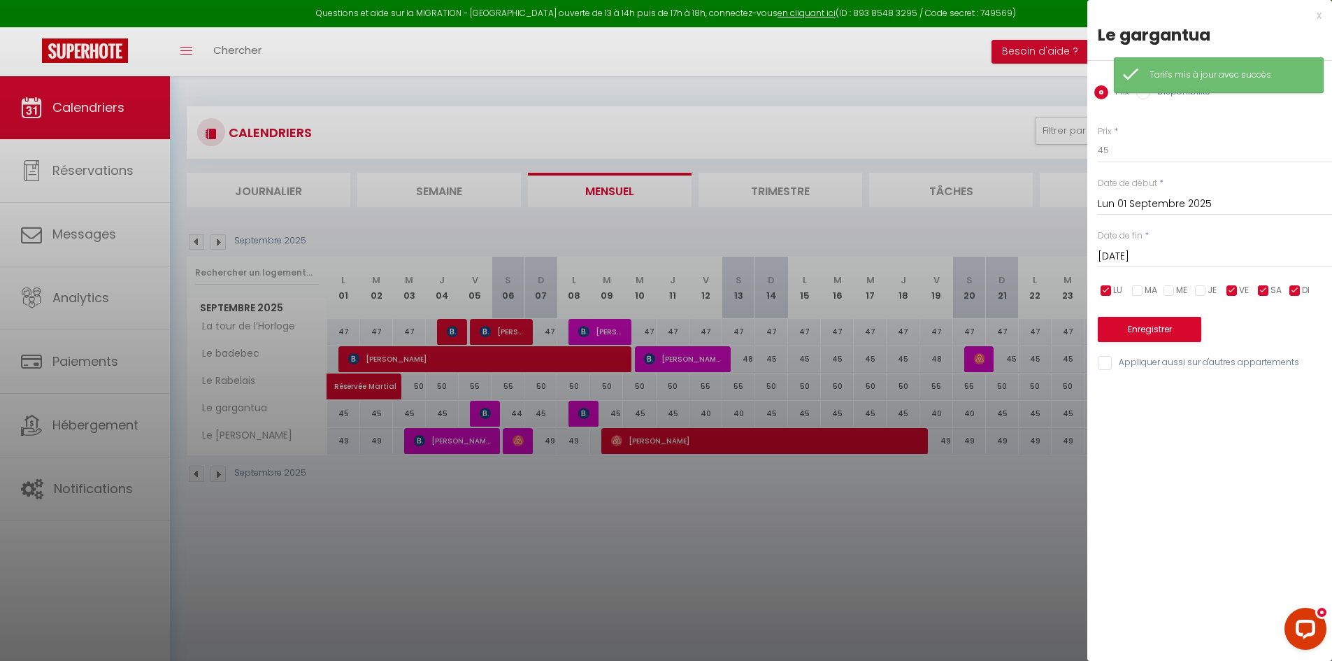
checkbox input "false"
click at [1082, 288] on div at bounding box center [666, 330] width 1332 height 661
checkbox input "true"
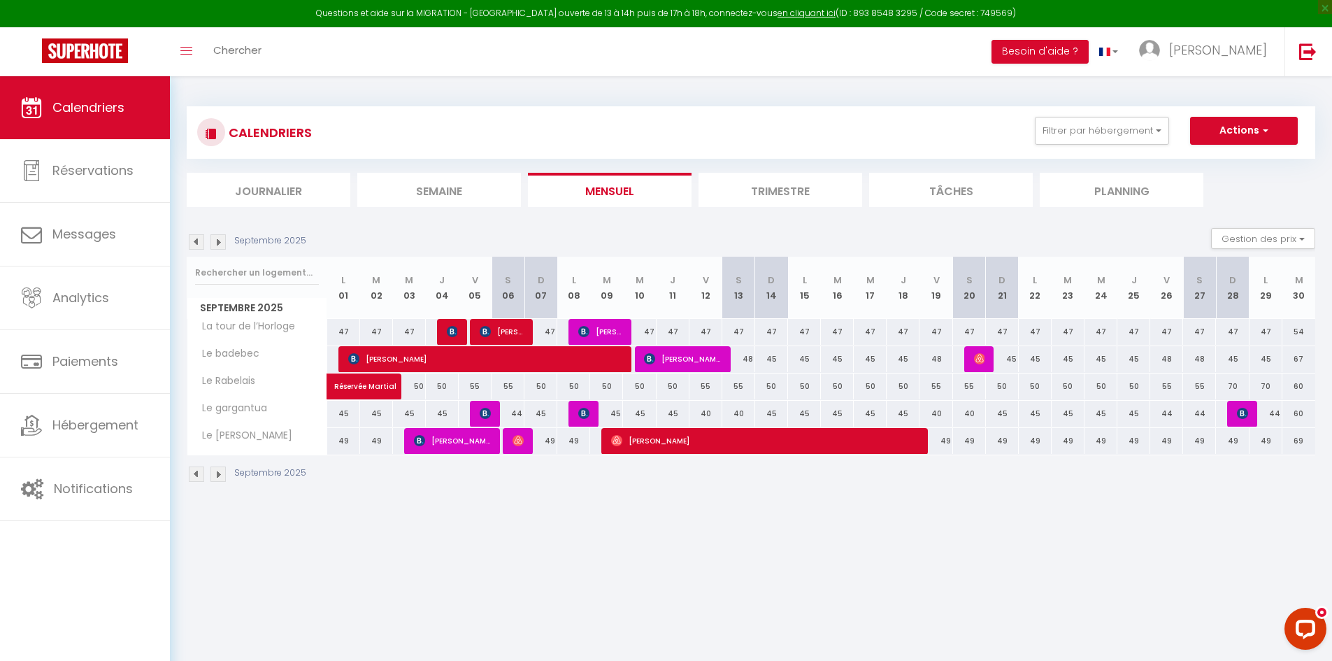
click at [334, 439] on div "49" at bounding box center [343, 441] width 33 height 26
type input "49"
type input "Lun 01 Septembre 2025"
type input "[DATE]"
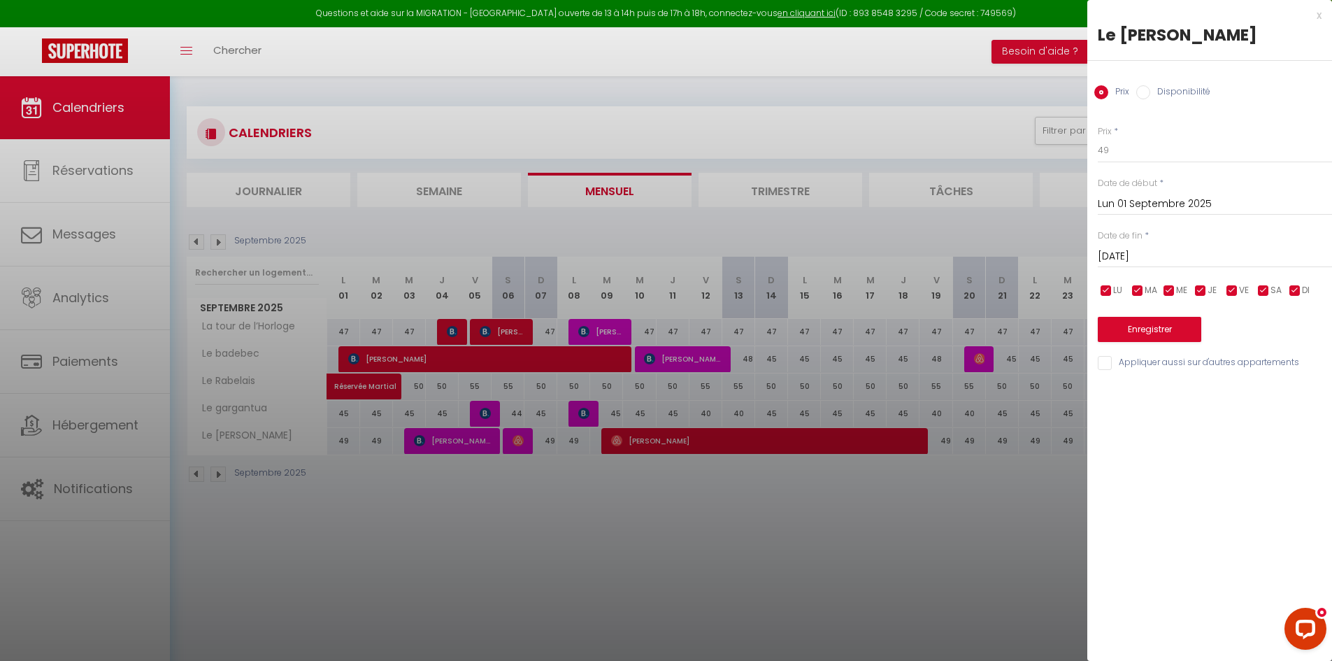
click at [1112, 285] on input "checkbox" at bounding box center [1106, 291] width 14 height 14
checkbox input "false"
click at [1142, 289] on input "checkbox" at bounding box center [1137, 291] width 14 height 14
checkbox input "false"
click at [1174, 286] on input "checkbox" at bounding box center [1169, 291] width 14 height 14
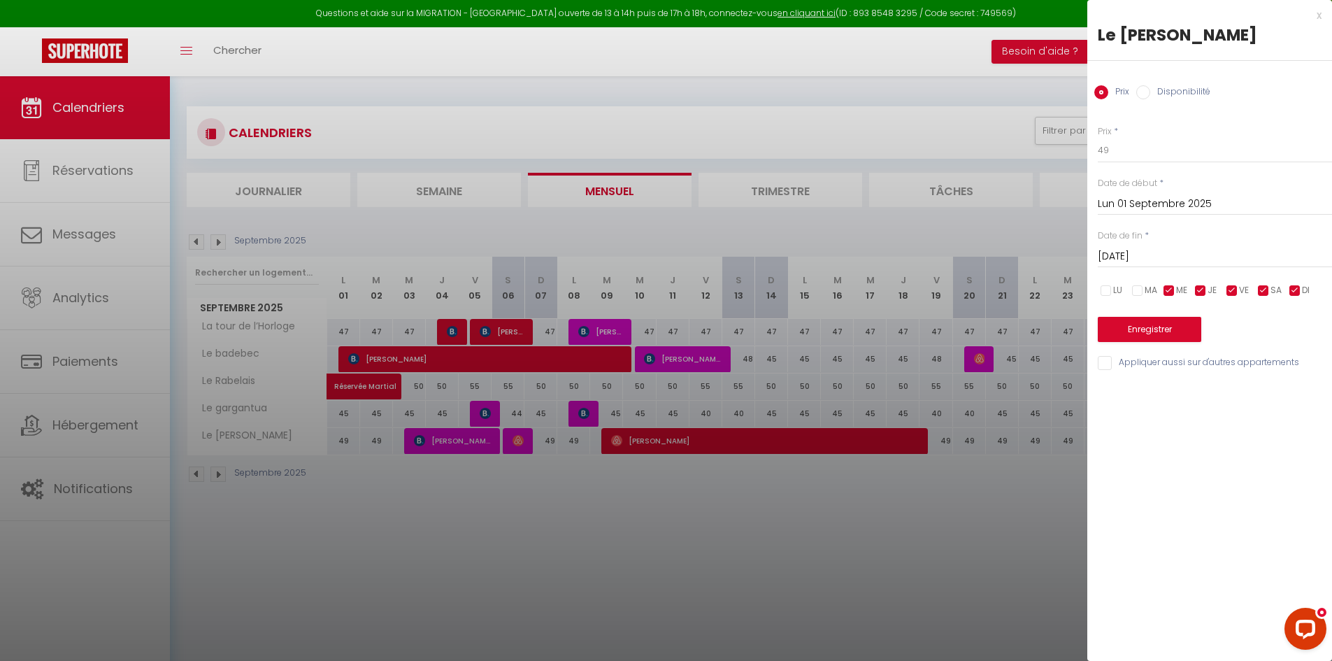
checkbox input "false"
drag, startPoint x: 1296, startPoint y: 289, endPoint x: 1196, endPoint y: 249, distance: 107.9
click at [1297, 289] on input "checkbox" at bounding box center [1295, 291] width 14 height 14
checkbox input "false"
click at [1116, 157] on input "49" at bounding box center [1214, 150] width 234 height 25
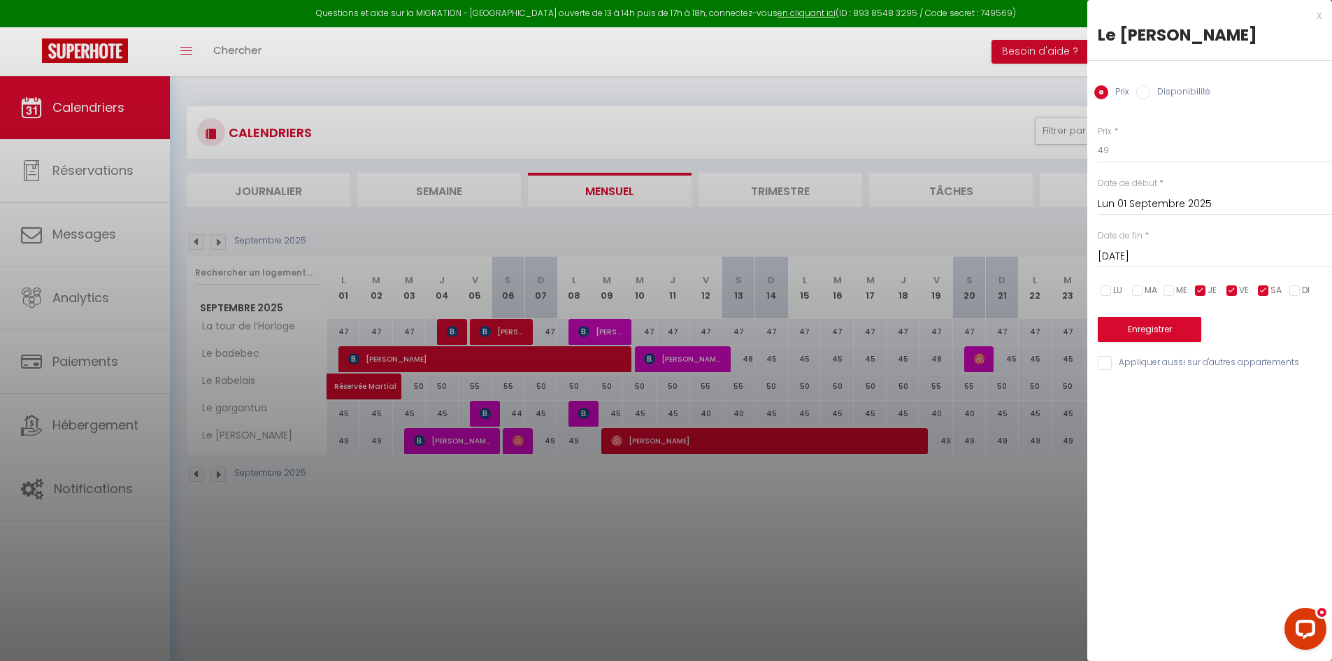
drag, startPoint x: 1197, startPoint y: 450, endPoint x: 1028, endPoint y: 466, distance: 169.9
click at [1197, 450] on div "x Le [PERSON_NAME] Prix Disponibilité Prix * 49 Statut * Disponible Indisponibl…" at bounding box center [1209, 330] width 245 height 661
click at [933, 476] on div at bounding box center [666, 330] width 1332 height 661
checkbox input "true"
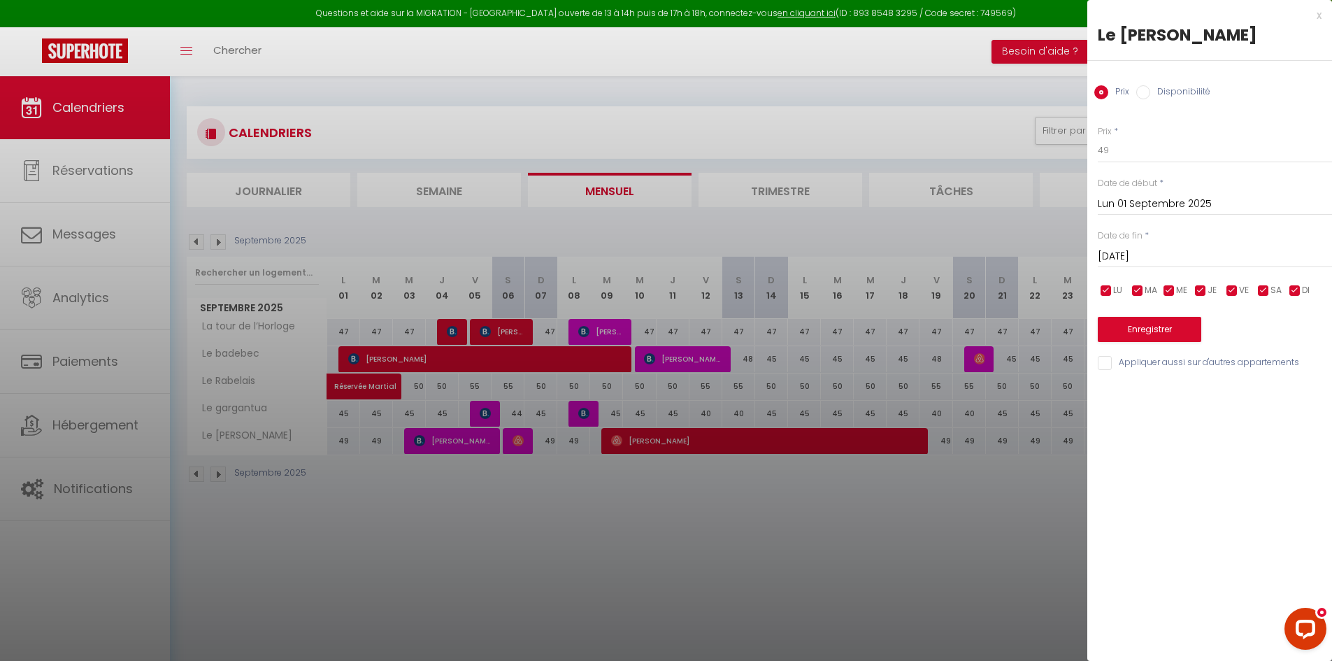
checkbox input "true"
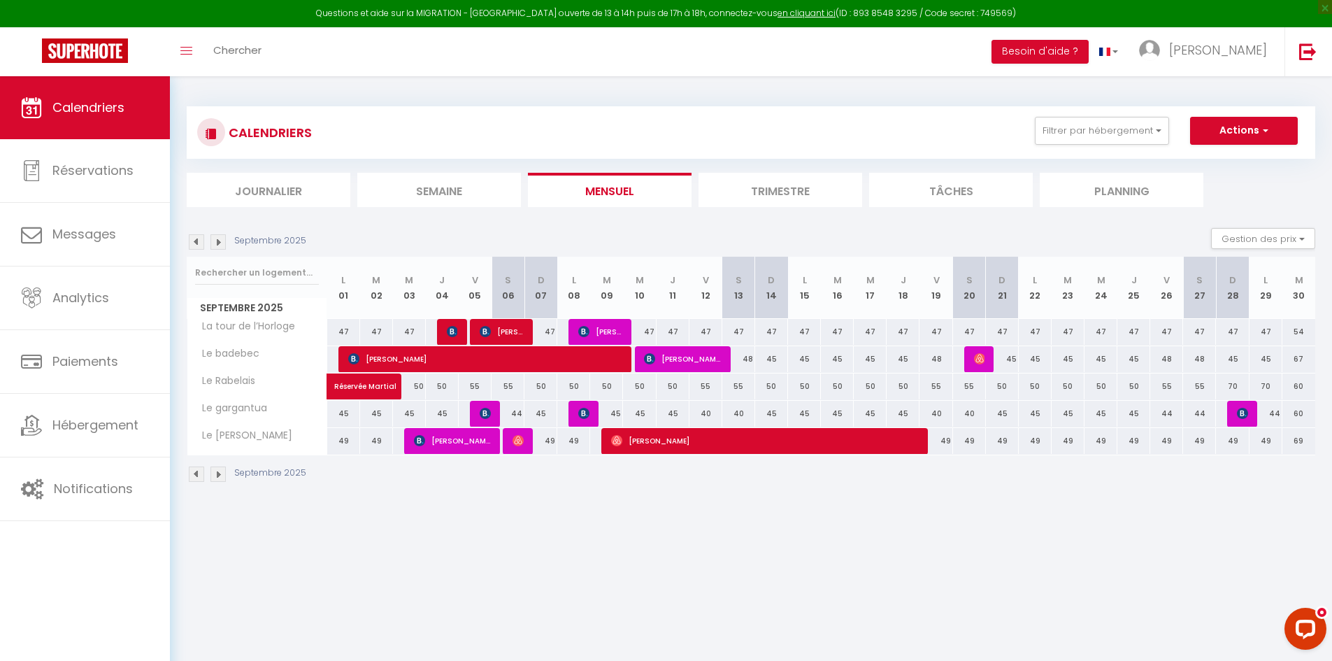
click at [336, 414] on div "45" at bounding box center [343, 414] width 33 height 26
type input "45"
type input "Lun 01 Septembre 2025"
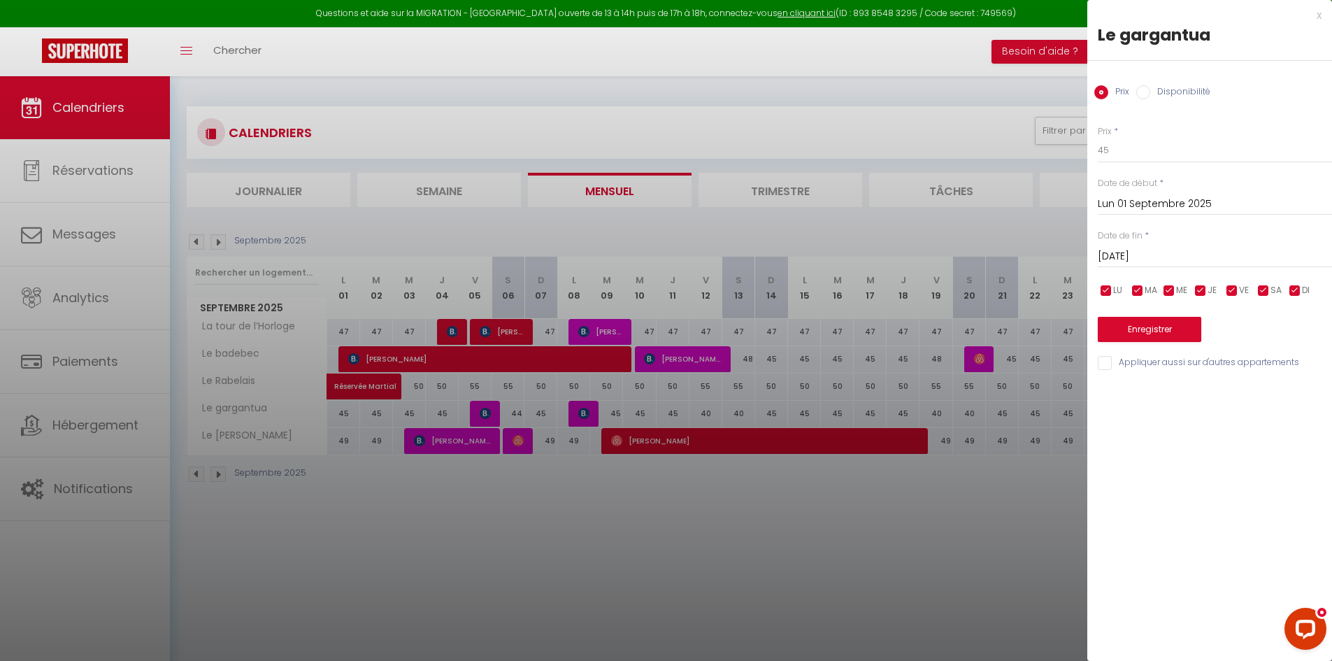
click at [1120, 247] on input "[DATE]" at bounding box center [1214, 256] width 234 height 18
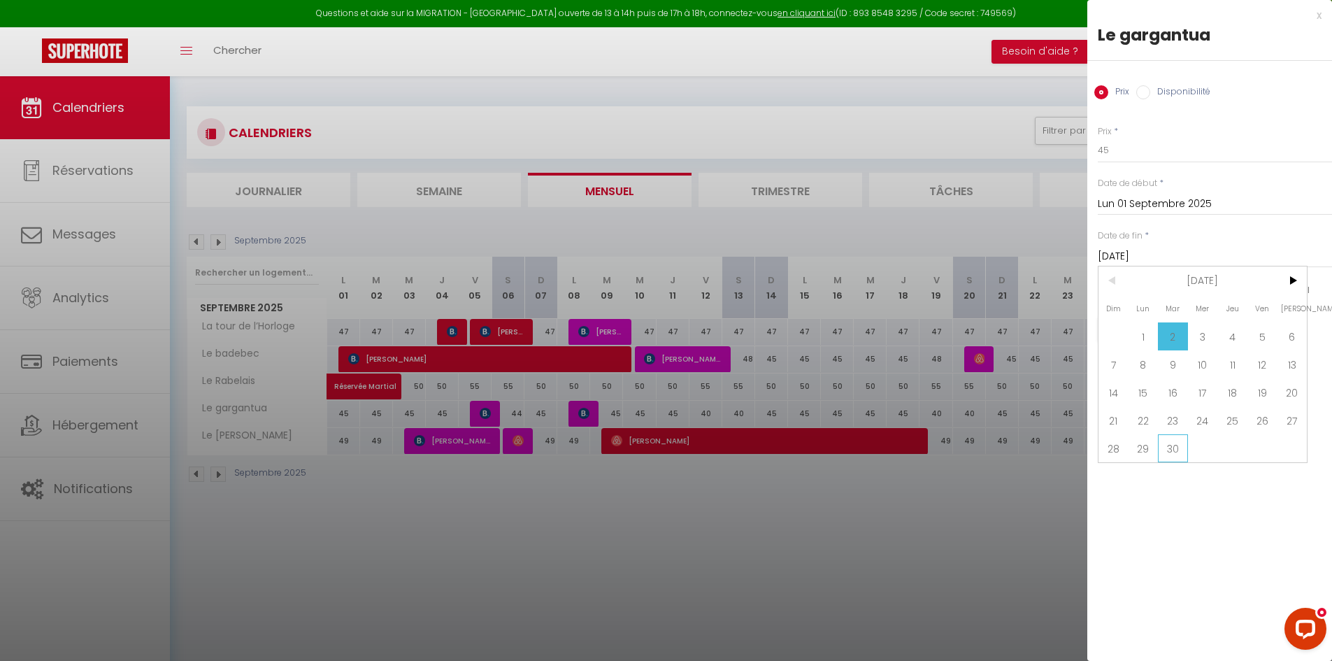
click at [1183, 453] on span "30" at bounding box center [1173, 448] width 30 height 28
type input "[DATE]"
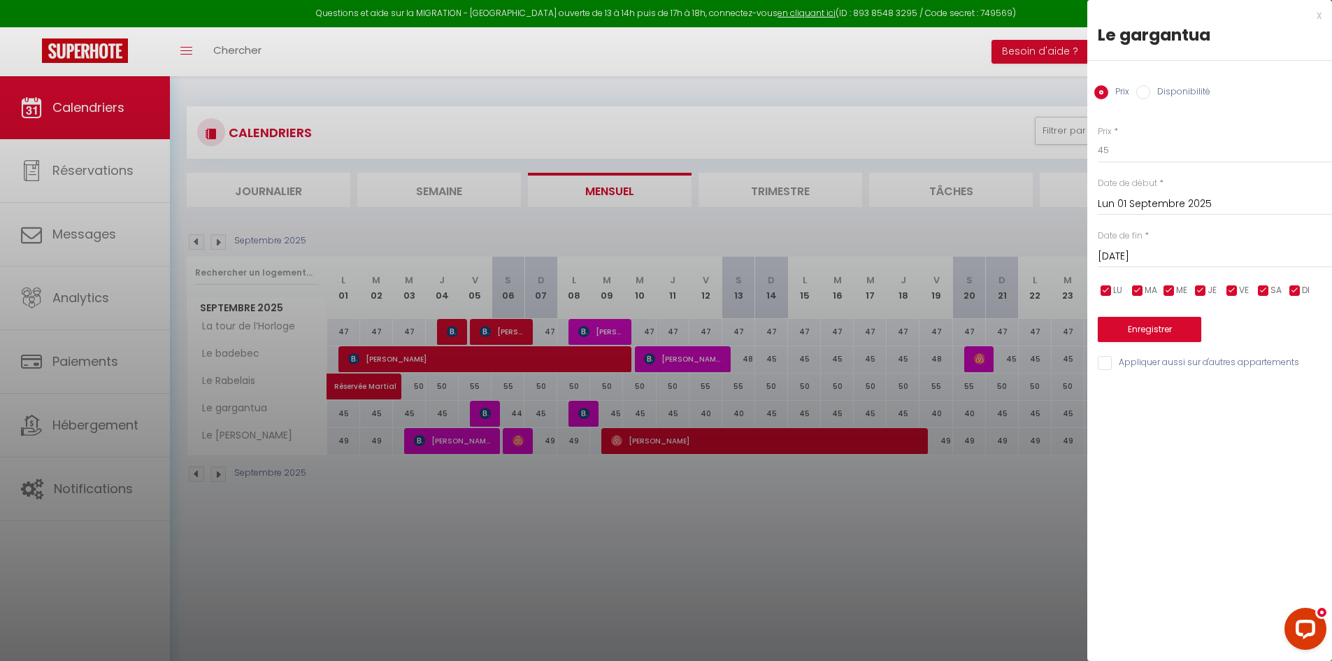
click at [1200, 289] on input "checkbox" at bounding box center [1200, 291] width 14 height 14
checkbox input "false"
click at [1167, 291] on input "checkbox" at bounding box center [1169, 291] width 14 height 14
checkbox input "false"
click at [1134, 289] on input "checkbox" at bounding box center [1137, 291] width 14 height 14
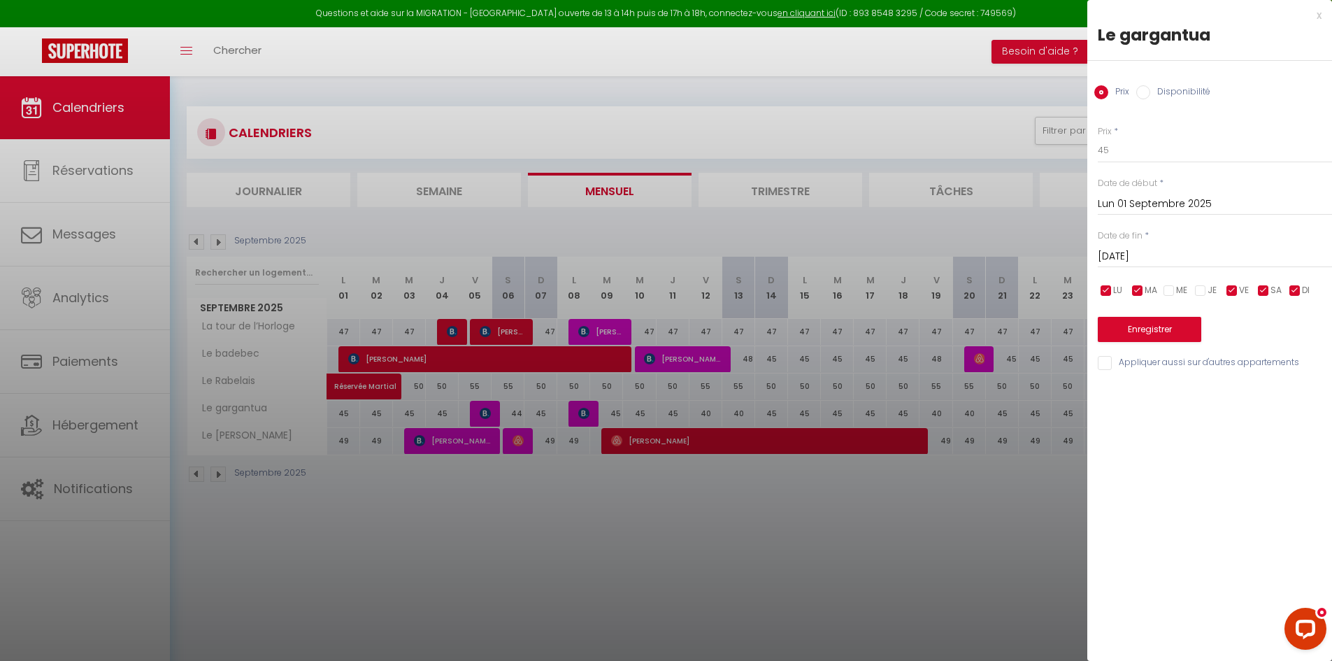
checkbox input "false"
click at [1086, 295] on div at bounding box center [666, 330] width 1332 height 661
checkbox input "true"
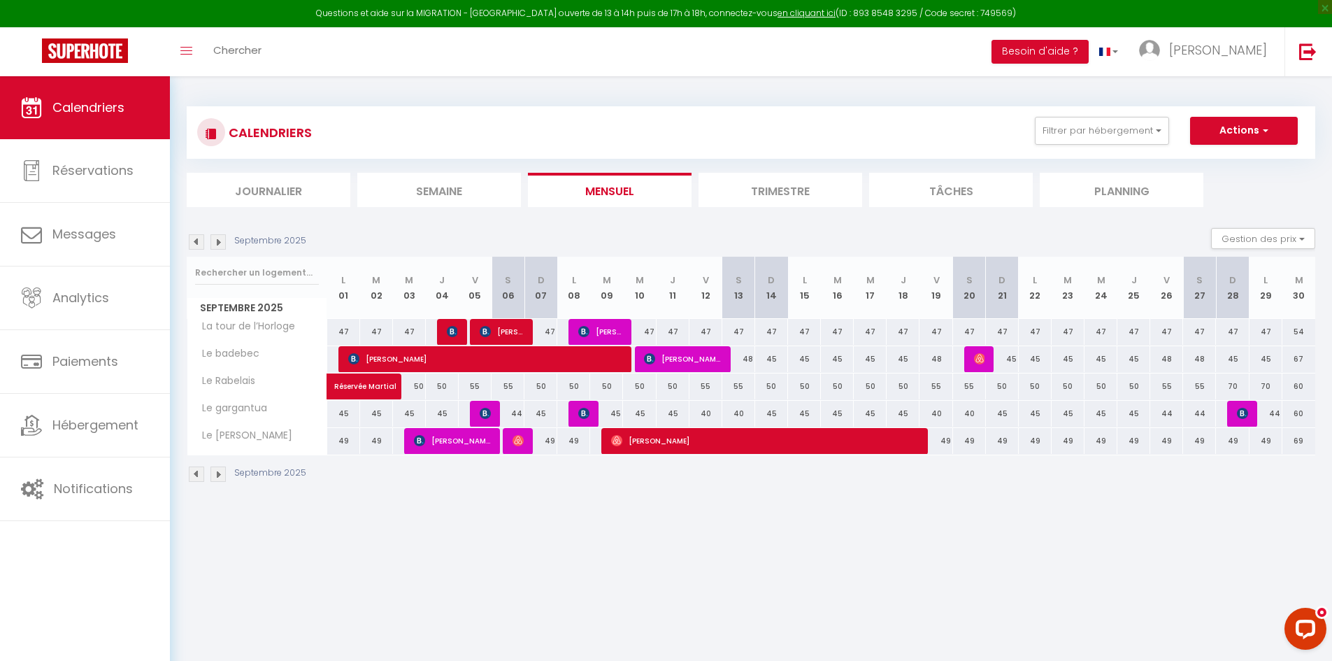
click at [342, 415] on div "45" at bounding box center [343, 414] width 33 height 26
type input "45"
type input "Lun 01 Septembre 2025"
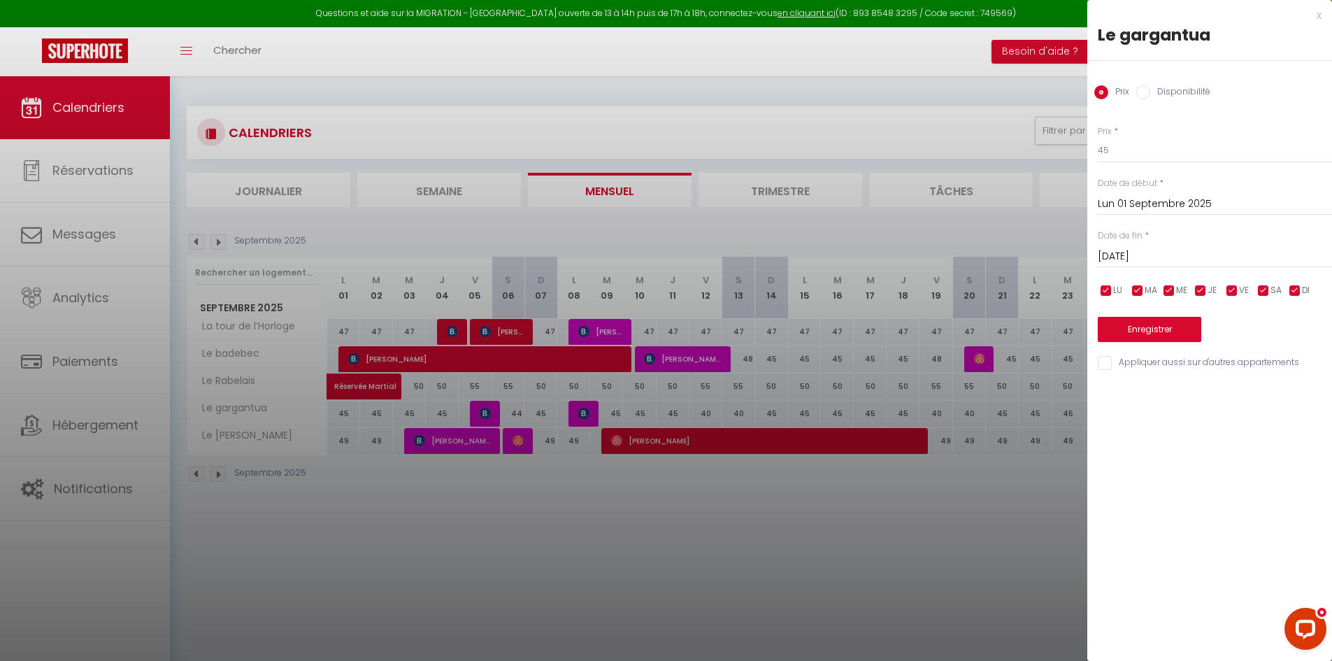
click at [1139, 243] on div "[DATE] < [DATE] > Dim Lun Mar Mer Jeu Ven Sam 1 2 3 4 5 6 7 8 9 10 11 12 13 14 …" at bounding box center [1214, 255] width 234 height 25
click at [1139, 246] on div "[DATE] < [DATE] > Dim Lun Mar Mer Jeu Ven Sam 1 2 3 4 5 6 7 8 9 10 11 12 13 14 …" at bounding box center [1214, 255] width 234 height 25
click at [1139, 251] on input "[DATE]" at bounding box center [1214, 256] width 234 height 18
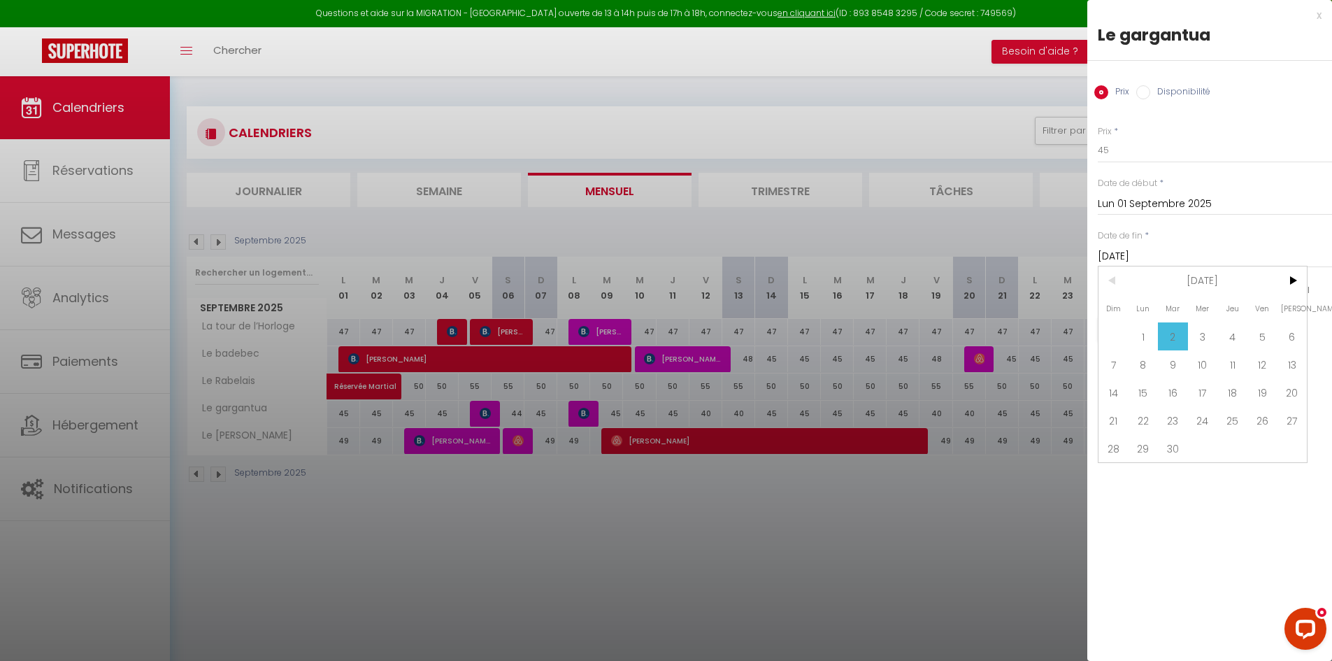
click at [1181, 447] on span "30" at bounding box center [1173, 448] width 30 height 28
type input "[DATE]"
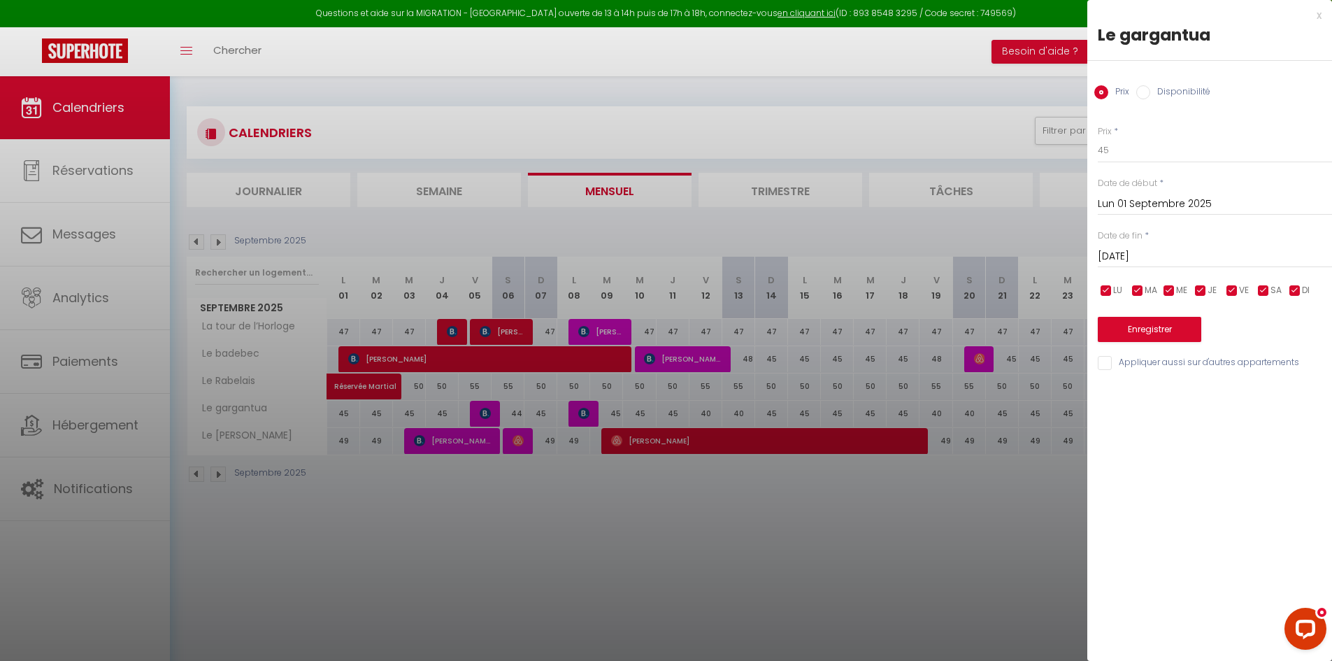
click at [1293, 290] on input "checkbox" at bounding box center [1295, 291] width 14 height 14
checkbox input "false"
click at [1195, 291] on input "checkbox" at bounding box center [1200, 291] width 14 height 14
checkbox input "false"
click at [1169, 292] on input "checkbox" at bounding box center [1169, 291] width 14 height 14
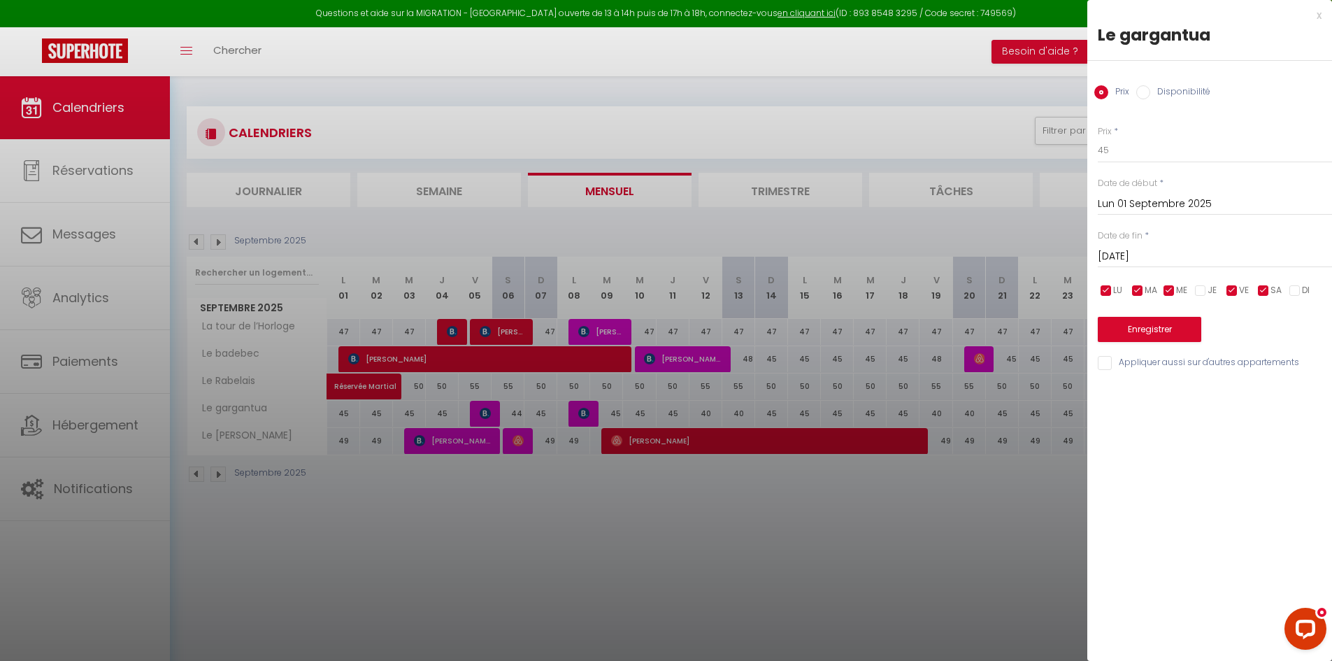
checkbox input "false"
click at [1135, 292] on input "checkbox" at bounding box center [1137, 291] width 14 height 14
checkbox input "false"
click at [1095, 289] on ul "LU MA ME JE VE SA DI" at bounding box center [1095, 290] width 14 height 17
click at [1105, 289] on input "checkbox" at bounding box center [1106, 291] width 14 height 14
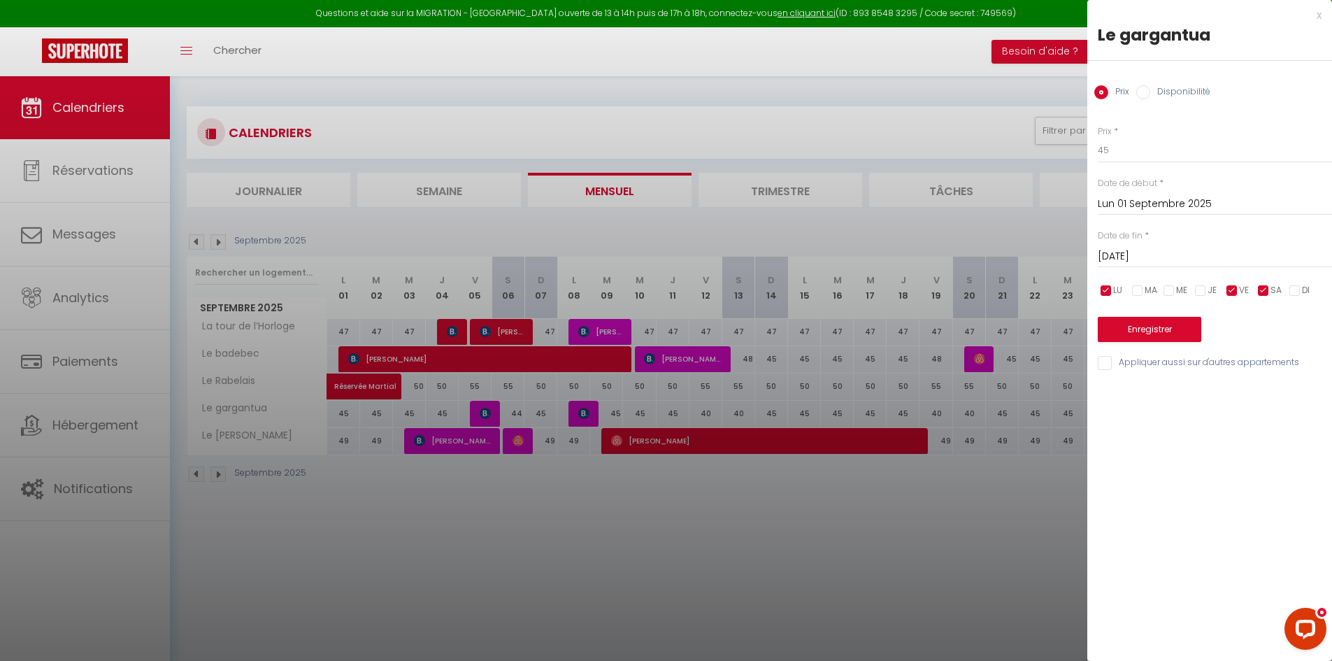
checkbox input "false"
drag, startPoint x: 1156, startPoint y: 138, endPoint x: 1084, endPoint y: 151, distance: 73.1
click at [1086, 153] on body "Questions et aide sur la MIGRATION - [GEOGRAPHIC_DATA] ouverte de 13 à 14h puis…" at bounding box center [666, 406] width 1332 height 661
type input "48"
click at [1147, 314] on div "Enregistrer" at bounding box center [1214, 320] width 234 height 43
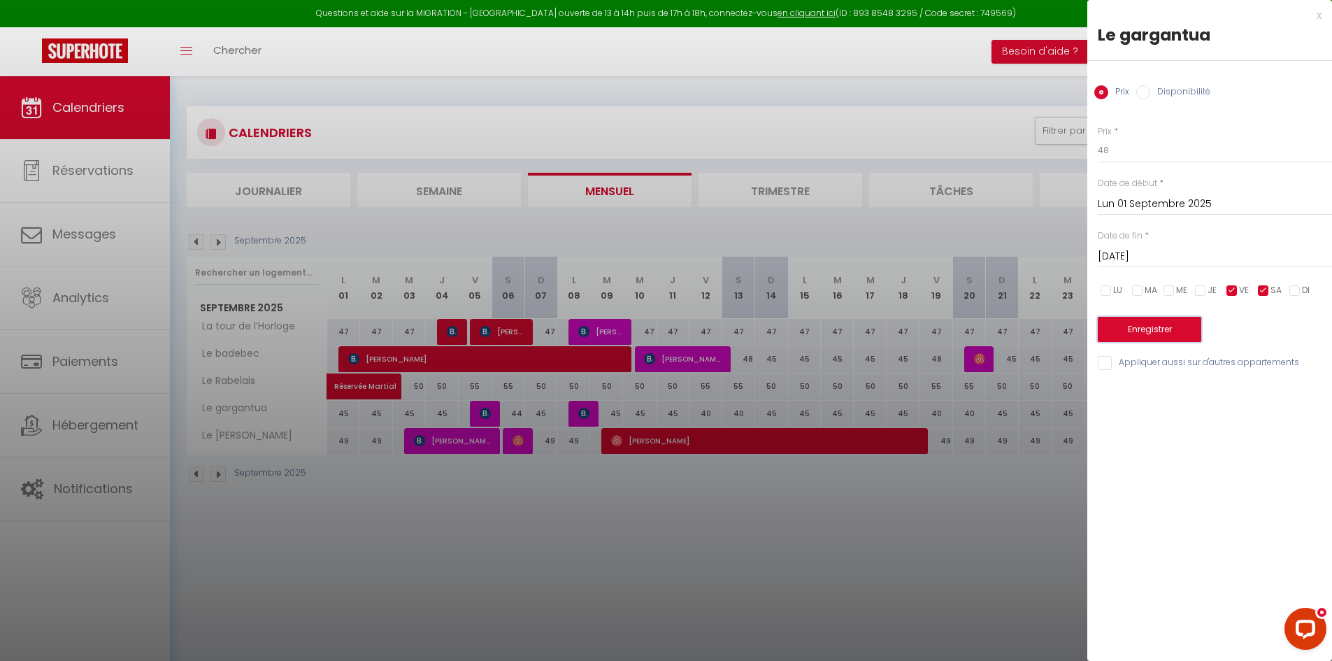
click at [1146, 323] on button "Enregistrer" at bounding box center [1148, 329] width 103 height 25
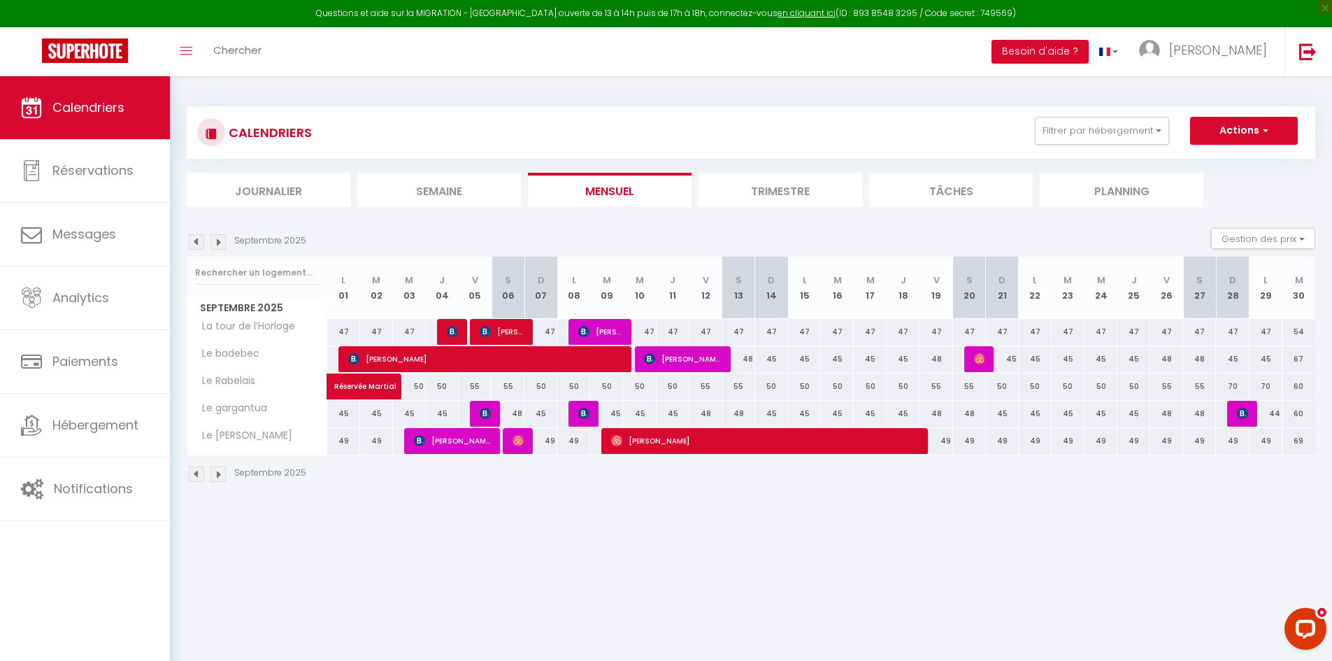
click at [1231, 389] on div "70" at bounding box center [1232, 386] width 33 height 26
type input "70"
type input "Dim 28 Septembre 2025"
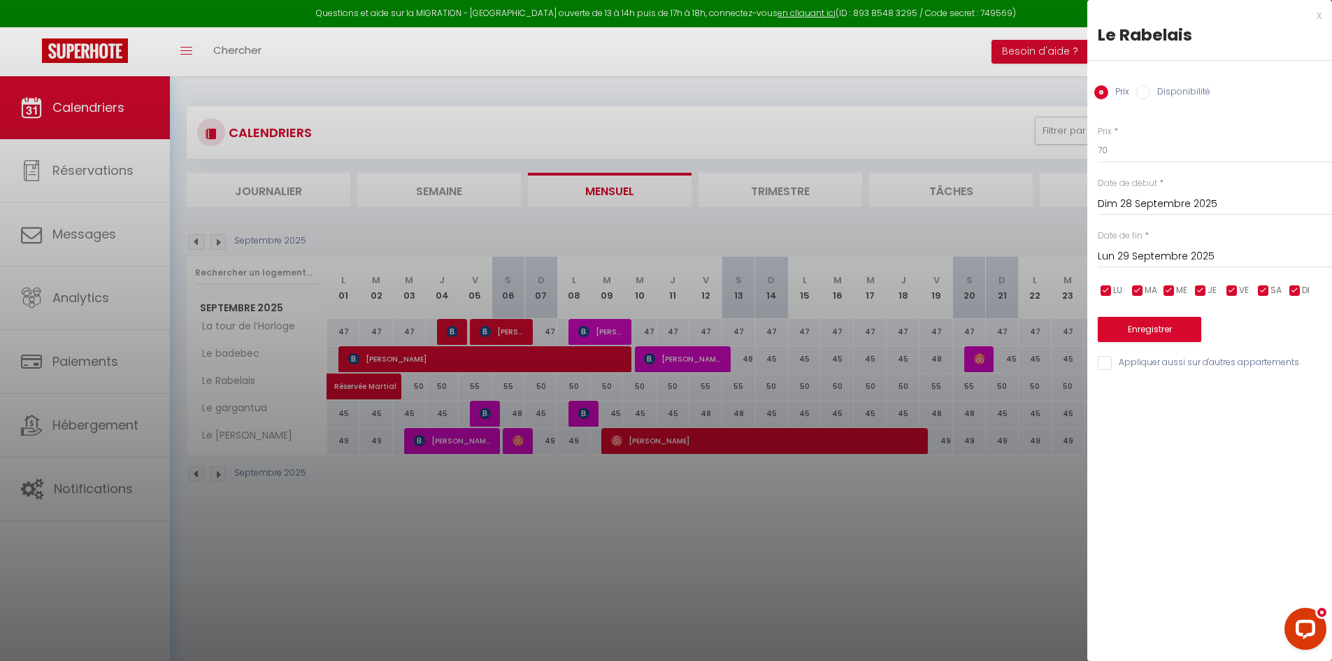
click at [1222, 248] on input "Lun 29 Septembre 2025" at bounding box center [1214, 256] width 234 height 18
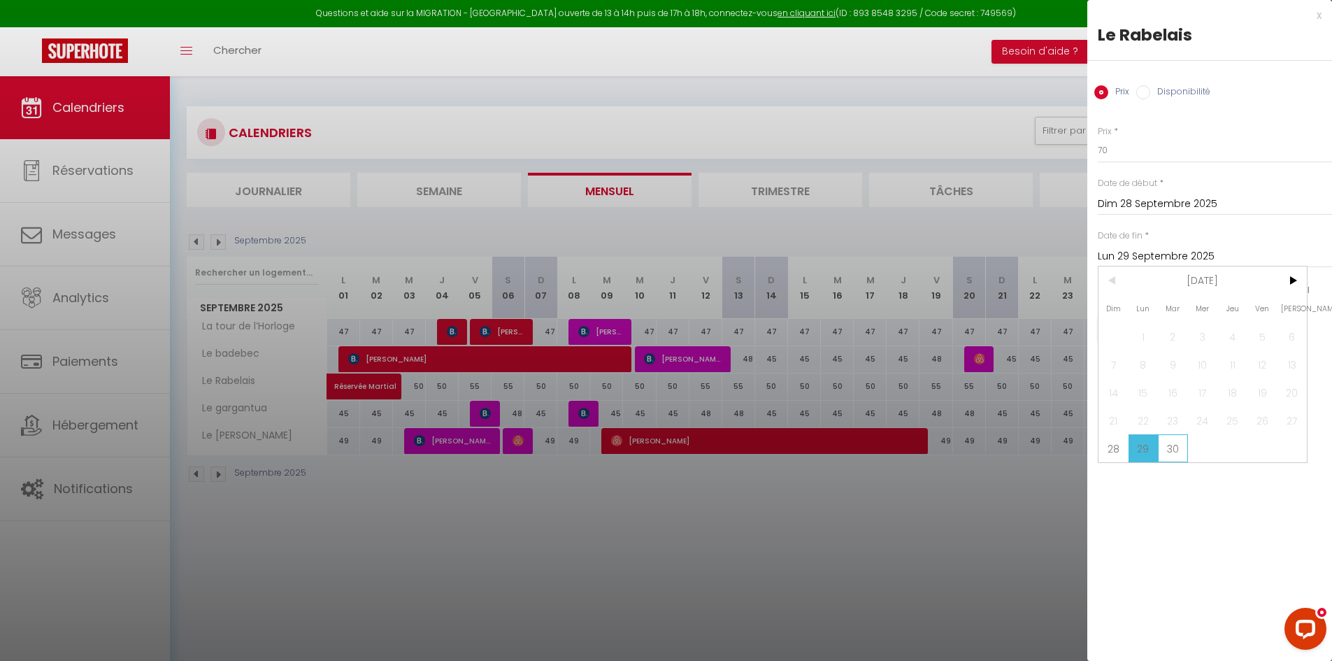
click at [1174, 448] on span "30" at bounding box center [1173, 448] width 30 height 28
type input "[DATE]"
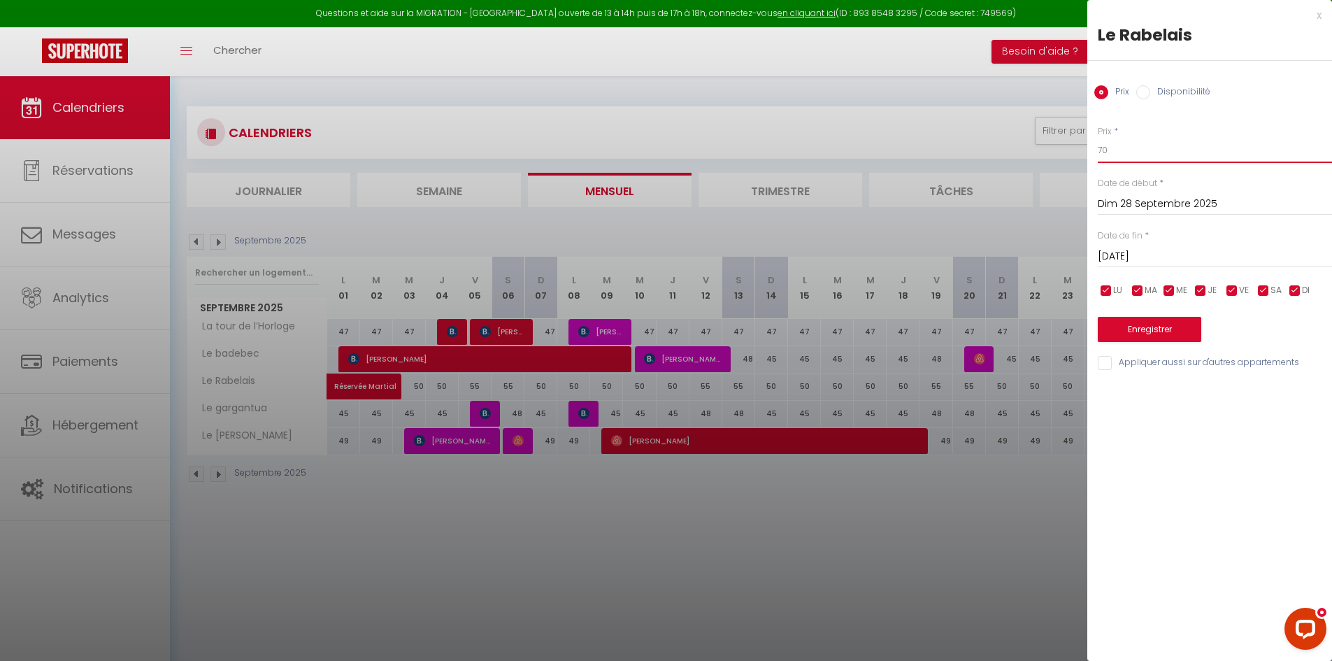
drag, startPoint x: 1118, startPoint y: 152, endPoint x: 1088, endPoint y: 153, distance: 30.8
click at [1088, 153] on div "Prix * 70 Statut * Disponible Indisponible Date de début * [DATE] < [DATE] > Di…" at bounding box center [1209, 240] width 245 height 264
type input "55"
click at [1158, 326] on button "Enregistrer" at bounding box center [1148, 329] width 103 height 25
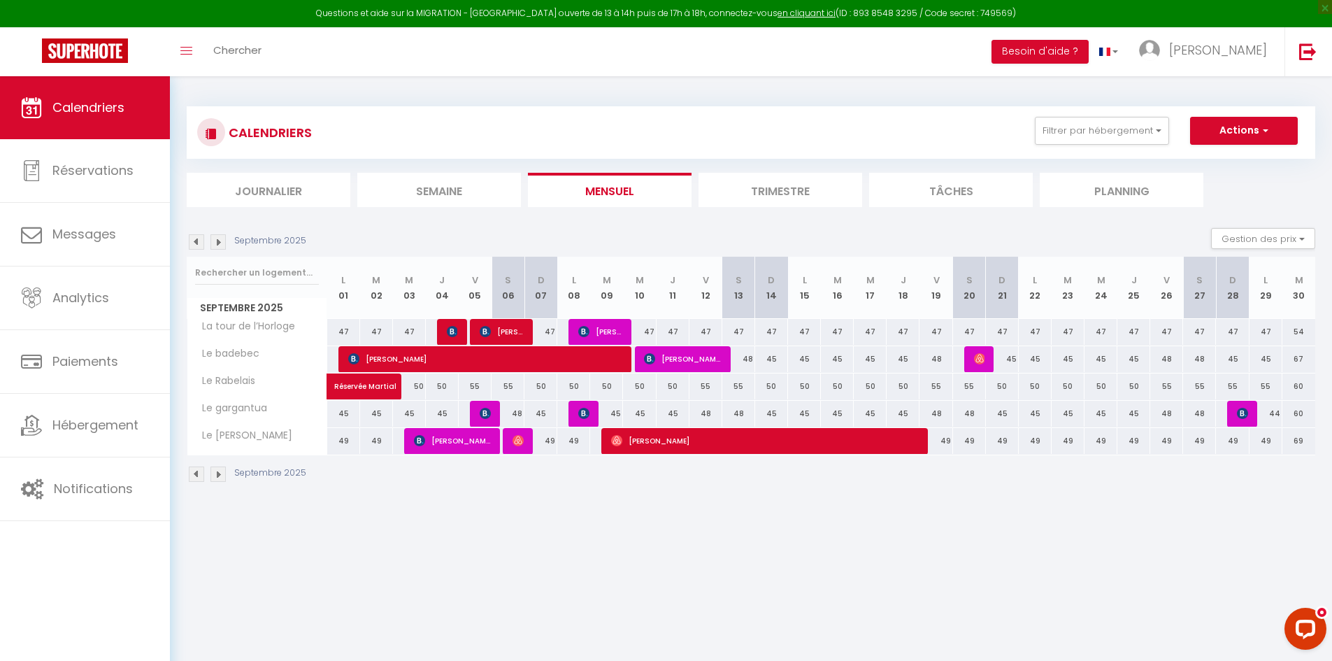
click at [184, 248] on div "CALENDRIERS Filtrer par hébergement ABRITEL Le badebec Le Rabelais Autres La to…" at bounding box center [751, 294] width 1162 height 437
click at [187, 247] on div "CALENDRIERS Filtrer par hébergement ABRITEL Le badebec Le Rabelais Autres La to…" at bounding box center [751, 294] width 1162 height 437
click at [192, 242] on img at bounding box center [196, 241] width 15 height 15
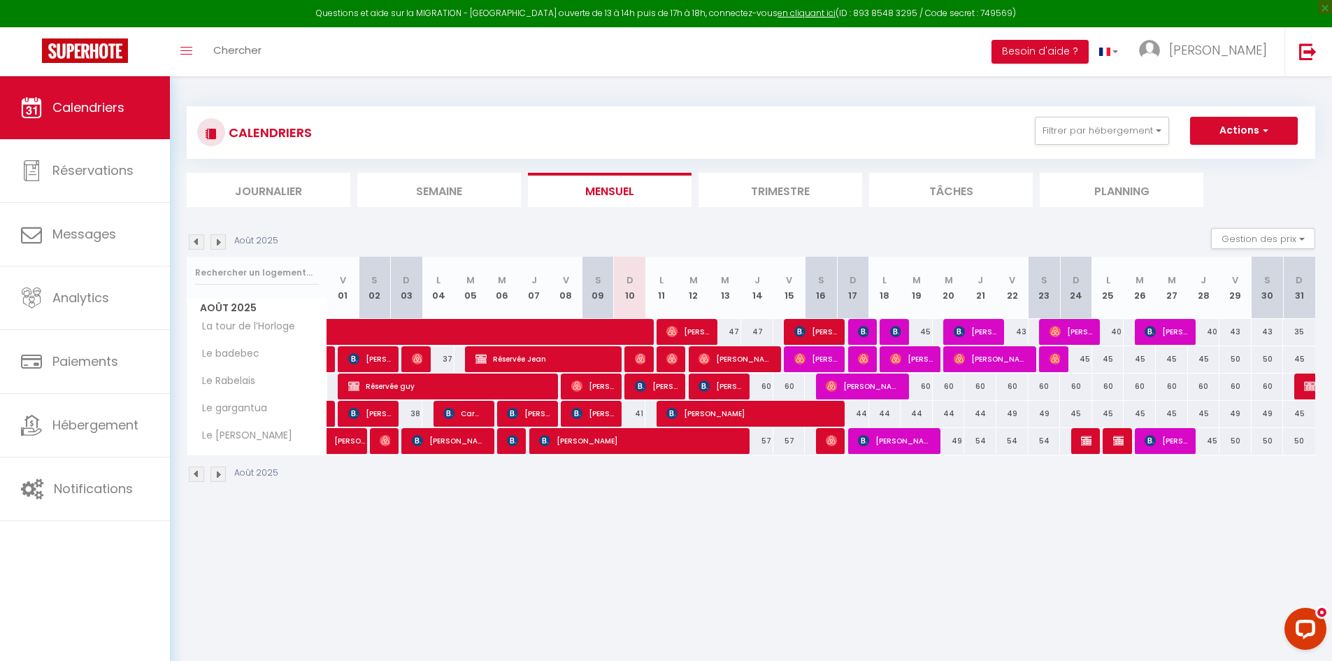
click at [855, 417] on div "44" at bounding box center [853, 414] width 32 height 26
type input "44"
type input "Dim 17 Août 2025"
type input "Lun 18 Août 2025"
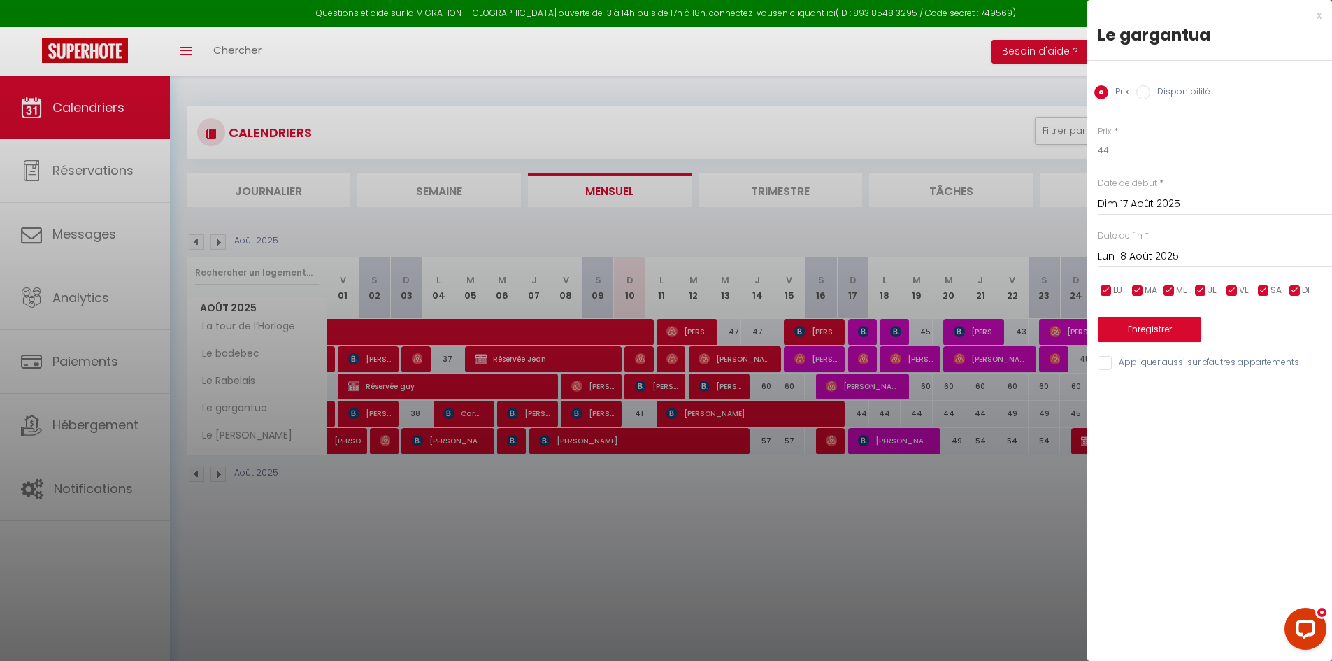
click at [1151, 252] on input "Lun 18 Août 2025" at bounding box center [1214, 256] width 234 height 18
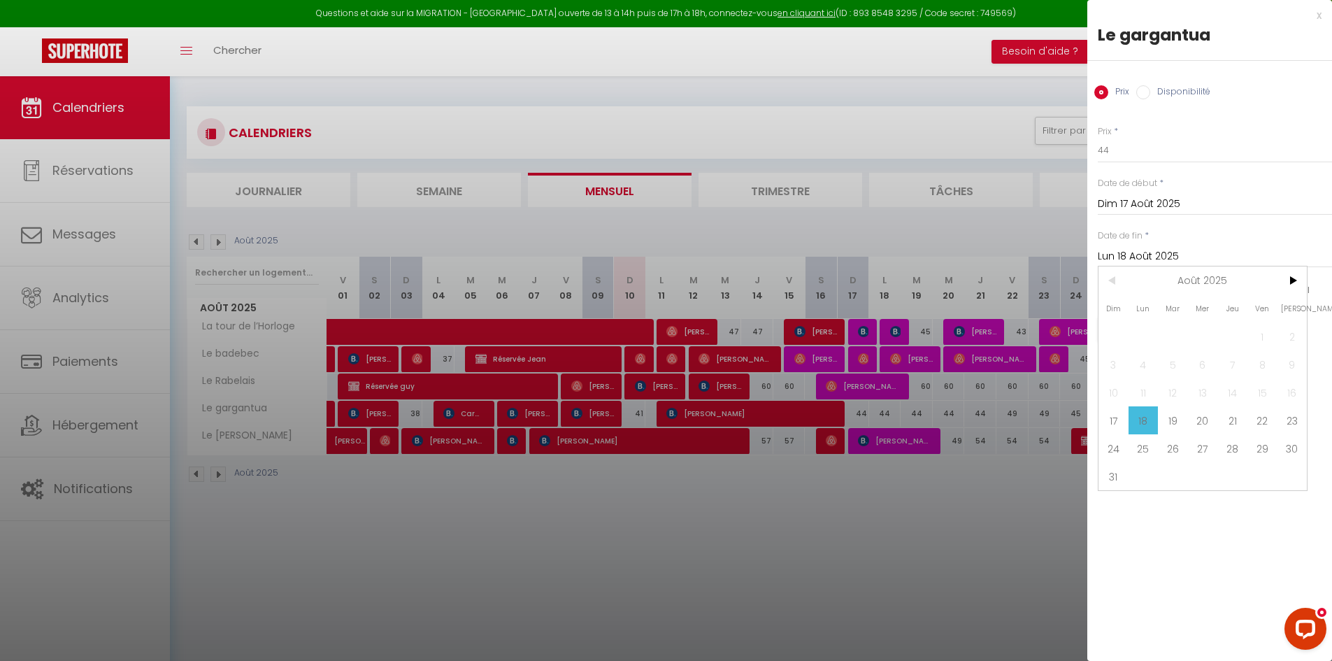
click at [981, 511] on div at bounding box center [666, 330] width 1332 height 661
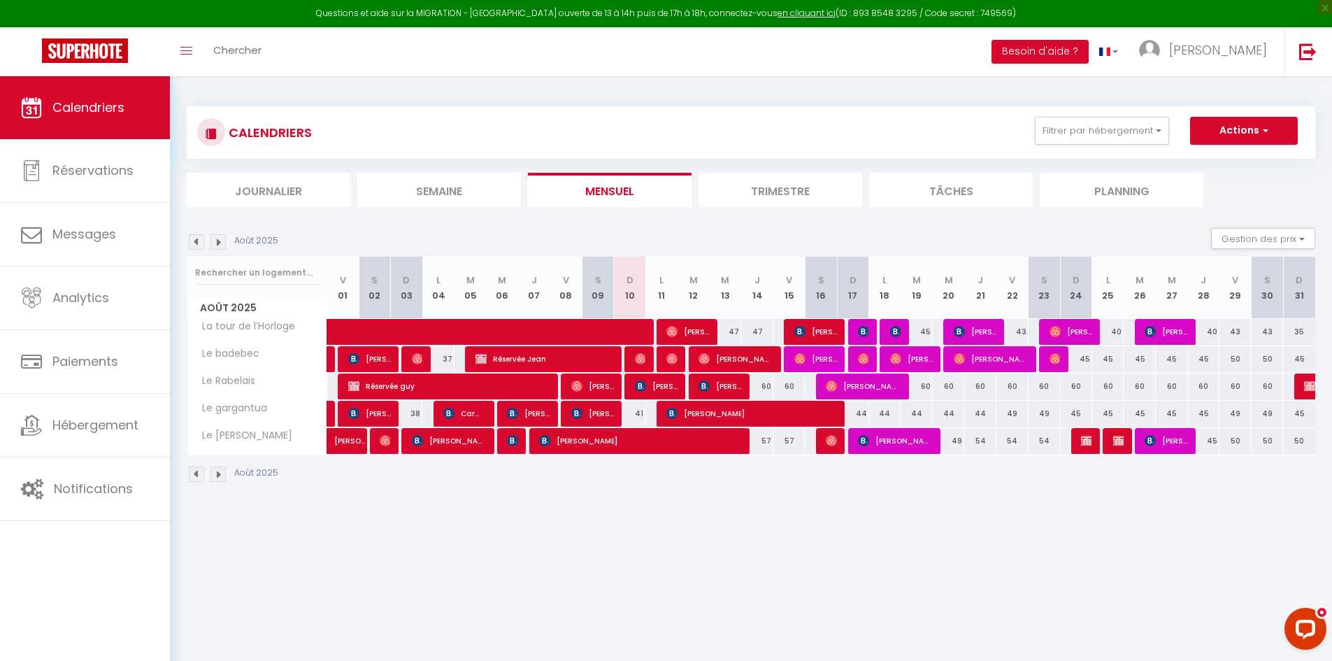
click at [1107, 337] on div "40" at bounding box center [1108, 332] width 32 height 26
type input "40"
type input "Lun 25 Août 2025"
type input "[DATE]"
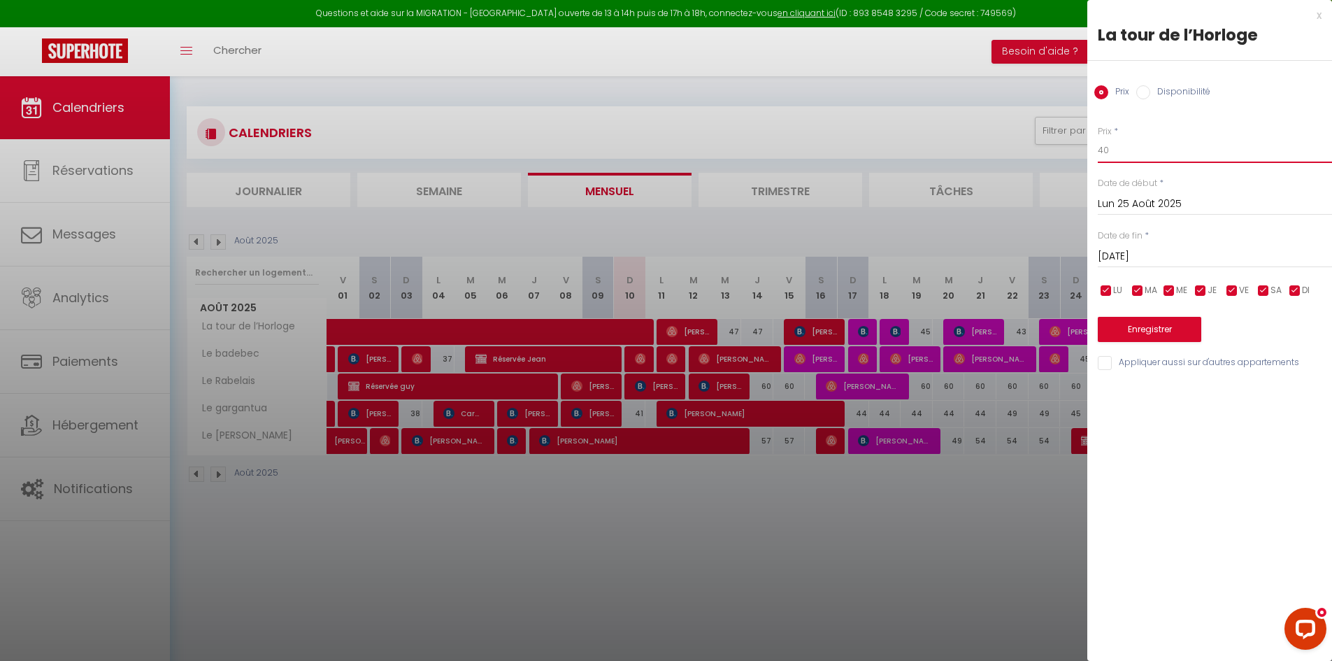
drag, startPoint x: 1113, startPoint y: 152, endPoint x: 1081, endPoint y: 154, distance: 31.5
click at [1081, 154] on body "Questions et aide sur la MIGRATION - [GEOGRAPHIC_DATA] ouverte de 13 à 14h puis…" at bounding box center [666, 406] width 1332 height 661
type input "4"
click at [972, 546] on div at bounding box center [666, 330] width 1332 height 661
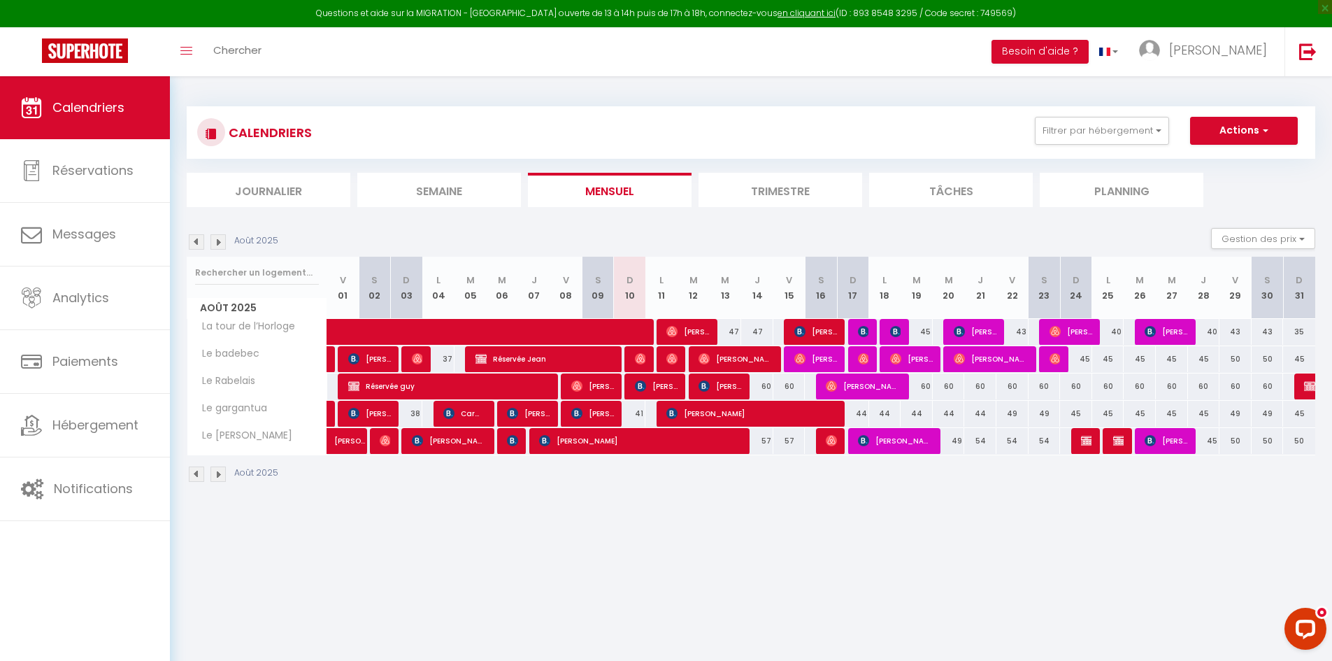
click at [1302, 333] on div "35" at bounding box center [1299, 332] width 32 height 26
type input "35"
type input "Dim 31 Août 2025"
type input "Lun 01 Septembre 2025"
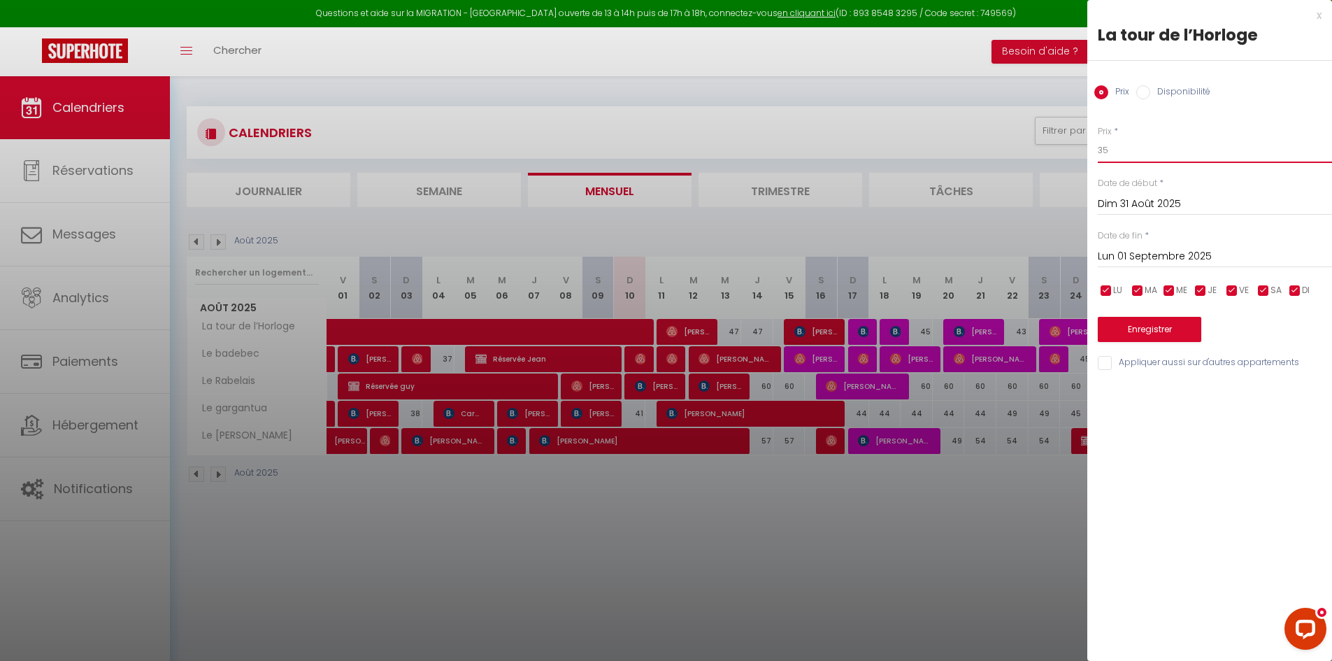
drag, startPoint x: 1110, startPoint y: 150, endPoint x: 1047, endPoint y: 164, distance: 64.4
click at [1048, 164] on body "Questions et aide sur la MIGRATION - [GEOGRAPHIC_DATA] ouverte de 13 à 14h puis…" at bounding box center [666, 406] width 1332 height 661
type input "40"
click at [1165, 327] on button "Enregistrer" at bounding box center [1148, 329] width 103 height 25
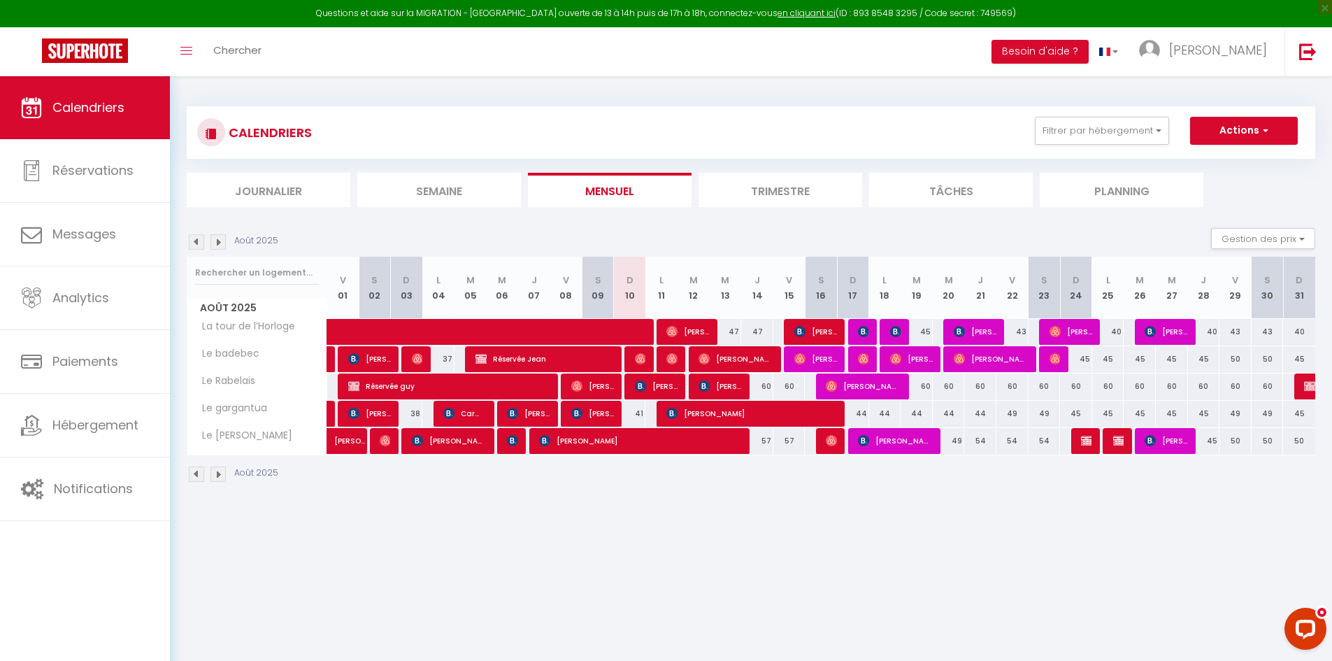
click at [1114, 336] on div "40" at bounding box center [1108, 332] width 32 height 26
type input "40"
type input "Lun 25 Août 2025"
type input "[DATE]"
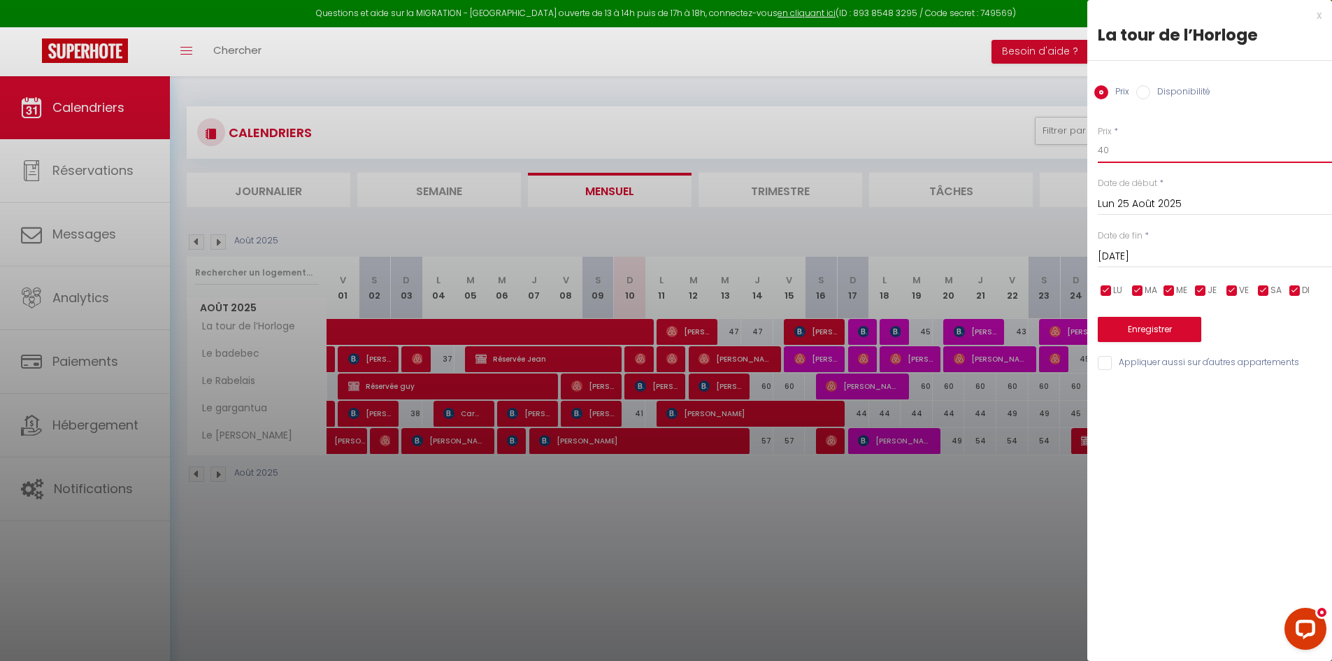
drag, startPoint x: 1118, startPoint y: 154, endPoint x: 1066, endPoint y: 159, distance: 52.0
click at [1066, 159] on body "Questions et aide sur la MIGRATION - [GEOGRAPHIC_DATA] ouverte de 13 à 14h puis…" at bounding box center [666, 406] width 1332 height 661
type input "44"
click at [1153, 331] on button "Enregistrer" at bounding box center [1148, 329] width 103 height 25
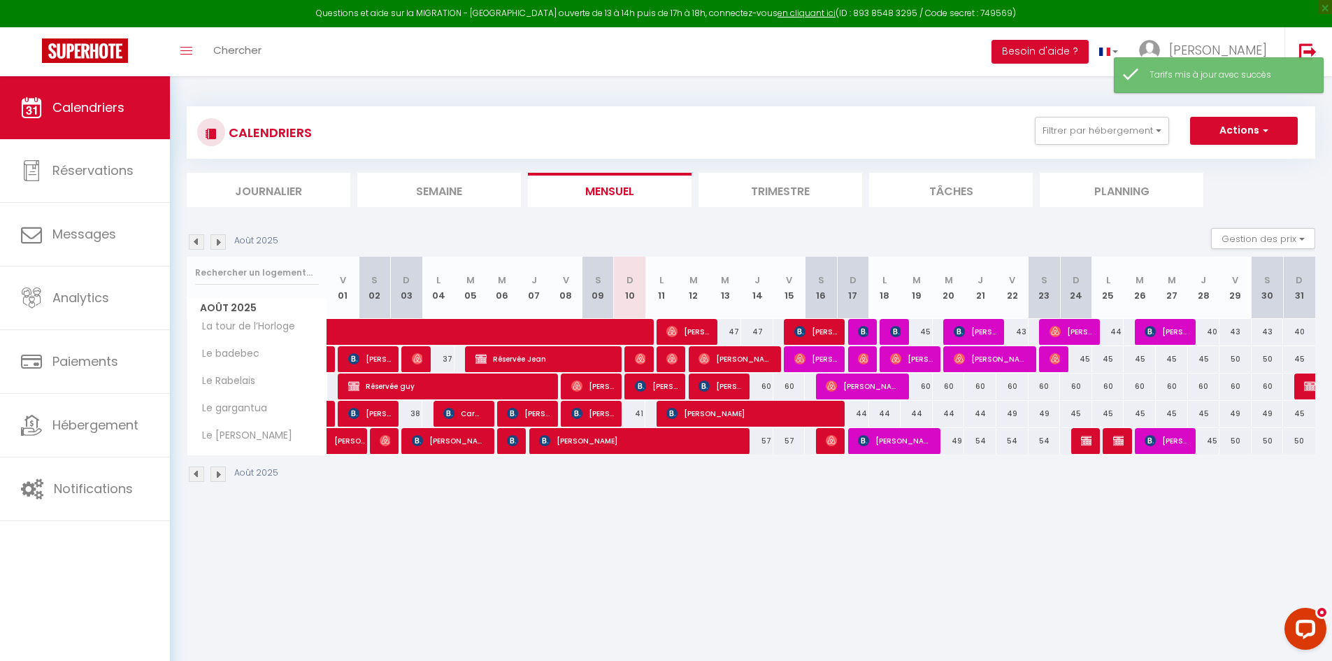
click at [1013, 336] on div "43" at bounding box center [1012, 332] width 32 height 26
type input "43"
type input "Ven 22 Août 2025"
type input "Sam 23 Août 2025"
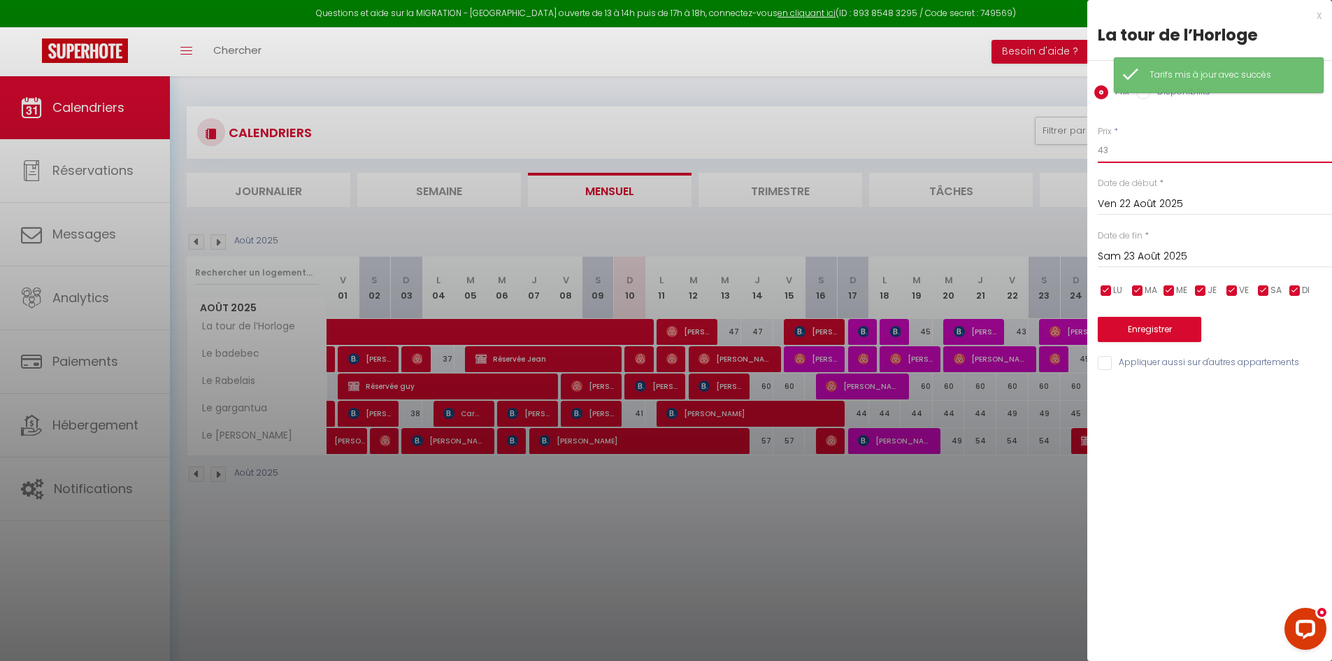
drag, startPoint x: 1128, startPoint y: 147, endPoint x: 1049, endPoint y: 150, distance: 78.3
click at [1049, 150] on body "Questions et aide sur la MIGRATION - [GEOGRAPHIC_DATA] ouverte de 13 à 14h puis…" at bounding box center [666, 406] width 1332 height 661
type input "45"
click at [1110, 322] on button "Enregistrer" at bounding box center [1148, 329] width 103 height 25
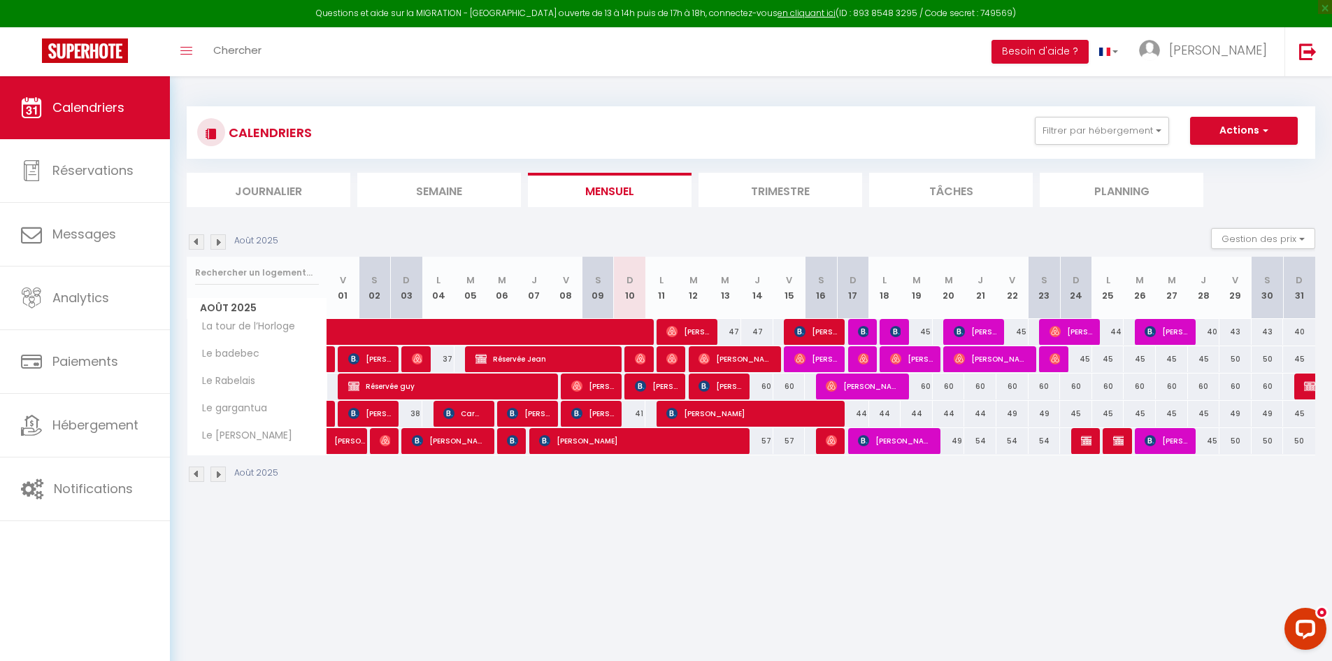
click at [921, 336] on div "45" at bounding box center [916, 332] width 32 height 26
type input "45"
type input "[DATE]"
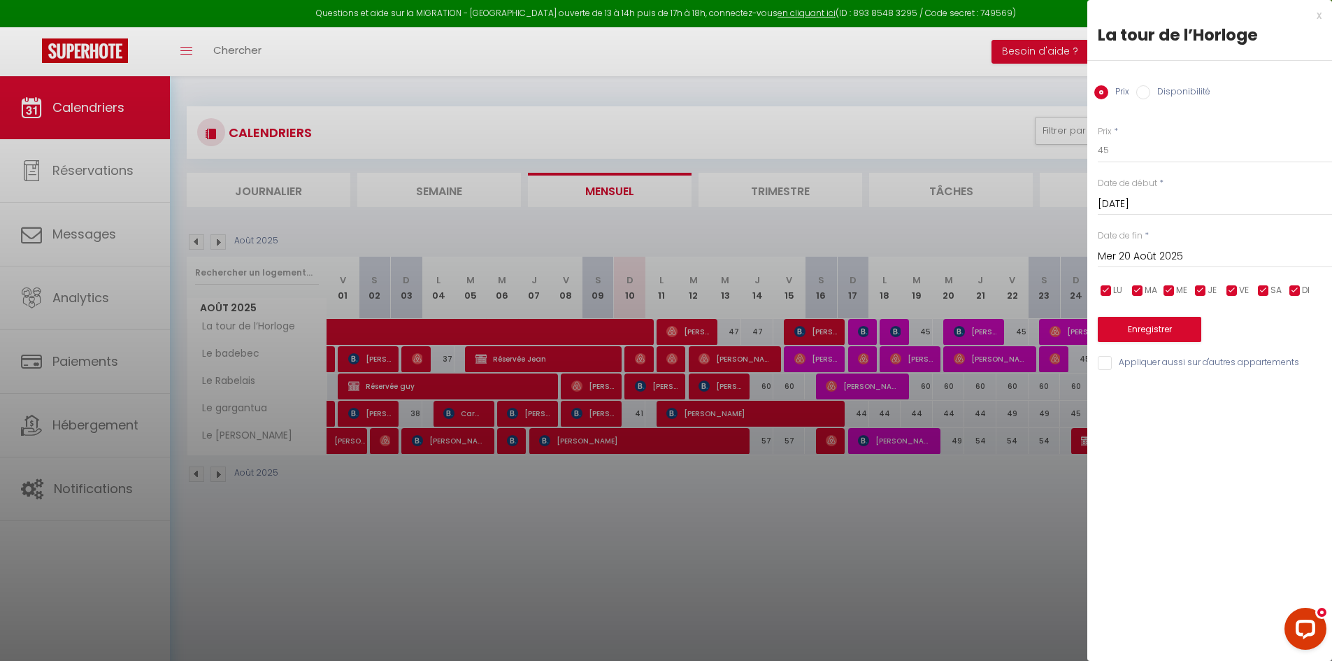
click at [1154, 262] on input "Mer 20 Août 2025" at bounding box center [1214, 256] width 234 height 18
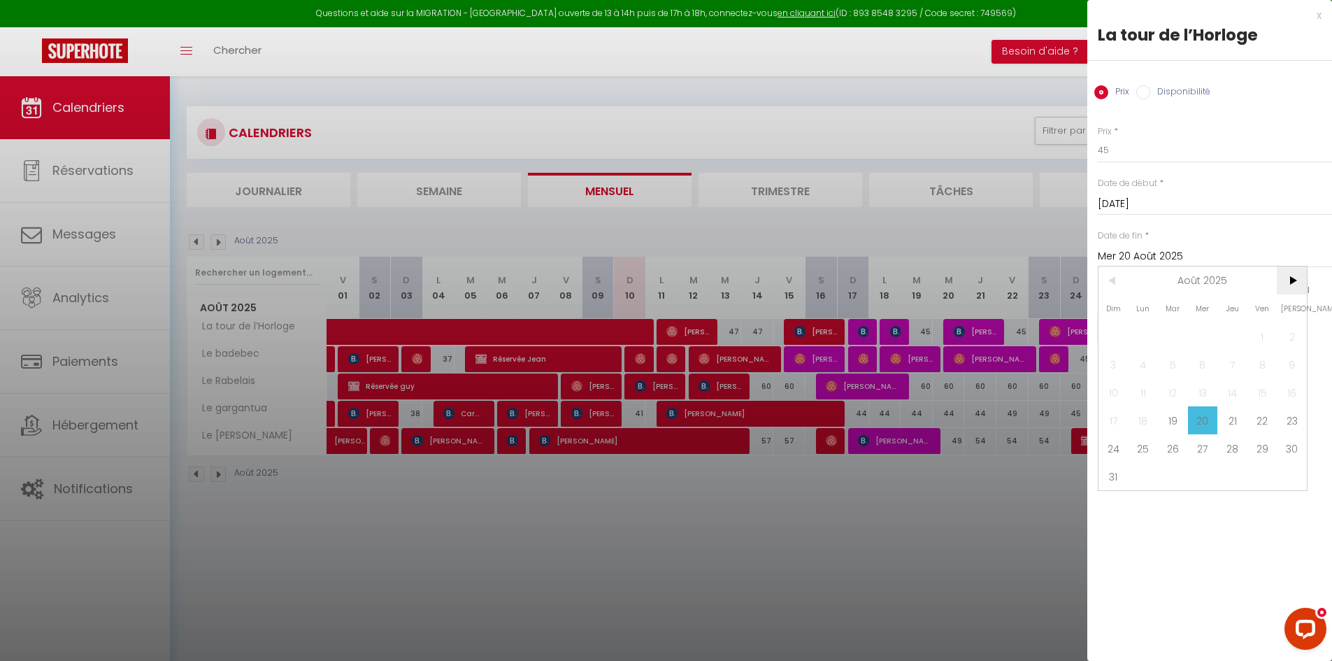
click at [1298, 282] on span ">" at bounding box center [1291, 280] width 30 height 28
click at [1232, 340] on span "4" at bounding box center [1232, 336] width 30 height 28
type input "Jeu 04 Septembre 2025"
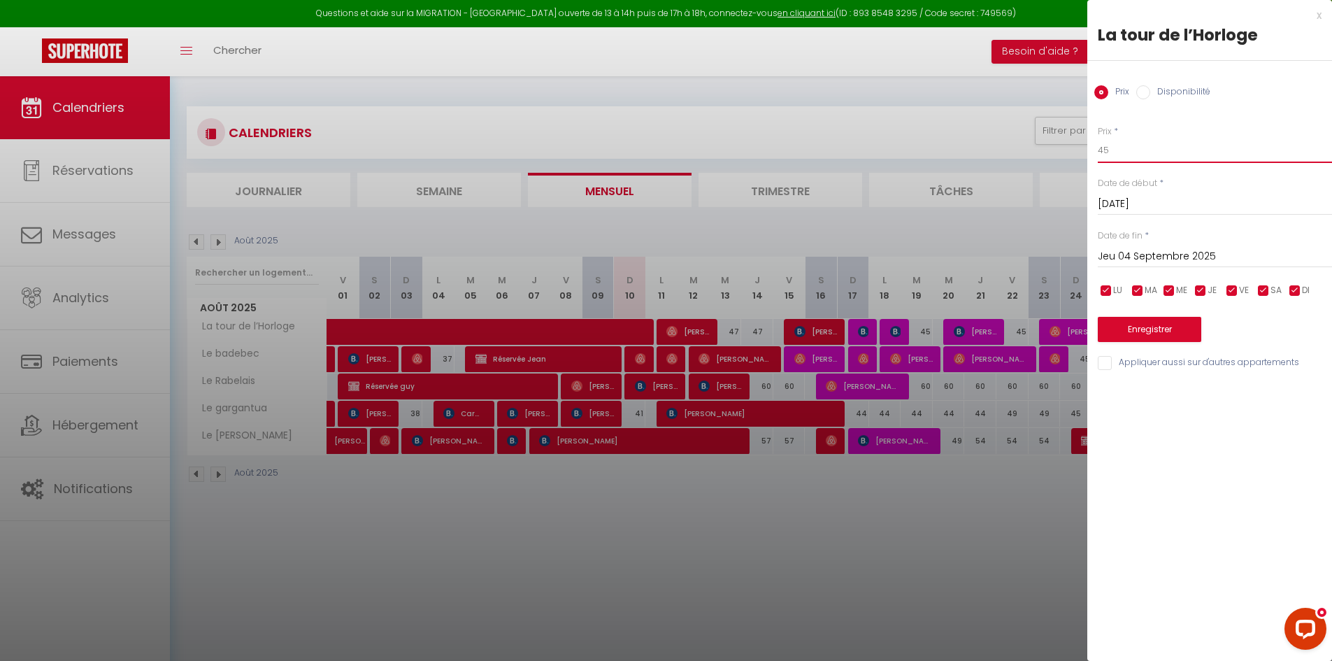
drag, startPoint x: 1135, startPoint y: 154, endPoint x: 1047, endPoint y: 168, distance: 89.3
click at [1047, 168] on body "Questions et aide sur la MIGRATION - [GEOGRAPHIC_DATA] ouverte de 13 à 14h puis…" at bounding box center [666, 406] width 1332 height 661
type input "49"
click at [1199, 293] on input "checkbox" at bounding box center [1200, 291] width 14 height 14
checkbox input "false"
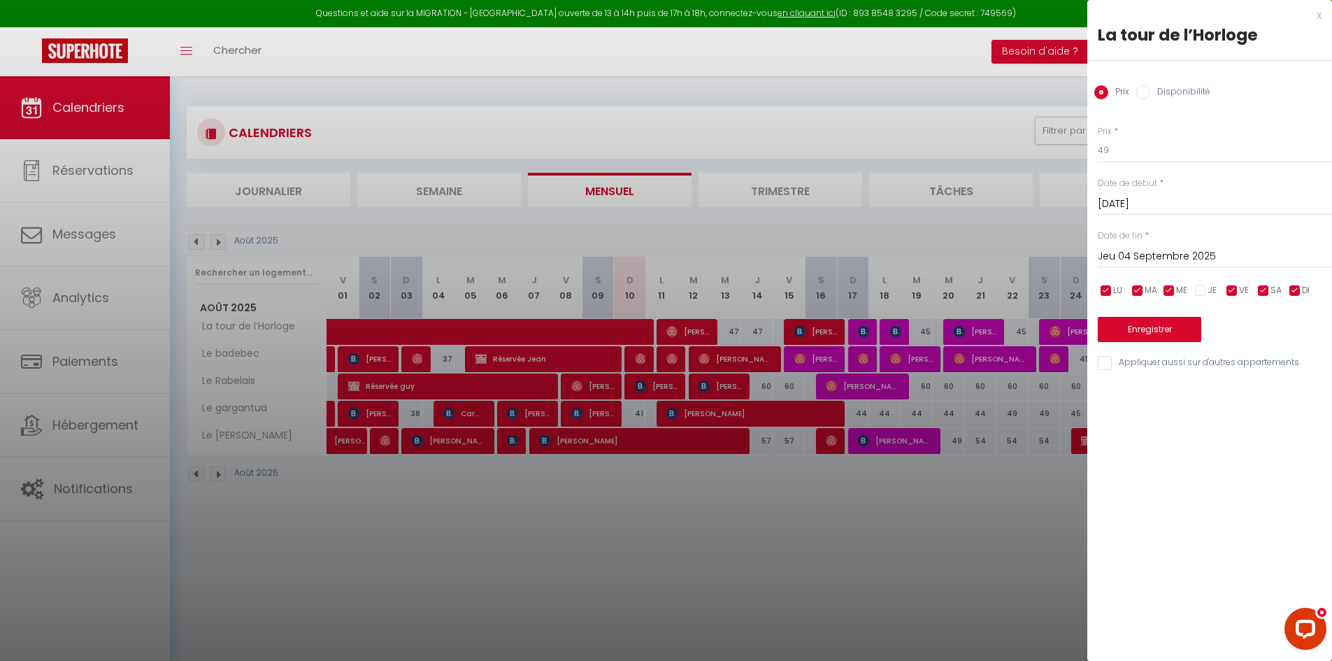
click at [1170, 291] on input "checkbox" at bounding box center [1169, 291] width 14 height 14
checkbox input "false"
click at [1138, 290] on input "checkbox" at bounding box center [1137, 291] width 14 height 14
checkbox input "false"
click at [1104, 291] on input "checkbox" at bounding box center [1106, 291] width 14 height 14
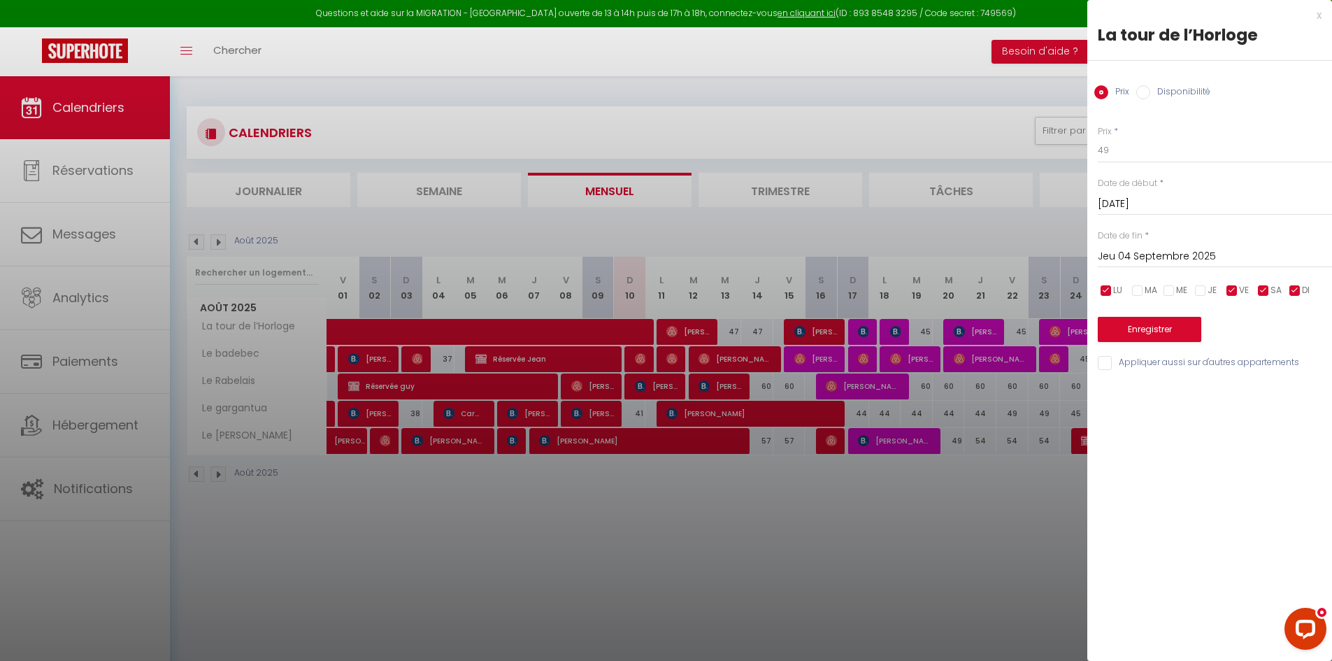
checkbox input "false"
drag, startPoint x: 1292, startPoint y: 291, endPoint x: 1179, endPoint y: 329, distance: 119.4
click at [1291, 291] on input "checkbox" at bounding box center [1295, 291] width 14 height 14
checkbox input "false"
click at [1157, 332] on button "Enregistrer" at bounding box center [1148, 329] width 103 height 25
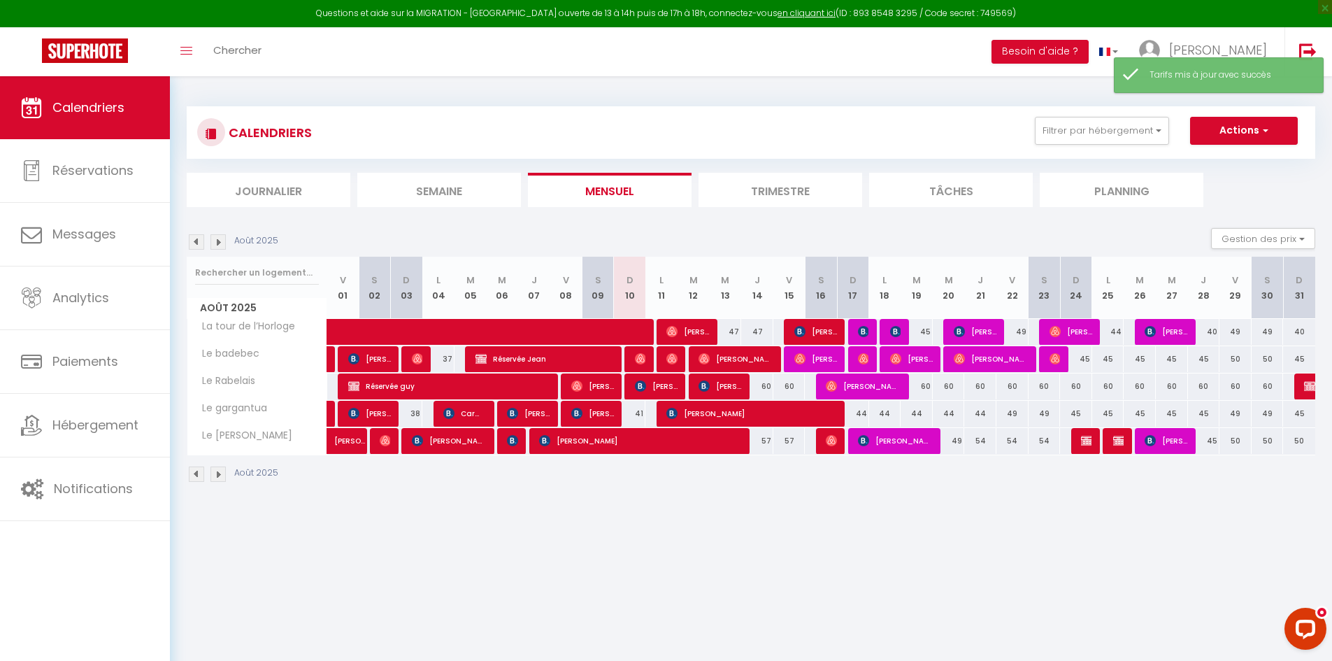
click at [732, 328] on div "47" at bounding box center [726, 332] width 32 height 26
type input "47"
type input "Mer 13 Août 2025"
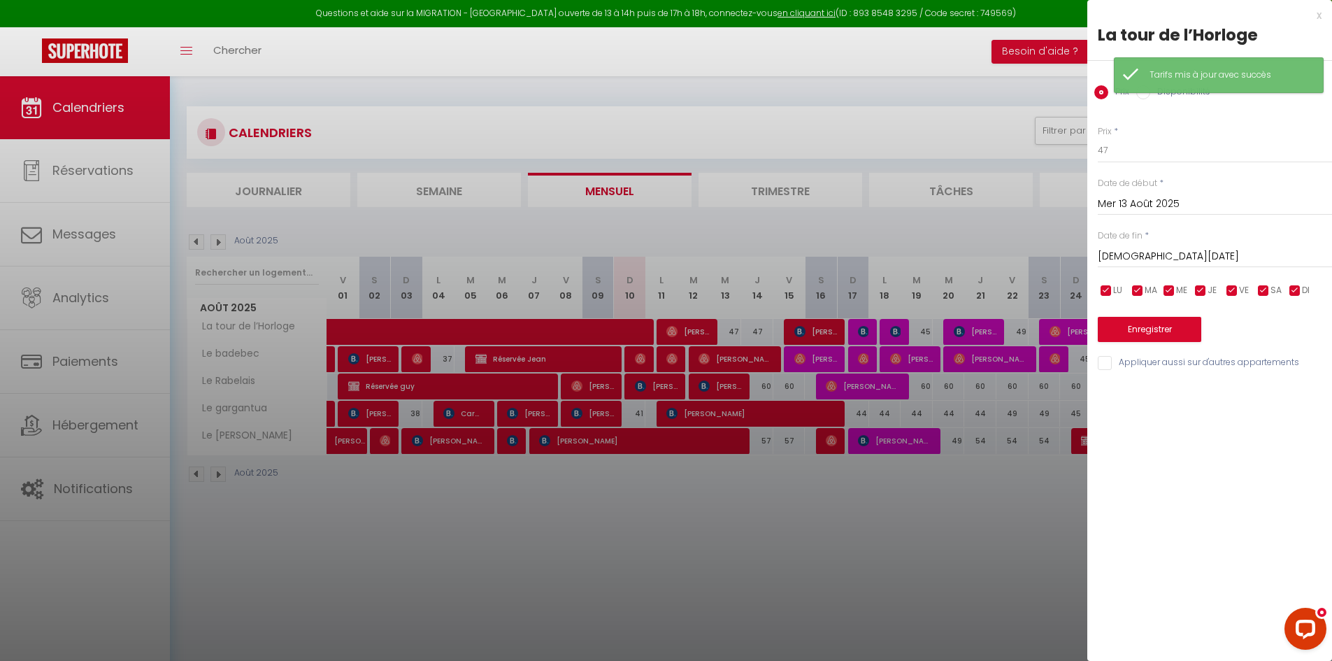
click at [1121, 252] on input "[DEMOGRAPHIC_DATA][DATE]" at bounding box center [1214, 256] width 234 height 18
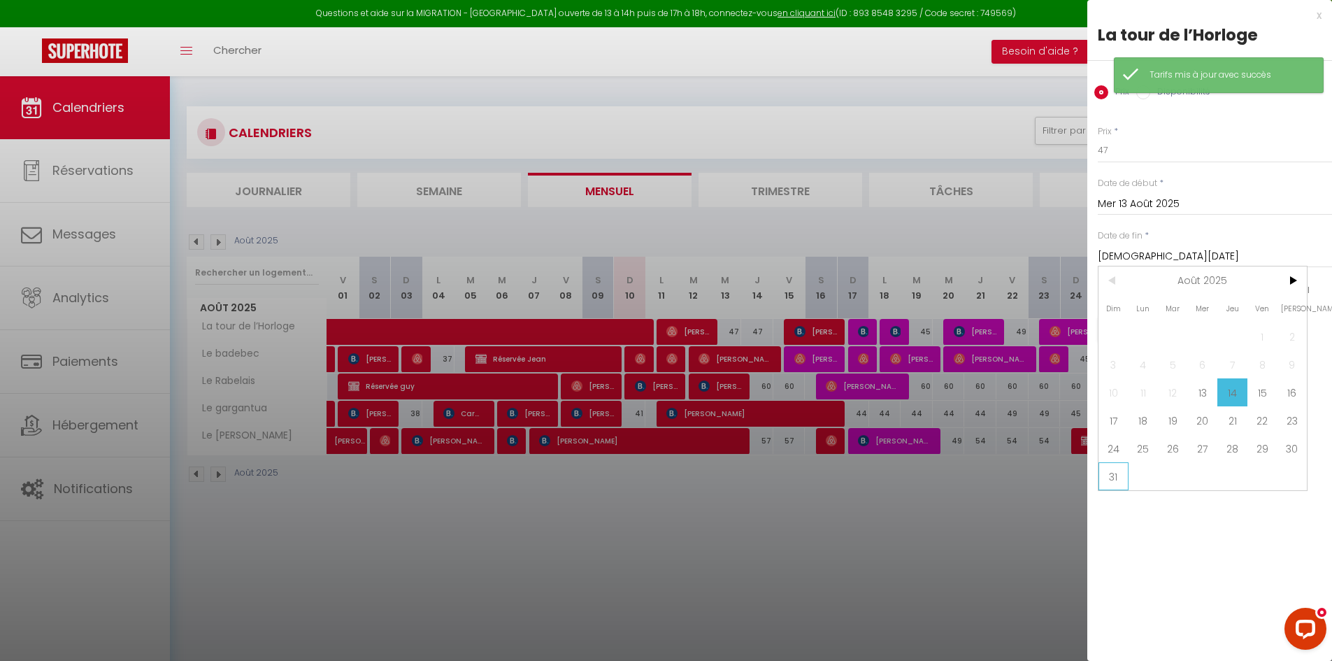
click at [1121, 475] on span "31" at bounding box center [1113, 476] width 30 height 28
type input "Dim 31 Août 2025"
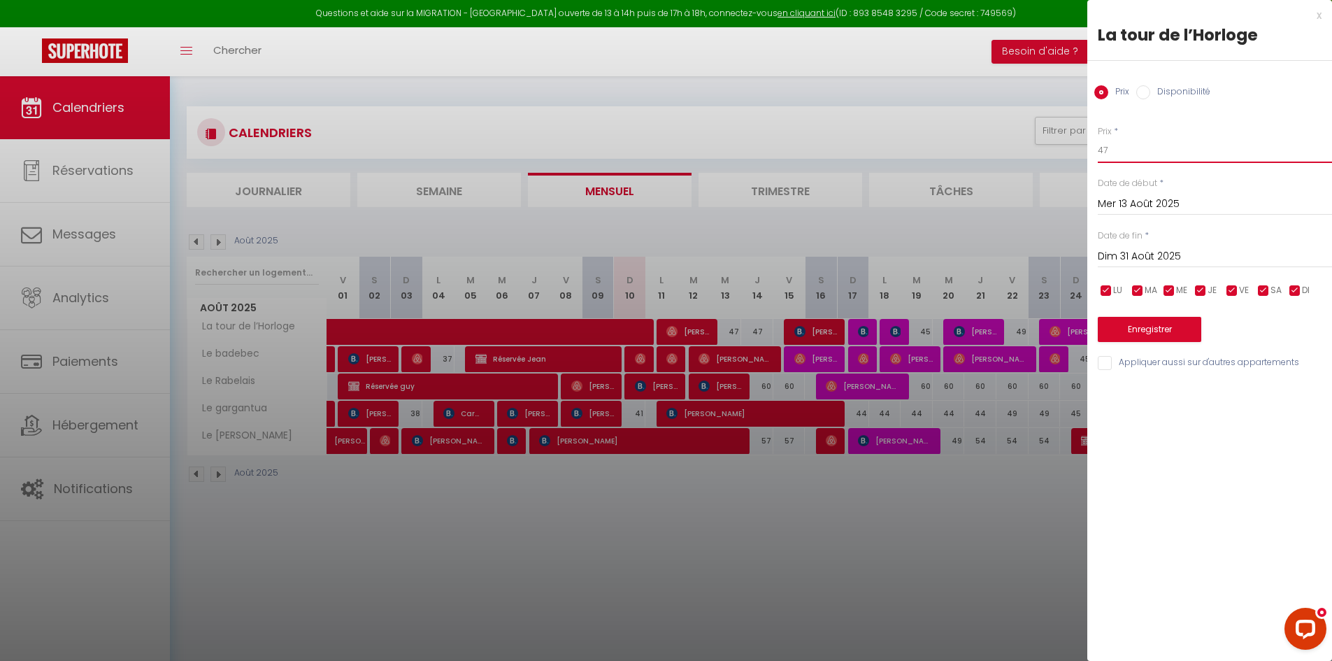
click at [1117, 153] on input "47" at bounding box center [1214, 150] width 234 height 25
type input "45"
drag, startPoint x: 1233, startPoint y: 291, endPoint x: 1252, endPoint y: 291, distance: 18.9
click at [1234, 291] on input "checkbox" at bounding box center [1232, 291] width 14 height 14
checkbox input "false"
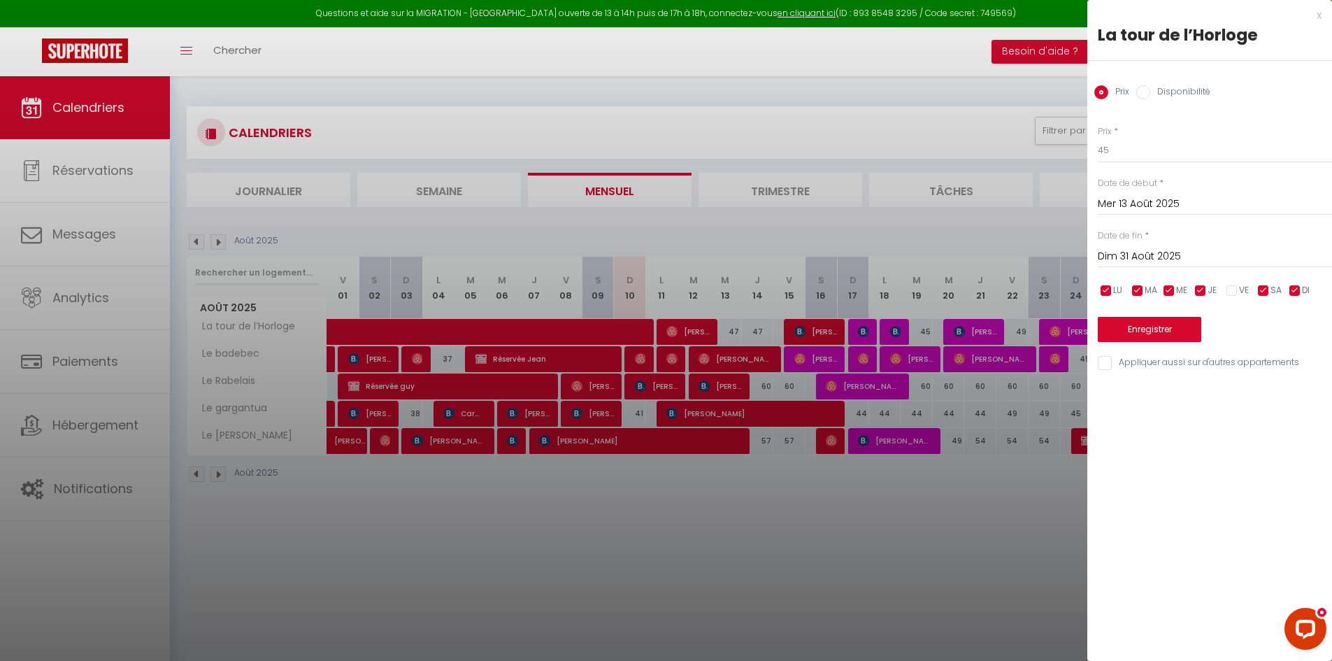
click at [1260, 291] on input "checkbox" at bounding box center [1263, 291] width 14 height 14
checkbox input "false"
drag, startPoint x: 1126, startPoint y: 154, endPoint x: 1061, endPoint y: 151, distance: 65.1
click at [1065, 152] on body "Questions et aide sur la MIGRATION - [GEOGRAPHIC_DATA] ouverte de 13 à 14h puis…" at bounding box center [666, 406] width 1332 height 661
type input "47"
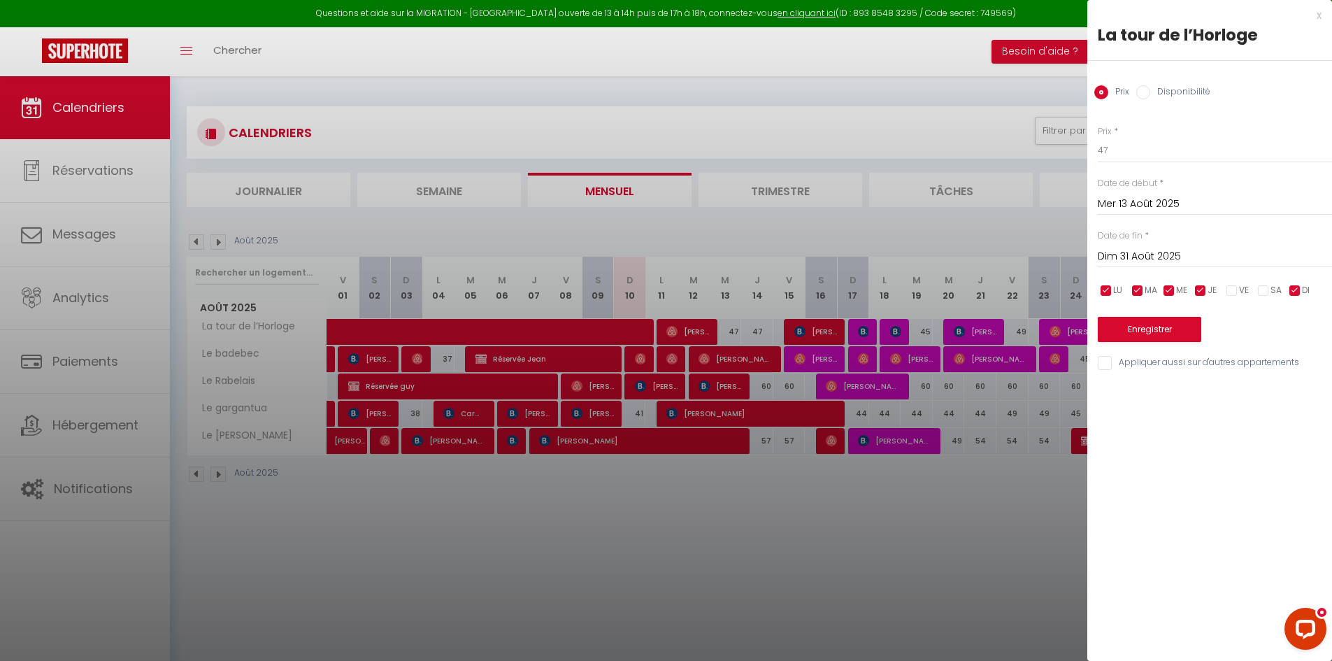
click at [1323, 373] on div "x La tour de l’Horloge Prix Disponibilité Prix * 47 Statut * Disponible Indispo…" at bounding box center [1209, 192] width 245 height 385
click at [1167, 337] on button "Enregistrer" at bounding box center [1148, 329] width 103 height 25
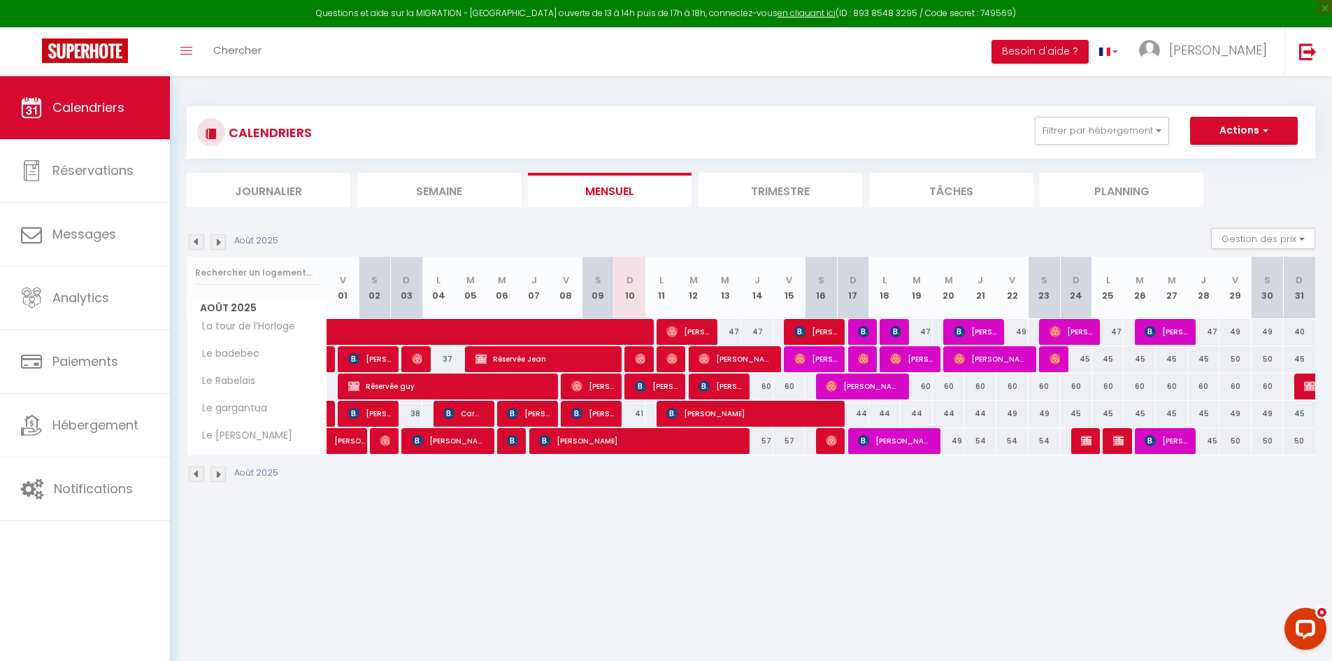
click at [856, 412] on div "44" at bounding box center [853, 414] width 32 height 26
type input "44"
type input "Dim 17 Août 2025"
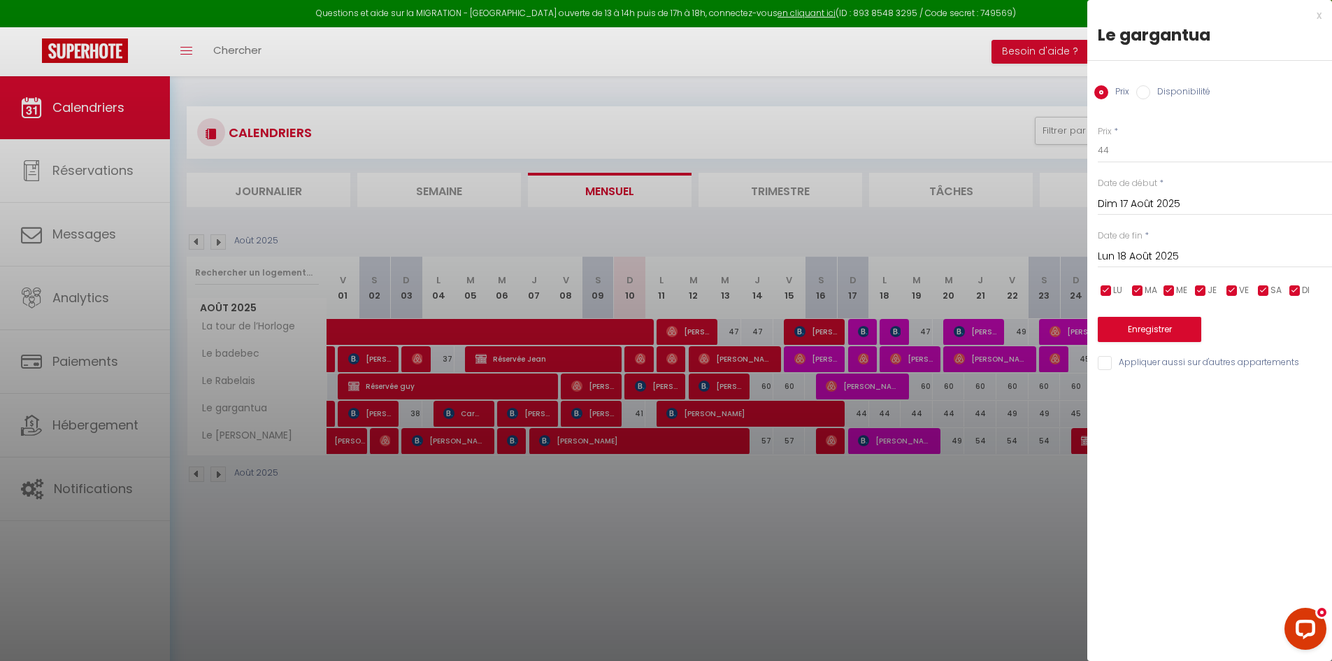
click at [1121, 254] on input "Lun 18 Août 2025" at bounding box center [1214, 256] width 234 height 18
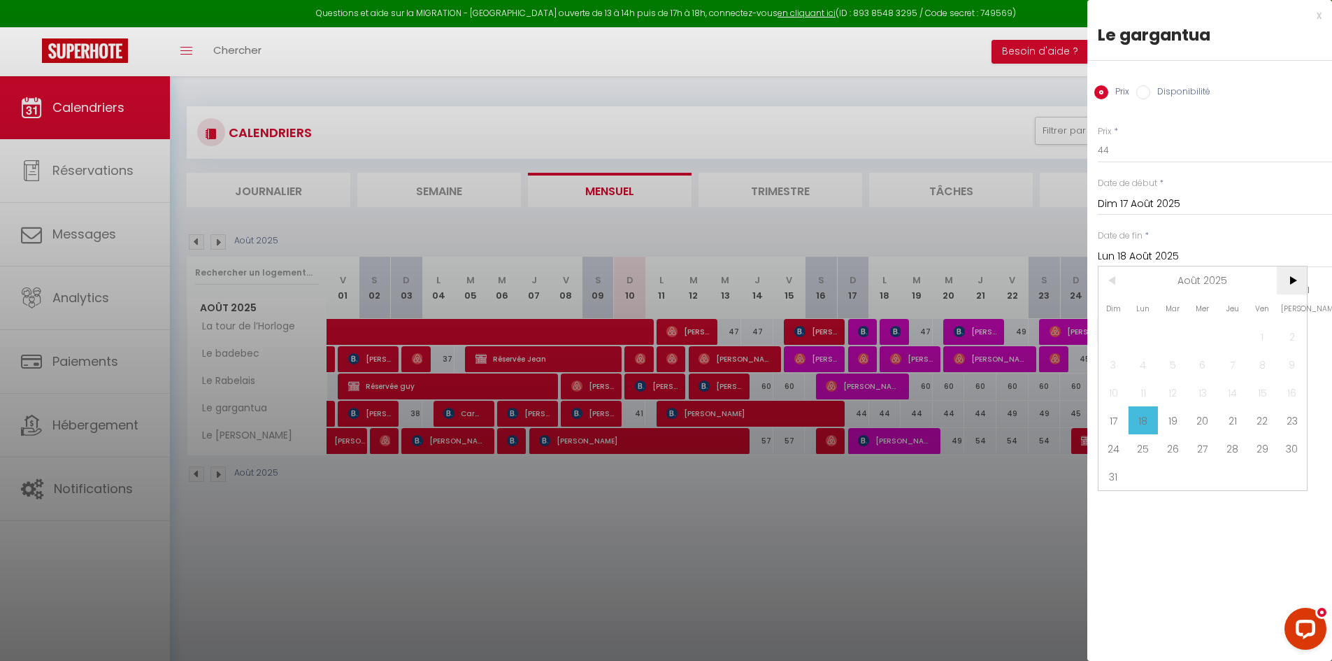
click at [1294, 285] on span ">" at bounding box center [1291, 280] width 30 height 28
click at [1151, 338] on span "1" at bounding box center [1143, 336] width 30 height 28
type input "Lun 01 Septembre 2025"
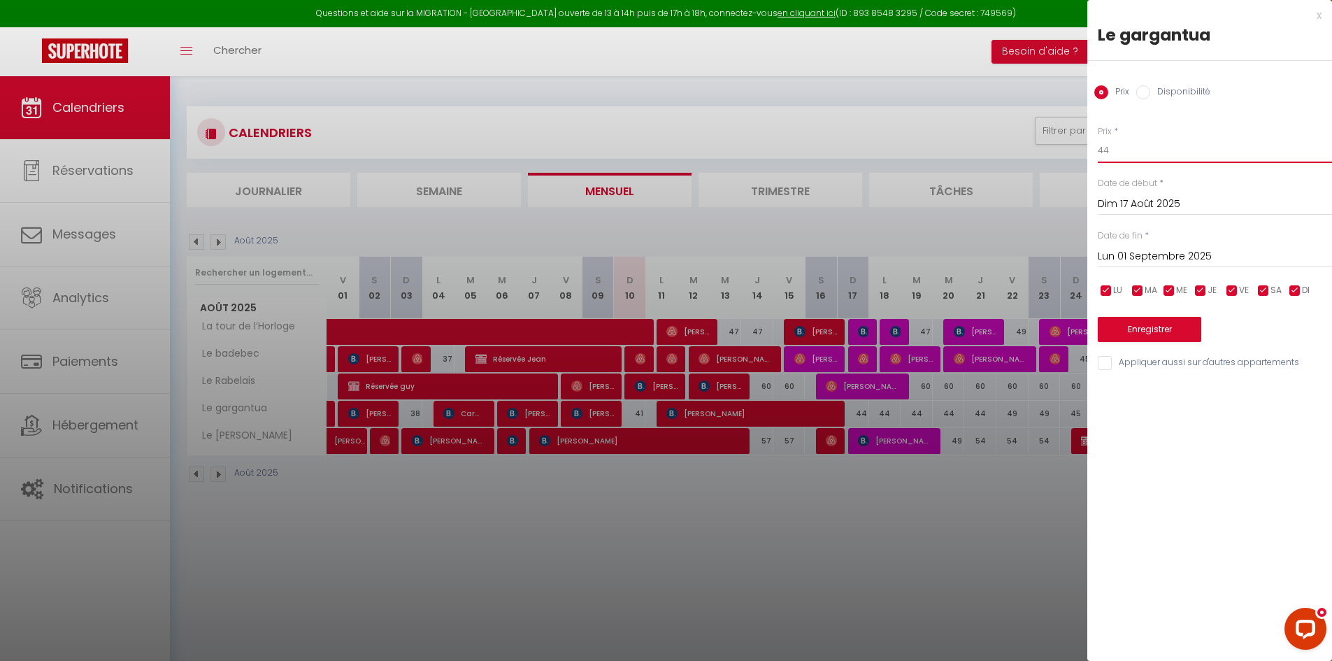
drag, startPoint x: 1154, startPoint y: 153, endPoint x: 1079, endPoint y: 157, distance: 75.6
click at [1079, 157] on body "Questions et aide sur la MIGRATION - [GEOGRAPHIC_DATA] ouverte de 13 à 14h puis…" at bounding box center [666, 406] width 1332 height 661
drag, startPoint x: 1117, startPoint y: 151, endPoint x: 1054, endPoint y: 147, distance: 63.0
click at [1058, 150] on body "Questions et aide sur la MIGRATION - [GEOGRAPHIC_DATA] ouverte de 13 à 14h puis…" at bounding box center [666, 406] width 1332 height 661
type input "48"
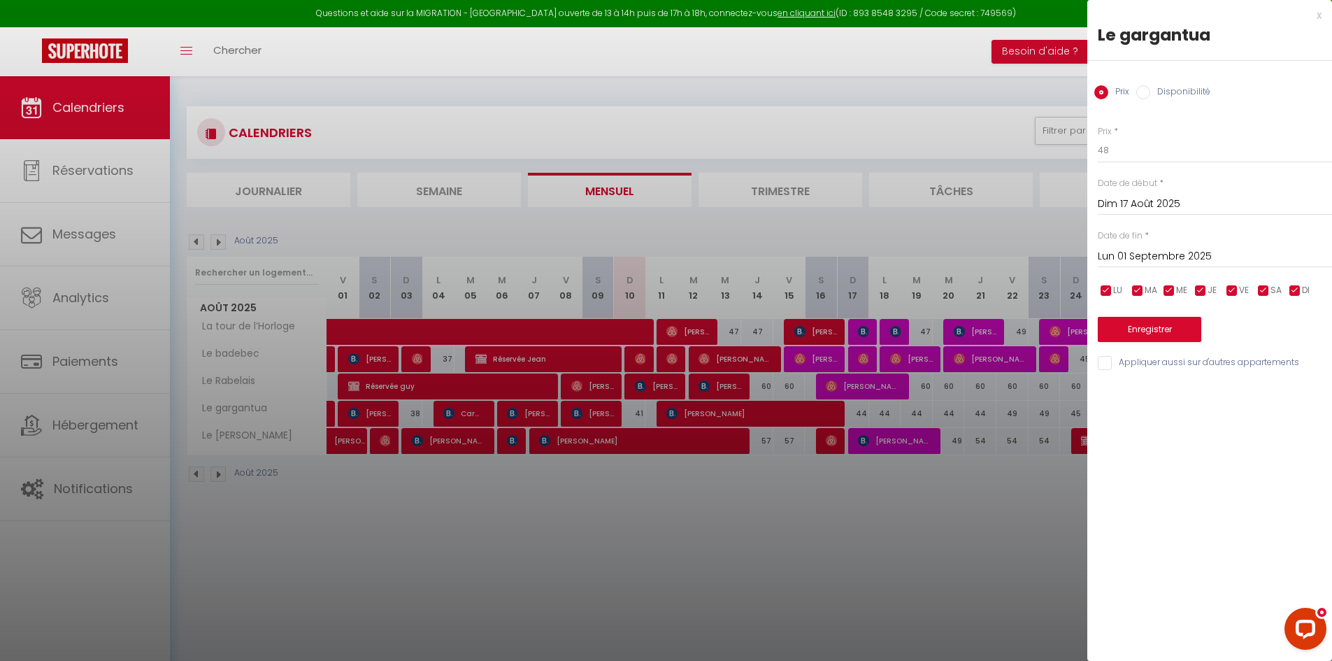
drag, startPoint x: 1305, startPoint y: 318, endPoint x: 1293, endPoint y: 319, distance: 12.0
click at [1305, 318] on div "Enregistrer" at bounding box center [1214, 320] width 234 height 43
drag, startPoint x: 1232, startPoint y: 289, endPoint x: 1263, endPoint y: 287, distance: 31.6
click at [1232, 289] on input "checkbox" at bounding box center [1232, 291] width 14 height 14
checkbox input "false"
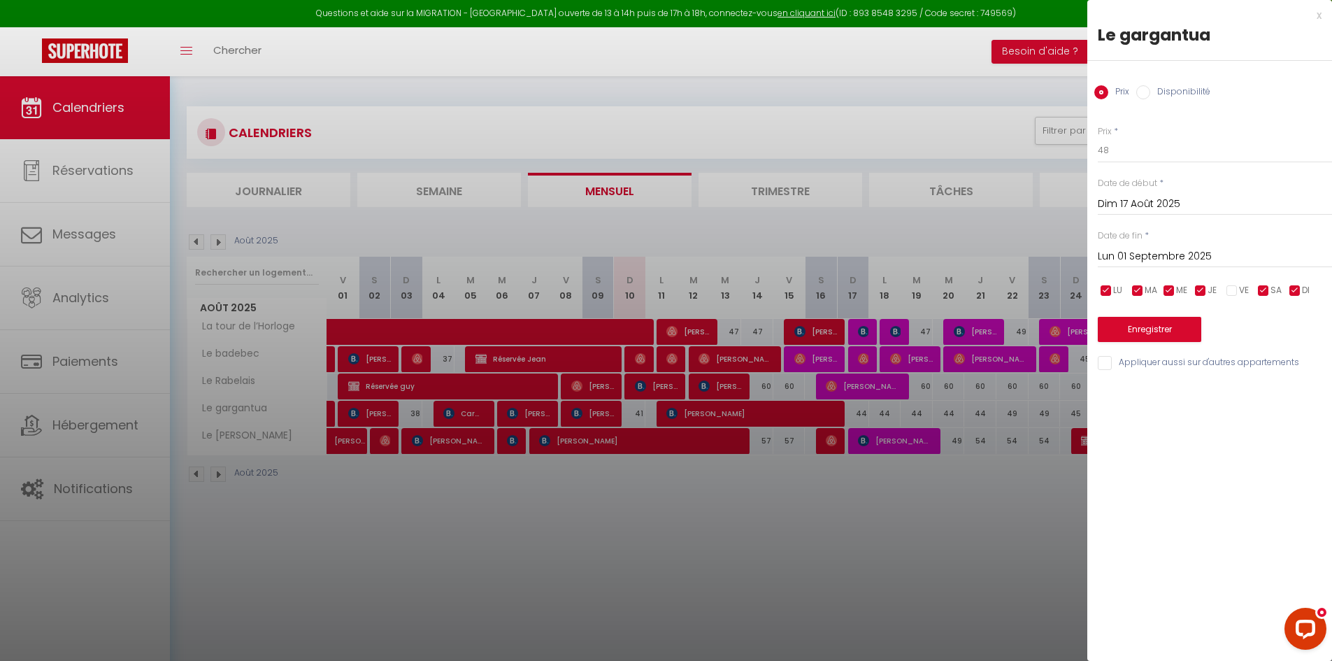
click at [1264, 287] on input "checkbox" at bounding box center [1263, 291] width 14 height 14
checkbox input "false"
click at [1158, 330] on button "Enregistrer" at bounding box center [1148, 329] width 103 height 25
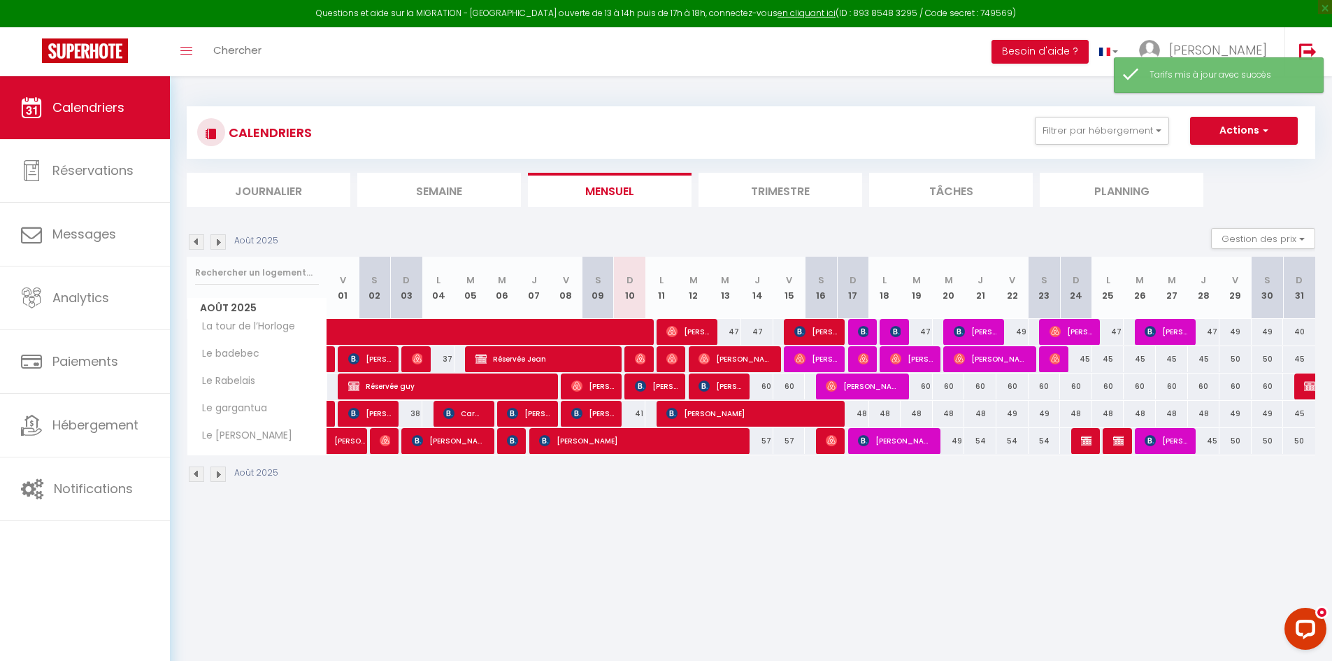
click at [855, 414] on div "48" at bounding box center [853, 414] width 32 height 26
type input "48"
type input "Dim 17 Août 2025"
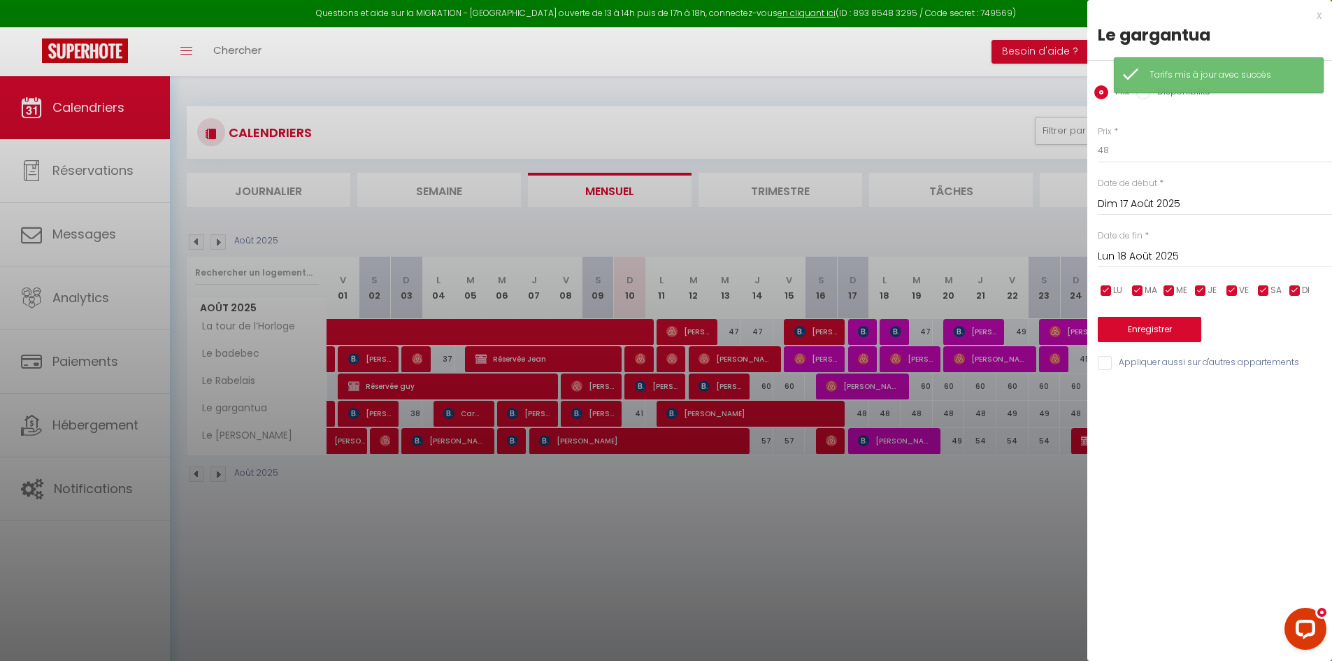
click at [1149, 257] on input "Lun 18 Août 2025" at bounding box center [1214, 256] width 234 height 18
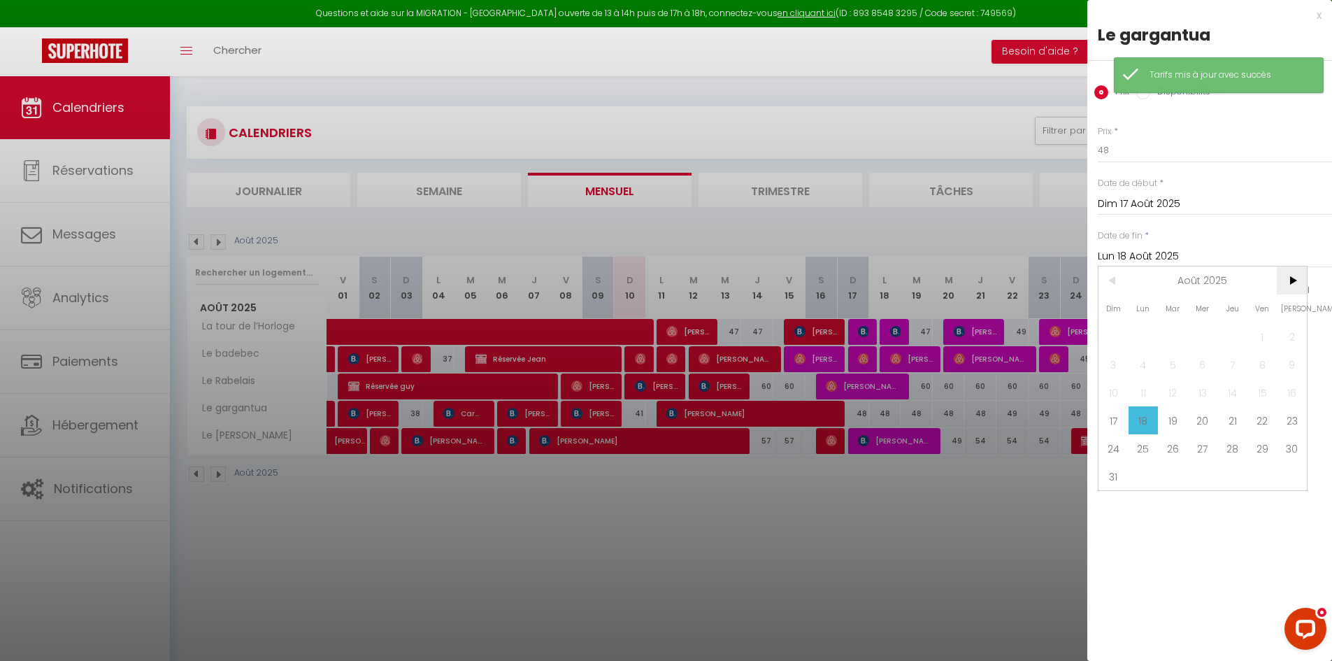
click at [1300, 282] on span ">" at bounding box center [1291, 280] width 30 height 28
click at [1149, 336] on span "1" at bounding box center [1143, 336] width 30 height 28
type input "Lun 01 Septembre 2025"
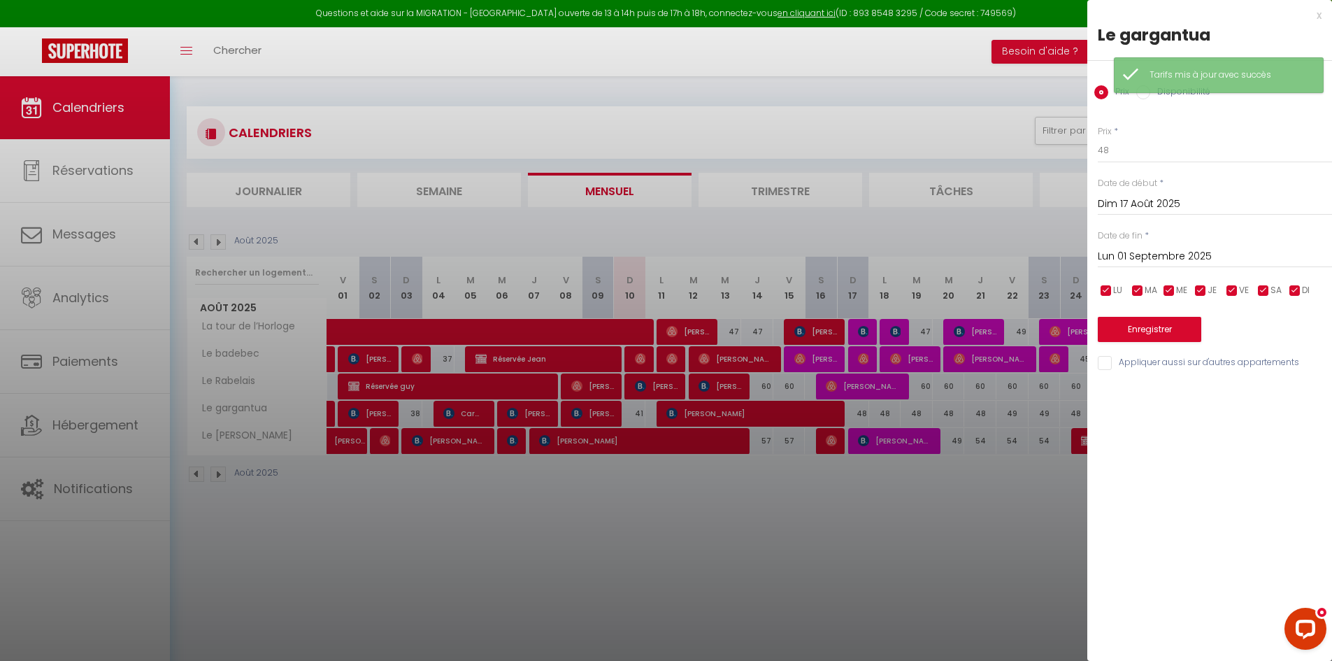
click at [1262, 291] on input "checkbox" at bounding box center [1263, 291] width 14 height 14
checkbox input "false"
click at [1225, 291] on input "checkbox" at bounding box center [1232, 291] width 14 height 14
checkbox input "false"
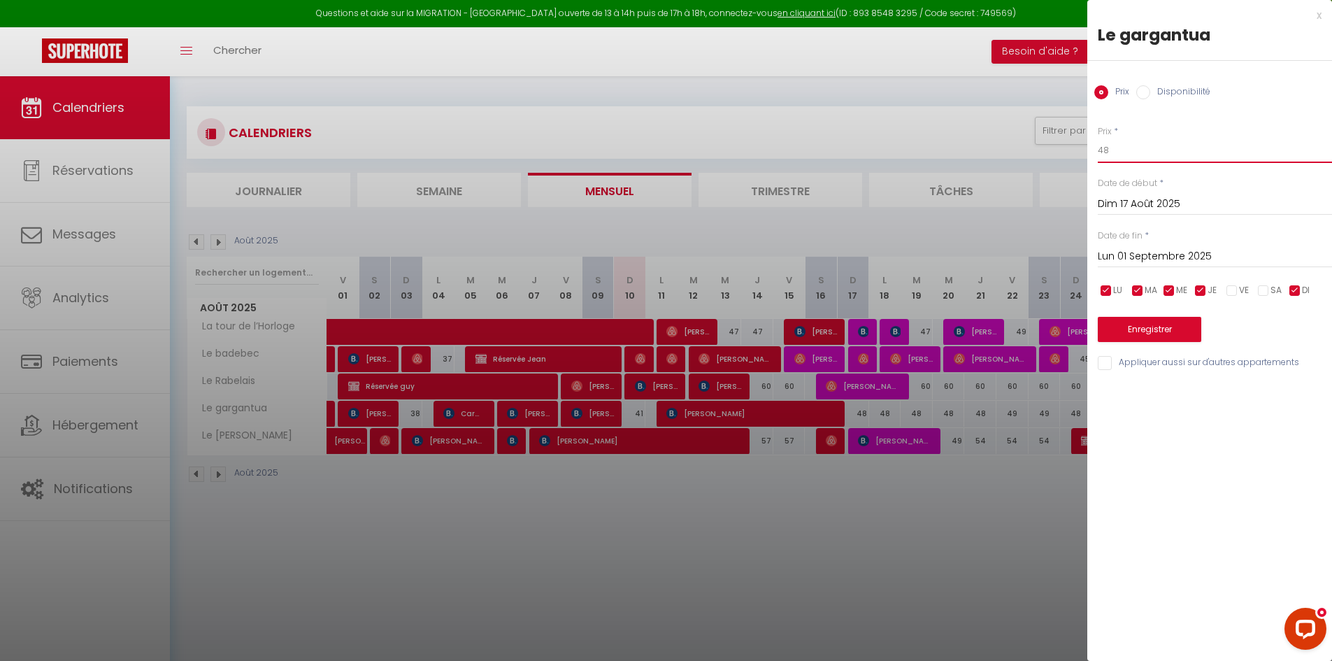
drag, startPoint x: 1145, startPoint y: 148, endPoint x: 1056, endPoint y: 148, distance: 89.5
click at [1056, 150] on body "Questions et aide sur la MIGRATION - [GEOGRAPHIC_DATA] ouverte de 13 à 14h puis…" at bounding box center [666, 406] width 1332 height 661
type input "50"
click at [1149, 342] on button "Enregistrer" at bounding box center [1148, 329] width 103 height 25
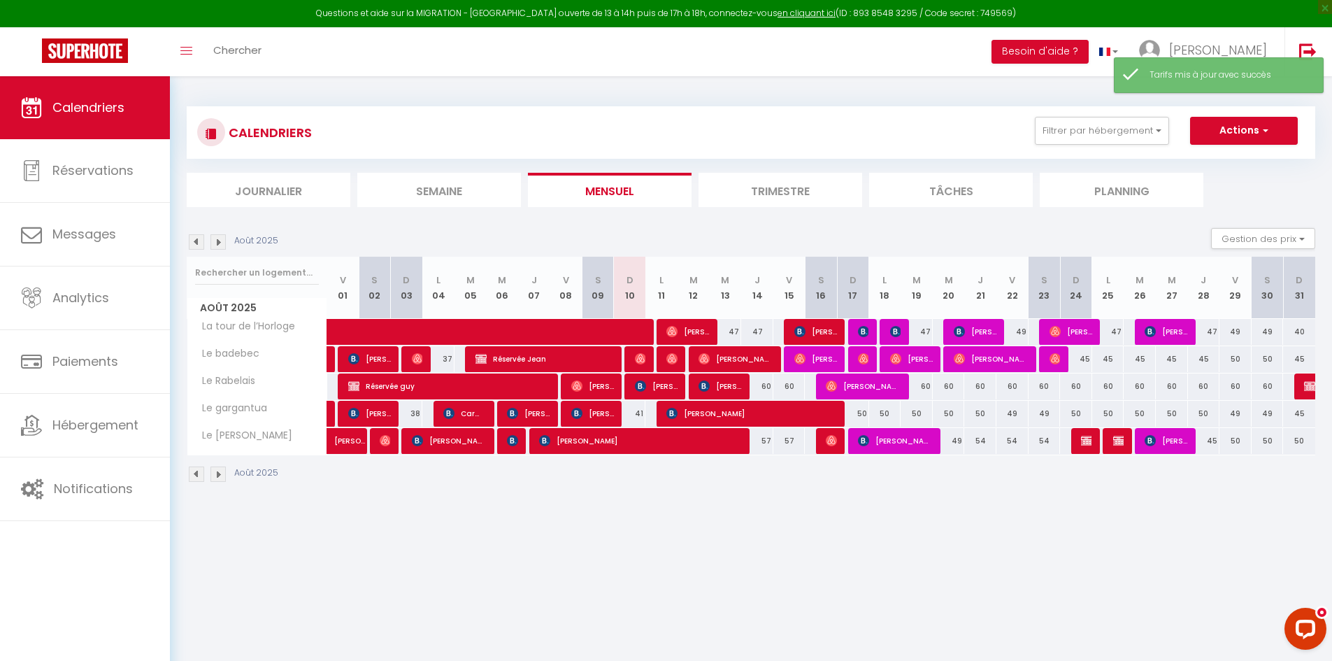
click at [1304, 413] on div "45" at bounding box center [1299, 414] width 32 height 26
type input "45"
type input "Dim 31 Août 2025"
type input "Lun 01 Septembre 2025"
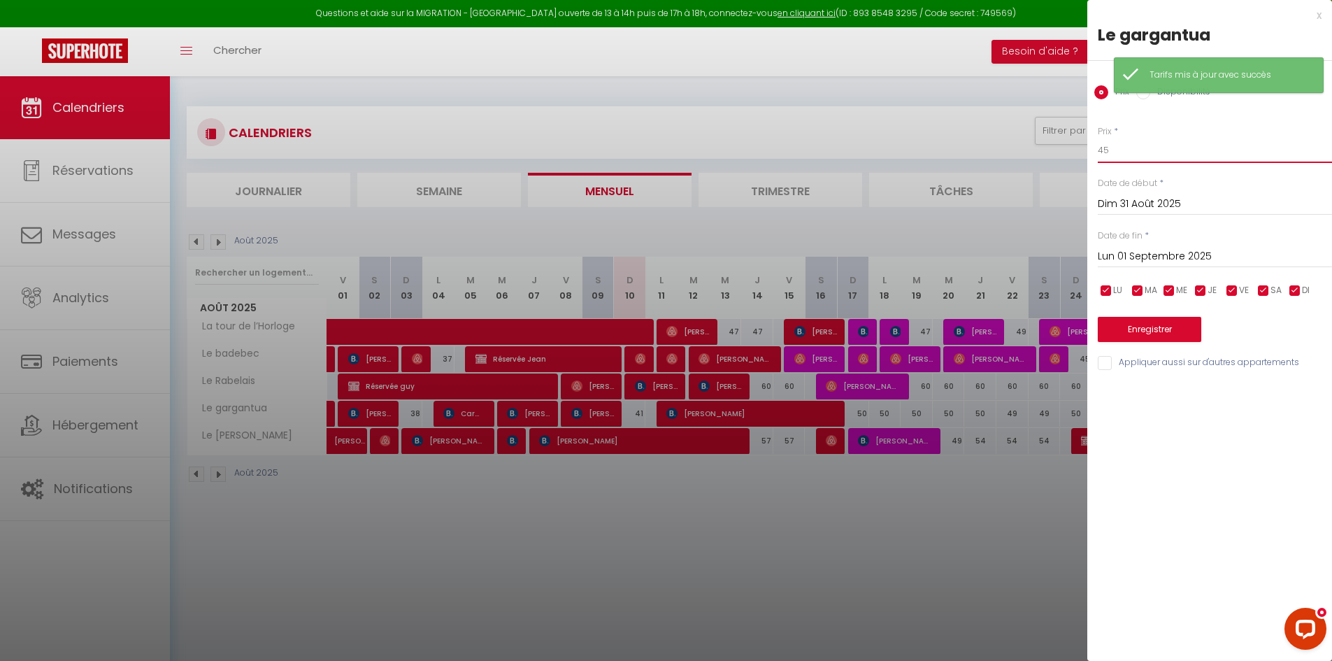
drag, startPoint x: 1123, startPoint y: 152, endPoint x: 1061, endPoint y: 150, distance: 62.2
click at [1062, 152] on body "Questions et aide sur la MIGRATION - [GEOGRAPHIC_DATA] ouverte de 13 à 14h puis…" at bounding box center [666, 406] width 1332 height 661
type input "49"
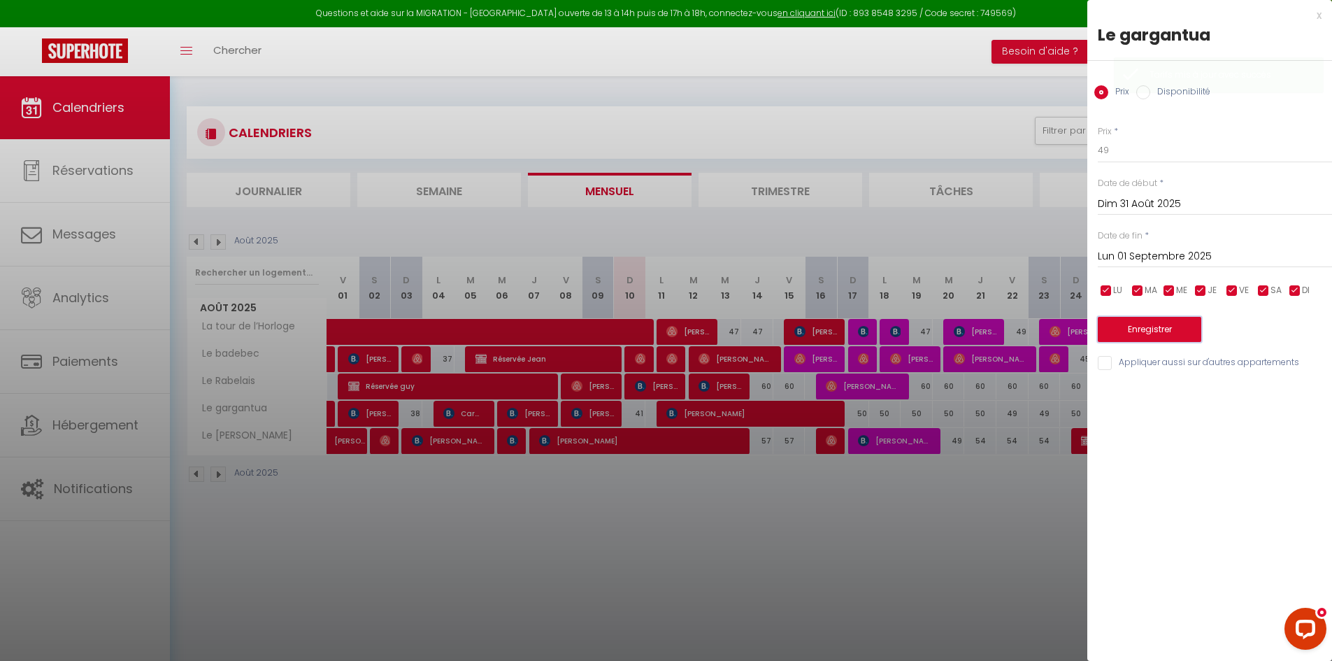
click at [1128, 328] on button "Enregistrer" at bounding box center [1148, 329] width 103 height 25
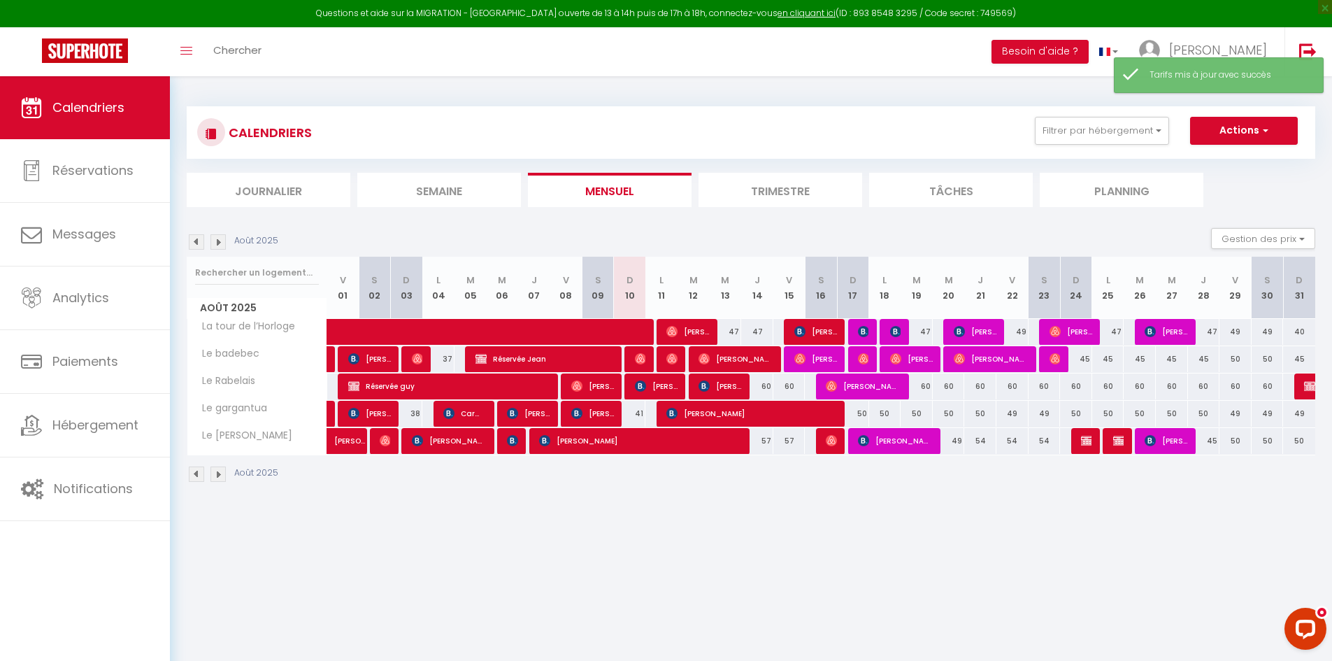
click at [958, 442] on div "49" at bounding box center [949, 441] width 32 height 26
type input "49"
type input "Mer 20 Août 2025"
type input "[DEMOGRAPHIC_DATA][DATE]"
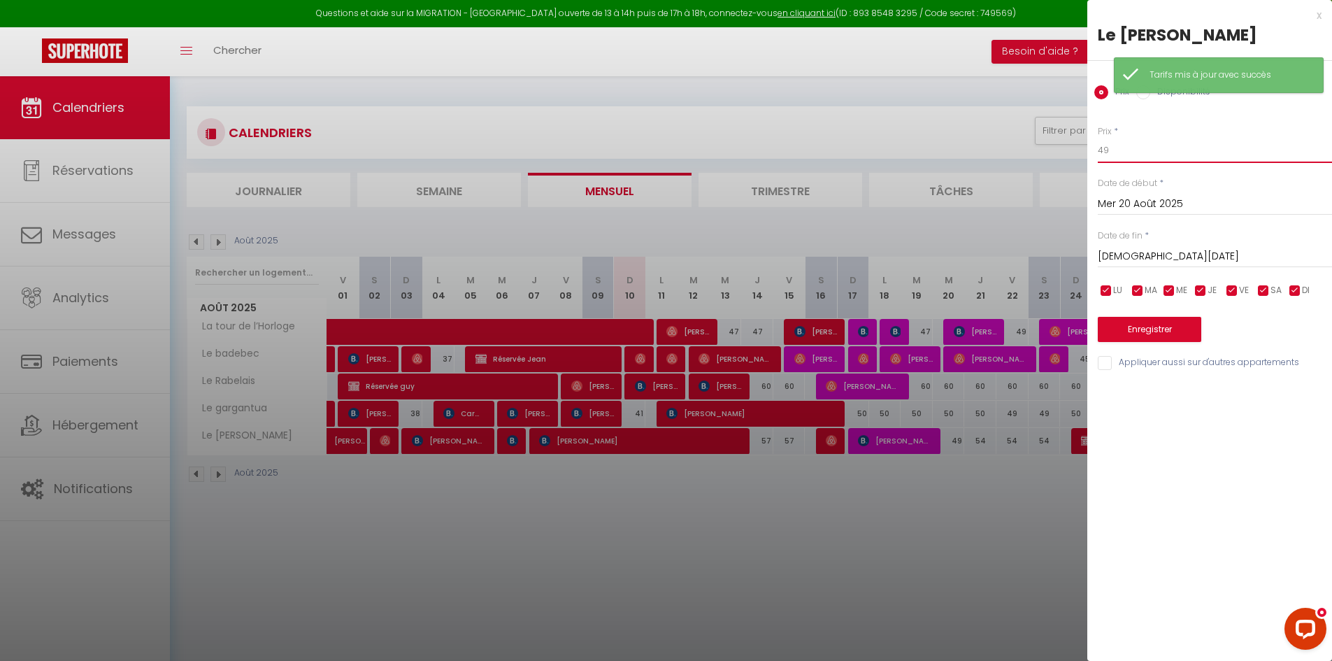
drag, startPoint x: 1121, startPoint y: 154, endPoint x: 1077, endPoint y: 152, distance: 44.8
click at [1077, 152] on body "Questions et aide sur la MIGRATION - [GEOGRAPHIC_DATA] ouverte de 13 à 14h puis…" at bounding box center [666, 406] width 1332 height 661
type input "54"
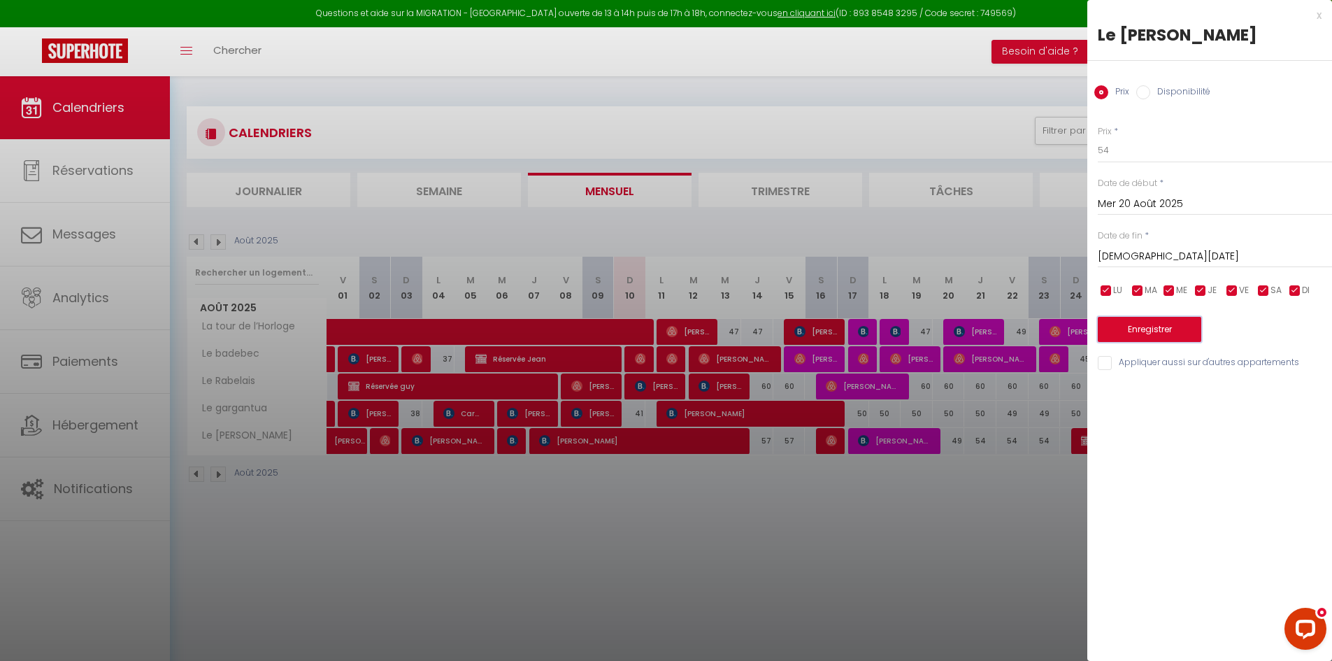
click at [1188, 320] on button "Enregistrer" at bounding box center [1148, 329] width 103 height 25
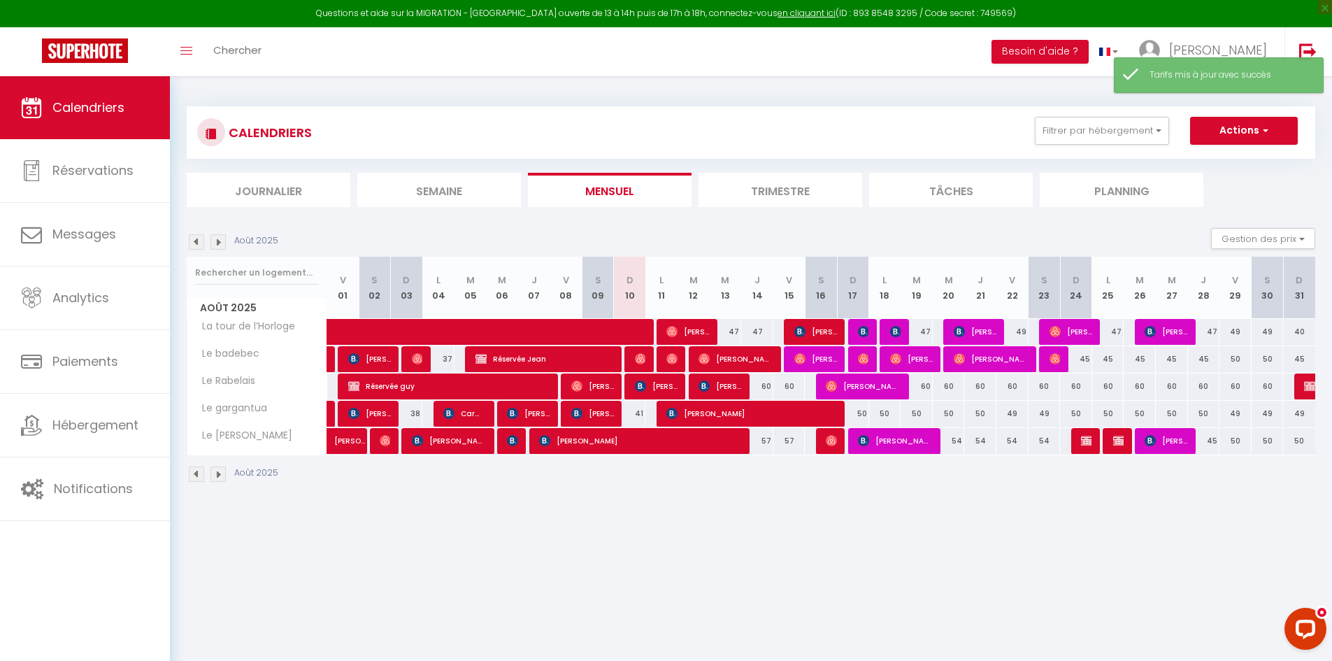
click at [1209, 440] on div "45" at bounding box center [1204, 441] width 32 height 26
type input "45"
type input "Jeu 28 Août 2025"
type input "Ven 29 Août 2025"
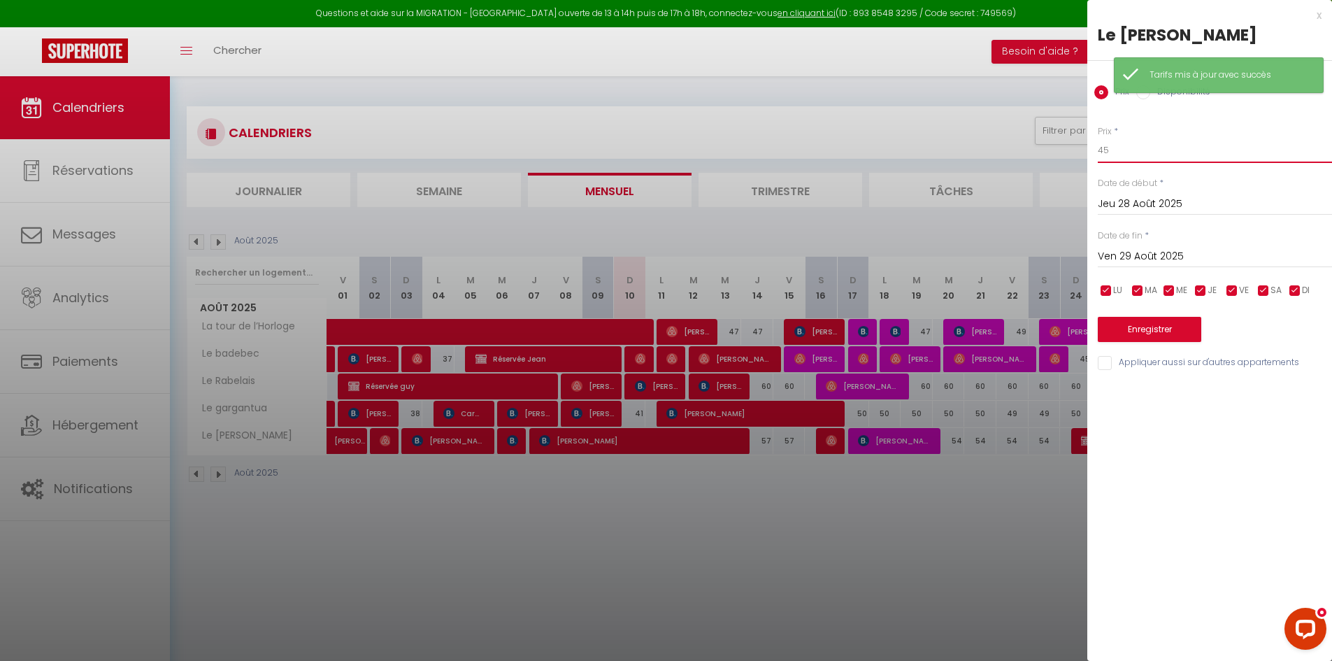
drag, startPoint x: 1130, startPoint y: 155, endPoint x: 1049, endPoint y: 162, distance: 80.7
click at [1054, 165] on body "Questions et aide sur la MIGRATION - [GEOGRAPHIC_DATA] ouverte de 13 à 14h puis…" at bounding box center [666, 406] width 1332 height 661
type input "54"
click at [1153, 333] on button "Enregistrer" at bounding box center [1148, 329] width 103 height 25
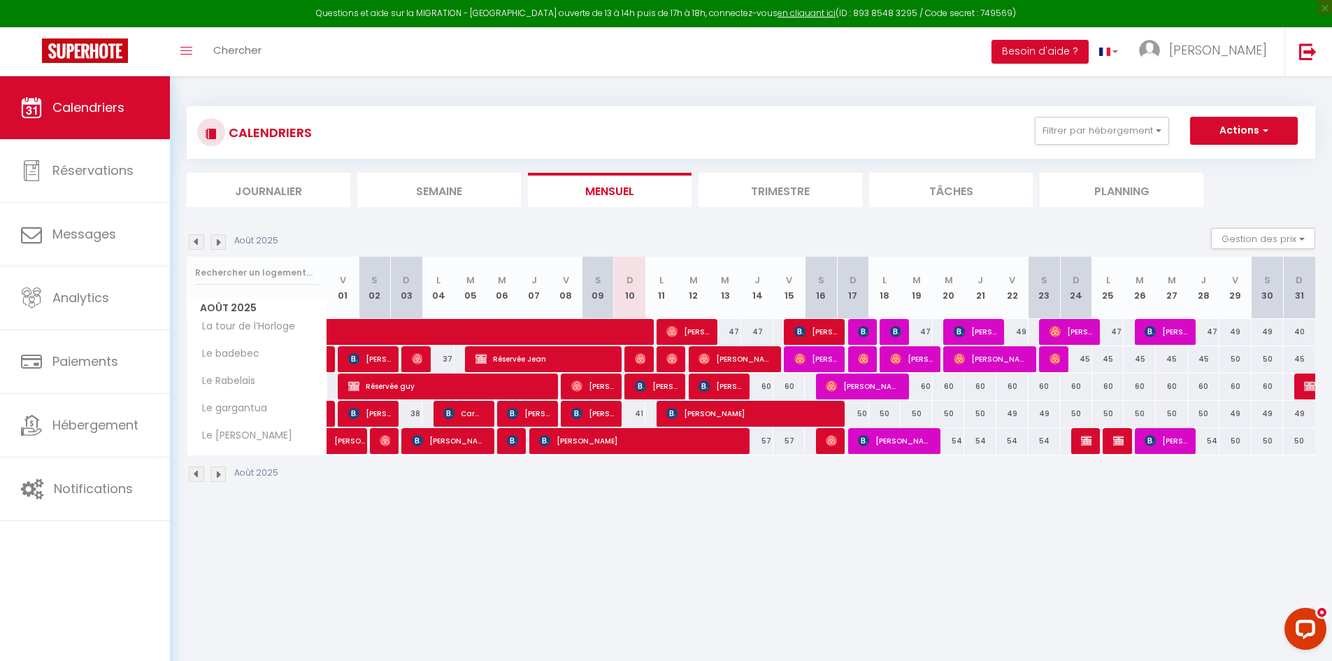
click at [1087, 361] on div "45" at bounding box center [1076, 359] width 32 height 26
type input "45"
type input "Dim 24 Août 2025"
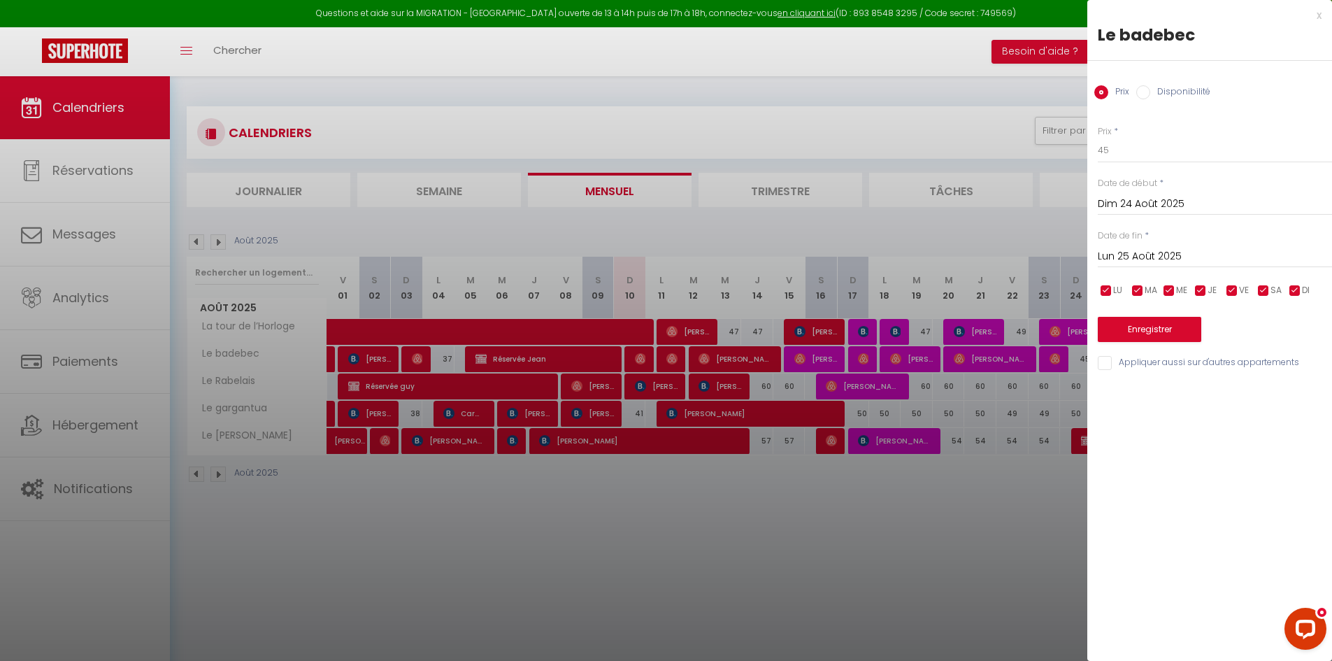
click at [1172, 251] on input "Lun 25 Août 2025" at bounding box center [1214, 256] width 234 height 18
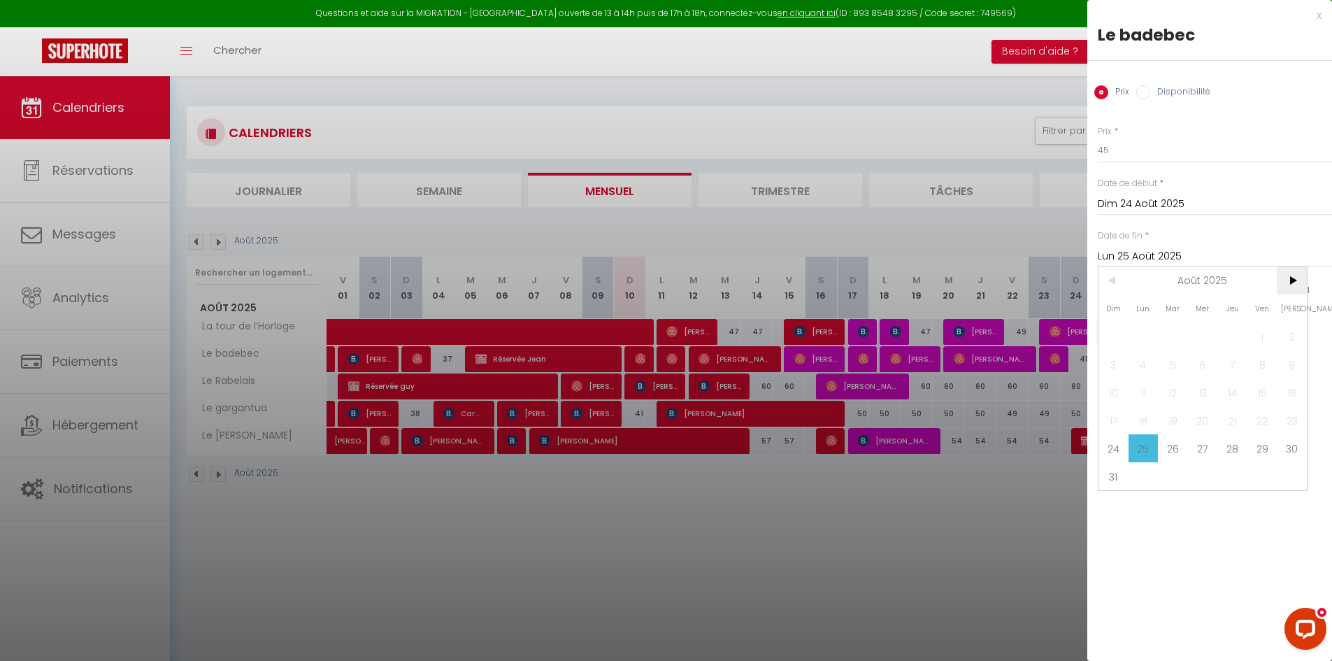
click at [1299, 282] on span ">" at bounding box center [1291, 280] width 30 height 28
click at [1155, 336] on span "1" at bounding box center [1143, 336] width 30 height 28
type input "Lun 01 Septembre 2025"
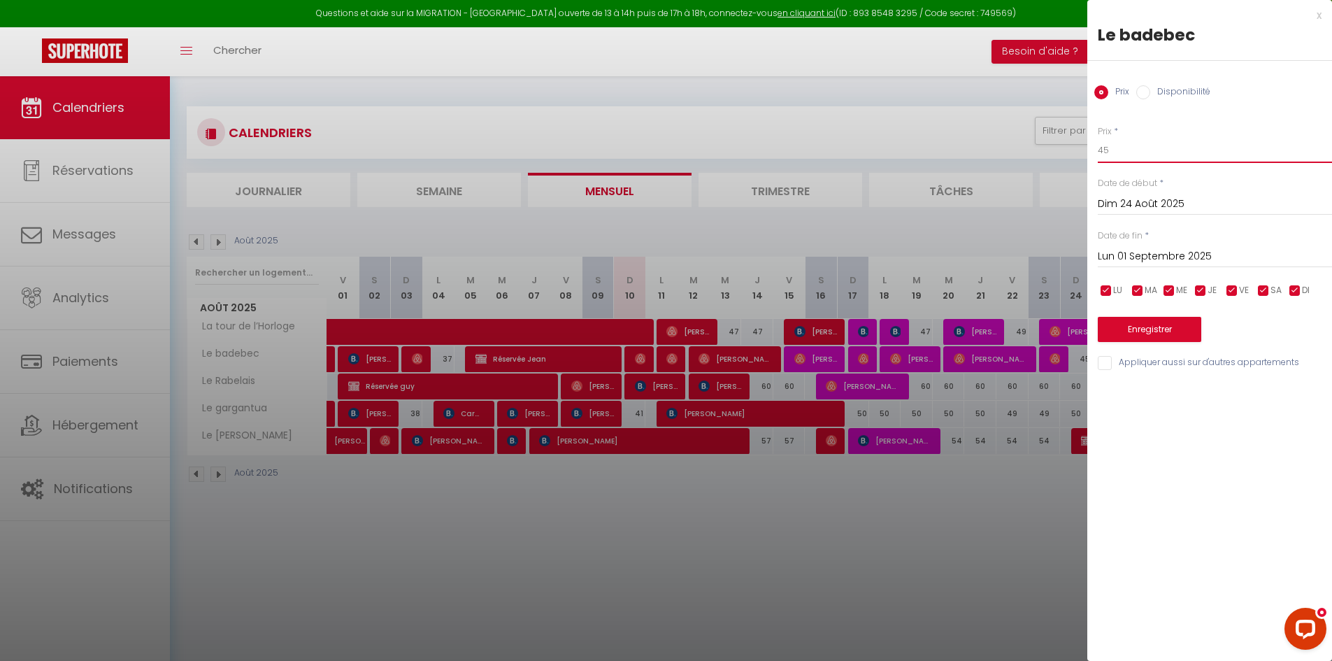
drag, startPoint x: 1136, startPoint y: 151, endPoint x: 1052, endPoint y: 164, distance: 84.8
click at [1052, 164] on body "Questions et aide sur la MIGRATION - [GEOGRAPHIC_DATA] ouverte de 13 à 14h puis…" at bounding box center [666, 406] width 1332 height 661
type input "48"
click at [1227, 294] on input "checkbox" at bounding box center [1232, 291] width 14 height 14
checkbox input "false"
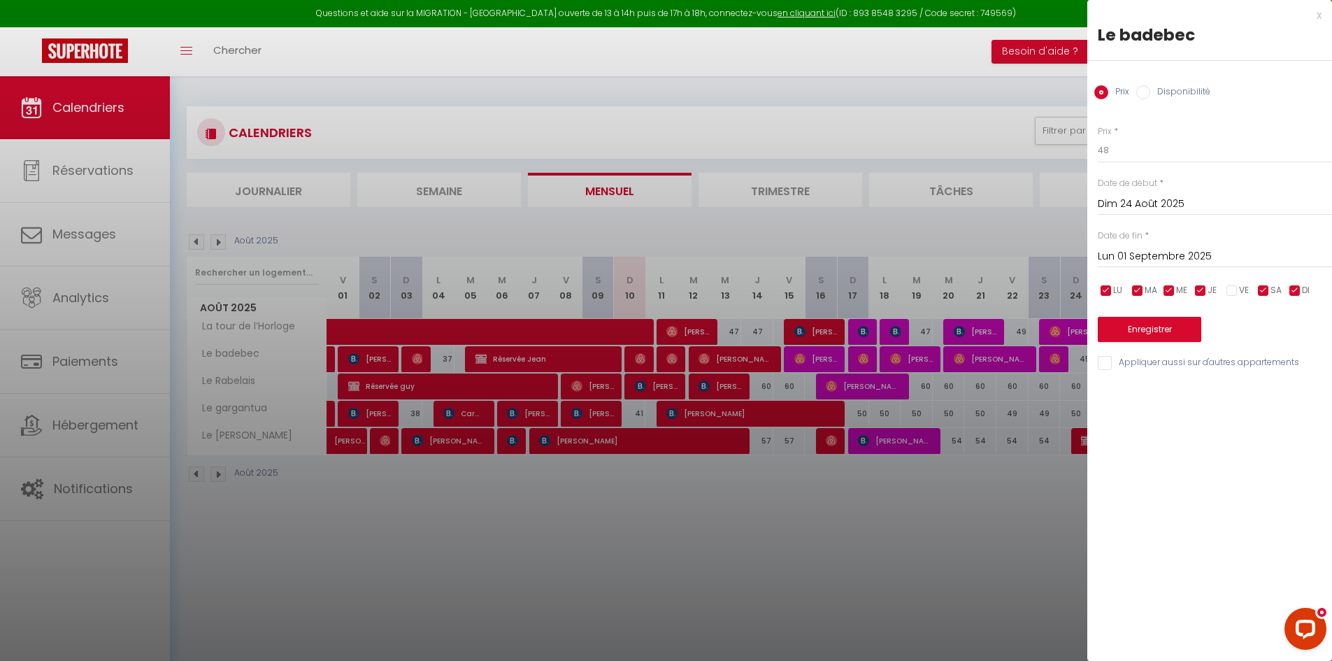
click at [1261, 287] on input "checkbox" at bounding box center [1263, 291] width 14 height 14
checkbox input "false"
click at [1158, 342] on button "Enregistrer" at bounding box center [1148, 329] width 103 height 25
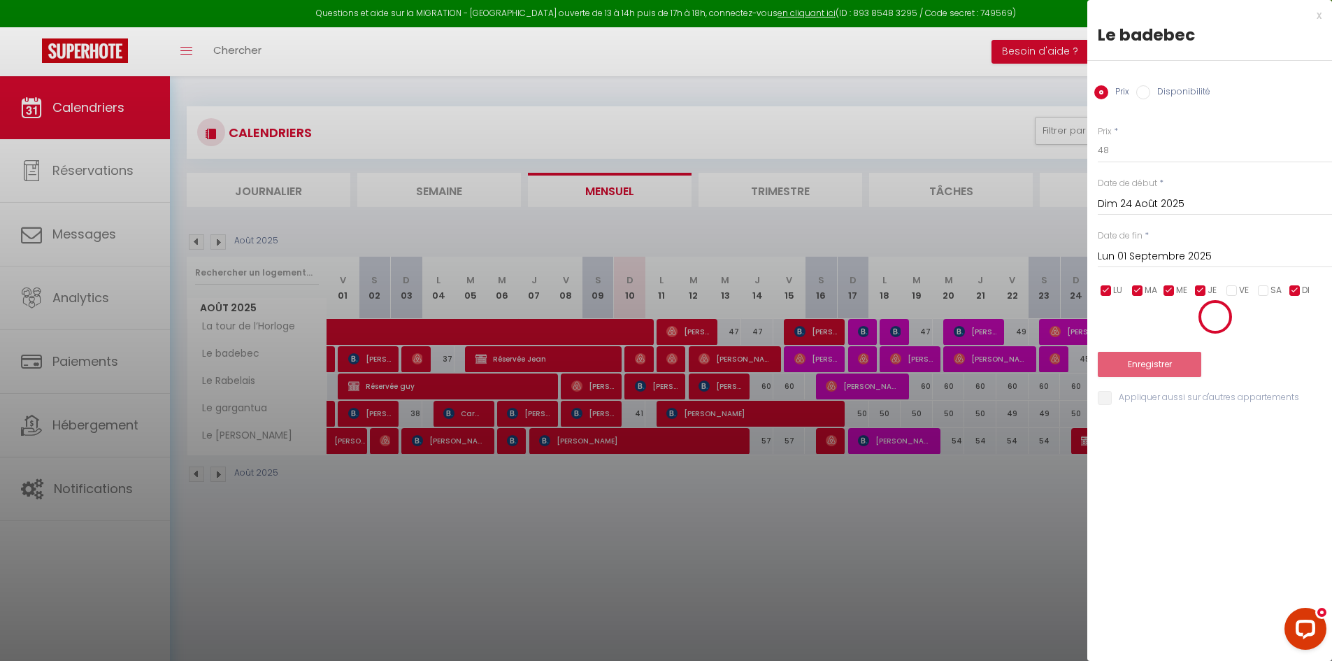
click at [1158, 340] on div "Enregistrer" at bounding box center [1214, 338] width 234 height 78
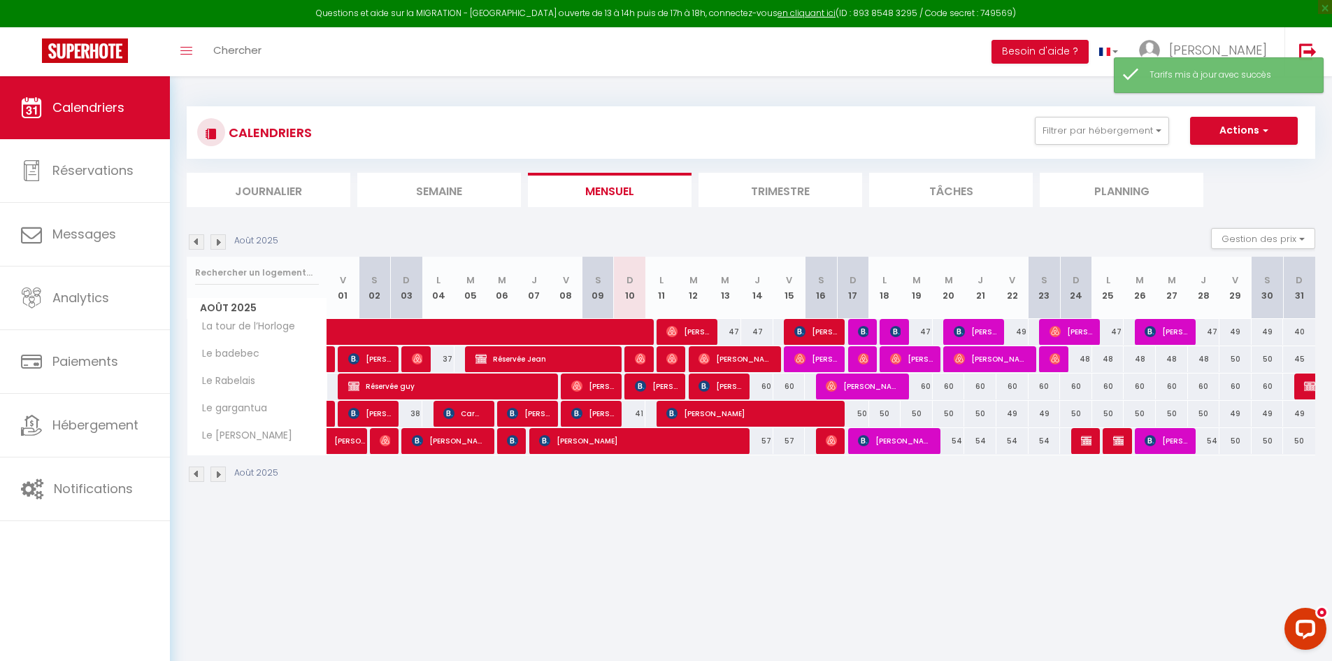
click at [1076, 361] on div "48" at bounding box center [1076, 359] width 32 height 26
type input "48"
type input "Dim 24 Août 2025"
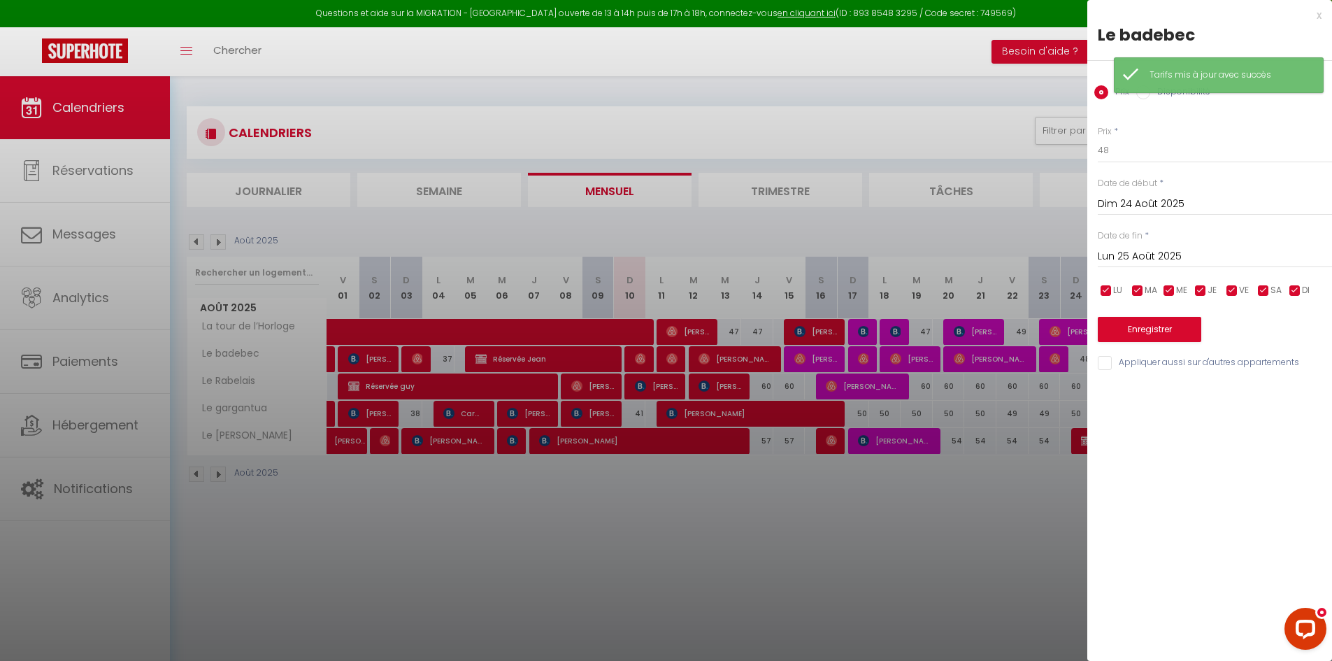
click at [1186, 257] on input "Lun 25 Août 2025" at bounding box center [1214, 256] width 234 height 18
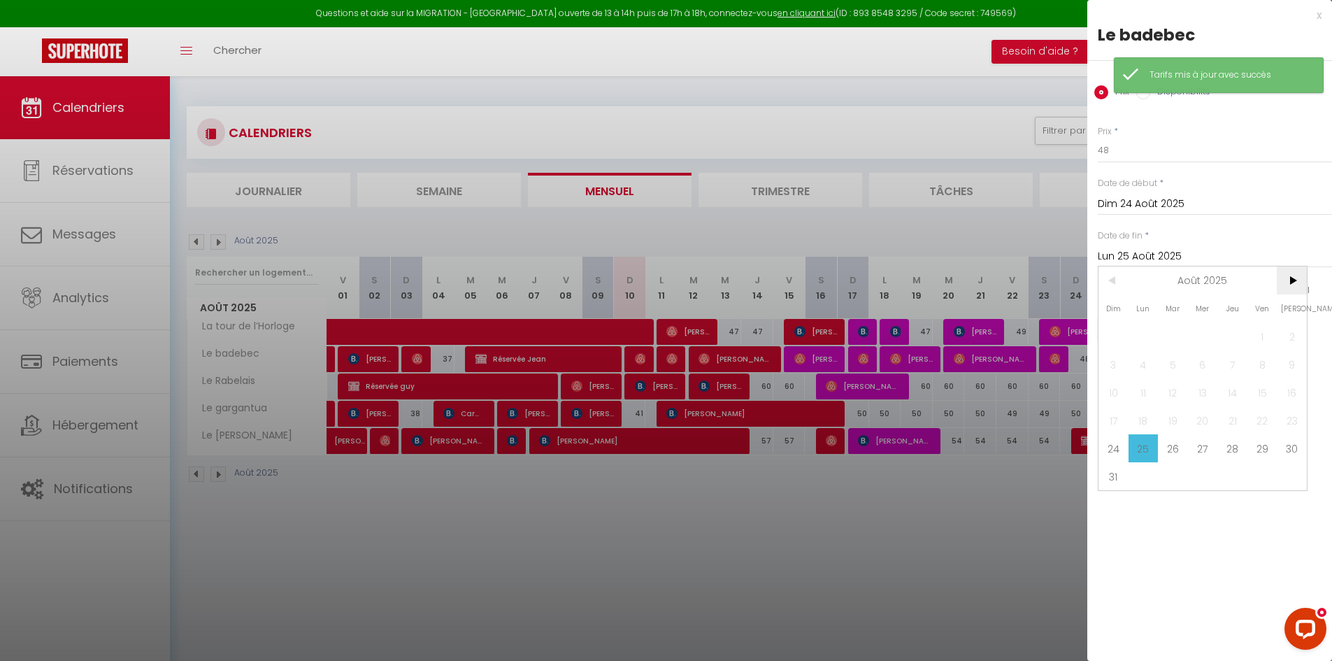
click at [1288, 274] on span ">" at bounding box center [1291, 280] width 30 height 28
click at [1149, 342] on span "1" at bounding box center [1143, 336] width 30 height 28
type input "Lun 01 Septembre 2025"
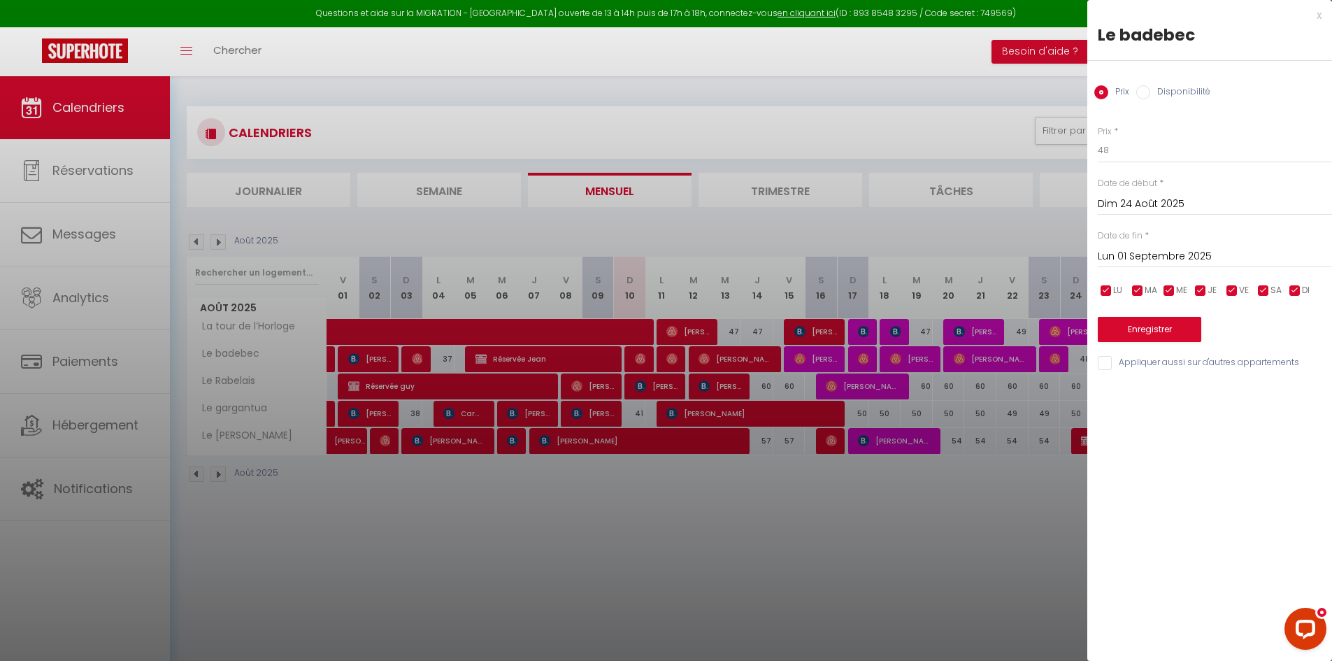
drag, startPoint x: 1260, startPoint y: 293, endPoint x: 1249, endPoint y: 292, distance: 11.2
click at [1260, 293] on input "checkbox" at bounding box center [1263, 291] width 14 height 14
checkbox input "false"
click at [1236, 292] on input "checkbox" at bounding box center [1232, 291] width 14 height 14
checkbox input "false"
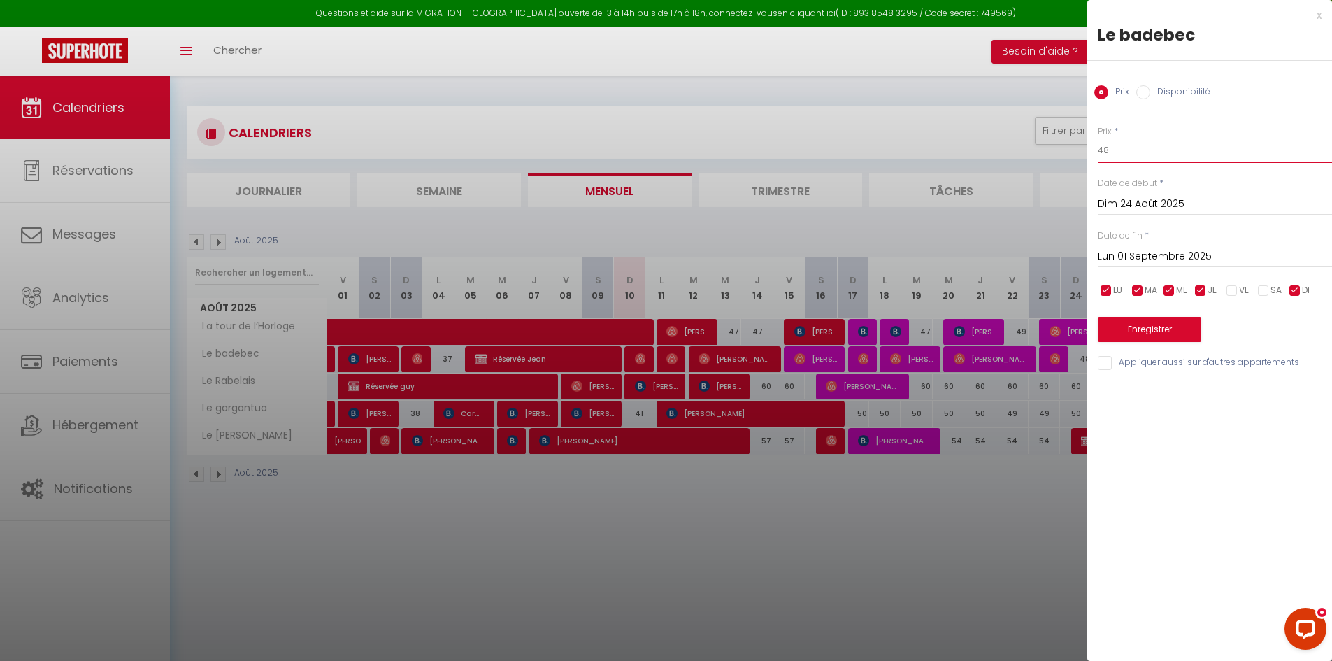
drag, startPoint x: 1118, startPoint y: 150, endPoint x: 1081, endPoint y: 156, distance: 37.6
click at [1081, 156] on body "Questions et aide sur la MIGRATION - [GEOGRAPHIC_DATA] ouverte de 13 à 14h puis…" at bounding box center [666, 406] width 1332 height 661
type input "55"
click at [1115, 328] on button "Enregistrer" at bounding box center [1148, 329] width 103 height 25
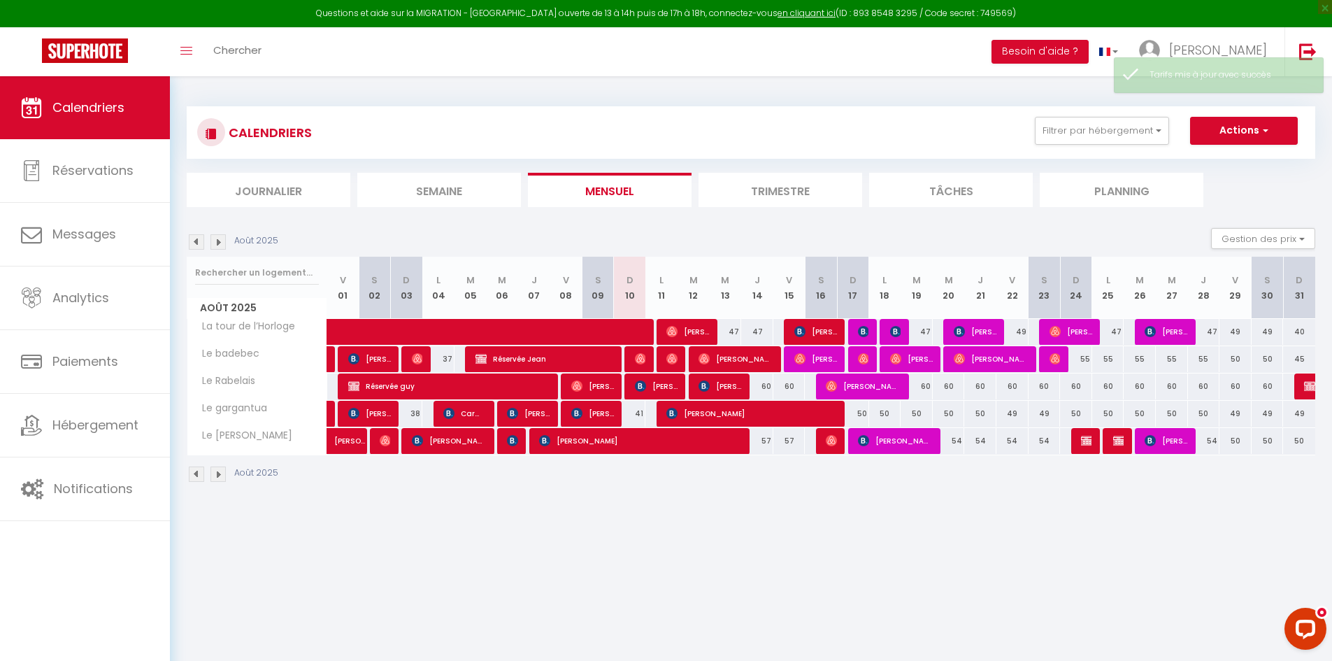
click at [215, 246] on img at bounding box center [217, 241] width 15 height 15
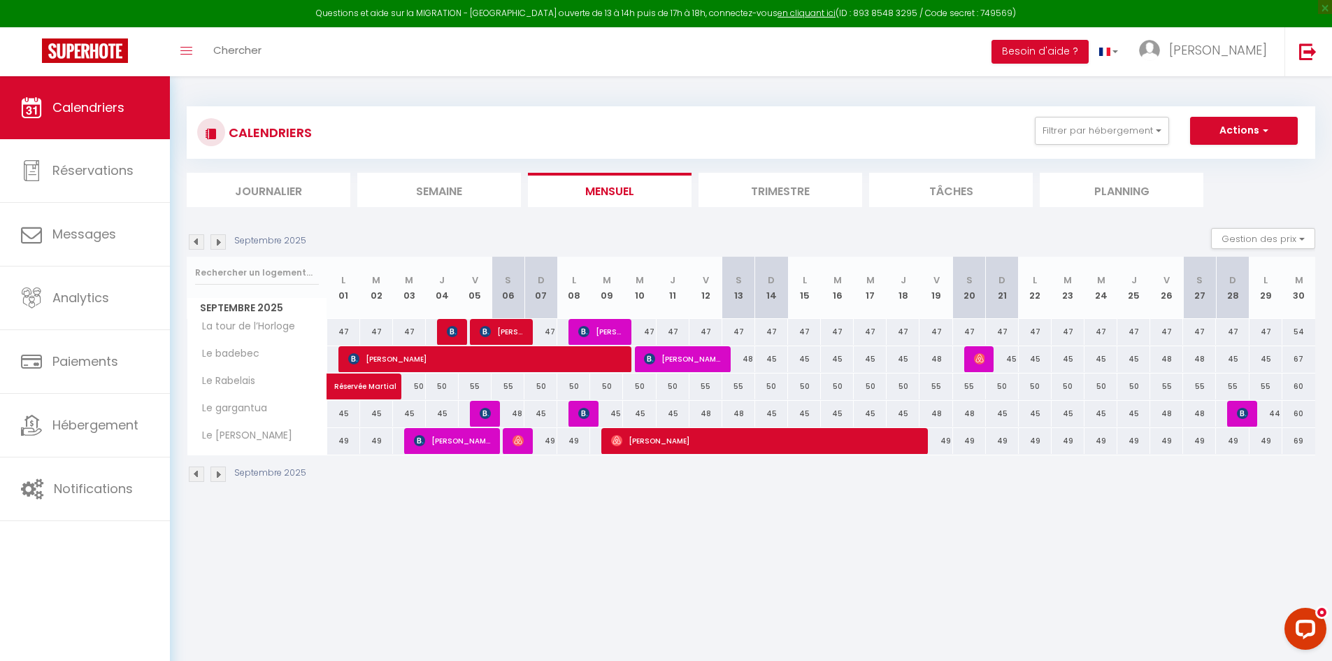
click at [744, 363] on div "48" at bounding box center [738, 359] width 33 height 26
type input "48"
type input "[DATE]"
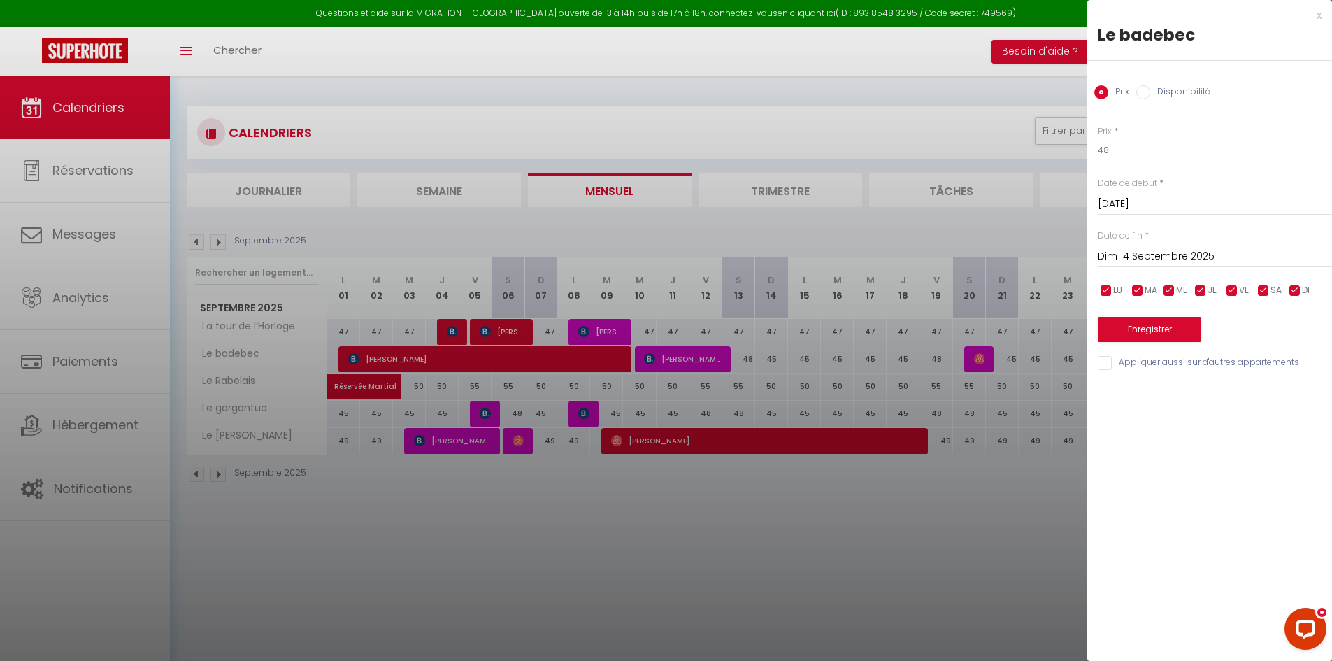
click at [1132, 244] on div "[DATE] < [DATE] > Dim Lun Mar Mer Jeu Ven Sam 1 2 3 4 5 6 7 8 9 10 11 12 13 14 …" at bounding box center [1214, 255] width 234 height 25
click at [1129, 254] on input "Dim 14 Septembre 2025" at bounding box center [1214, 256] width 234 height 18
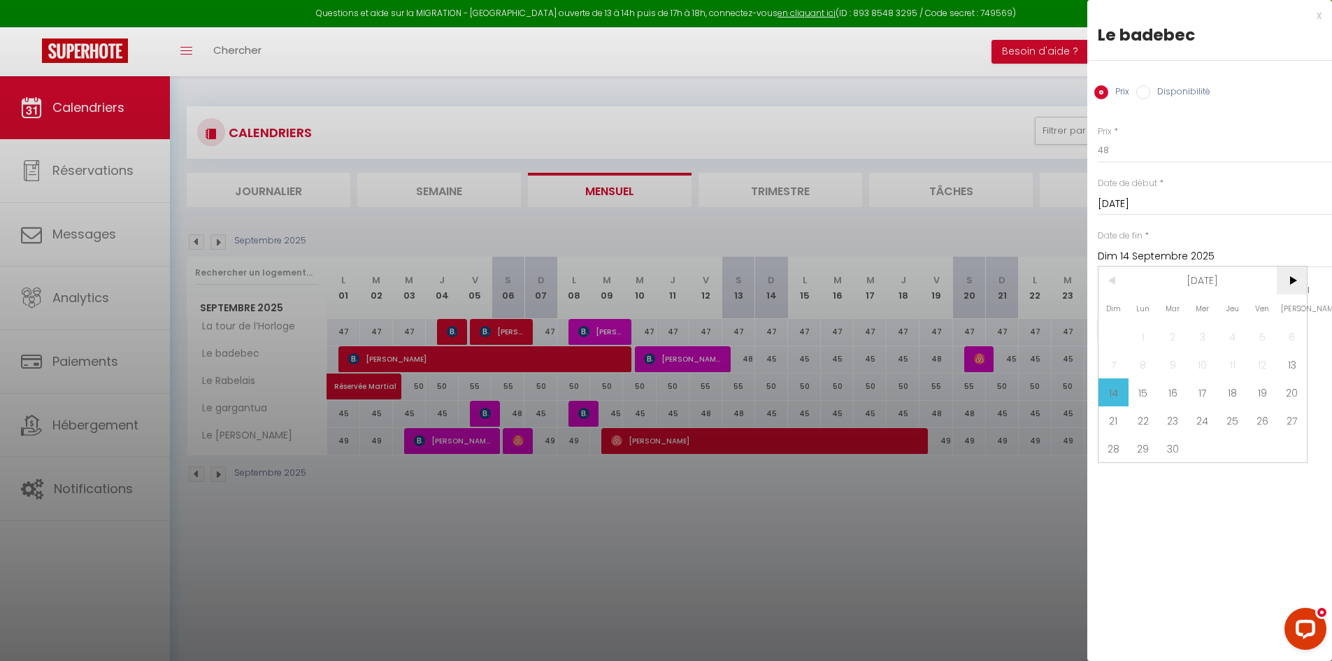
click at [1296, 277] on span ">" at bounding box center [1291, 280] width 30 height 28
click at [1209, 334] on span "1" at bounding box center [1203, 336] width 30 height 28
type input "Mer 01 Octobre 2025"
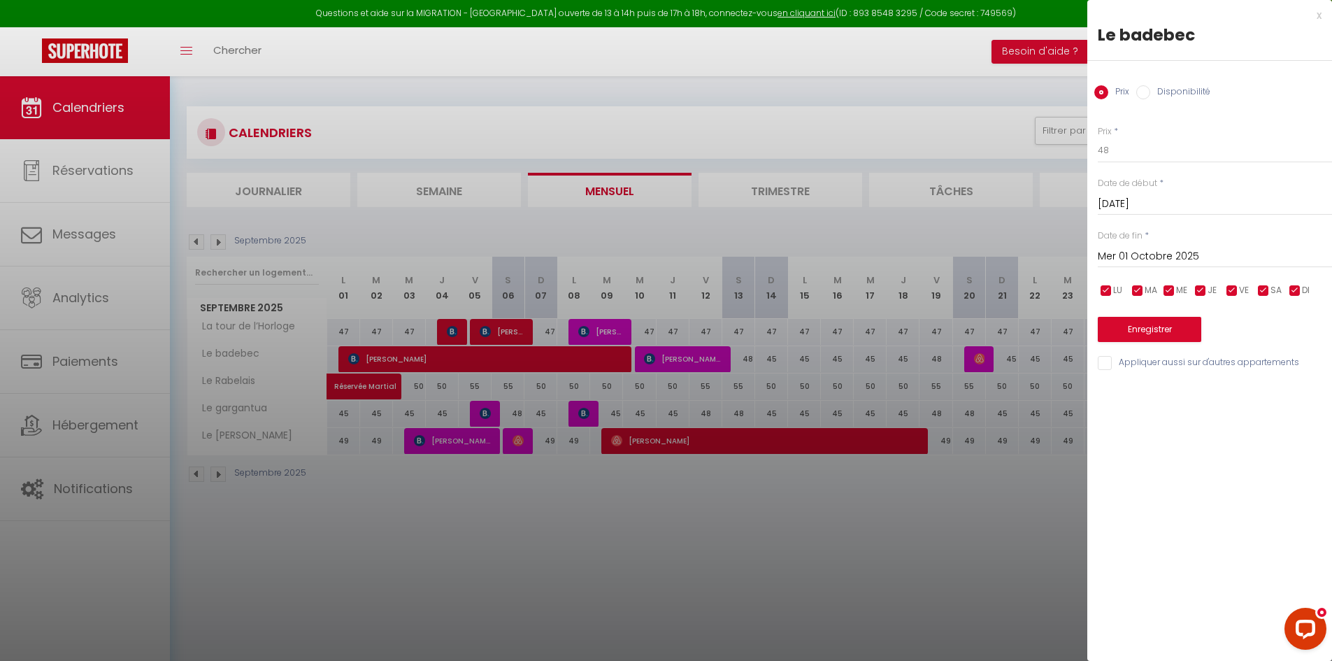
click at [1237, 287] on input "checkbox" at bounding box center [1232, 291] width 14 height 14
checkbox input "false"
click at [1266, 286] on input "checkbox" at bounding box center [1263, 291] width 14 height 14
checkbox input "false"
click at [1167, 331] on button "Enregistrer" at bounding box center [1148, 329] width 103 height 25
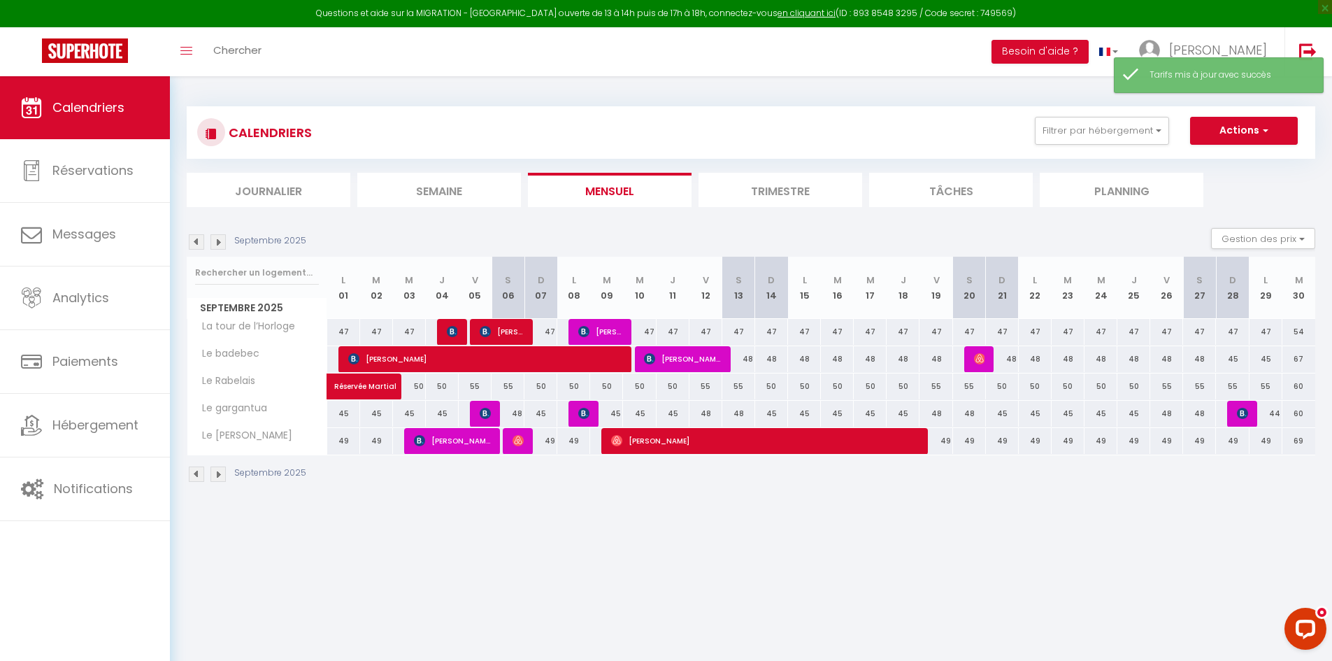
click at [740, 360] on div "48" at bounding box center [738, 359] width 33 height 26
type input "48"
type input "[DATE]"
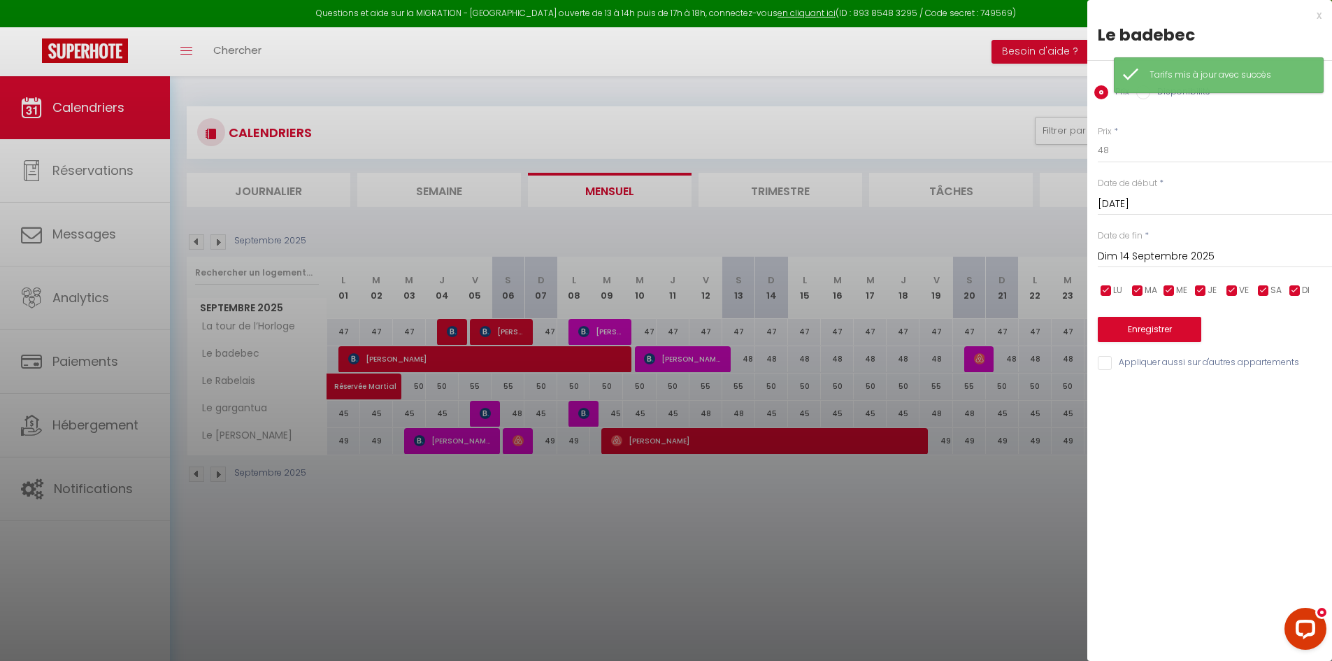
click at [1128, 254] on input "Dim 14 Septembre 2025" at bounding box center [1214, 256] width 234 height 18
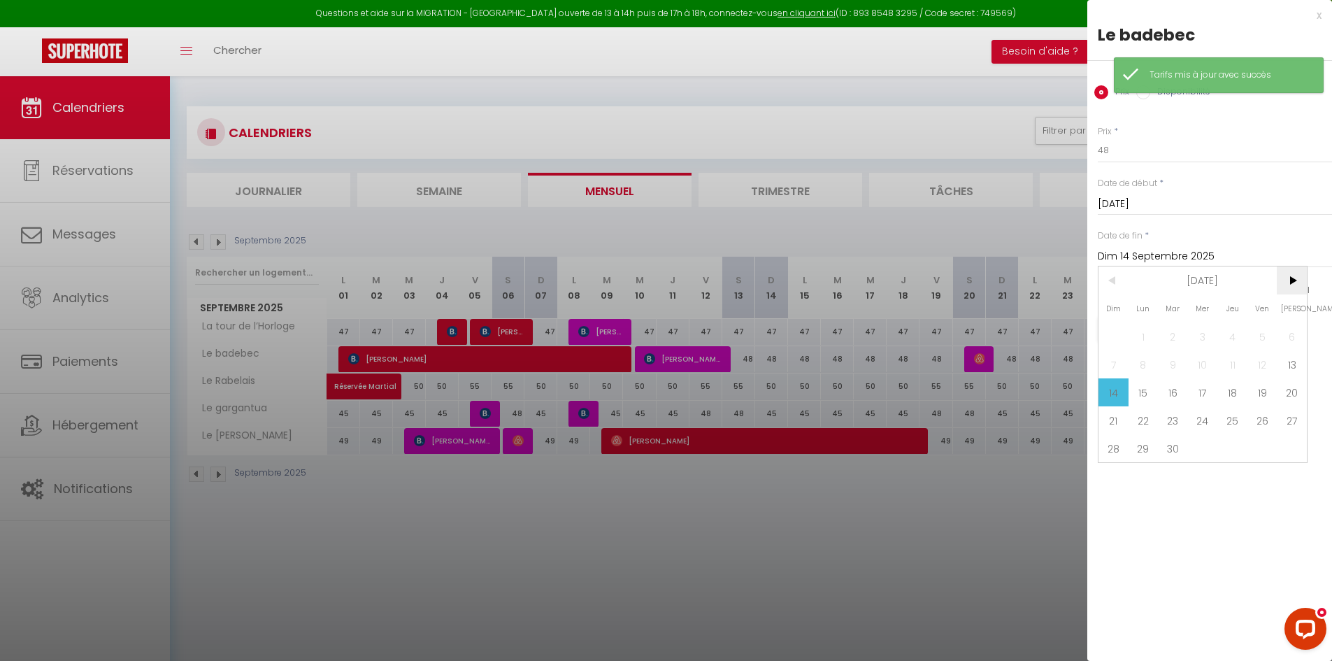
click at [1286, 279] on span ">" at bounding box center [1291, 280] width 30 height 28
click at [1199, 331] on span "1" at bounding box center [1203, 336] width 30 height 28
type input "Mer 01 Octobre 2025"
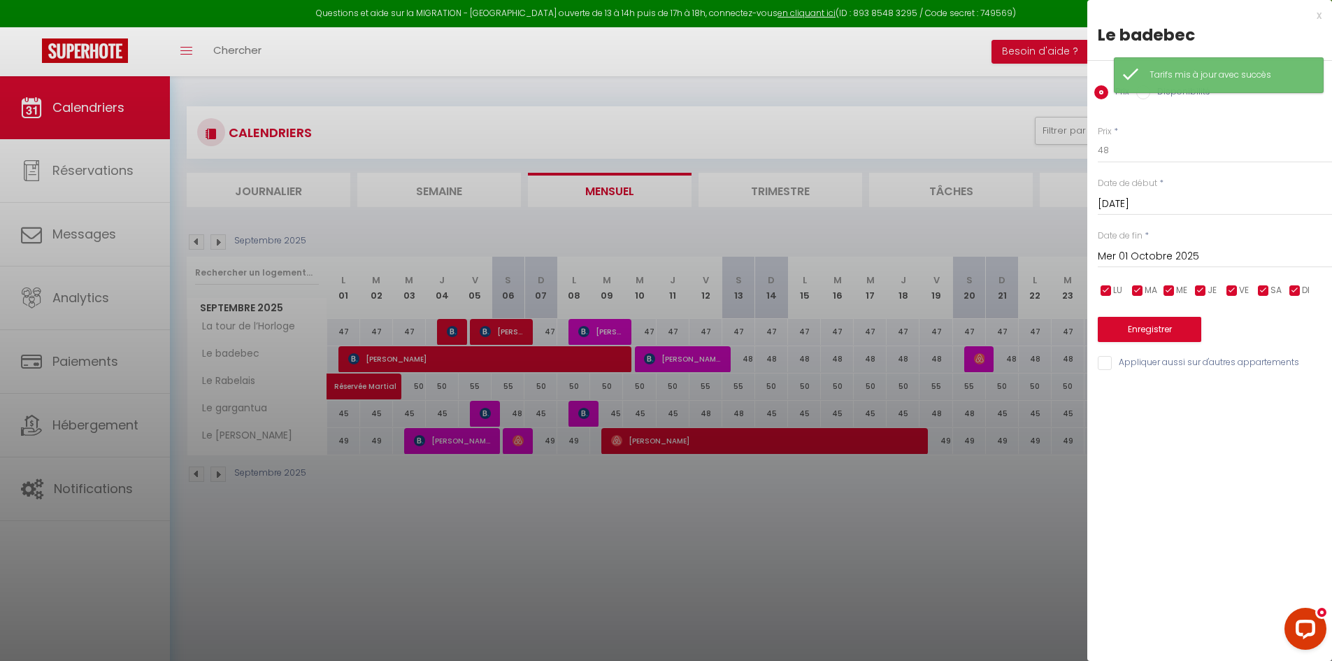
drag, startPoint x: 1260, startPoint y: 288, endPoint x: 1235, endPoint y: 291, distance: 24.6
click at [1259, 288] on input "checkbox" at bounding box center [1263, 291] width 14 height 14
checkbox input "false"
click at [1237, 289] on input "checkbox" at bounding box center [1232, 291] width 14 height 14
checkbox input "false"
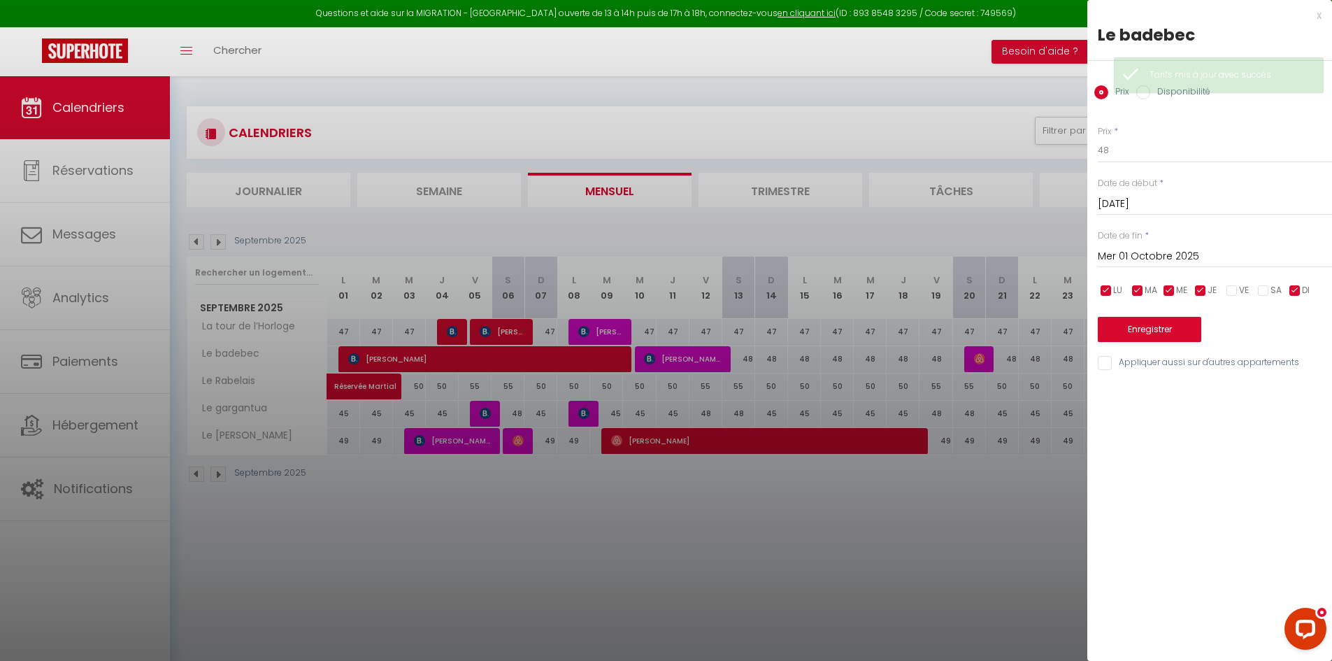
drag, startPoint x: 1258, startPoint y: 285, endPoint x: 1283, endPoint y: 285, distance: 25.9
click at [1258, 285] on input "checkbox" at bounding box center [1263, 291] width 14 height 14
checkbox input "true"
click at [1297, 286] on input "checkbox" at bounding box center [1295, 291] width 14 height 14
checkbox input "false"
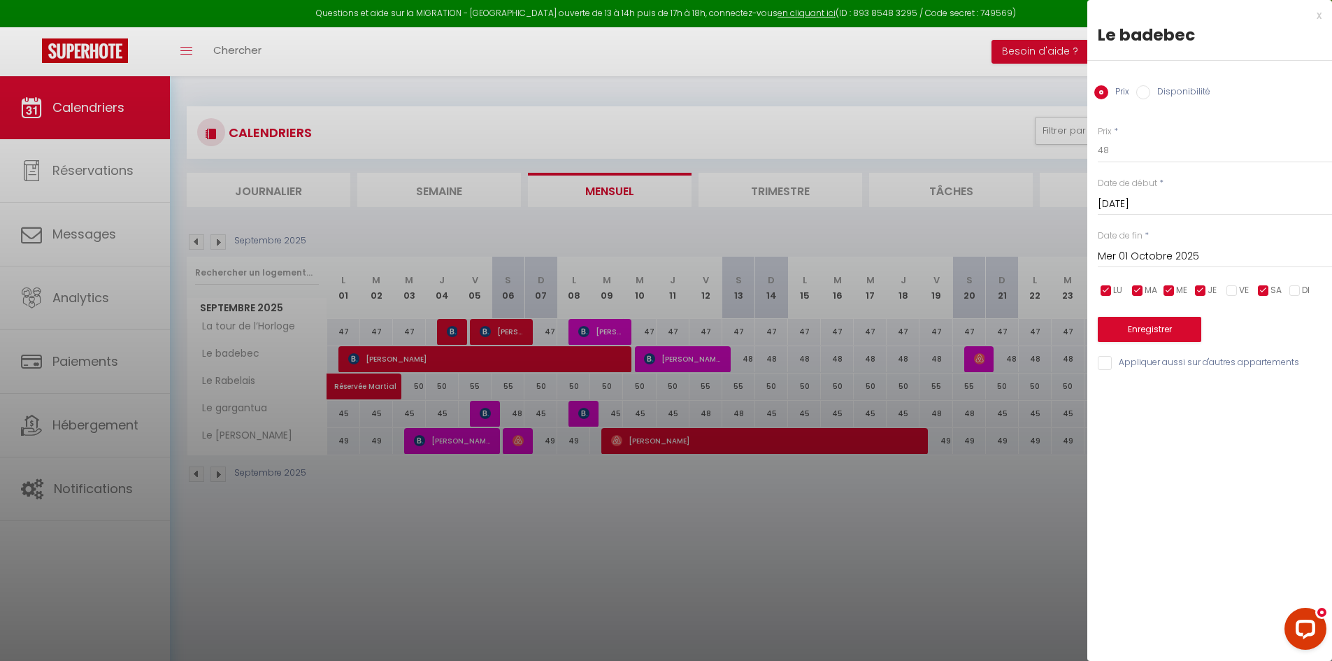
click at [1230, 291] on input "checkbox" at bounding box center [1232, 291] width 14 height 14
checkbox input "true"
click at [1209, 289] on span "JE" at bounding box center [1211, 290] width 9 height 13
checkbox input "false"
drag, startPoint x: 1175, startPoint y: 289, endPoint x: 1152, endPoint y: 289, distance: 23.1
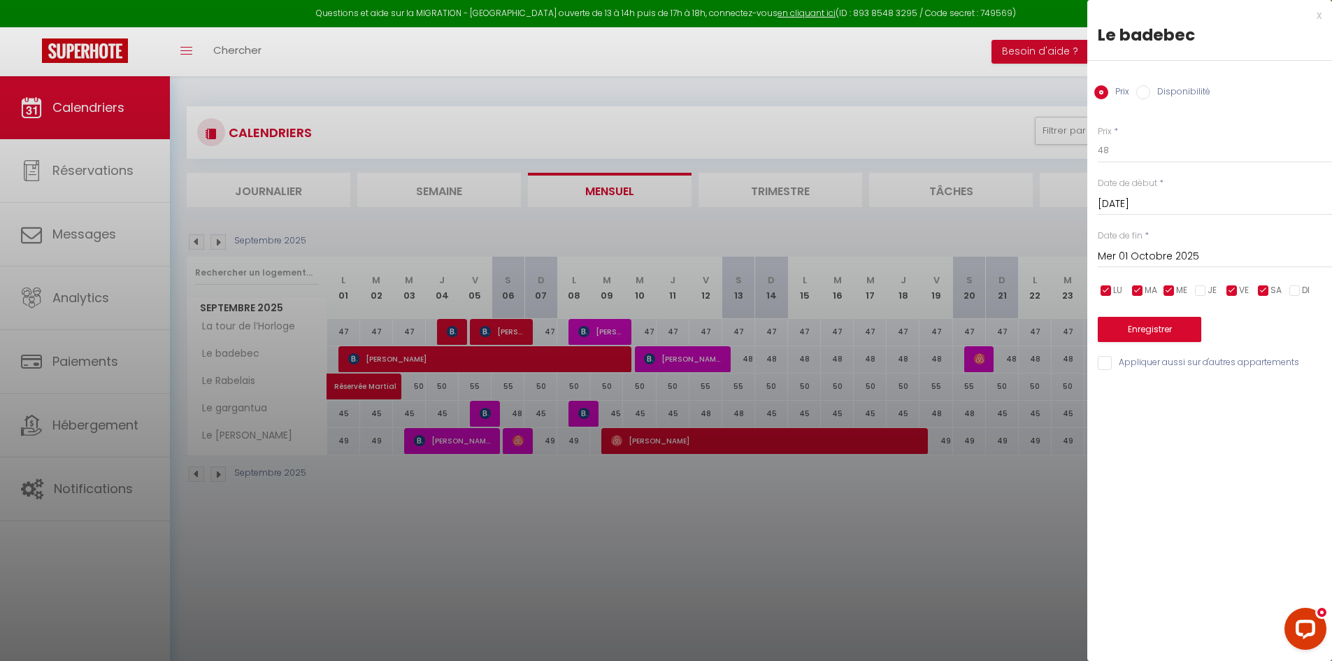
click at [1174, 289] on li "ME" at bounding box center [1176, 290] width 14 height 15
checkbox input "false"
drag, startPoint x: 1137, startPoint y: 289, endPoint x: 1128, endPoint y: 287, distance: 9.3
click at [1135, 289] on input "checkbox" at bounding box center [1137, 291] width 14 height 14
checkbox input "false"
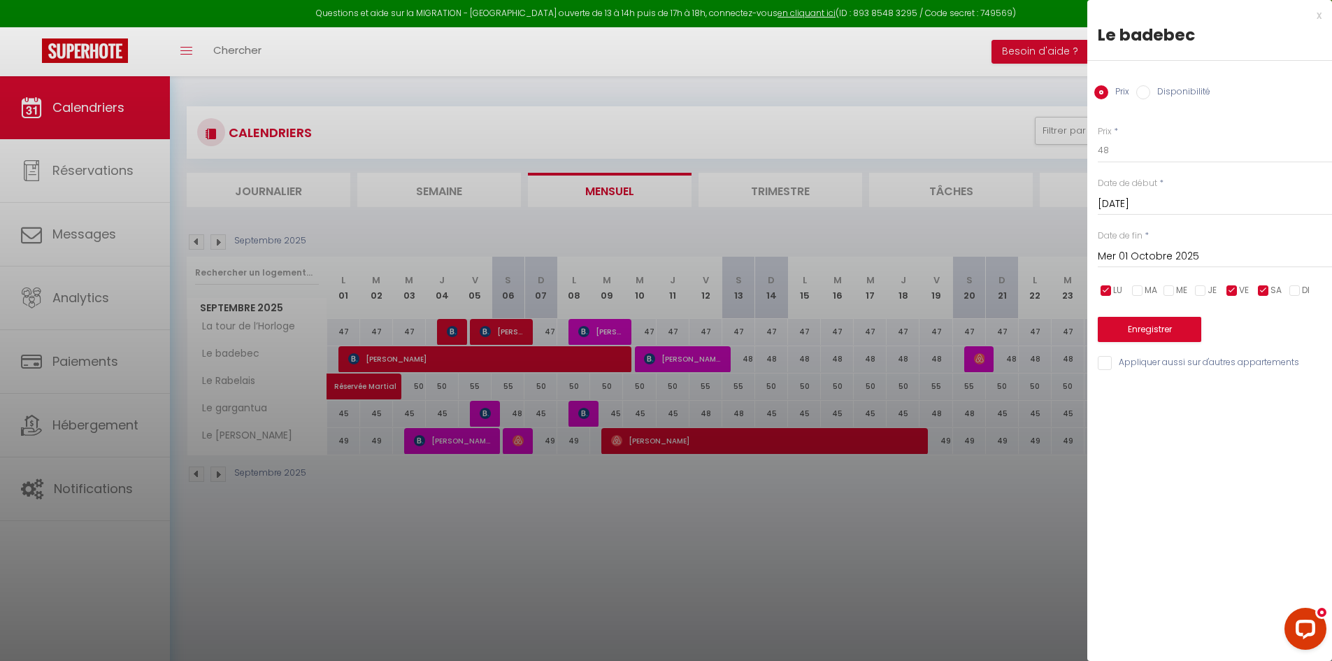
click at [1108, 286] on input "checkbox" at bounding box center [1106, 291] width 14 height 14
checkbox input "false"
drag, startPoint x: 1102, startPoint y: 148, endPoint x: 1079, endPoint y: 154, distance: 23.9
click at [1077, 156] on body "Questions et aide sur la MIGRATION - [GEOGRAPHIC_DATA] ouverte de 13 à 14h puis…" at bounding box center [666, 406] width 1332 height 661
type input "55"
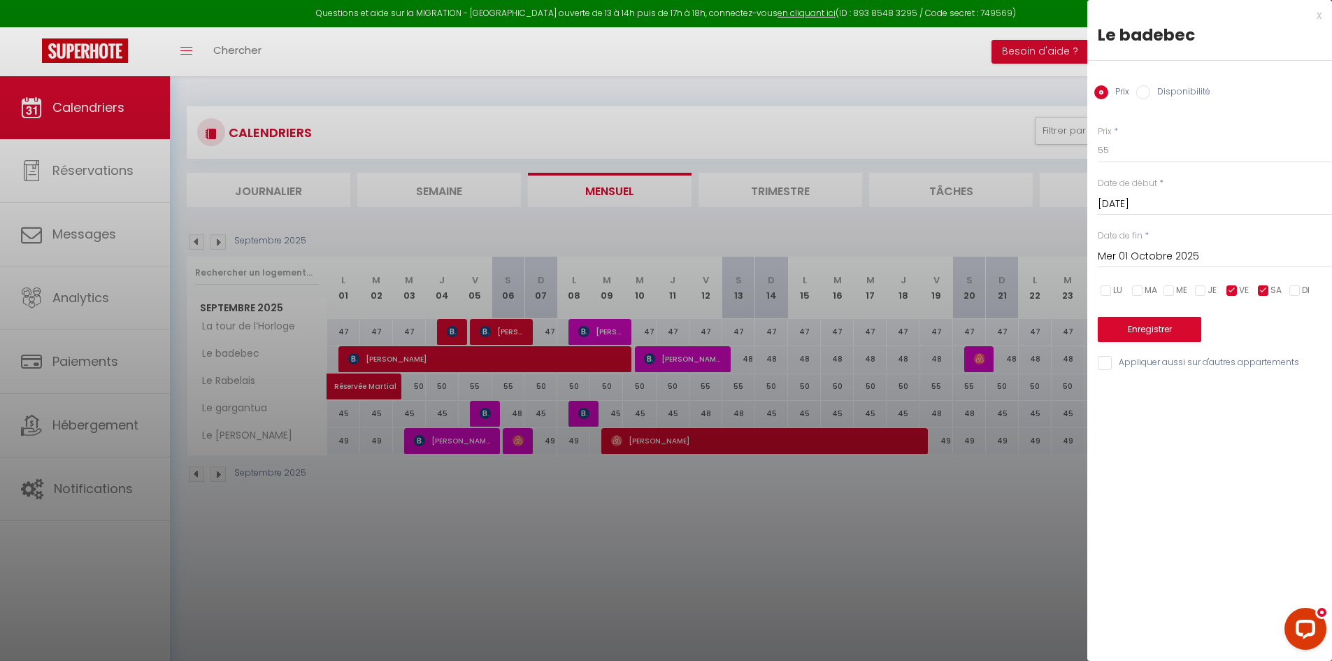
click at [1143, 362] on input "Appliquer aussi sur d'autres appartements" at bounding box center [1214, 363] width 234 height 14
checkbox input "true"
click at [1171, 336] on button "Enregistrer" at bounding box center [1148, 329] width 103 height 25
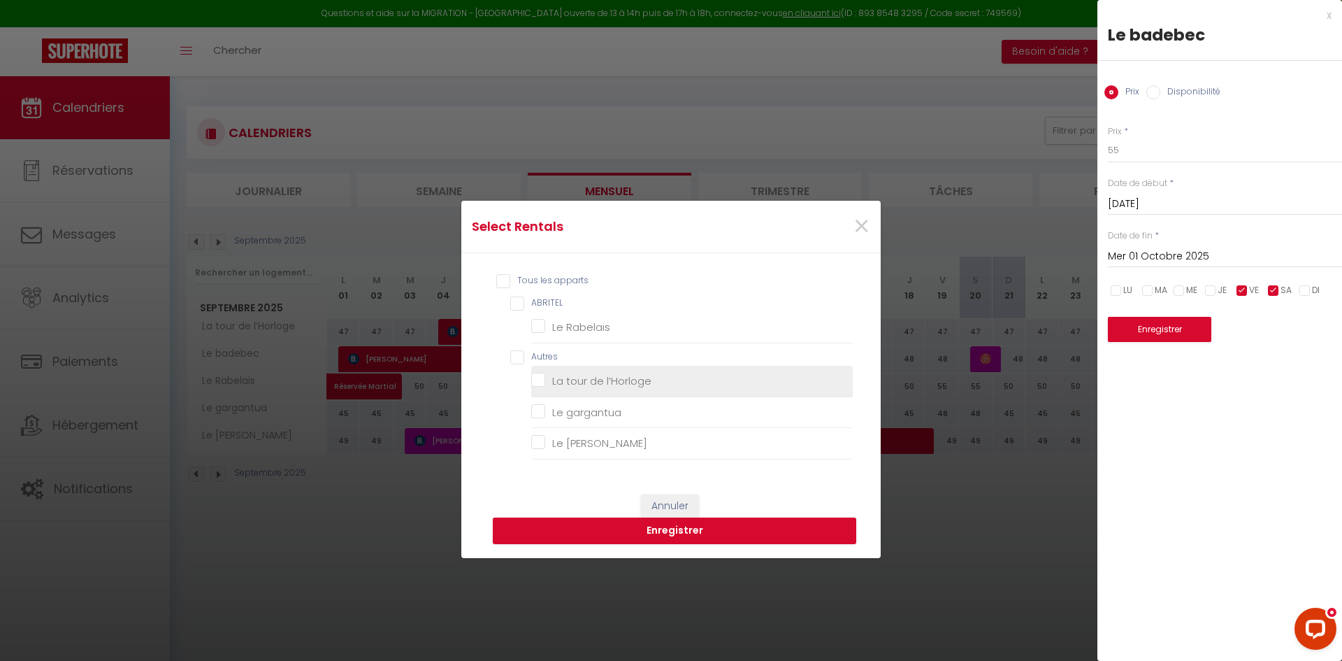
click at [603, 376] on l’Horloge "La tour de l’Horloge" at bounding box center [692, 381] width 322 height 14
checkbox l’Horloge "true"
checkbox Rabelais "false"
checkbox gargantua "false"
checkbox Jeanne "false"
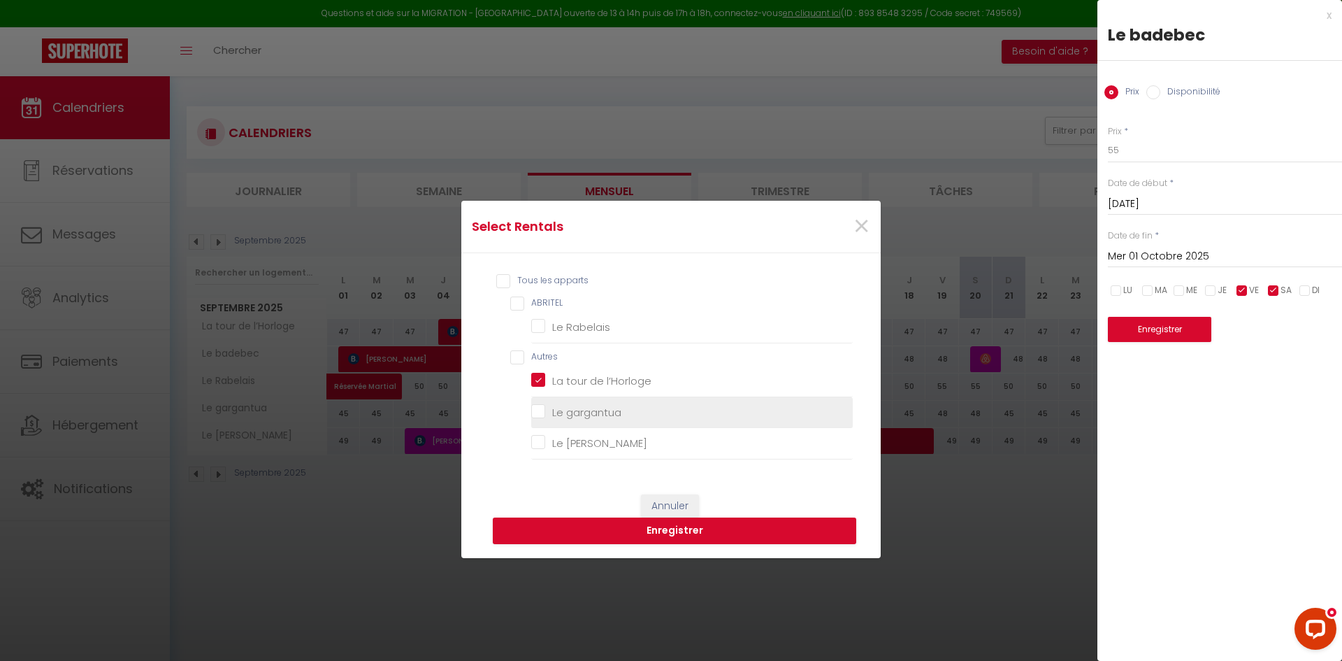
click at [584, 416] on gargantua "Le gargantua" at bounding box center [692, 412] width 322 height 14
checkbox gargantua "true"
checkbox Rabelais "false"
checkbox Jeanne "false"
click at [592, 533] on button "Enregistrer" at bounding box center [674, 530] width 363 height 27
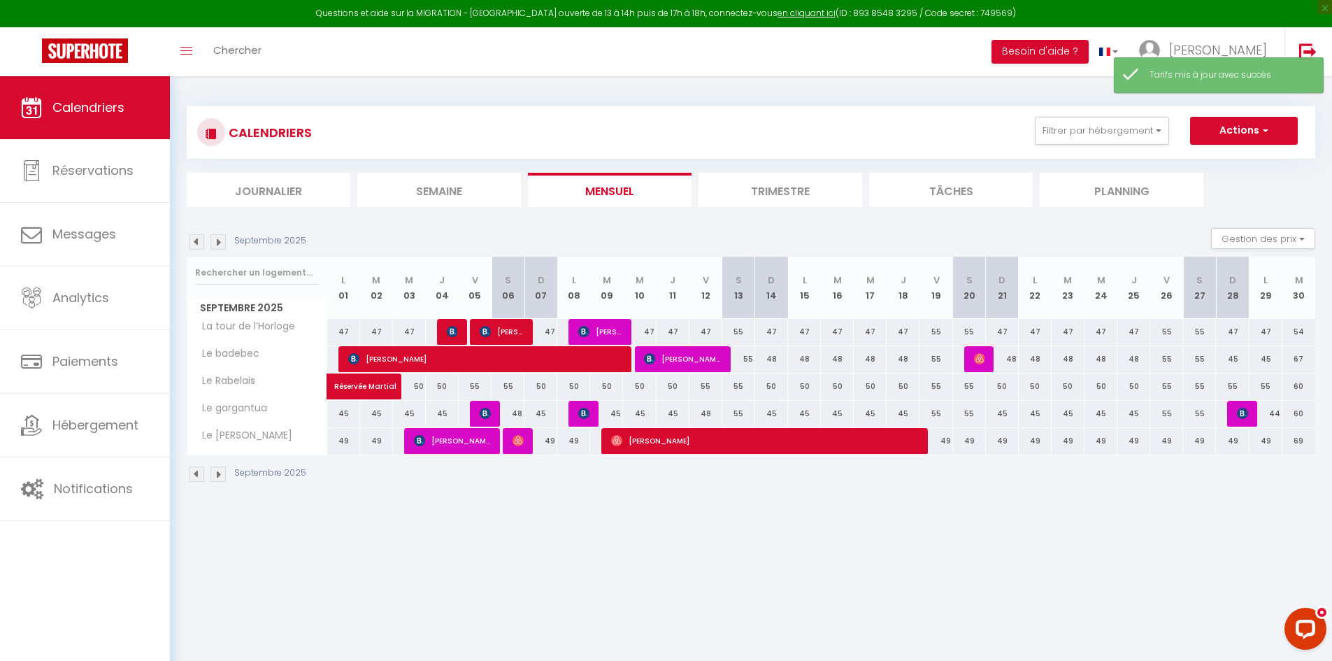
click at [343, 412] on div "45" at bounding box center [343, 414] width 33 height 26
type input "45"
type input "Lun 01 Septembre 2025"
type input "[DATE]"
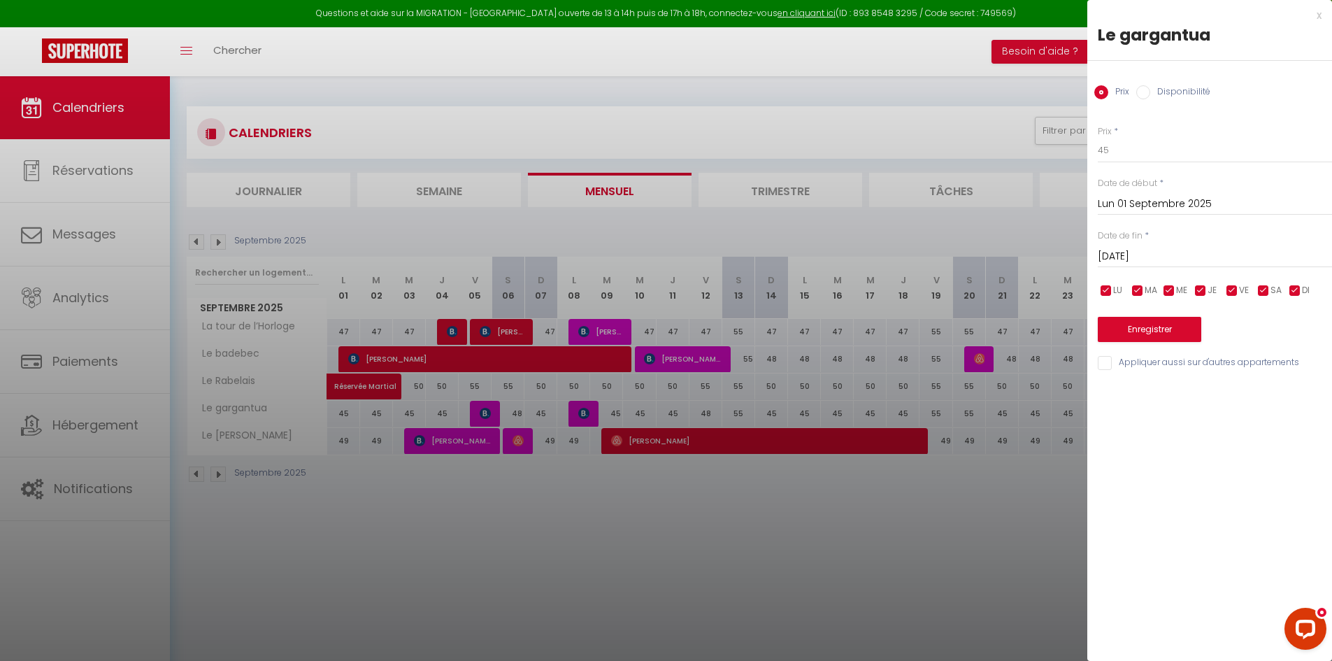
click at [1014, 496] on div at bounding box center [666, 330] width 1332 height 661
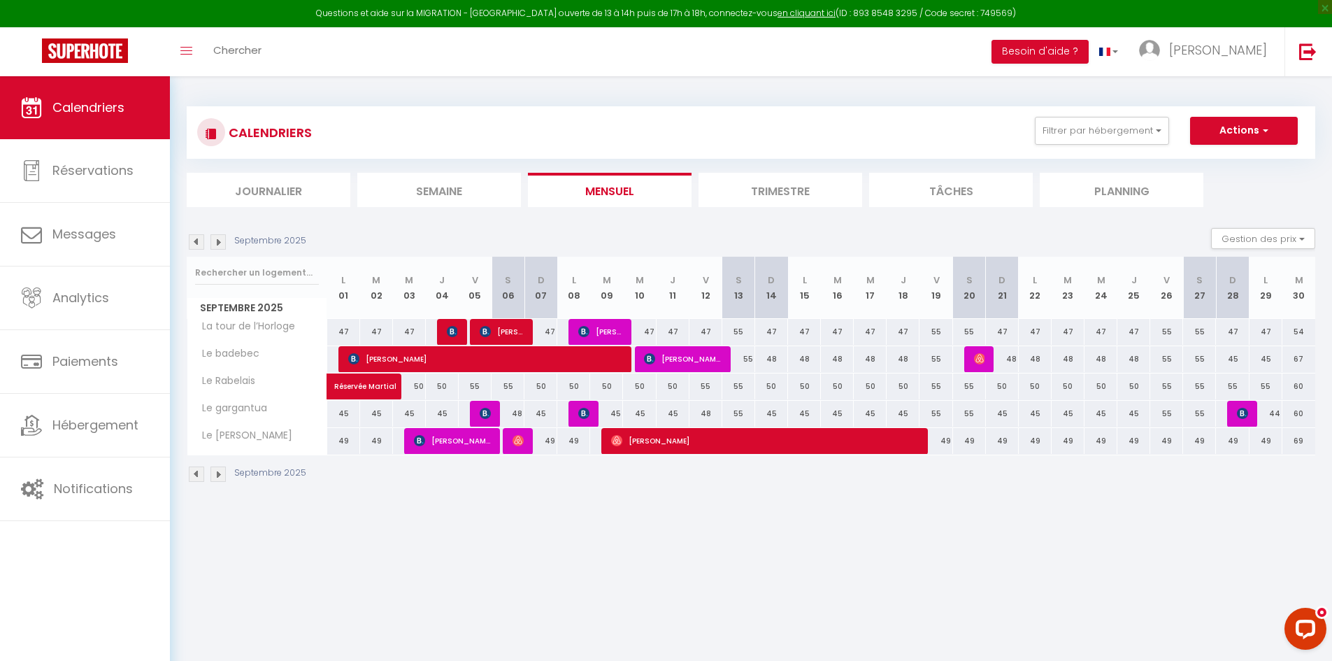
click at [1269, 414] on div "44" at bounding box center [1265, 414] width 33 height 26
type input "44"
type input "Lun 29 Septembre 2025"
type input "[DATE]"
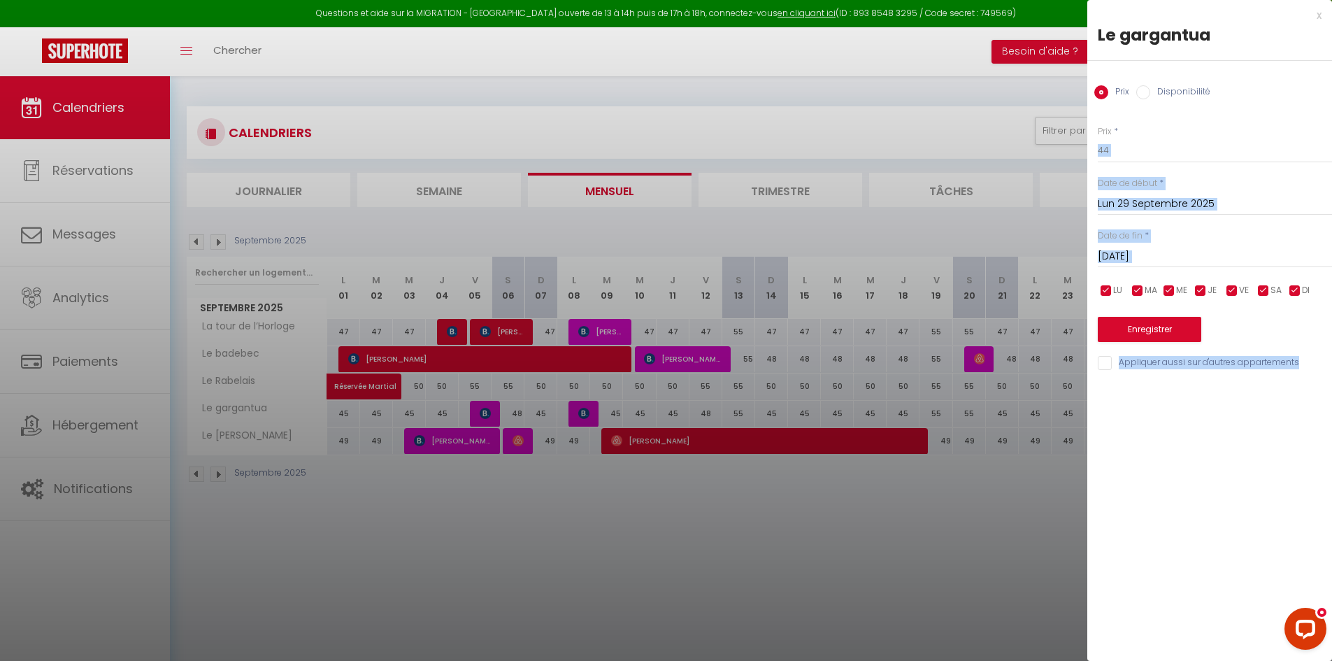
drag, startPoint x: 1135, startPoint y: 136, endPoint x: 1060, endPoint y: 149, distance: 76.0
click at [1060, 149] on body "Questions et aide sur la MIGRATION - [GEOGRAPHIC_DATA] ouverte de 13 à 14h puis…" at bounding box center [666, 406] width 1332 height 661
click at [1157, 150] on input "44" at bounding box center [1214, 150] width 234 height 25
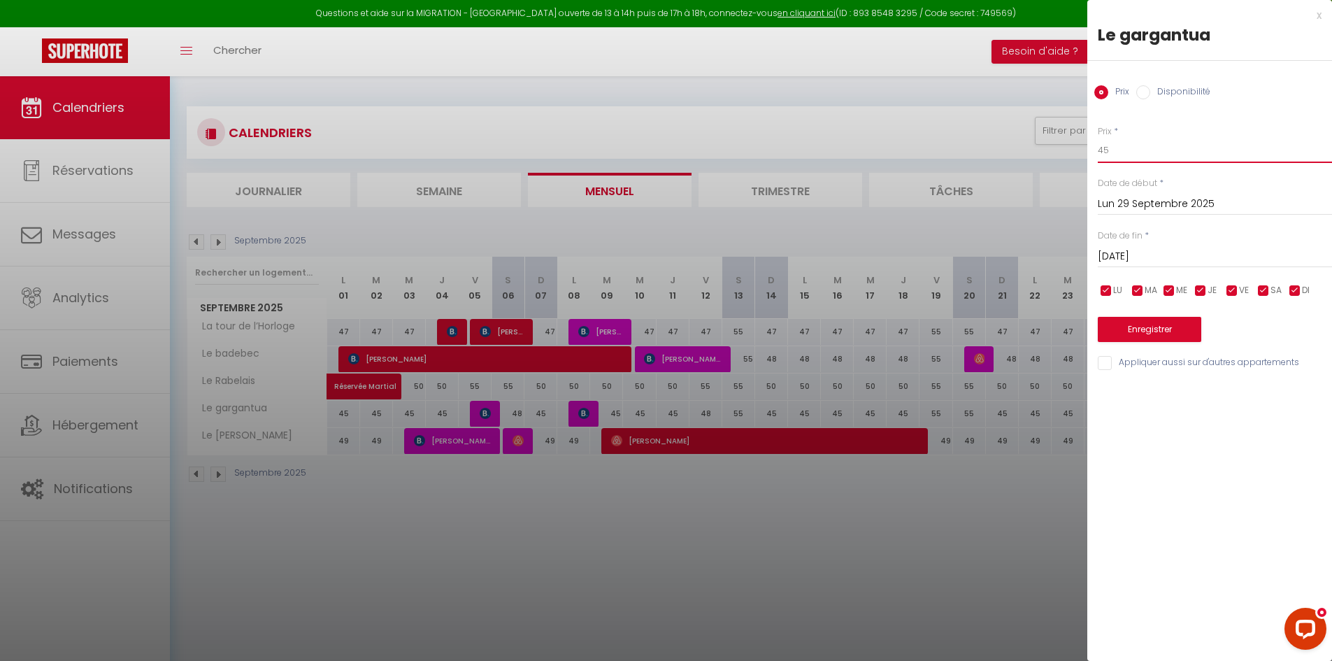
type input "45"
click at [1144, 343] on div "Prix * 45 Statut * Disponible Indisponible Date de début * [DATE] < [DATE] > Di…" at bounding box center [1209, 240] width 245 height 264
click at [1145, 338] on button "Enregistrer" at bounding box center [1148, 329] width 103 height 25
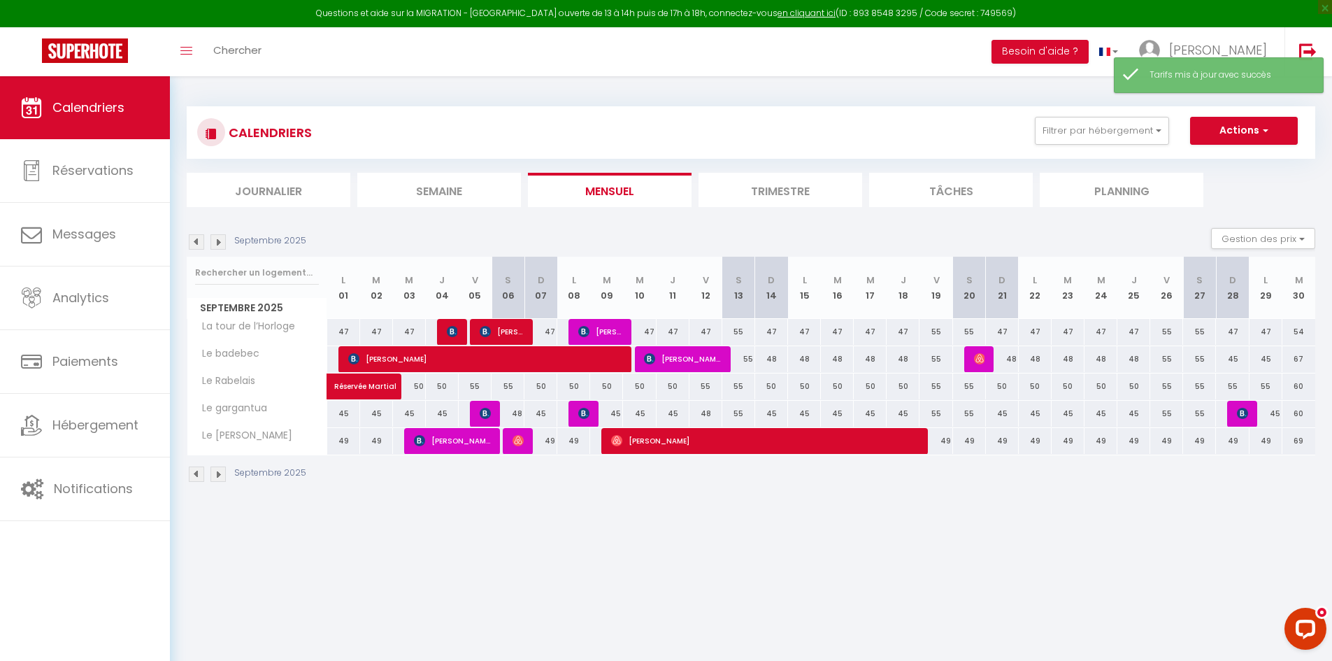
drag, startPoint x: 1300, startPoint y: 412, endPoint x: 1288, endPoint y: 412, distance: 11.9
click at [1288, 412] on div "60" at bounding box center [1298, 414] width 33 height 26
type input "60"
type input "[DATE]"
type input "Mer 01 Octobre 2025"
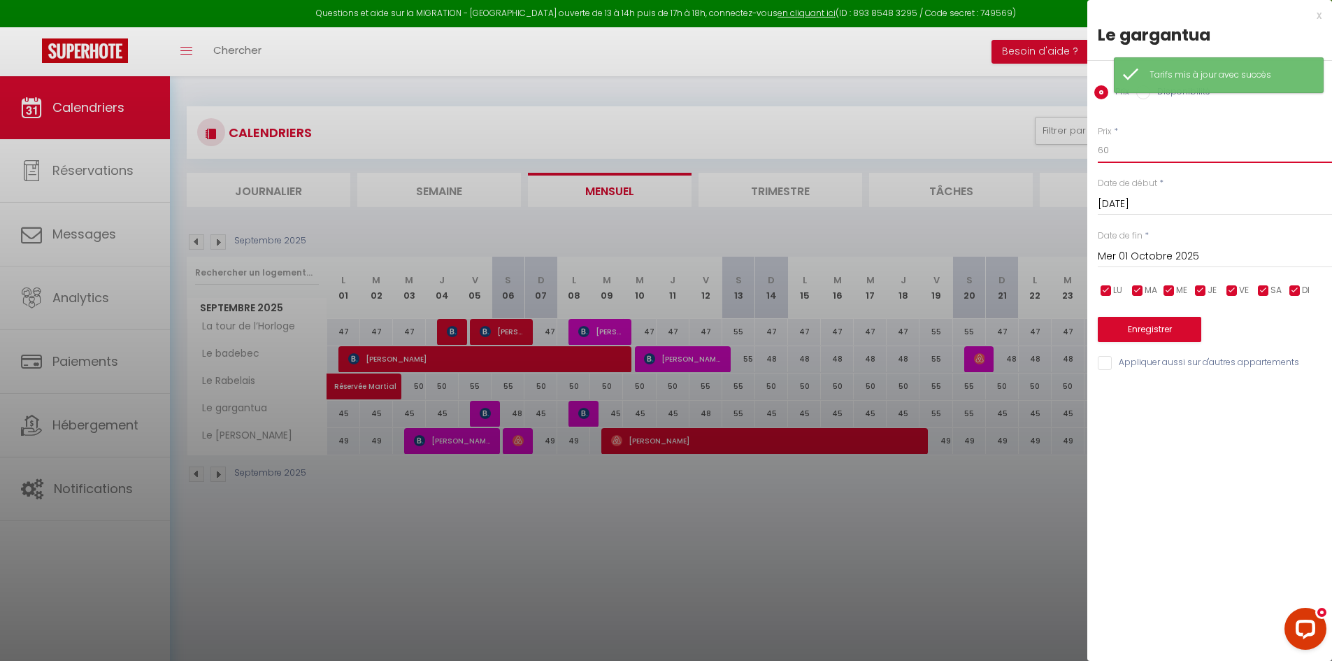
drag, startPoint x: 1095, startPoint y: 159, endPoint x: 1053, endPoint y: 162, distance: 42.8
click at [1053, 162] on body "Questions et aide sur la MIGRATION - [GEOGRAPHIC_DATA] ouverte de 13 à 14h puis…" at bounding box center [666, 406] width 1332 height 661
click at [1165, 321] on button "Enregistrer" at bounding box center [1148, 329] width 103 height 25
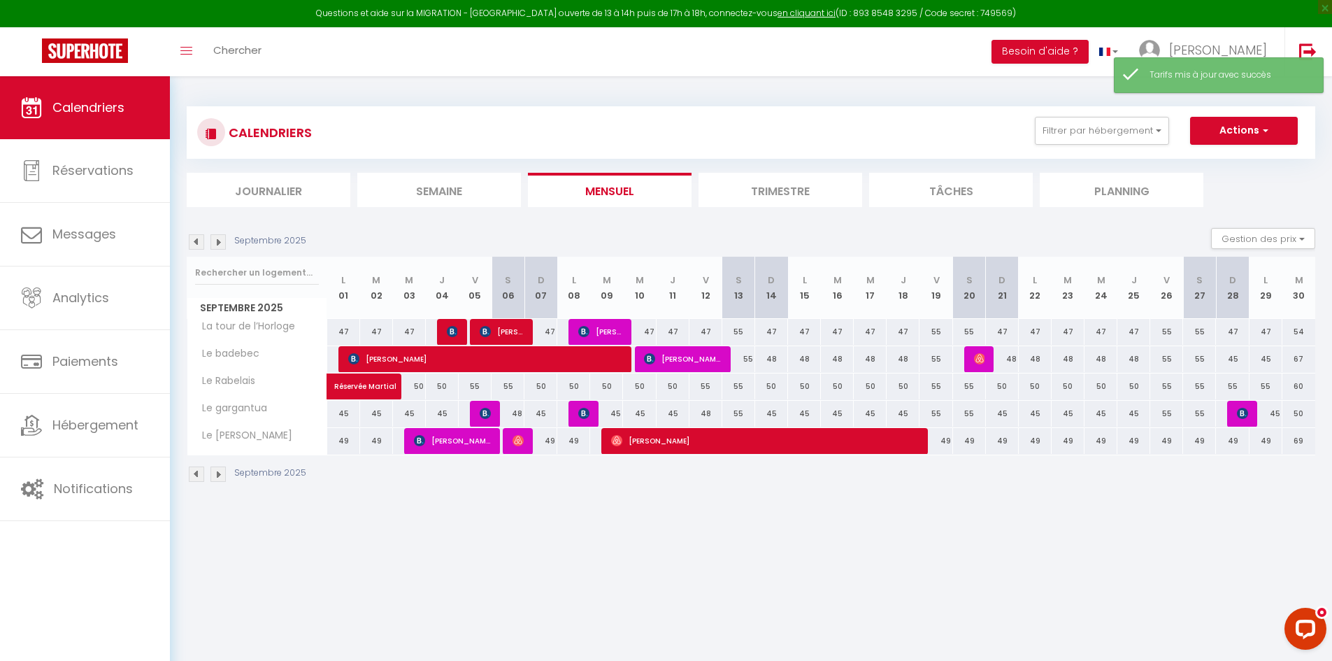
drag, startPoint x: 334, startPoint y: 441, endPoint x: 350, endPoint y: 430, distance: 19.6
click at [335, 440] on div "49" at bounding box center [343, 441] width 33 height 26
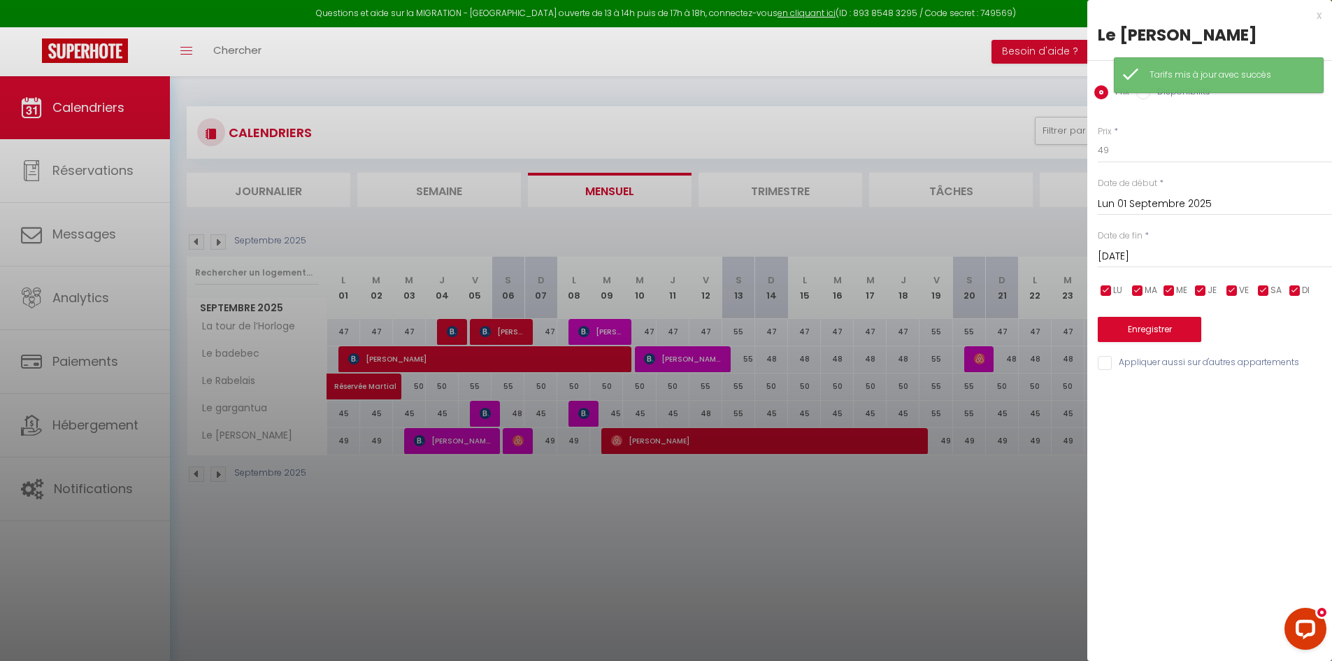
click at [1144, 247] on div "[DATE] < [DATE] > Dim Lun Mar Mer Jeu Ven Sam 1 2 3 4 5 6 7 8 9 10 11 12 13 14 …" at bounding box center [1214, 255] width 234 height 25
click at [1211, 261] on input "[DATE]" at bounding box center [1214, 256] width 234 height 18
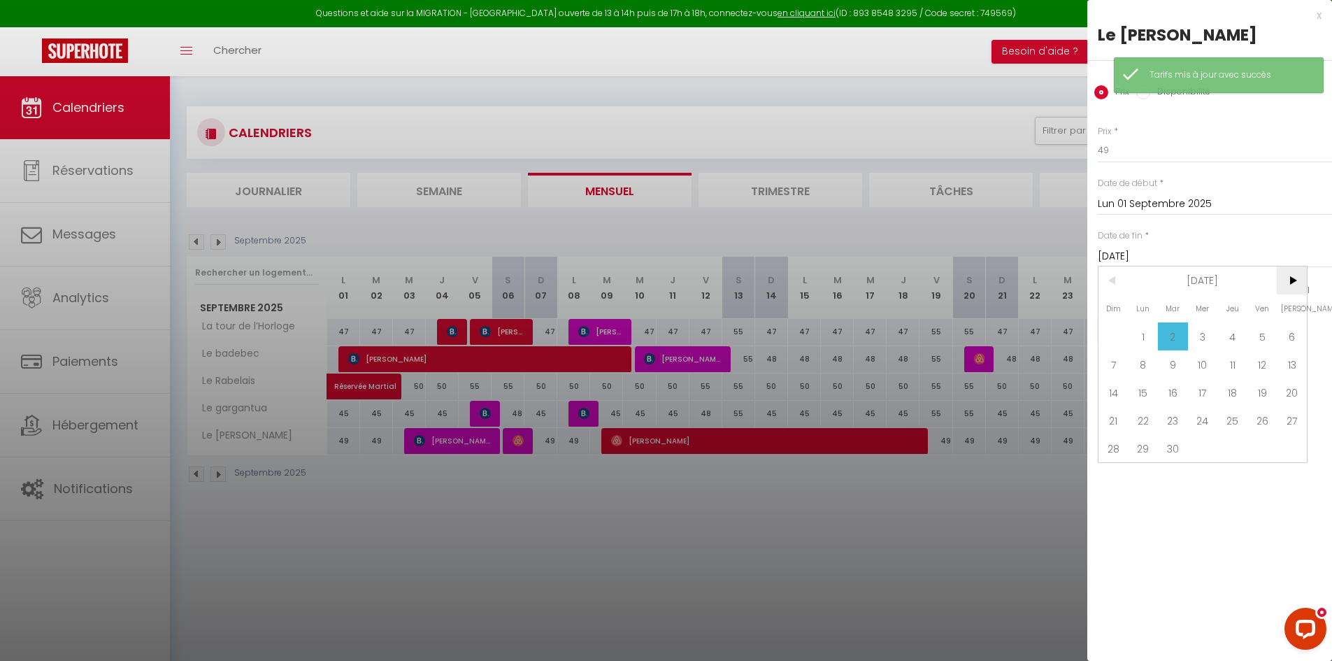
click at [1293, 282] on span ">" at bounding box center [1291, 280] width 30 height 28
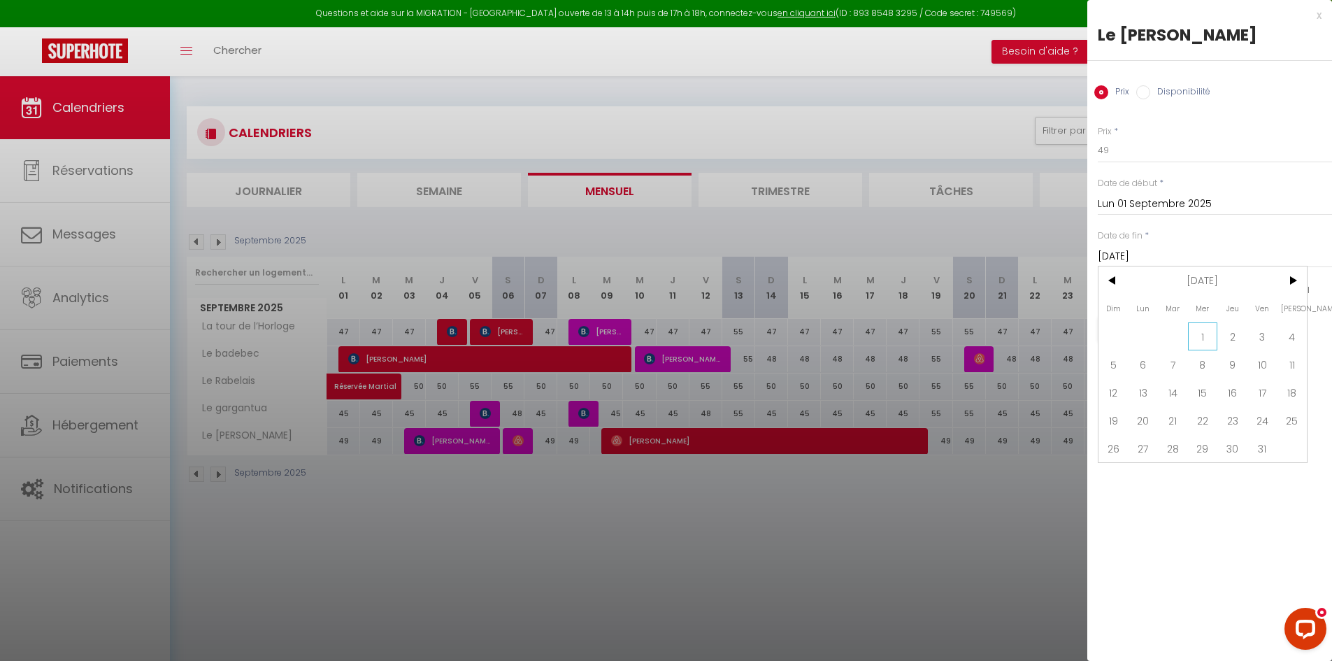
click at [1213, 331] on span "1" at bounding box center [1203, 336] width 30 height 28
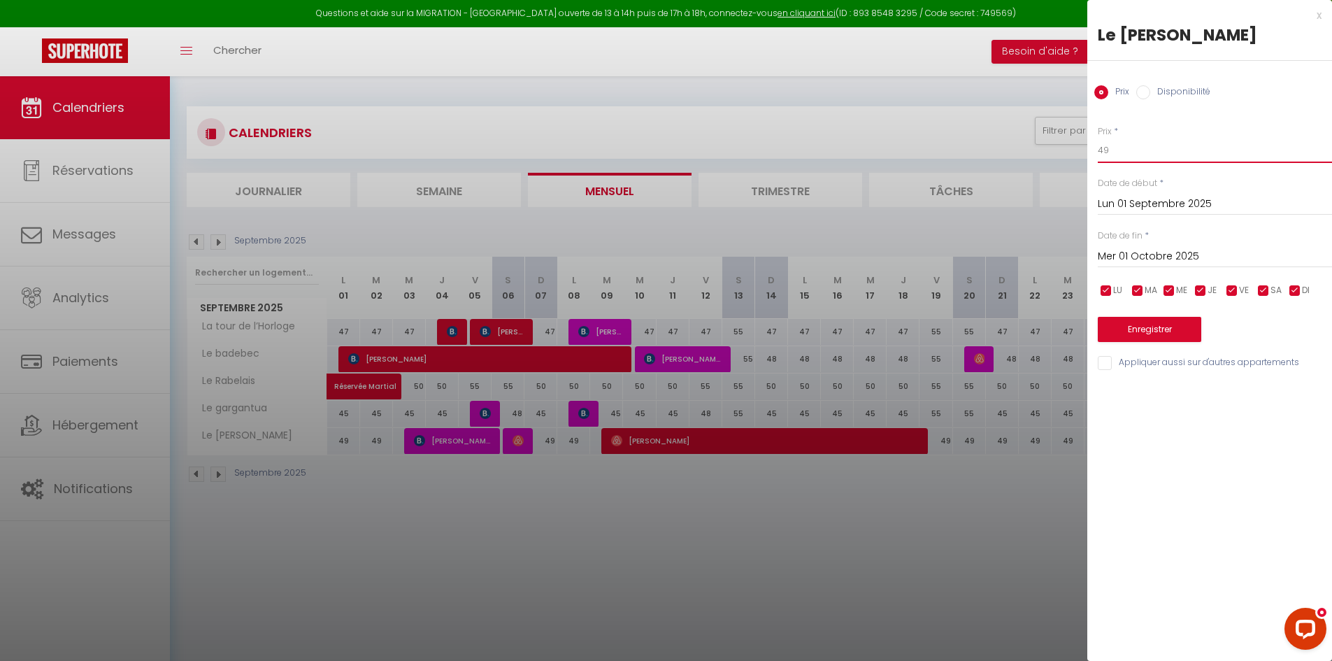
drag, startPoint x: 1118, startPoint y: 153, endPoint x: 1045, endPoint y: 157, distance: 72.8
click at [1045, 157] on body "Questions et aide sur la MIGRATION - [GEOGRAPHIC_DATA] ouverte de 13 à 14h puis…" at bounding box center [666, 406] width 1332 height 661
click at [1152, 324] on button "Enregistrer" at bounding box center [1148, 329] width 103 height 25
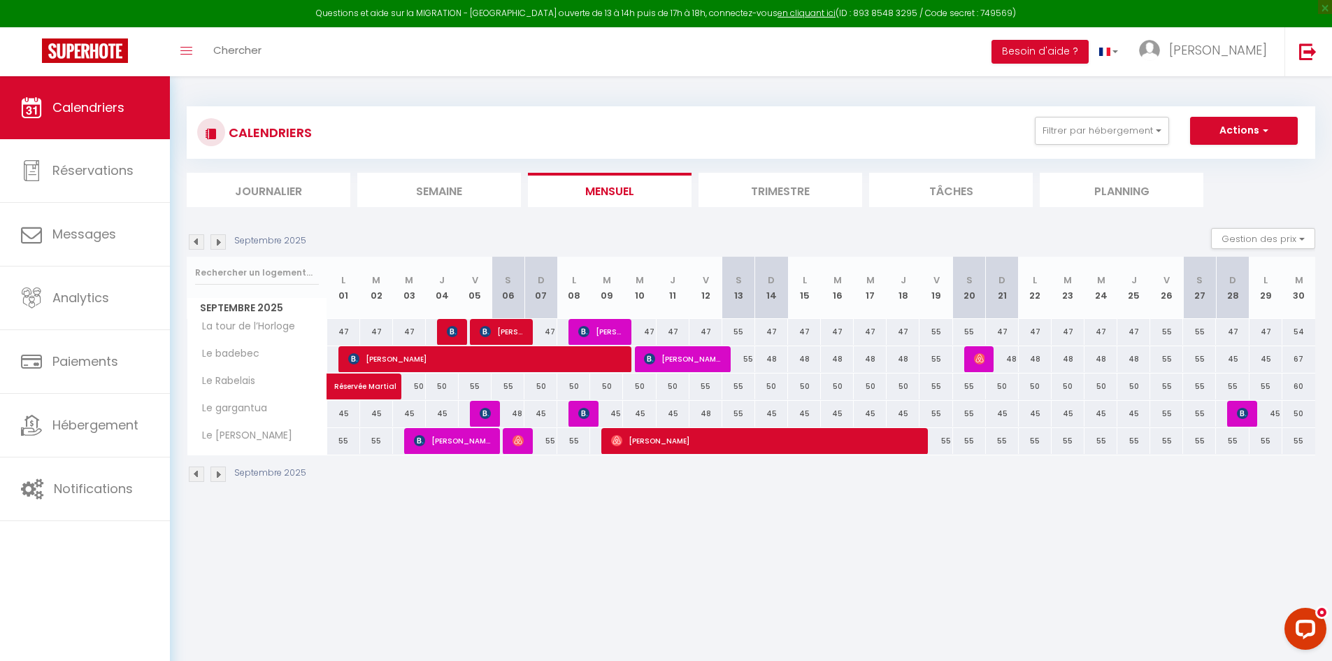
click at [1256, 361] on div "45" at bounding box center [1265, 359] width 33 height 26
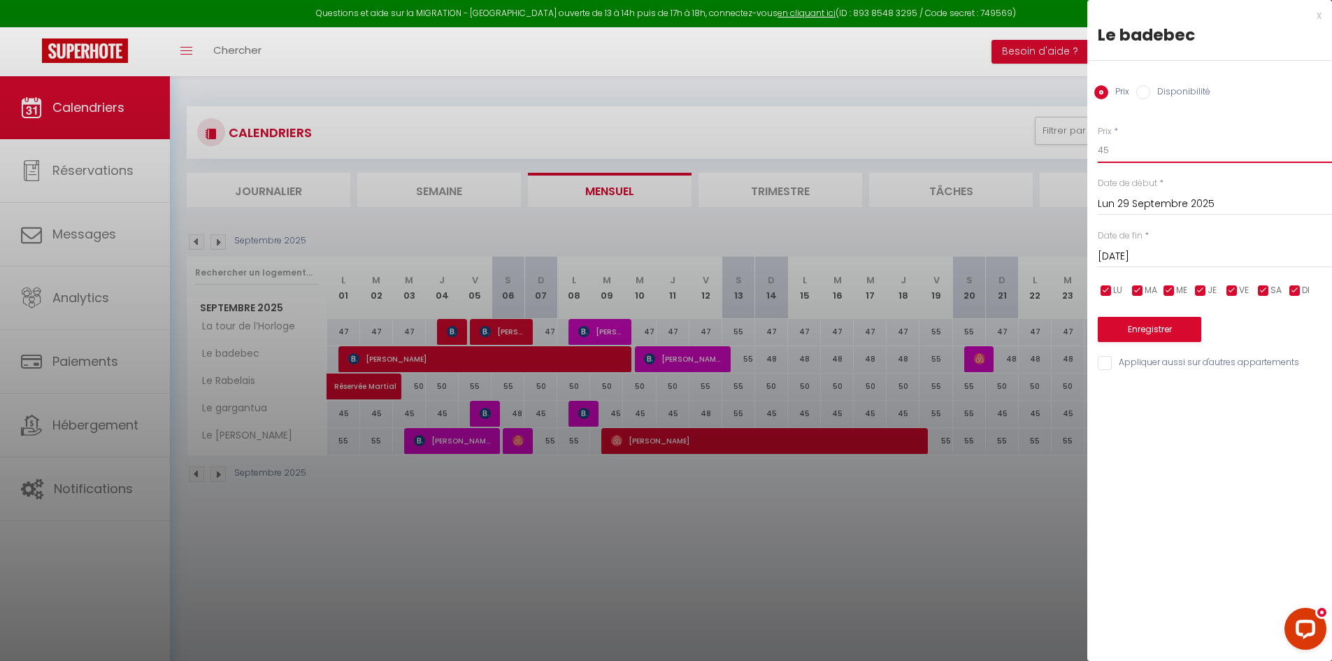
drag, startPoint x: 1115, startPoint y: 151, endPoint x: 1079, endPoint y: 157, distance: 36.8
click at [1079, 157] on body "Questions et aide sur la MIGRATION - [GEOGRAPHIC_DATA] ouverte de 13 à 14h puis…" at bounding box center [666, 406] width 1332 height 661
click at [1176, 324] on button "Enregistrer" at bounding box center [1148, 329] width 103 height 25
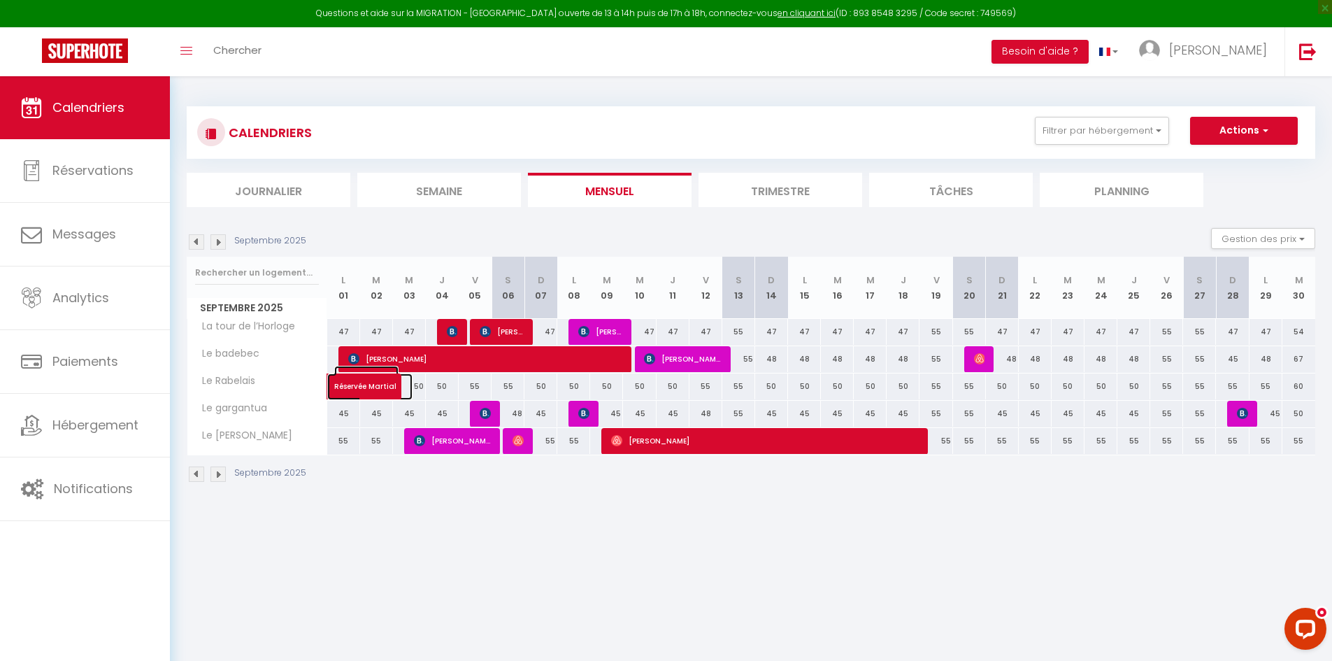
click at [408, 384] on span at bounding box center [380, 386] width 64 height 27
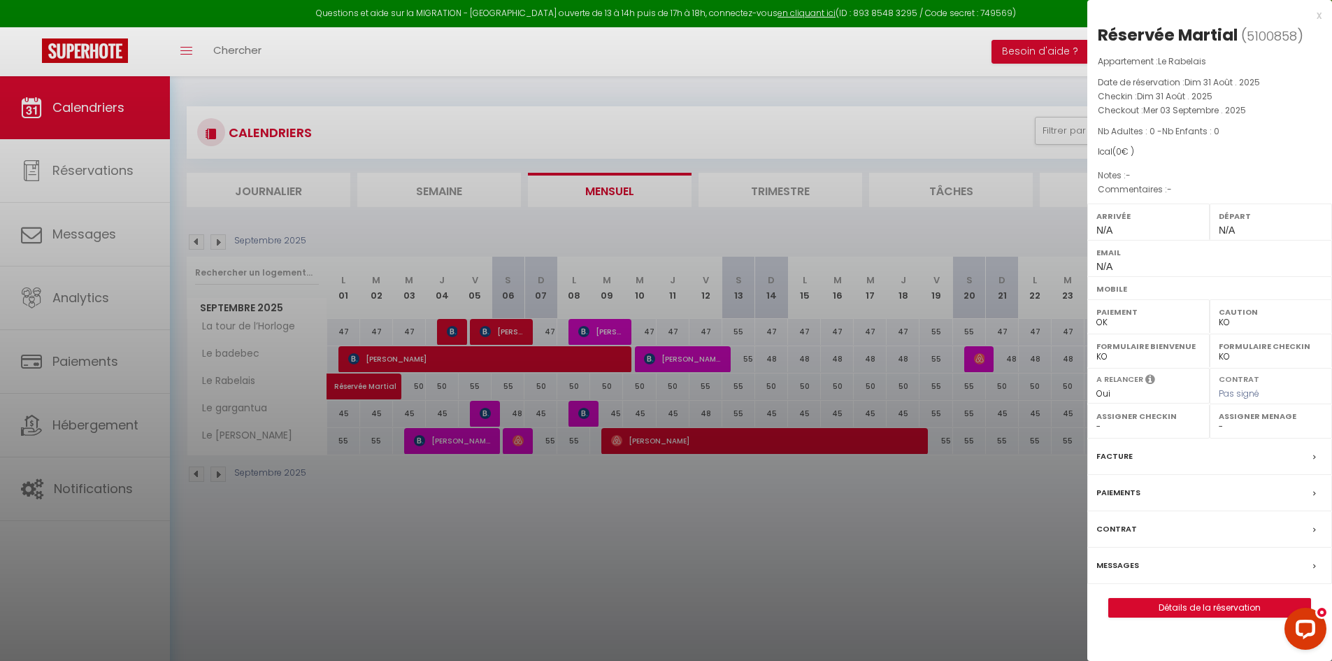
click at [706, 629] on div at bounding box center [666, 330] width 1332 height 661
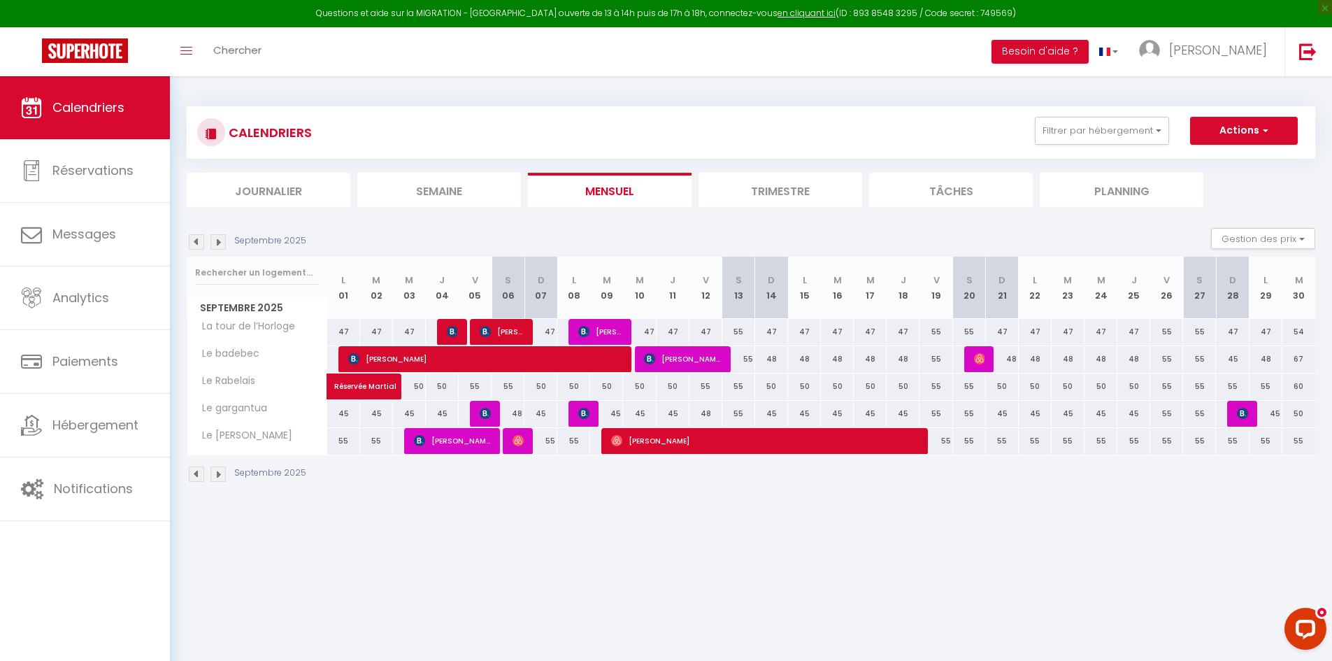
click at [429, 389] on div "50" at bounding box center [442, 386] width 33 height 26
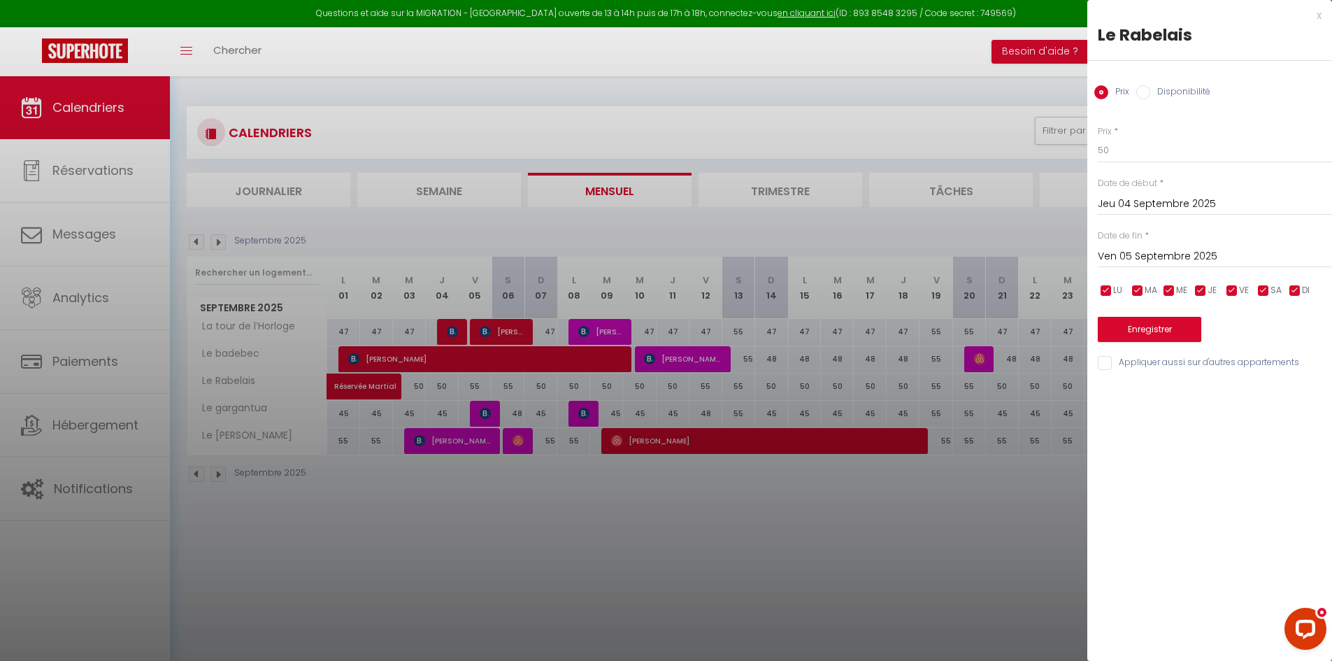
click at [1182, 200] on input "Jeu 04 Septembre 2025" at bounding box center [1214, 204] width 234 height 18
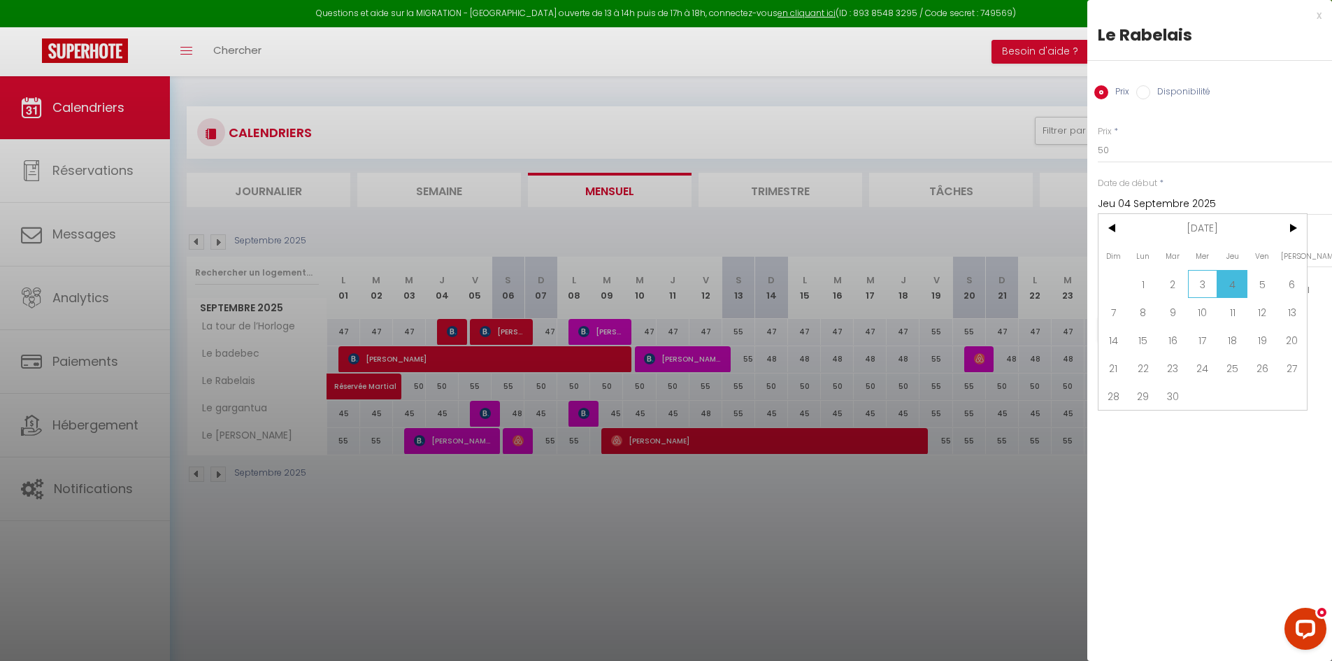
click at [1199, 278] on span "3" at bounding box center [1203, 284] width 30 height 28
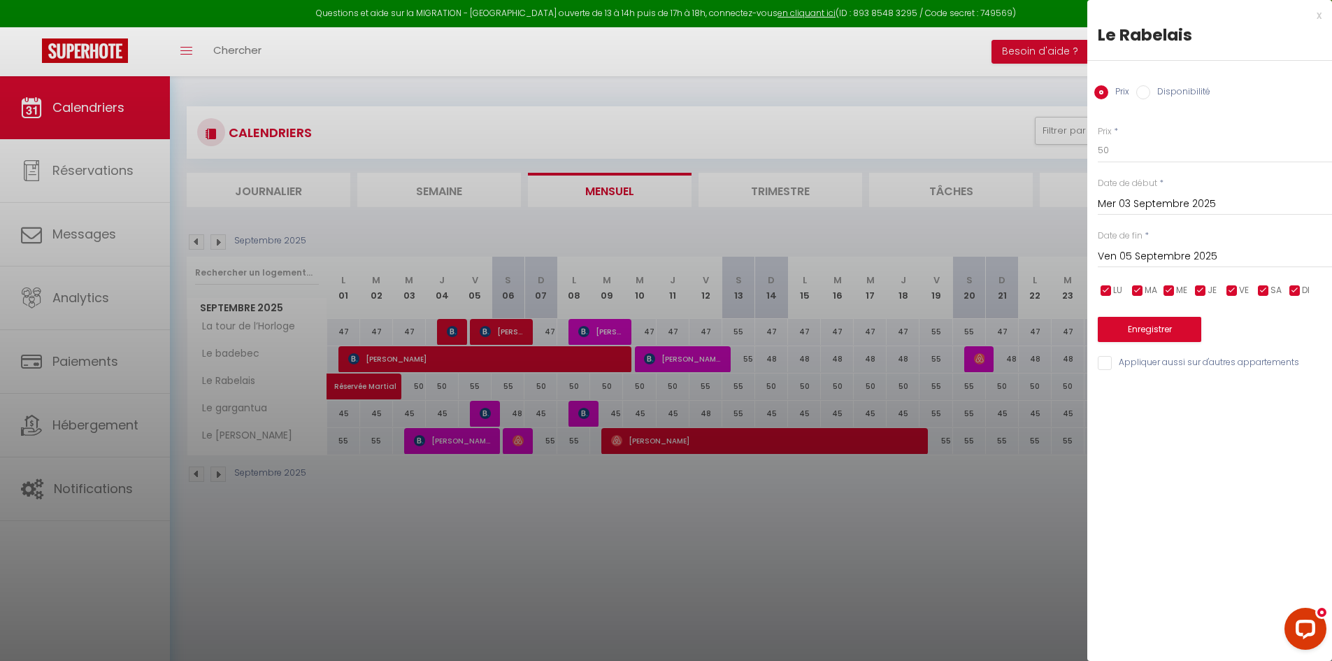
click at [1144, 254] on input "Ven 05 Septembre 2025" at bounding box center [1214, 256] width 234 height 18
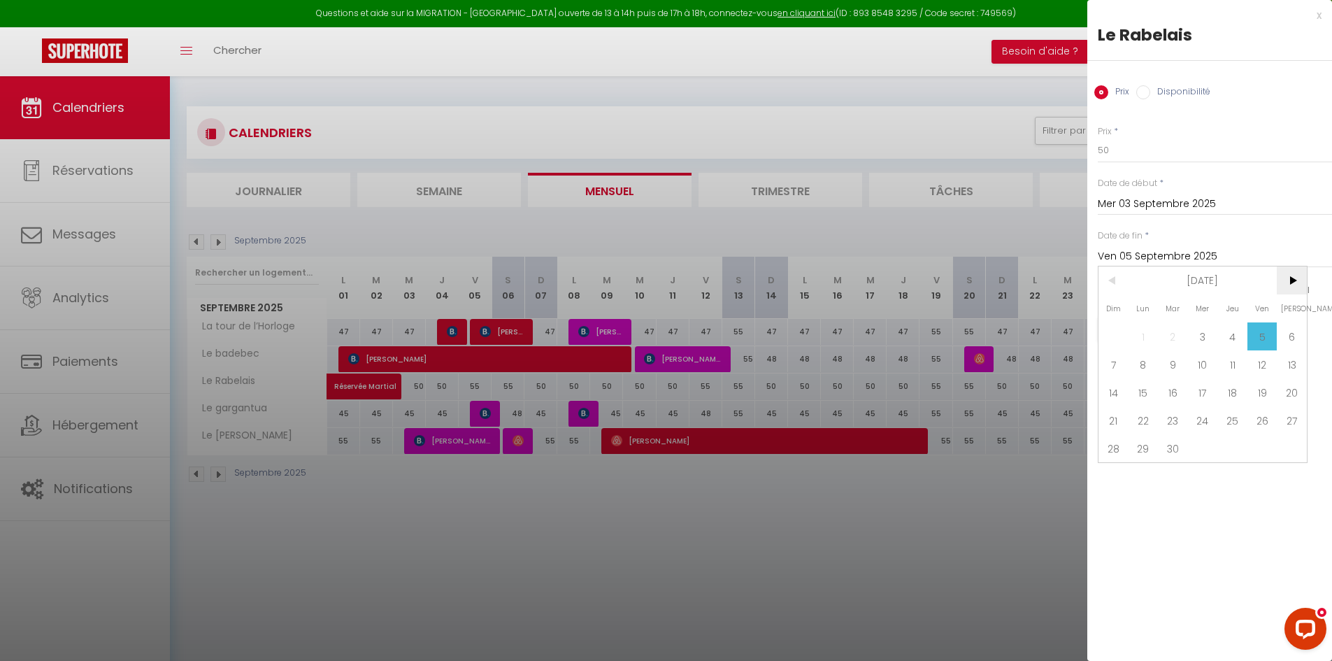
click at [1293, 286] on span ">" at bounding box center [1291, 280] width 30 height 28
click at [1211, 329] on span "1" at bounding box center [1203, 336] width 30 height 28
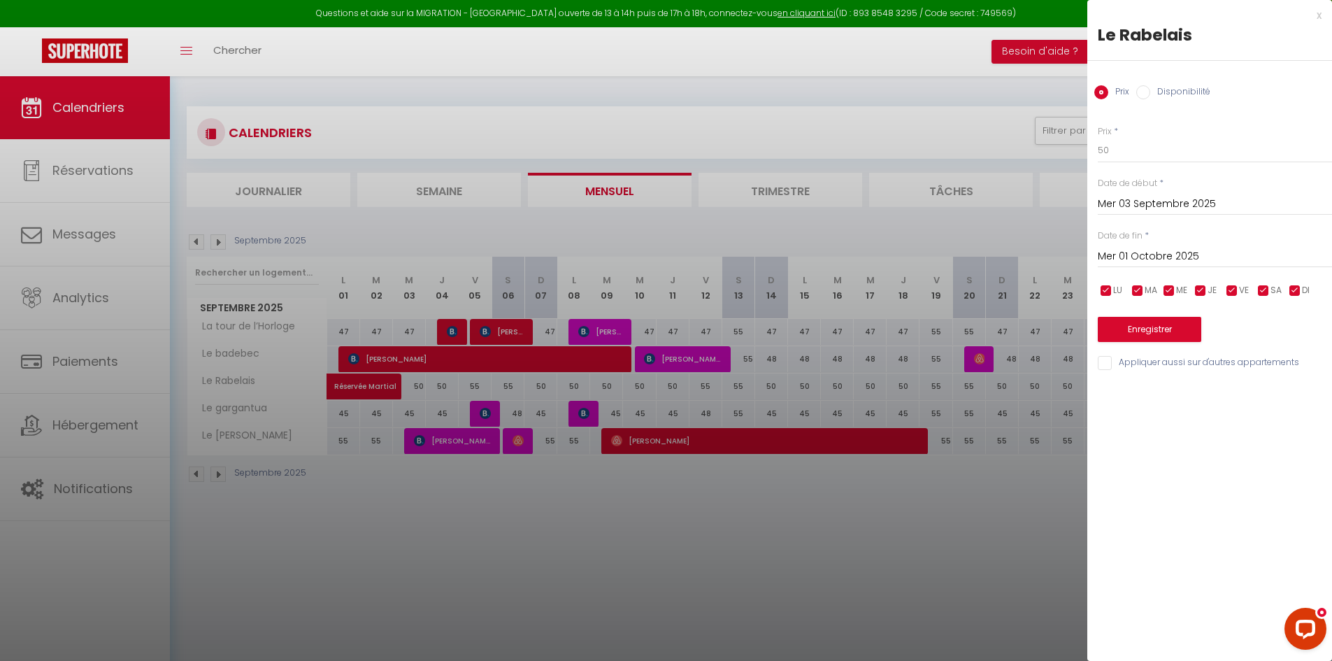
click at [1230, 294] on input "checkbox" at bounding box center [1232, 291] width 14 height 14
click at [1234, 288] on input "checkbox" at bounding box center [1232, 291] width 14 height 14
click at [1258, 289] on input "checkbox" at bounding box center [1263, 291] width 14 height 14
click at [1190, 326] on button "Enregistrer" at bounding box center [1148, 329] width 103 height 25
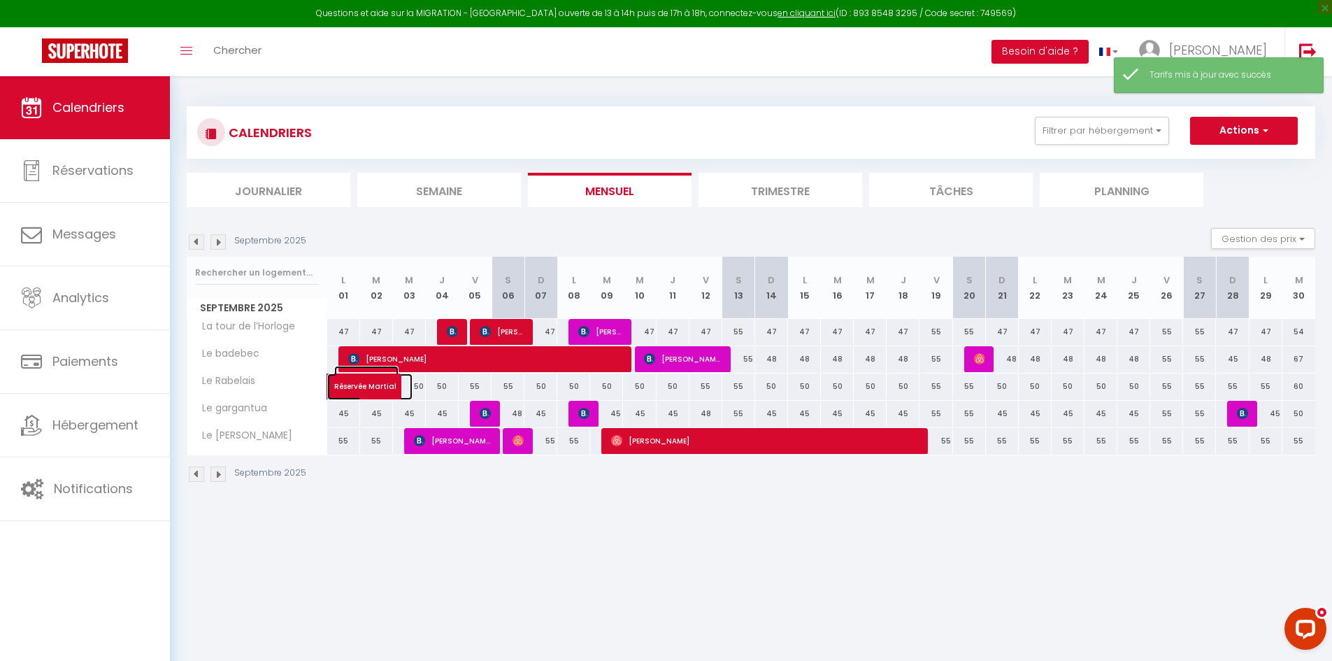
click at [412, 386] on span at bounding box center [380, 386] width 64 height 27
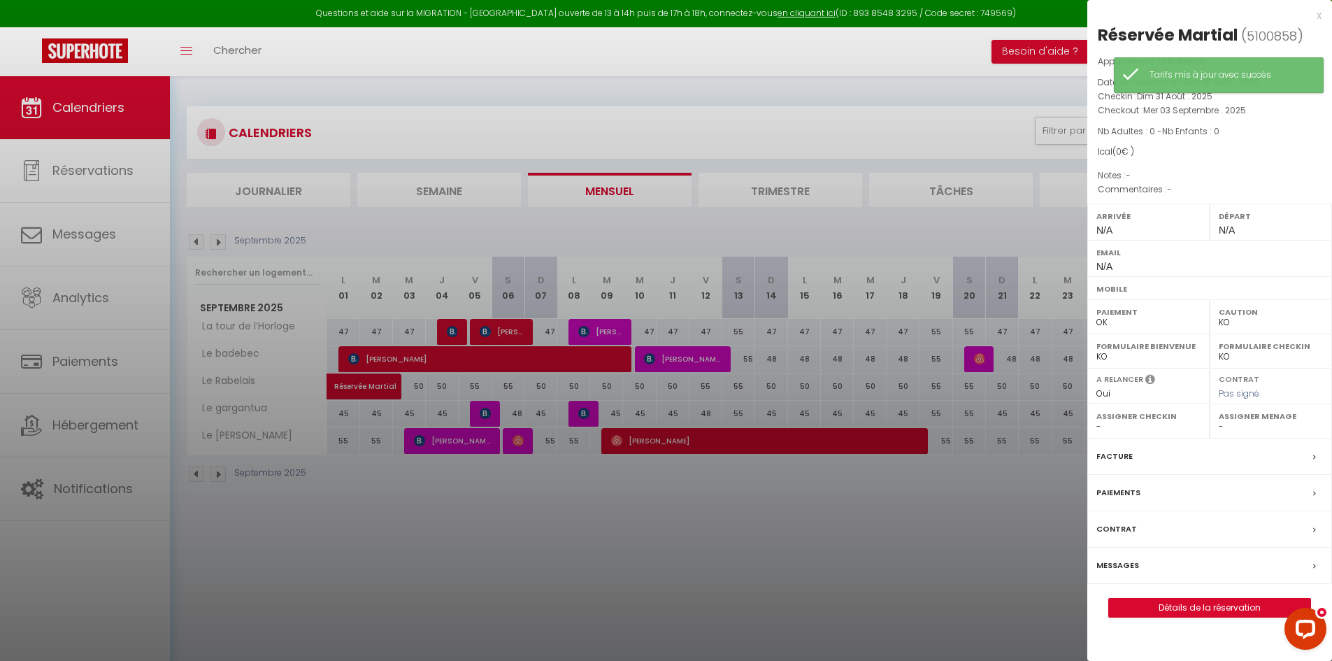
click at [577, 494] on div at bounding box center [666, 330] width 1332 height 661
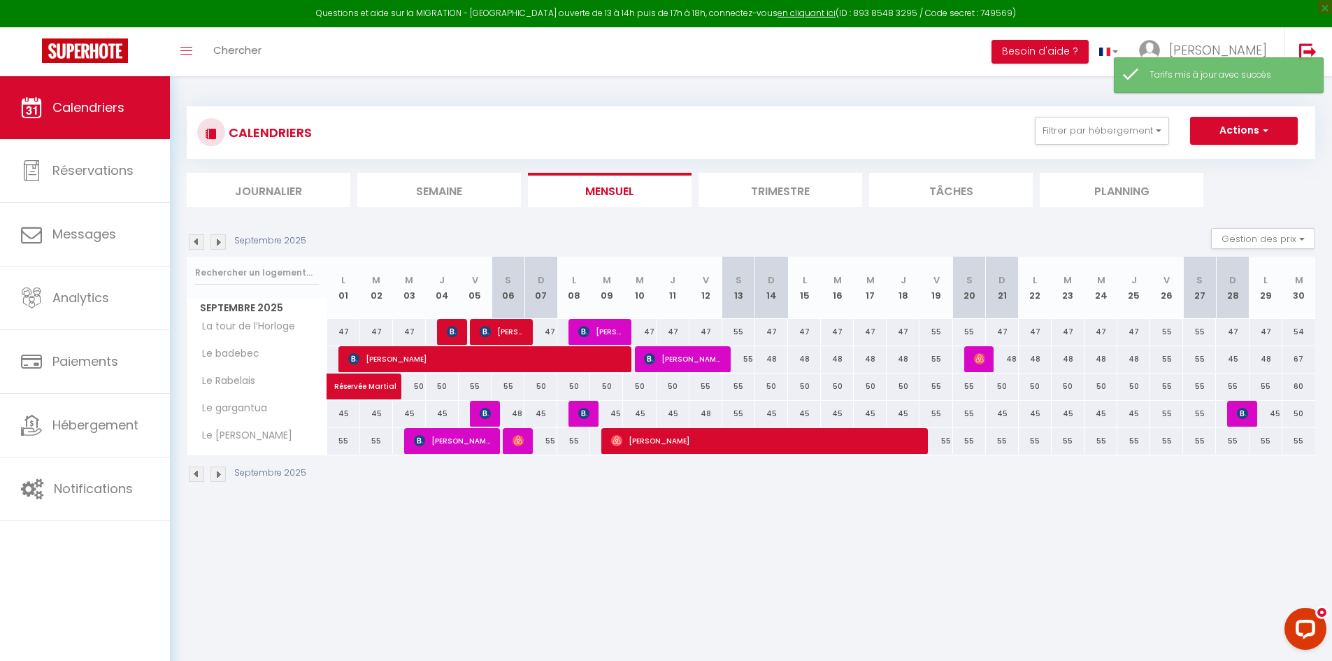
click at [429, 387] on div "50" at bounding box center [442, 386] width 33 height 26
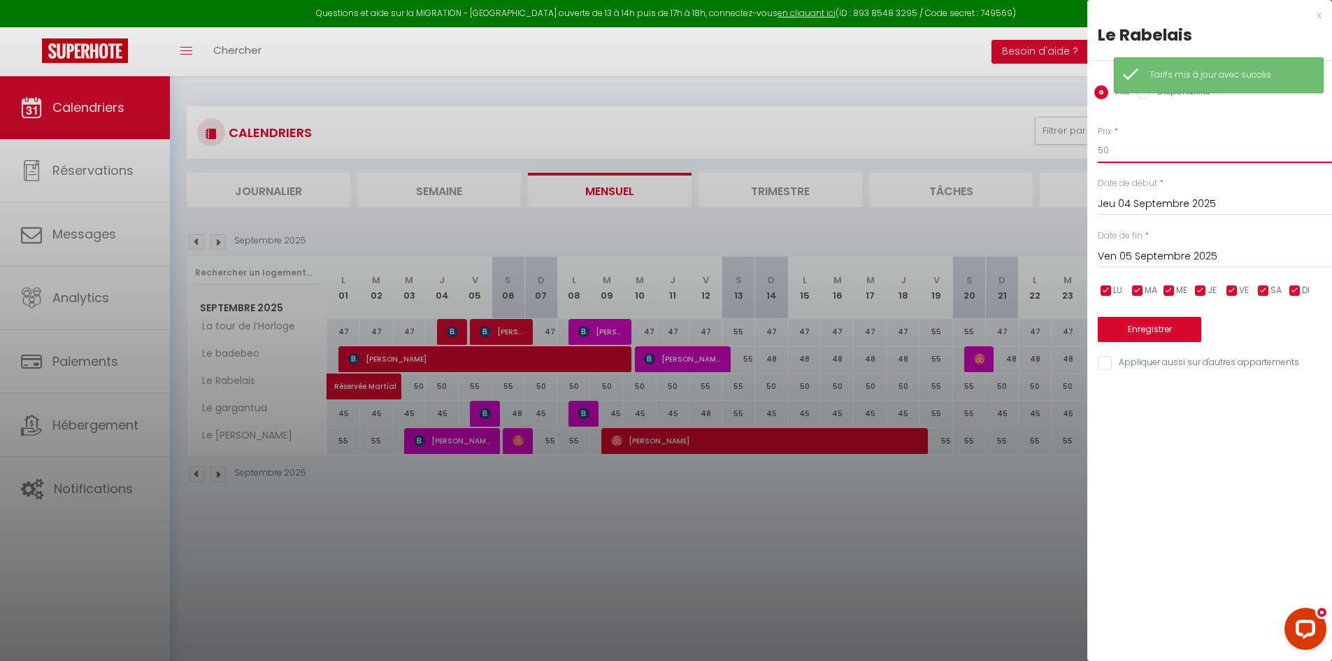
click at [1136, 154] on input "50" at bounding box center [1214, 150] width 234 height 25
click at [1146, 203] on input "Jeu 04 Septembre 2025" at bounding box center [1214, 204] width 234 height 18
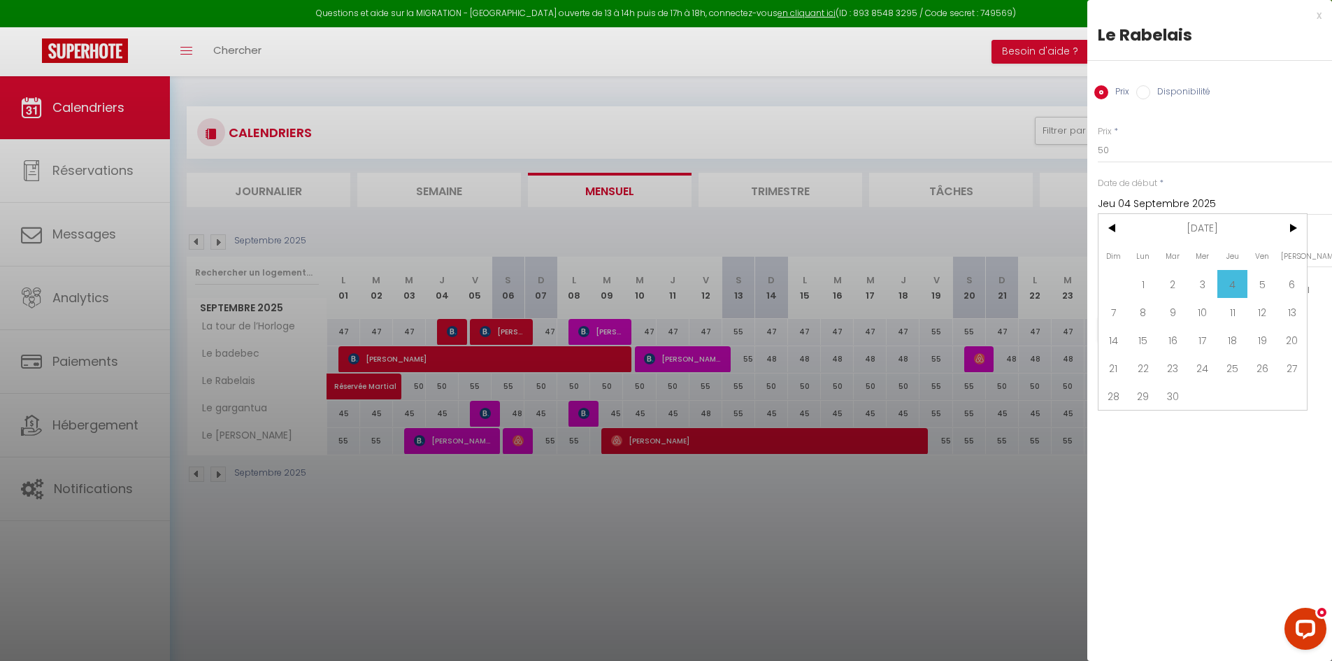
click at [1198, 282] on span "3" at bounding box center [1203, 284] width 30 height 28
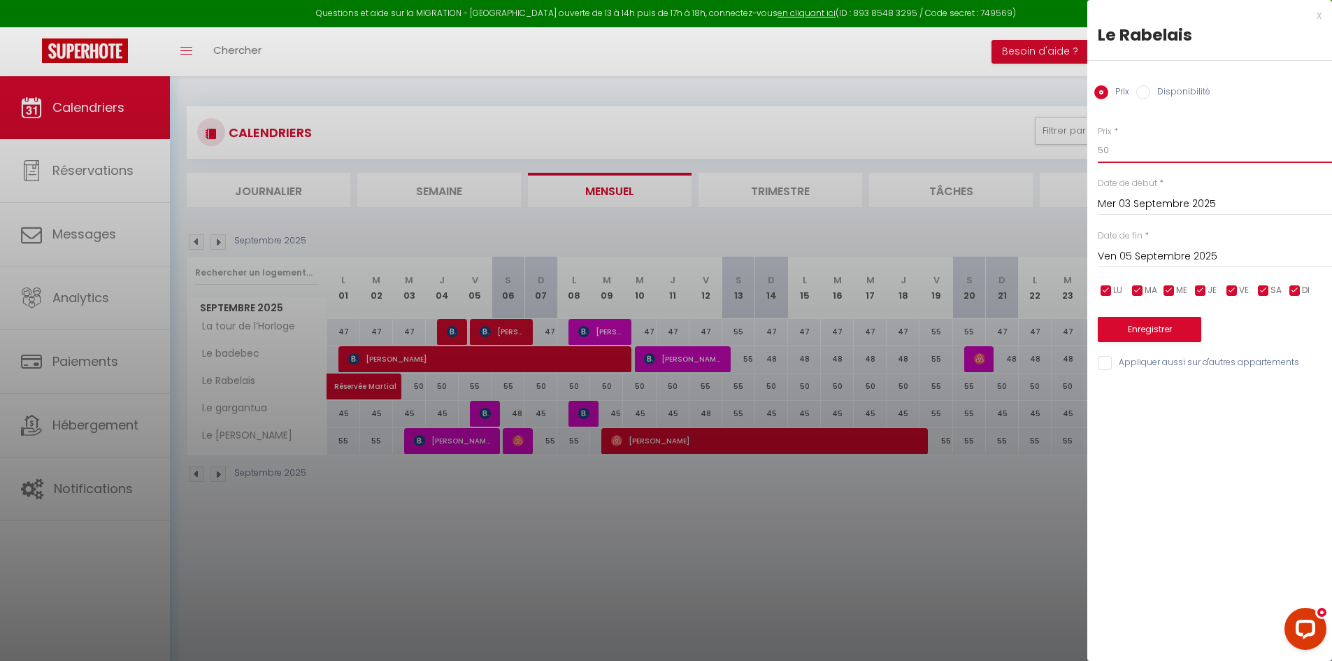
drag, startPoint x: 1123, startPoint y: 150, endPoint x: 1030, endPoint y: 159, distance: 92.7
click at [1032, 159] on body "Questions et aide sur la MIGRATION - [GEOGRAPHIC_DATA] ouverte de 13 à 14h puis…" at bounding box center [666, 406] width 1332 height 661
drag, startPoint x: 1233, startPoint y: 289, endPoint x: 1287, endPoint y: 289, distance: 53.8
click at [1234, 289] on input "checkbox" at bounding box center [1232, 291] width 14 height 14
click at [1268, 288] on input "checkbox" at bounding box center [1263, 291] width 14 height 14
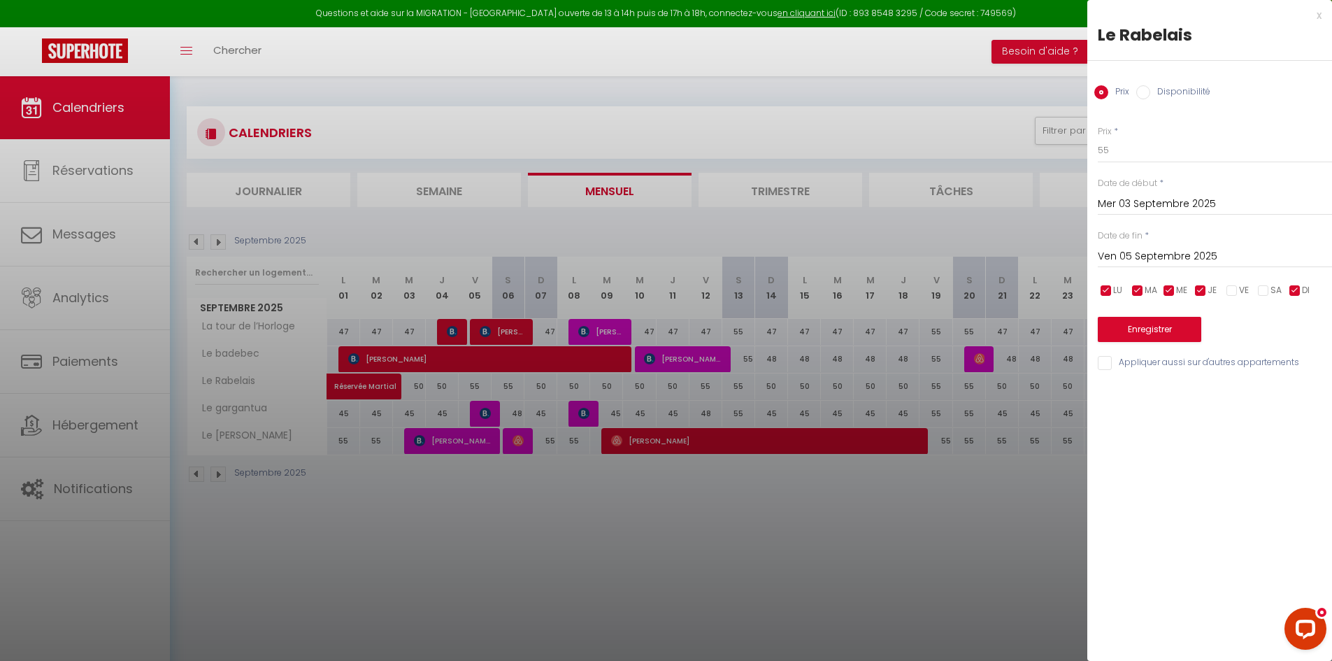
click at [1174, 315] on div "Enregistrer" at bounding box center [1214, 320] width 234 height 43
click at [1165, 330] on button "Enregistrer" at bounding box center [1148, 329] width 103 height 25
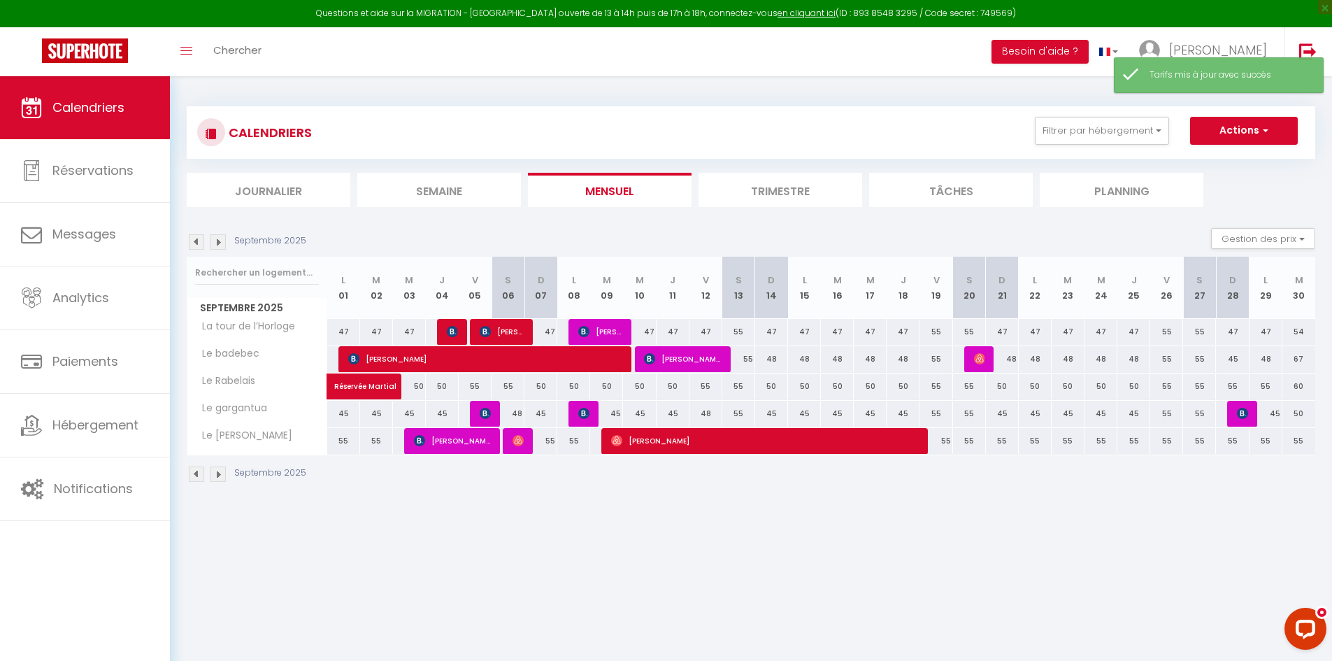
click at [420, 389] on div "50" at bounding box center [409, 386] width 33 height 26
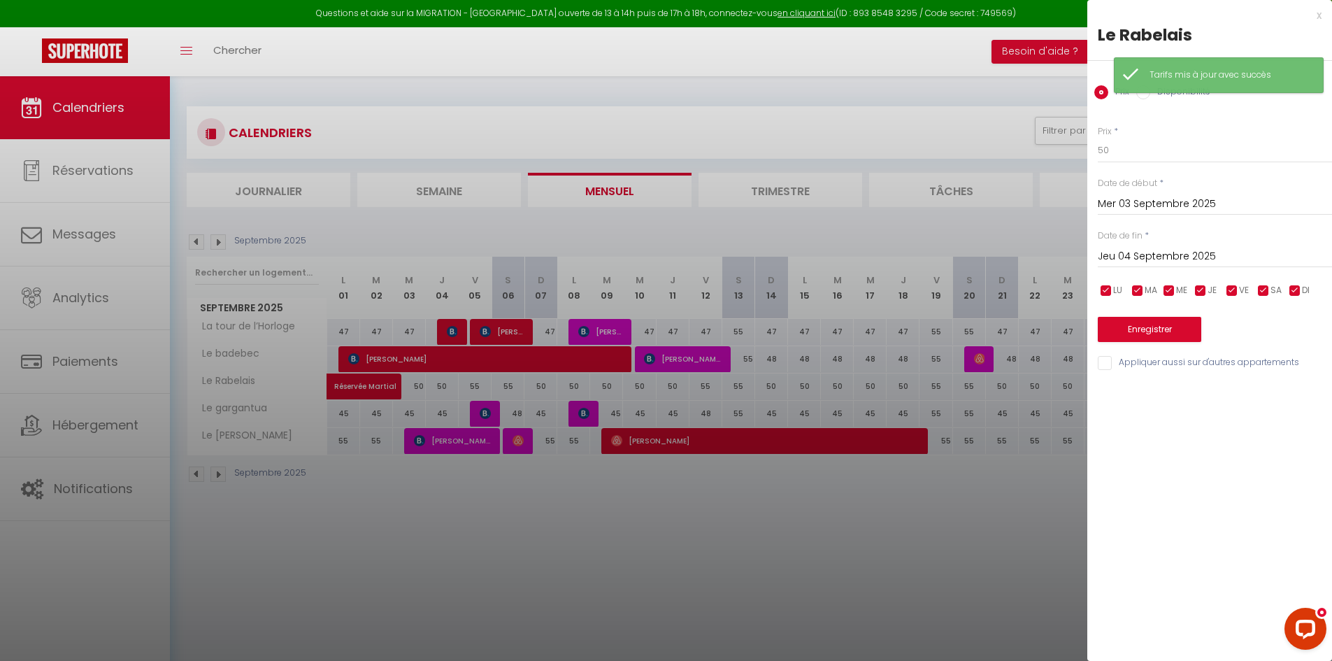
click at [1148, 257] on input "Jeu 04 Septembre 2025" at bounding box center [1214, 256] width 234 height 18
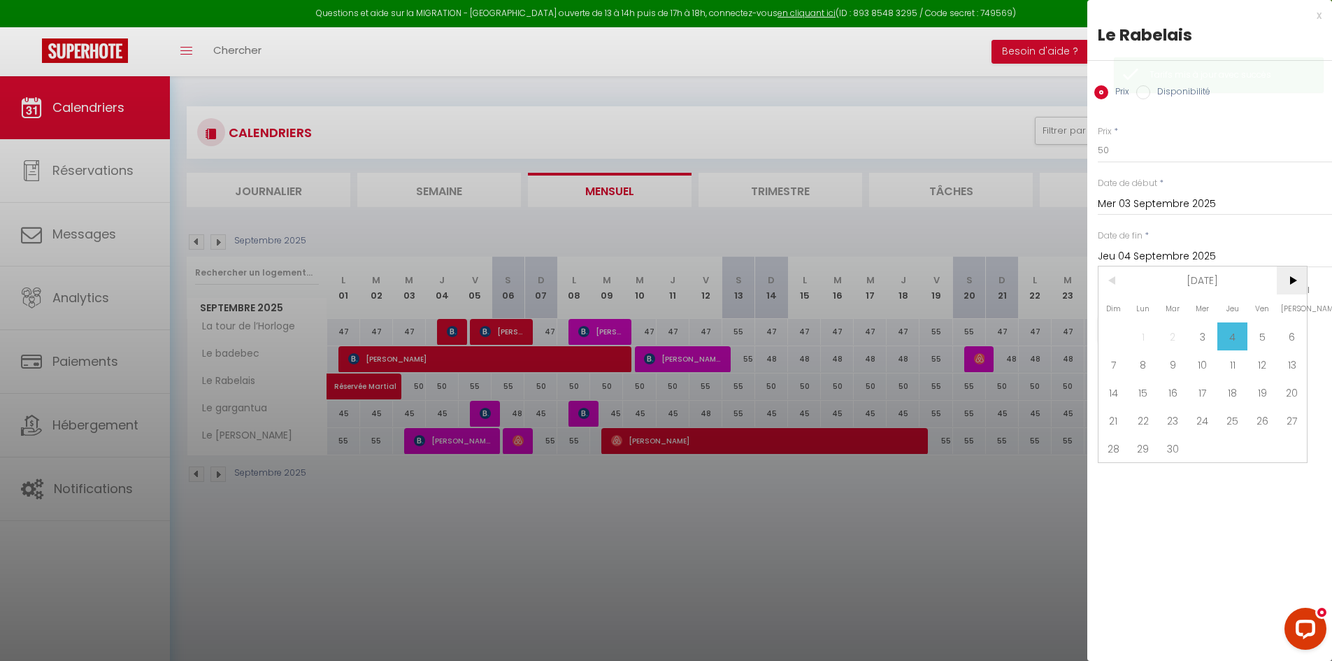
click at [1293, 275] on span ">" at bounding box center [1291, 280] width 30 height 28
click at [1204, 331] on span "1" at bounding box center [1203, 336] width 30 height 28
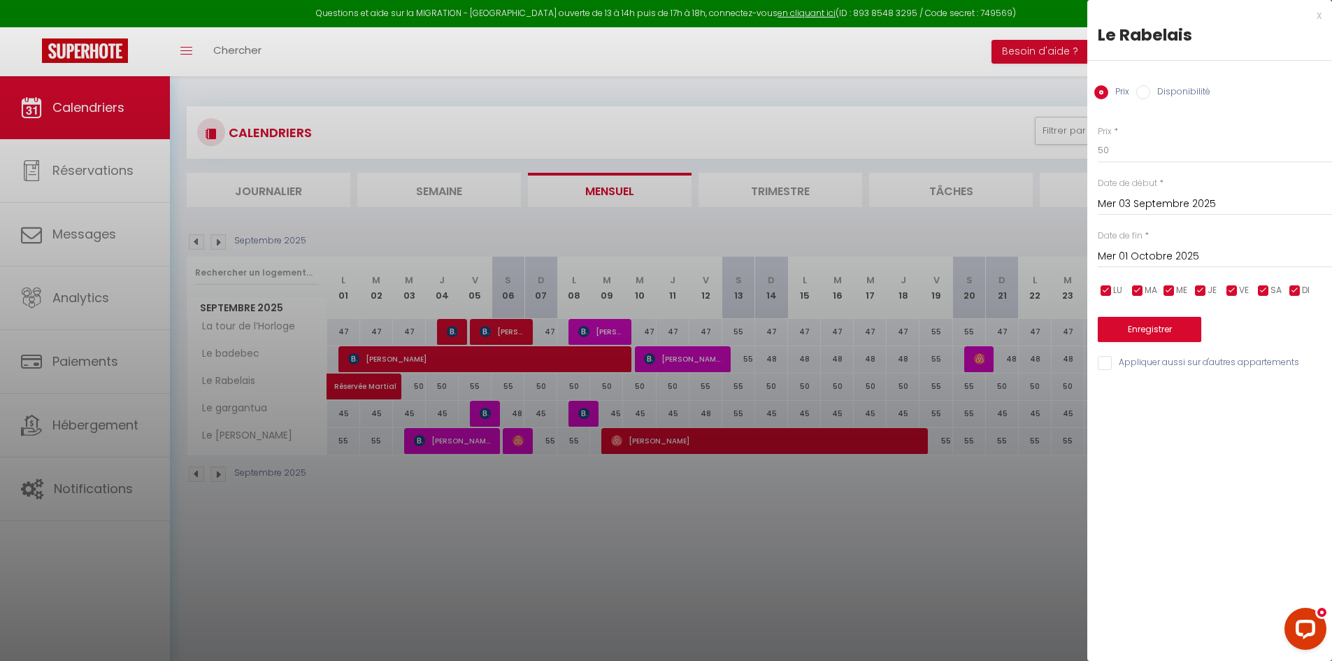
click at [1200, 291] on input "checkbox" at bounding box center [1200, 291] width 14 height 14
click at [1168, 290] on input "checkbox" at bounding box center [1169, 291] width 14 height 14
click at [1129, 292] on div "LU MA ME JE VE SA DI" at bounding box center [1214, 290] width 252 height 17
click at [1103, 296] on input "checkbox" at bounding box center [1106, 291] width 14 height 14
click at [1132, 287] on input "checkbox" at bounding box center [1137, 291] width 14 height 14
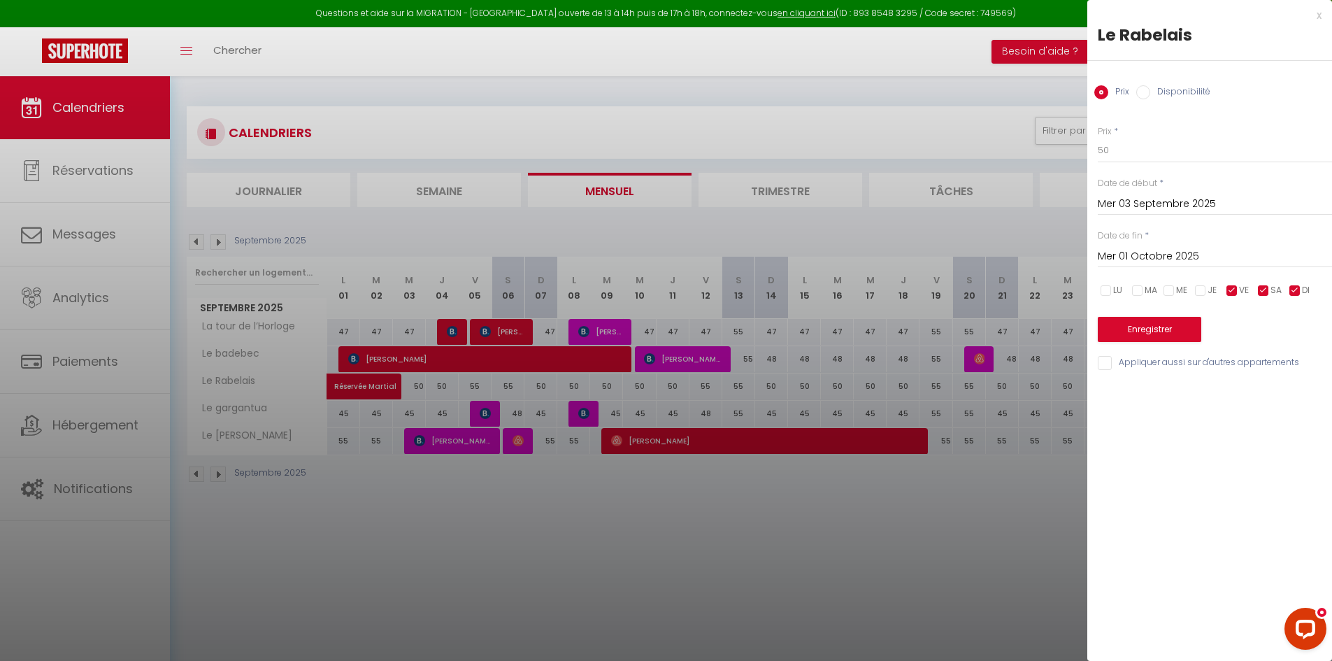
click at [1291, 292] on input "checkbox" at bounding box center [1295, 291] width 14 height 14
drag, startPoint x: 1119, startPoint y: 151, endPoint x: 1063, endPoint y: 157, distance: 56.3
click at [1066, 158] on body "Questions et aide sur la MIGRATION - [GEOGRAPHIC_DATA] ouverte de 13 à 14h puis…" at bounding box center [666, 406] width 1332 height 661
click at [1135, 324] on button "Enregistrer" at bounding box center [1148, 329] width 103 height 25
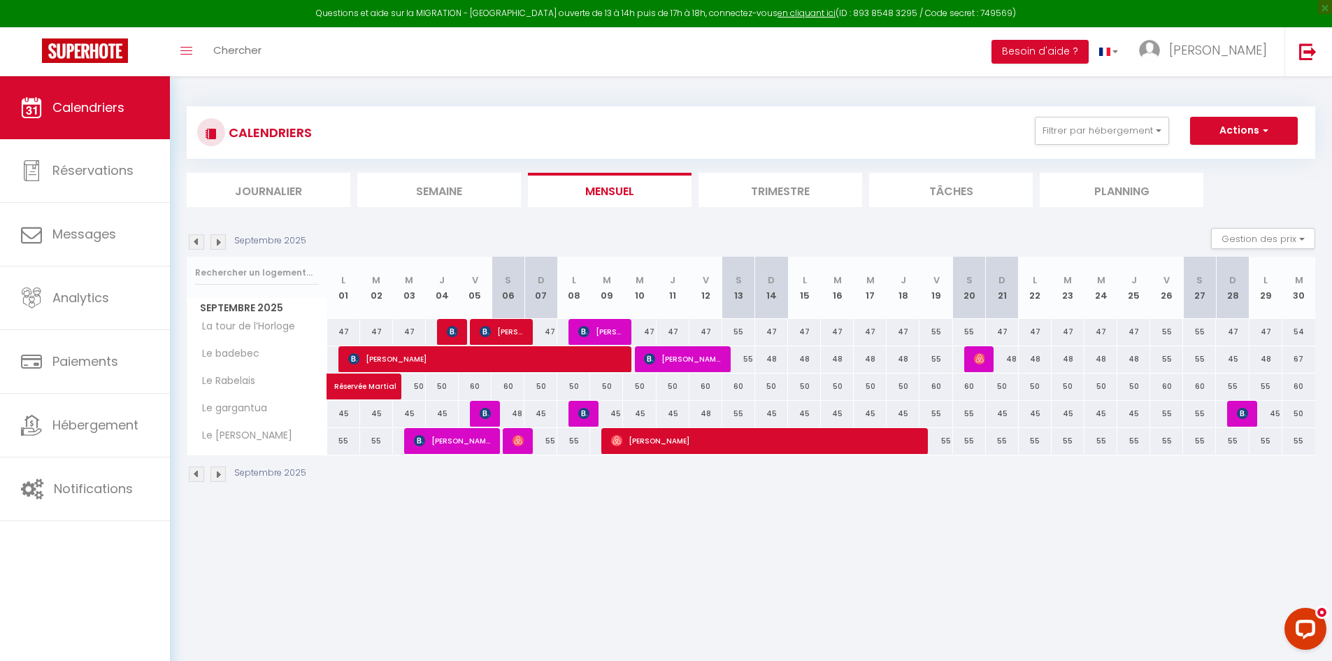
click at [547, 331] on div "47" at bounding box center [540, 332] width 33 height 26
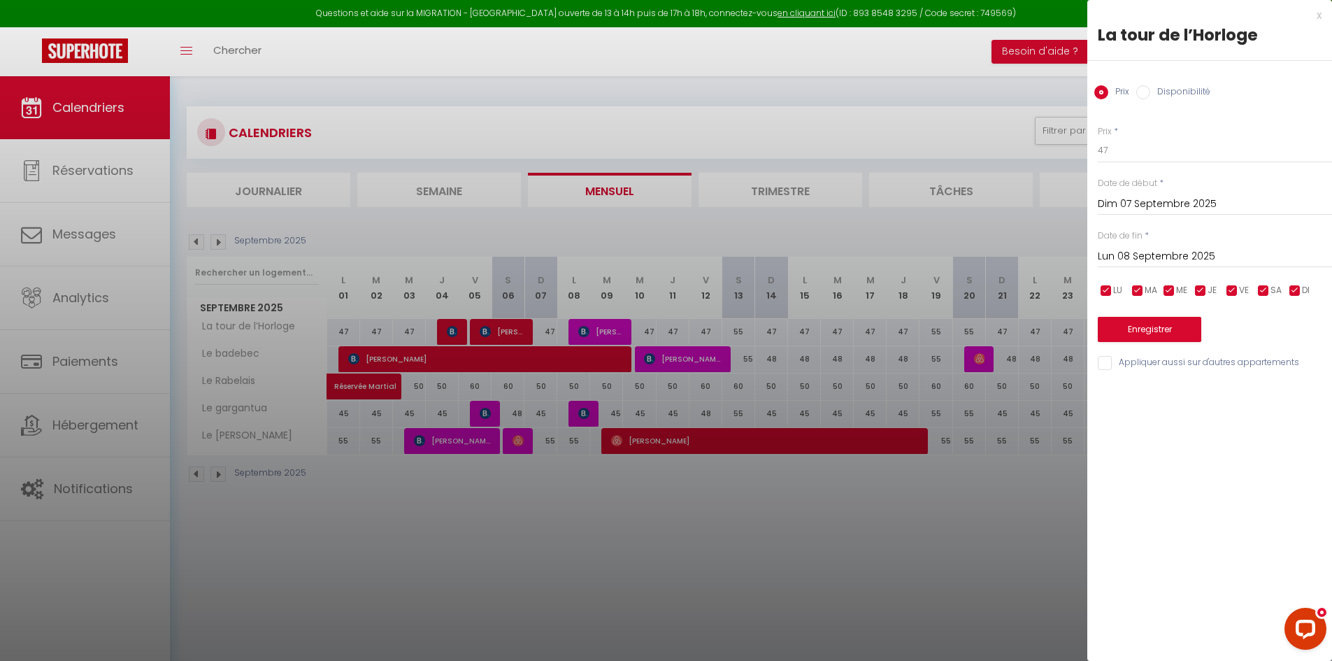
click at [1137, 365] on input "Appliquer aussi sur d'autres appartements" at bounding box center [1214, 363] width 234 height 14
click at [1148, 254] on input "Lun 08 Septembre 2025" at bounding box center [1214, 256] width 234 height 18
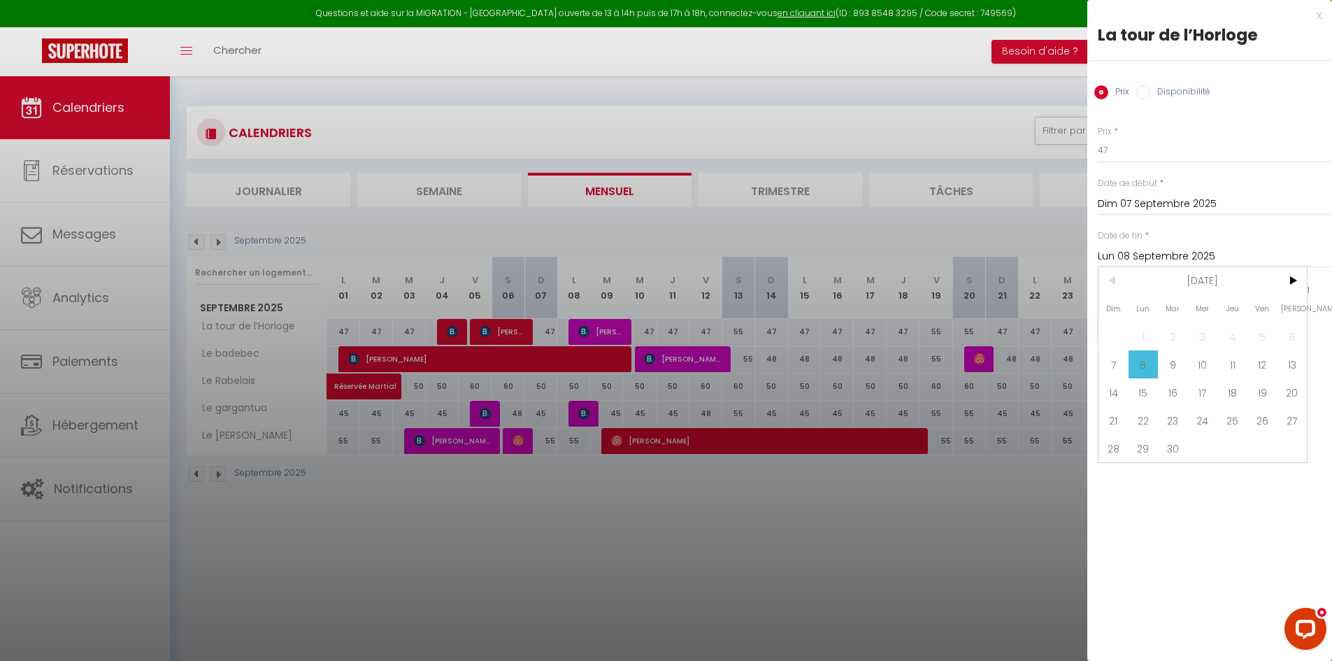
click at [965, 501] on div at bounding box center [666, 330] width 1332 height 661
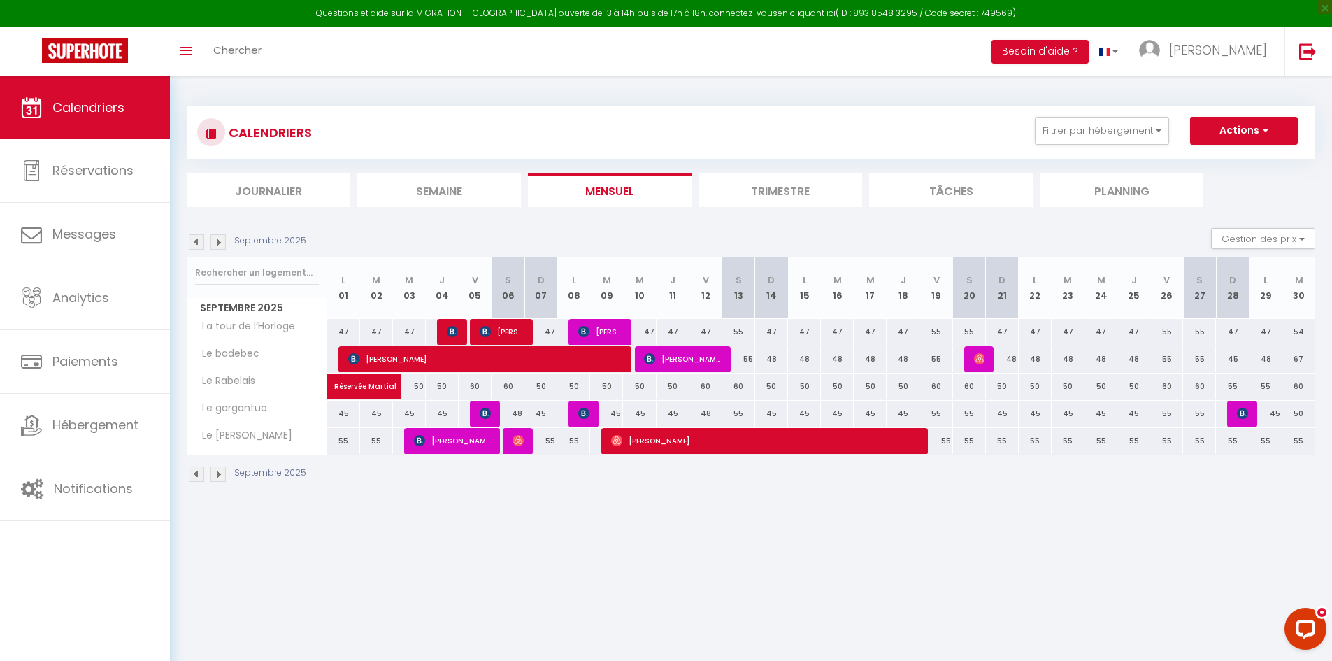
click at [336, 416] on div "45" at bounding box center [343, 414] width 33 height 26
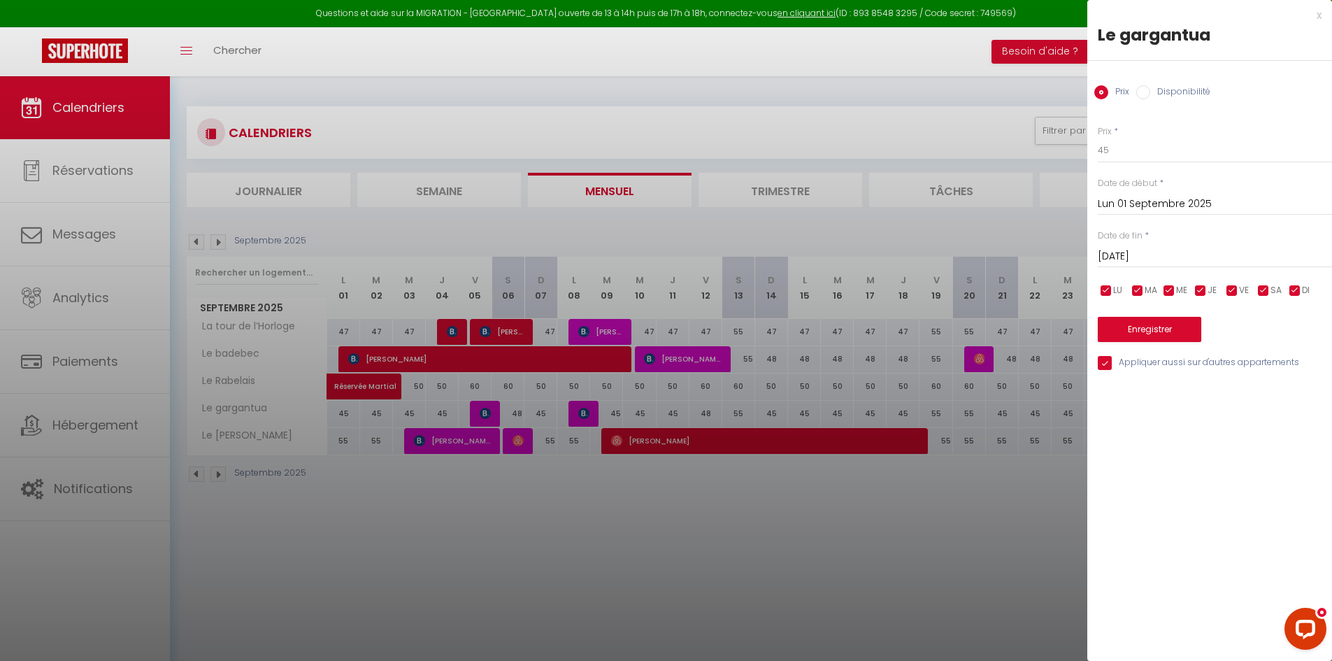
click at [1262, 286] on input "checkbox" at bounding box center [1263, 291] width 14 height 14
click at [1230, 291] on input "checkbox" at bounding box center [1232, 291] width 14 height 14
drag, startPoint x: 1110, startPoint y: 147, endPoint x: 1085, endPoint y: 152, distance: 25.6
click at [1083, 154] on body "Questions et aide sur la MIGRATION - [GEOGRAPHIC_DATA] ouverte de 13 à 14h puis…" at bounding box center [666, 406] width 1332 height 661
click at [1196, 497] on div "x Le gargantua Prix Disponibilité Prix * 48 Statut * Disponible Indisponible Da…" at bounding box center [1209, 330] width 245 height 661
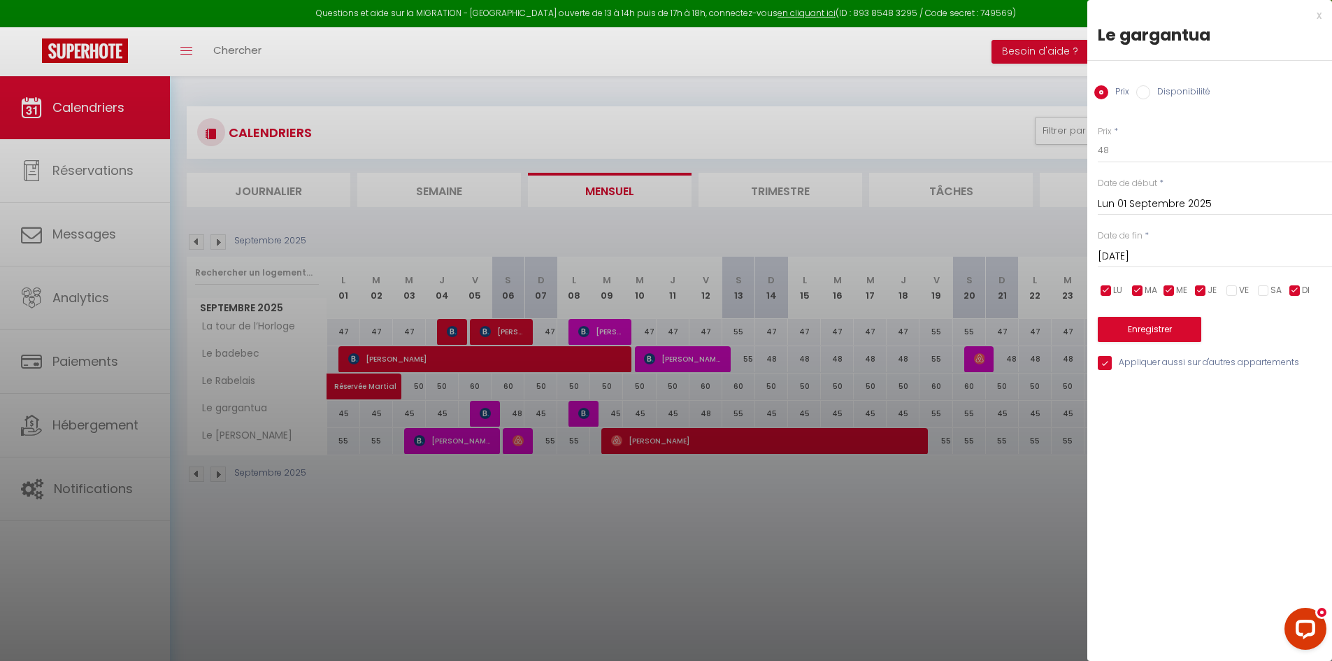
click at [1153, 257] on input "[DATE]" at bounding box center [1214, 256] width 234 height 18
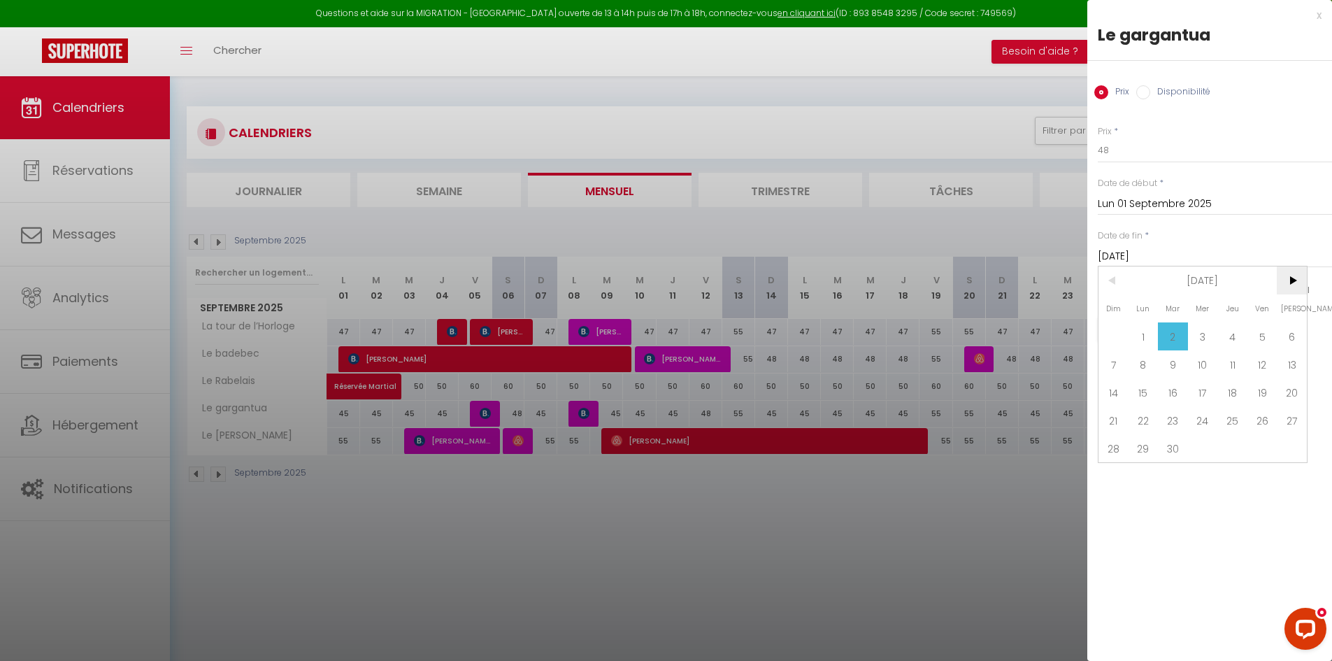
click at [1297, 278] on span ">" at bounding box center [1291, 280] width 30 height 28
click at [1207, 329] on span "1" at bounding box center [1203, 336] width 30 height 28
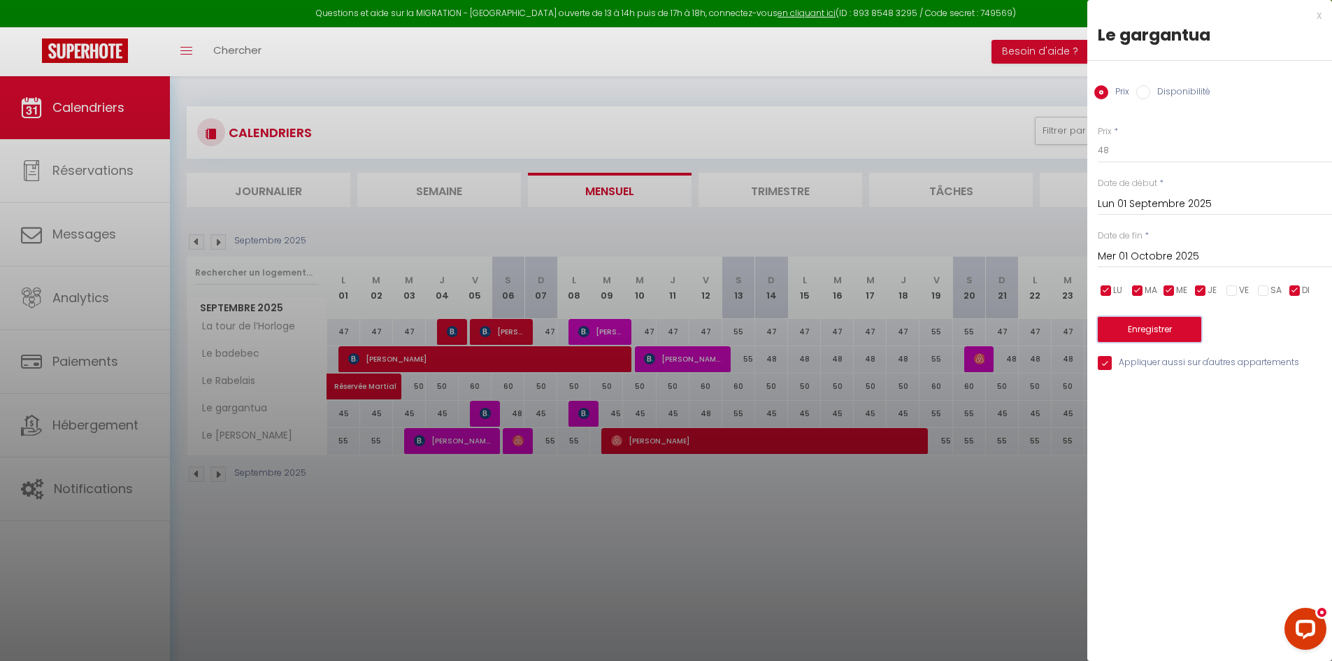
click at [1164, 335] on button "Enregistrer" at bounding box center [1148, 329] width 103 height 25
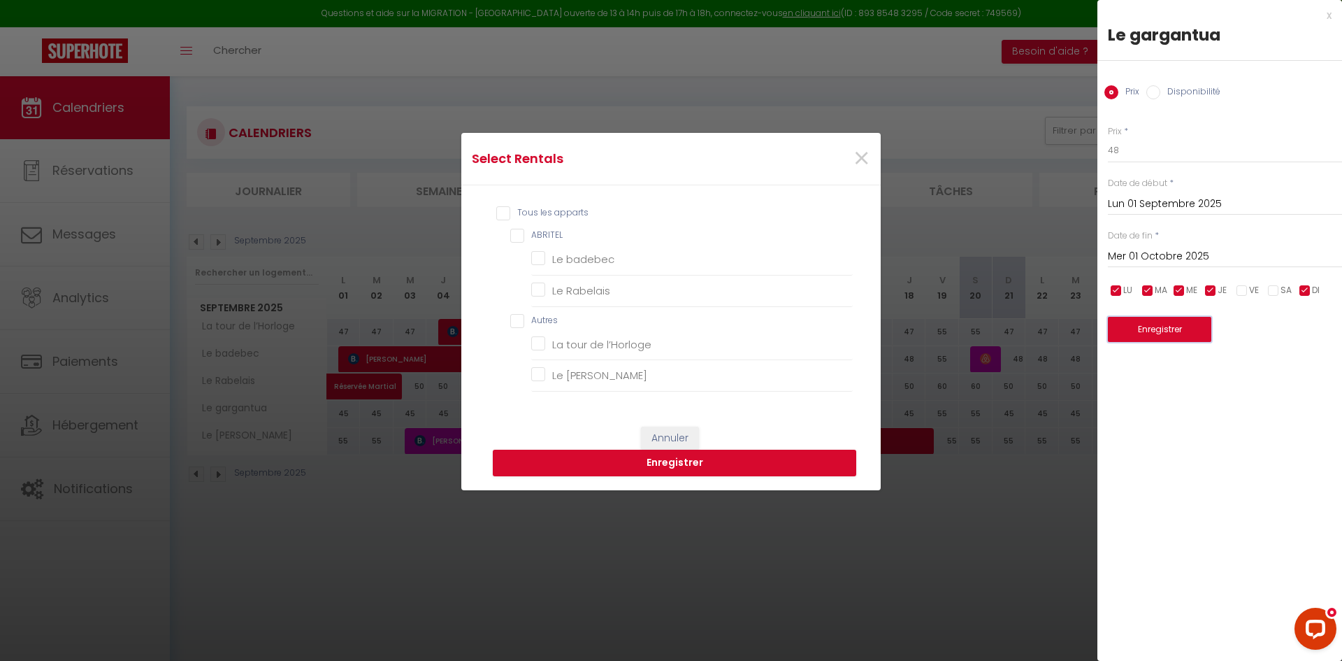
scroll to position [70, 0]
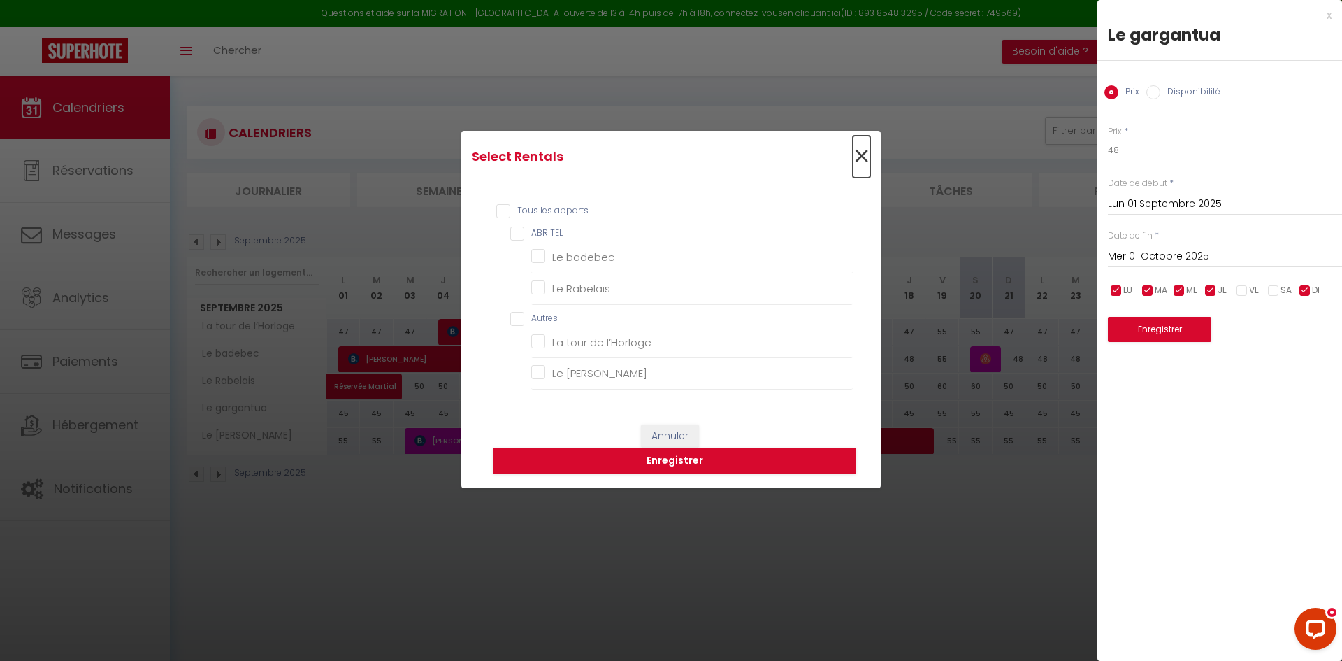
click at [861, 152] on span "×" at bounding box center [861, 157] width 17 height 42
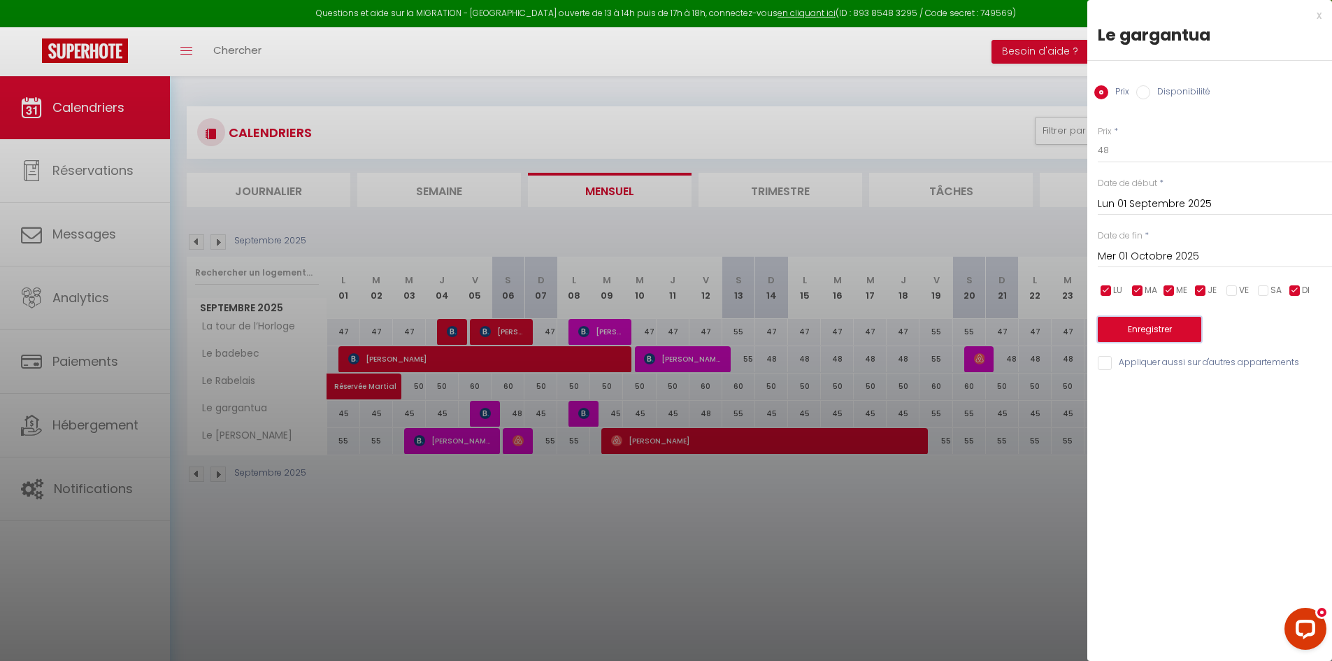
click at [1183, 334] on button "Enregistrer" at bounding box center [1148, 329] width 103 height 25
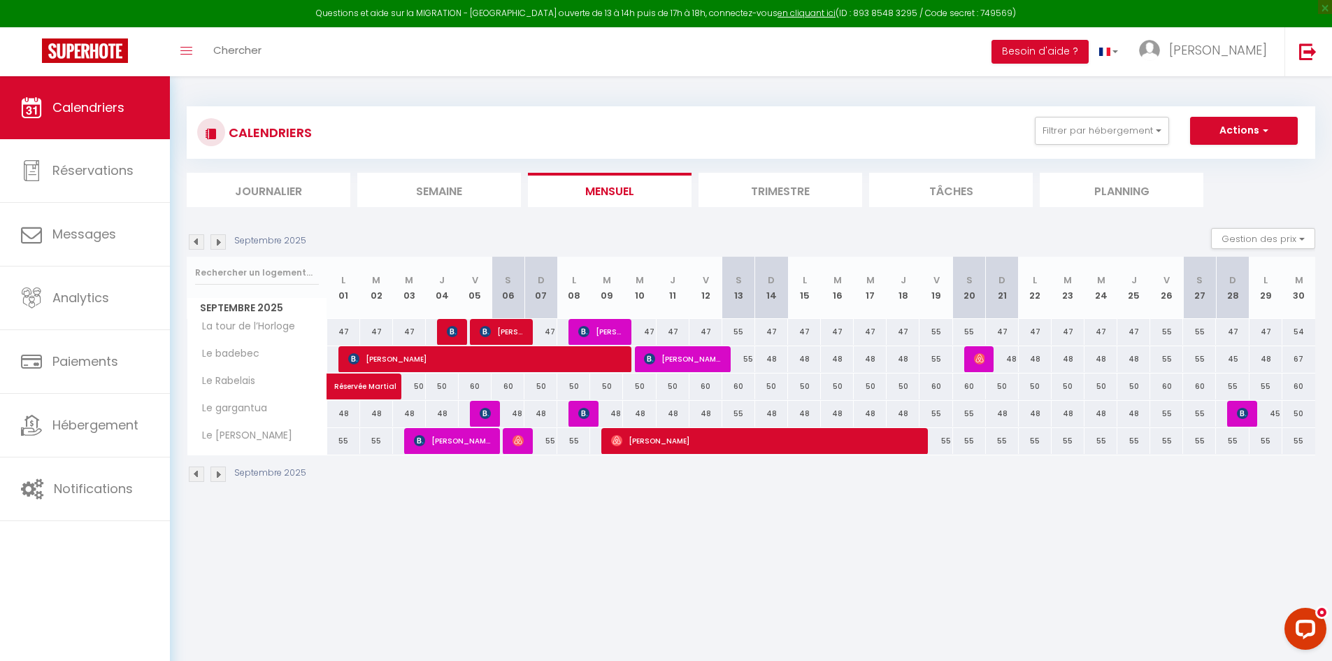
click at [217, 245] on img at bounding box center [217, 241] width 15 height 15
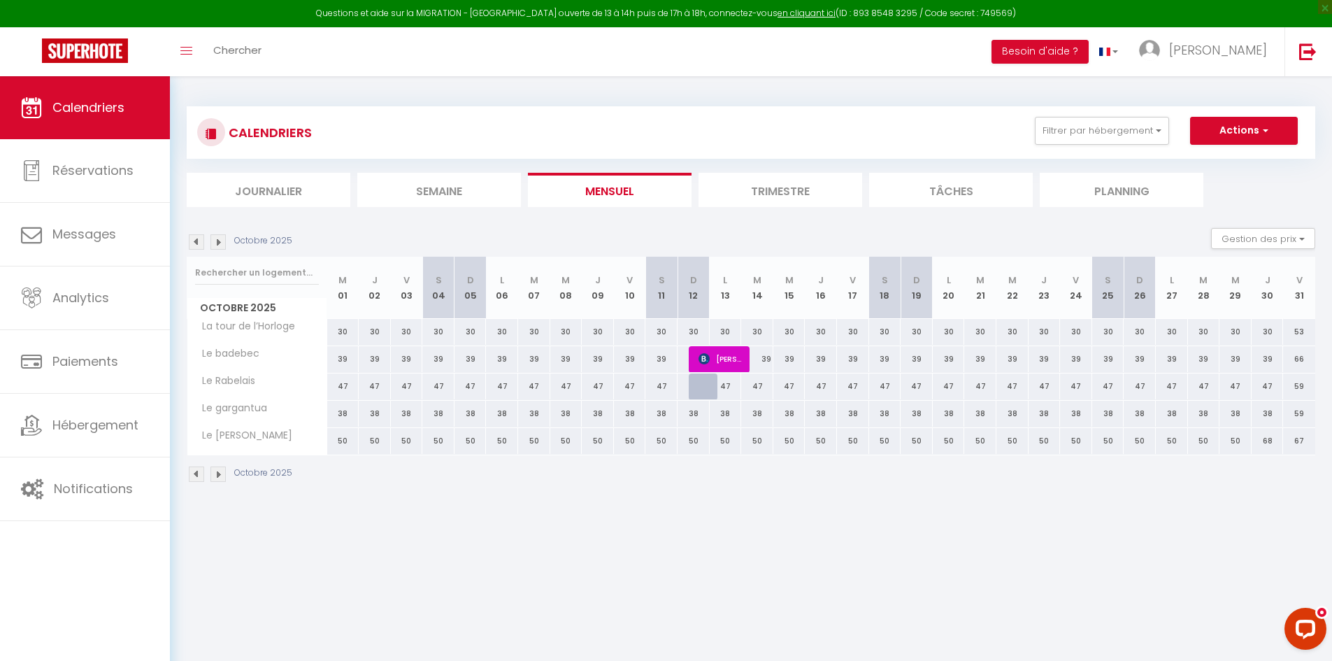
click at [345, 333] on div "30" at bounding box center [343, 332] width 32 height 26
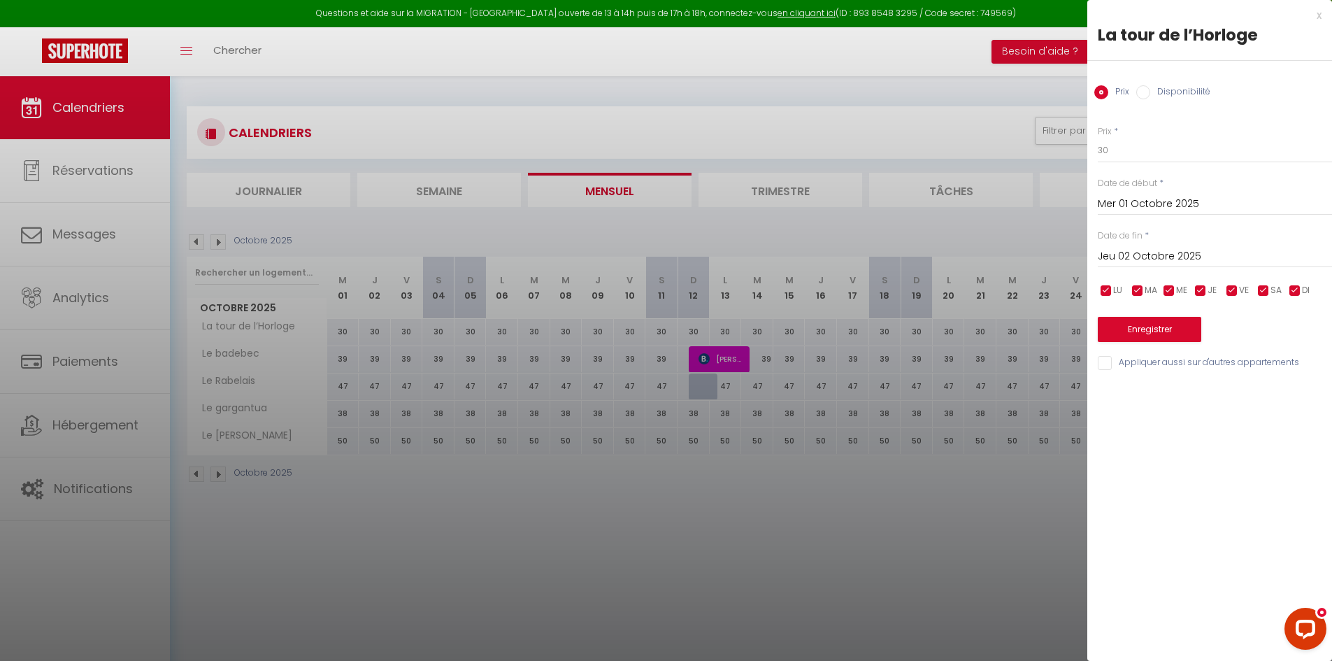
click at [1114, 257] on input "Jeu 02 Octobre 2025" at bounding box center [1214, 256] width 234 height 18
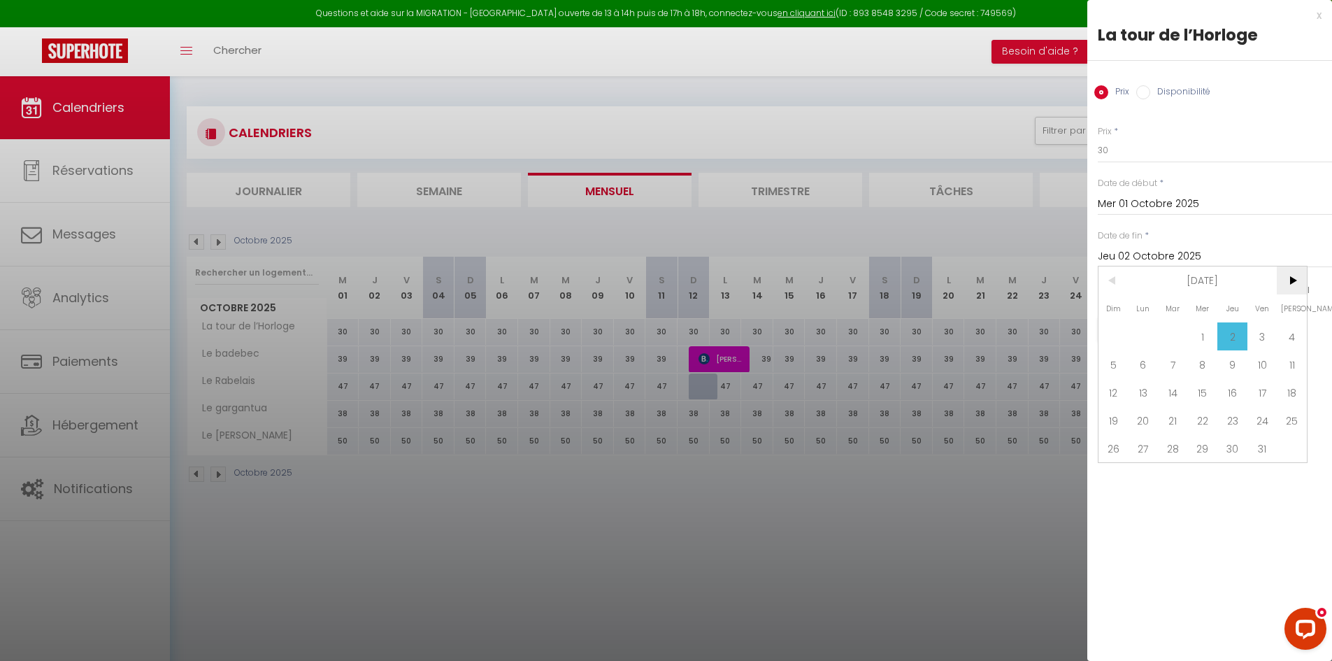
click at [1293, 283] on span ">" at bounding box center [1291, 280] width 30 height 28
click at [1118, 473] on span "30" at bounding box center [1113, 476] width 30 height 28
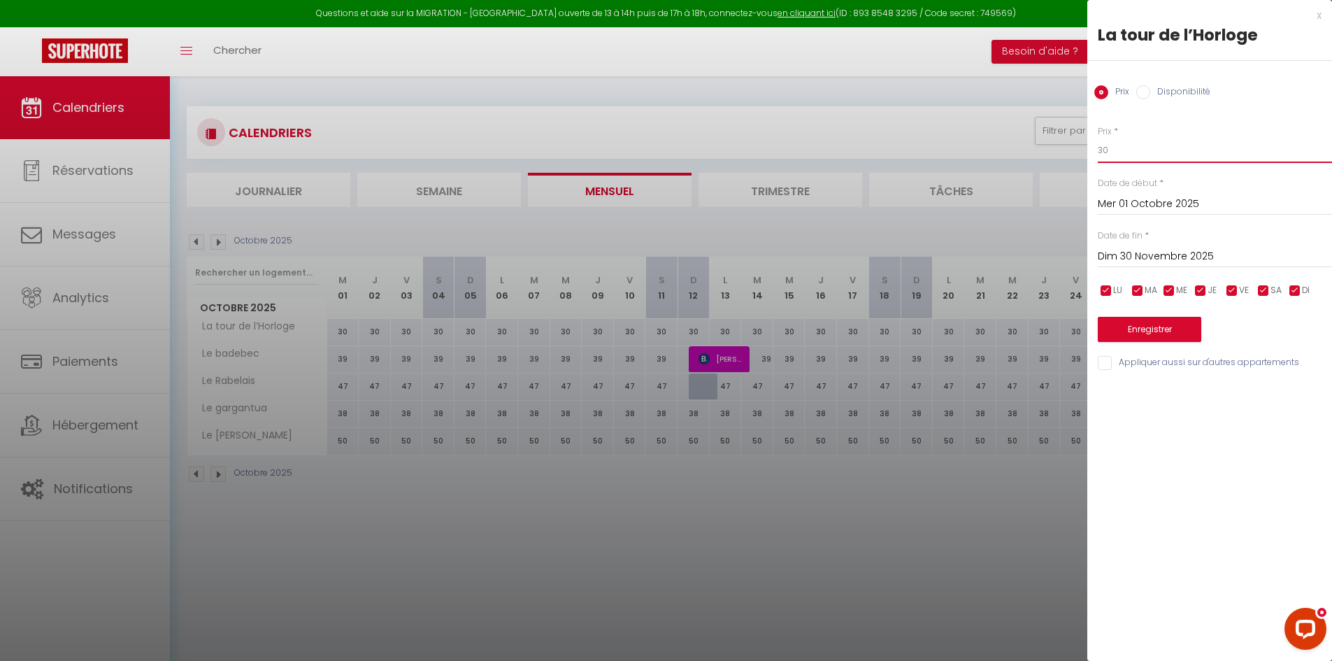
drag, startPoint x: 1114, startPoint y: 148, endPoint x: 1063, endPoint y: 150, distance: 51.8
click at [1063, 150] on body "Questions et aide sur la MIGRATION - [GEOGRAPHIC_DATA] ouverte de 13 à 14h puis…" at bounding box center [666, 406] width 1332 height 661
click at [1156, 363] on input "Appliquer aussi sur d'autres appartements" at bounding box center [1214, 363] width 234 height 14
click at [1158, 336] on button "Enregistrer" at bounding box center [1148, 329] width 103 height 25
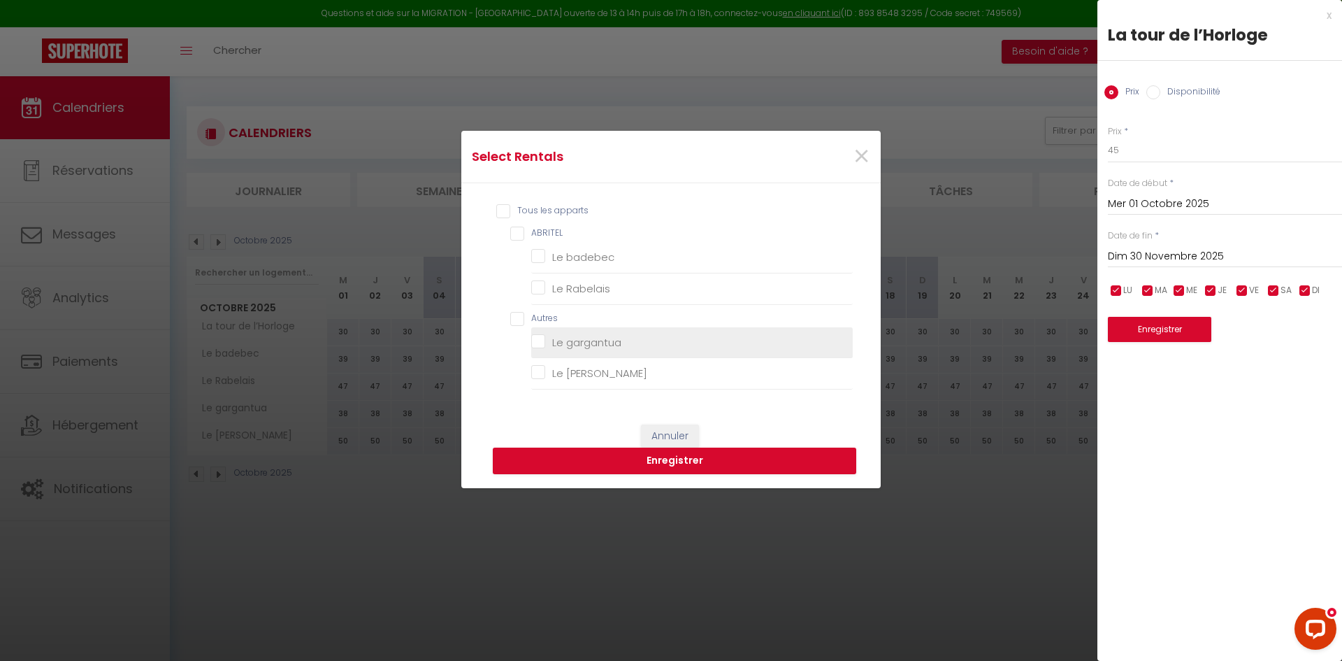
click at [604, 338] on gargantua "Le gargantua" at bounding box center [692, 342] width 322 height 14
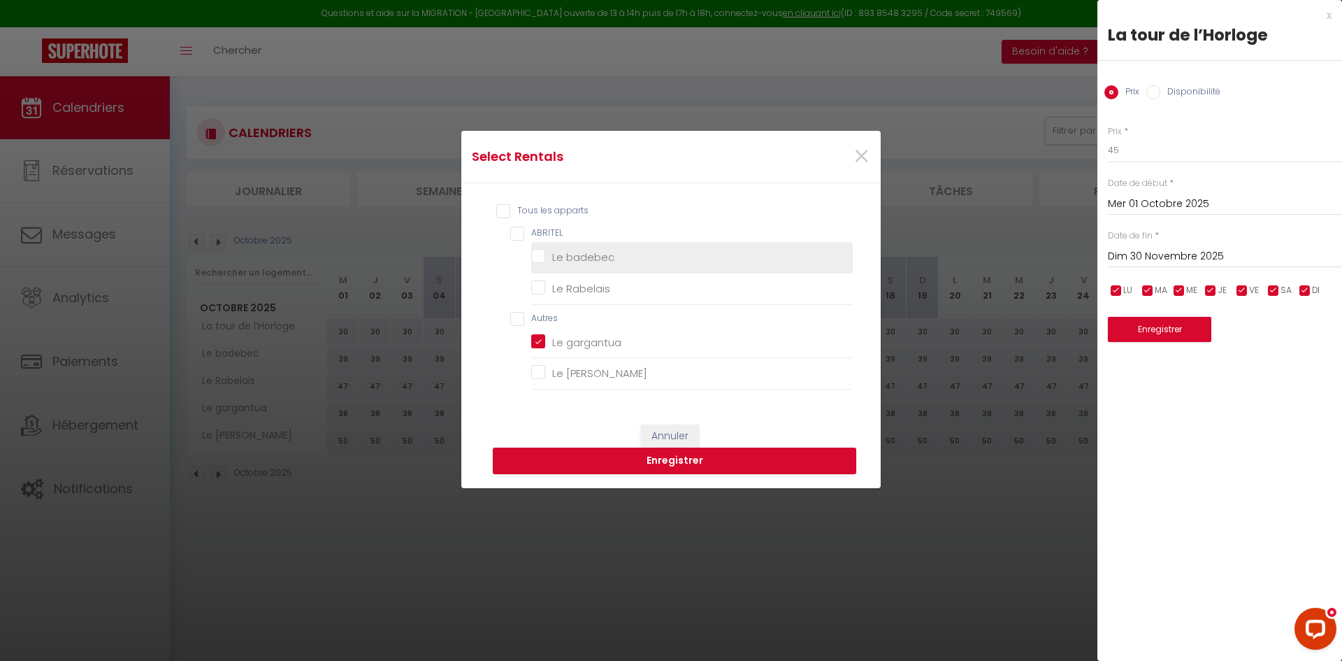
click at [611, 261] on badebec "Le badebec" at bounding box center [692, 257] width 322 height 14
click at [695, 456] on button "Enregistrer" at bounding box center [674, 460] width 363 height 27
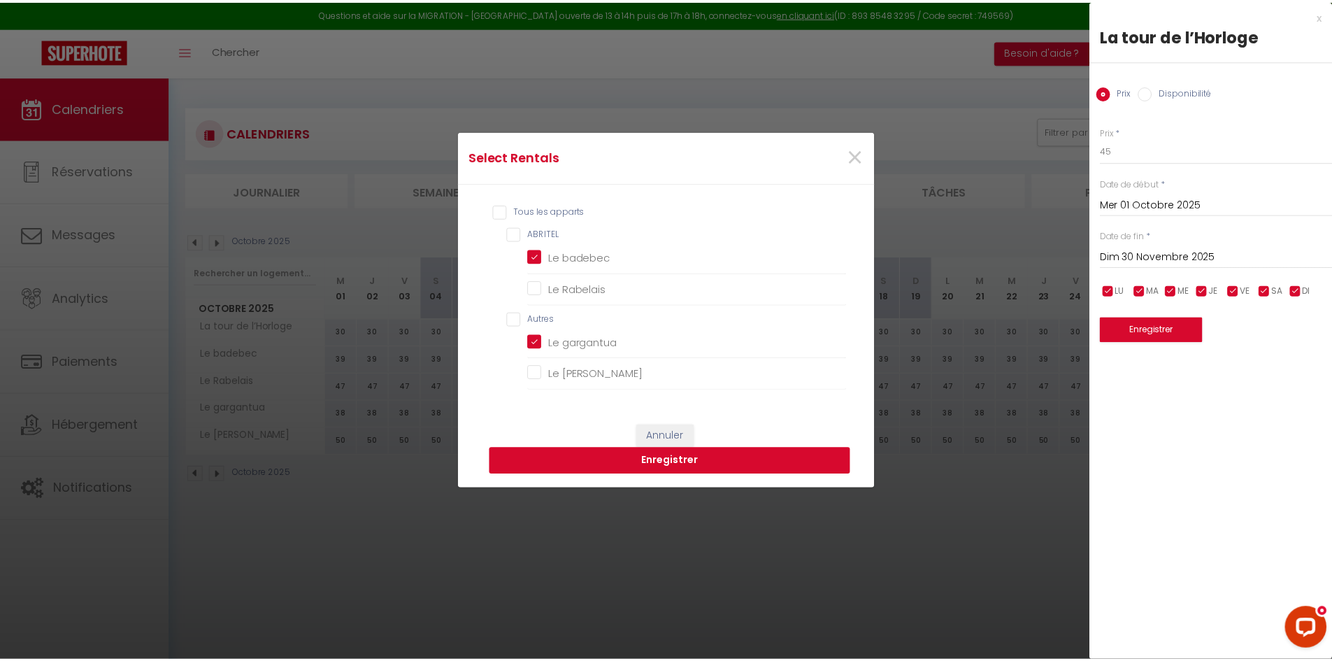
scroll to position [0, 0]
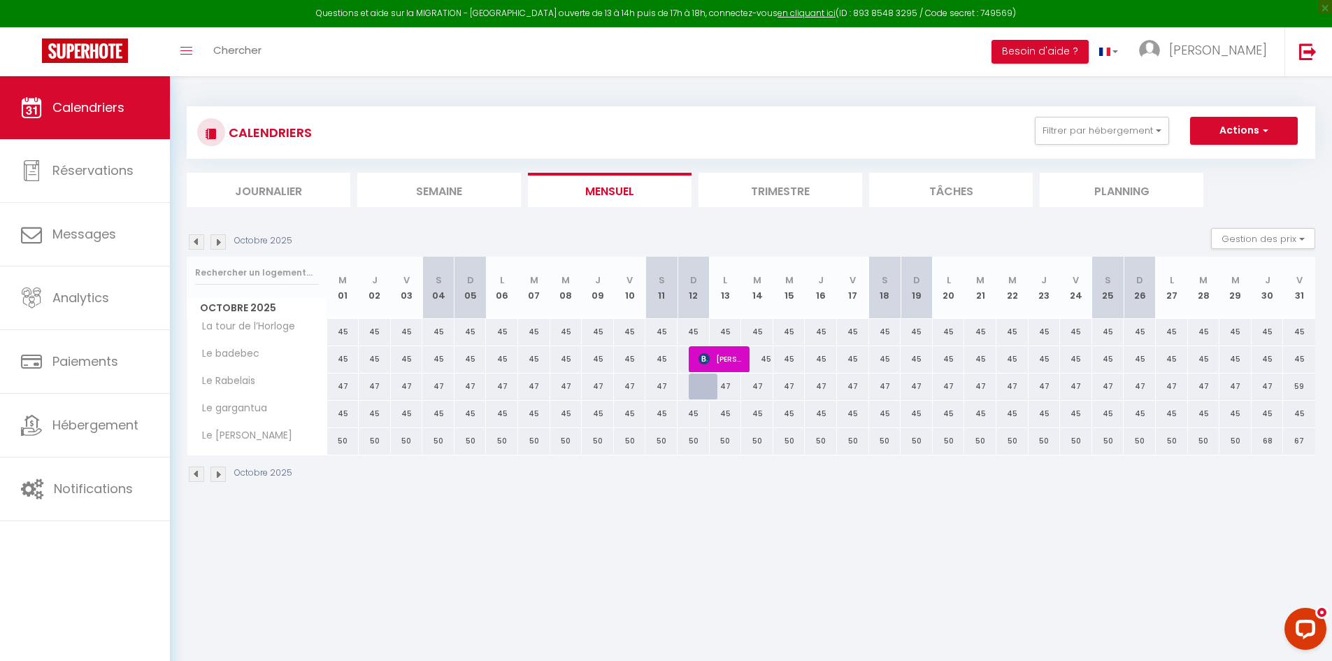
click at [219, 245] on img at bounding box center [217, 241] width 15 height 15
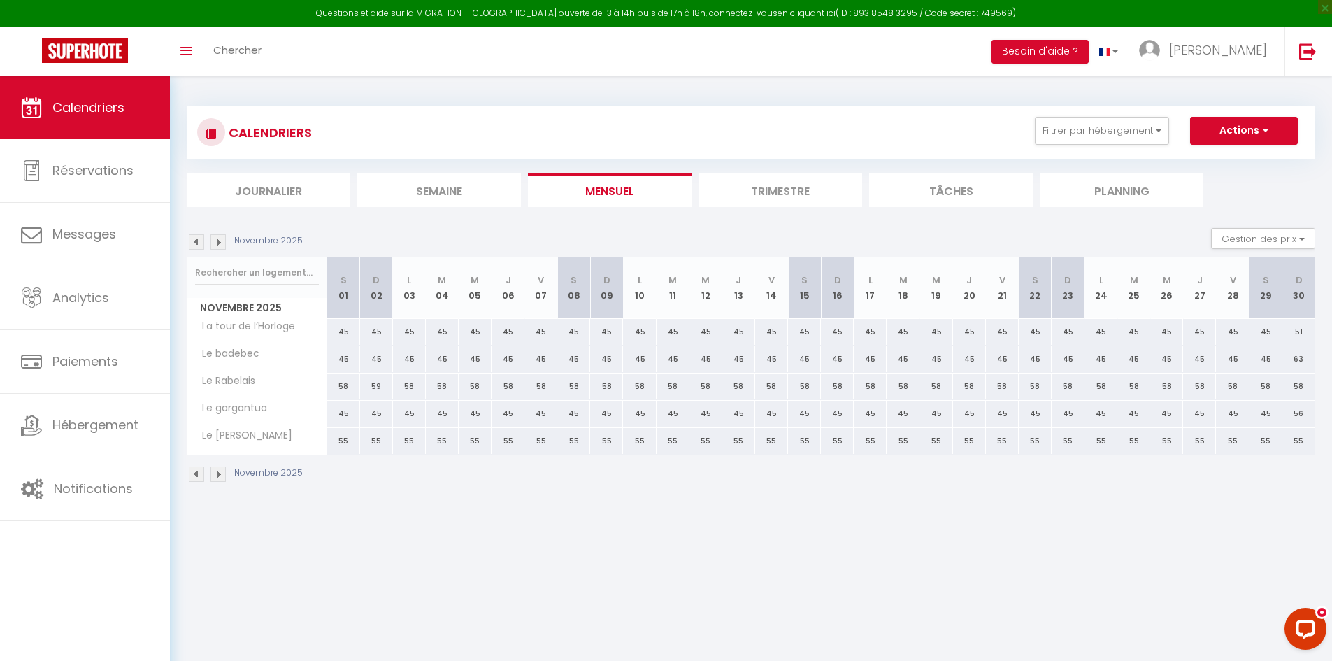
click at [346, 334] on div "45" at bounding box center [343, 332] width 33 height 26
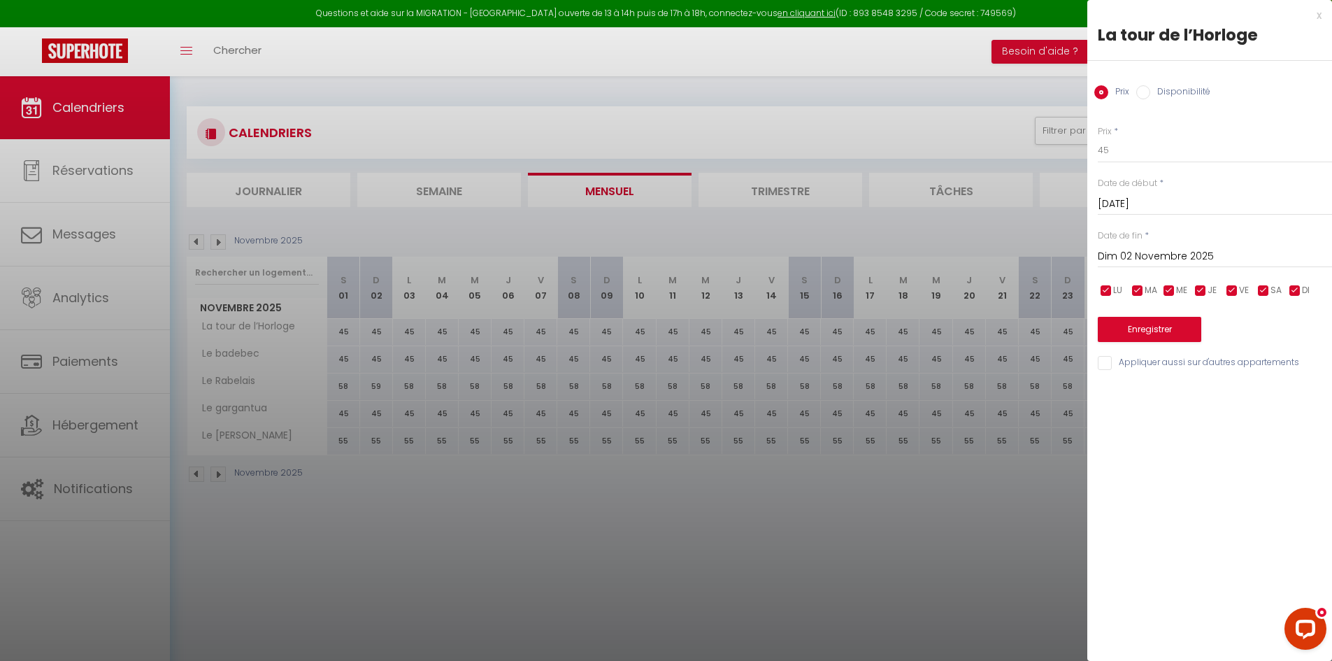
click at [1158, 192] on div "[DATE] < [DATE] > Dim Lun Mar Mer Jeu Ven Sam 1 2 3 4 5 6 7 8 9 10 11 12 13 14 …" at bounding box center [1214, 202] width 234 height 25
click at [1154, 203] on input "[DATE]" at bounding box center [1214, 204] width 234 height 18
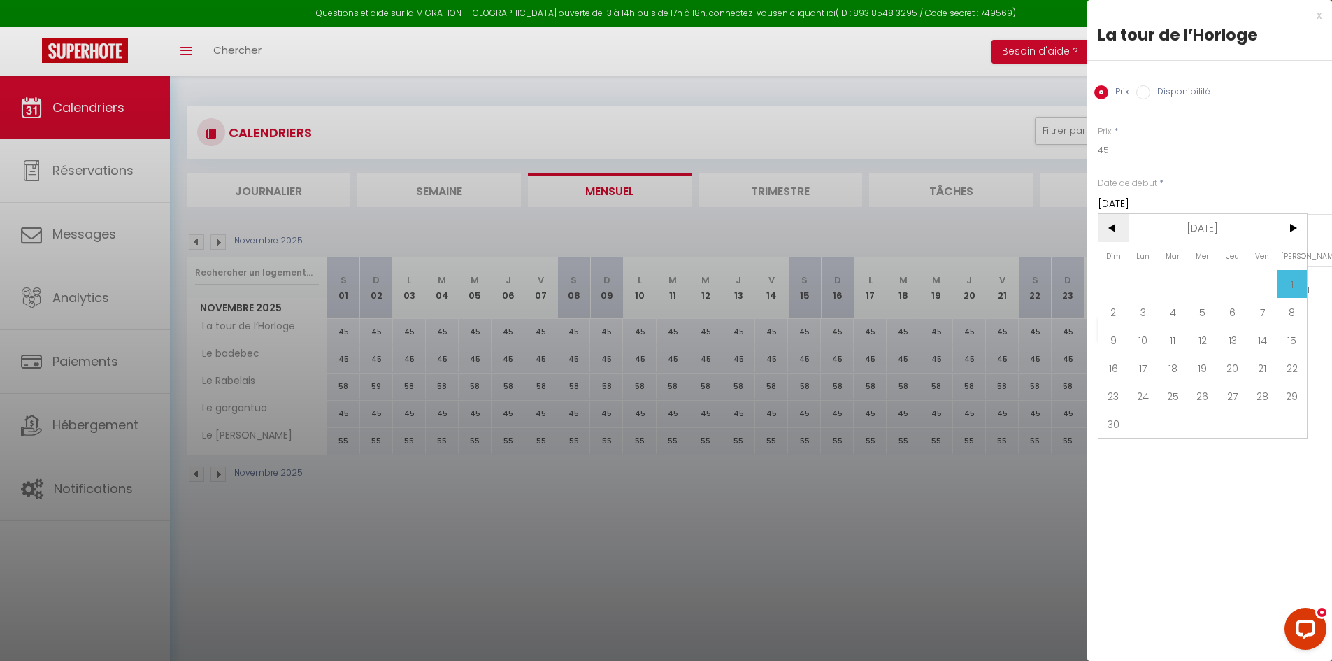
click at [1115, 233] on span "<" at bounding box center [1113, 228] width 30 height 28
click at [1250, 405] on span "31" at bounding box center [1262, 396] width 30 height 28
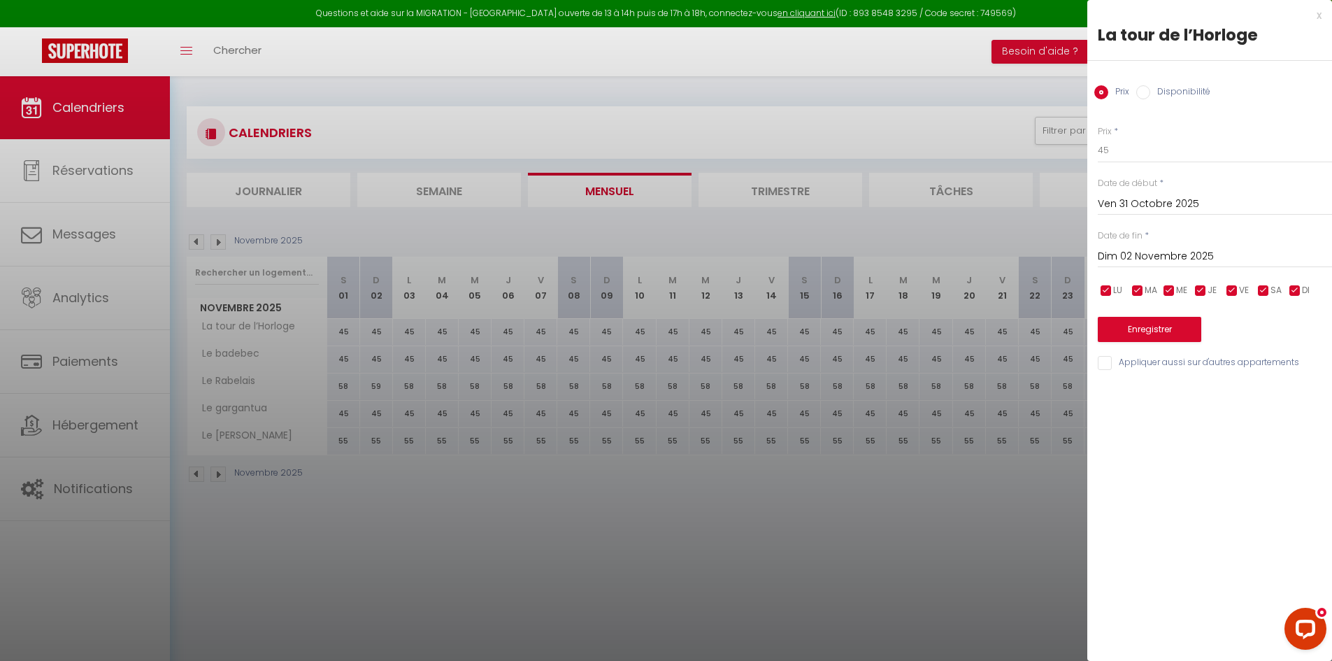
click at [1183, 250] on input "Dim 02 Novembre 2025" at bounding box center [1214, 256] width 234 height 18
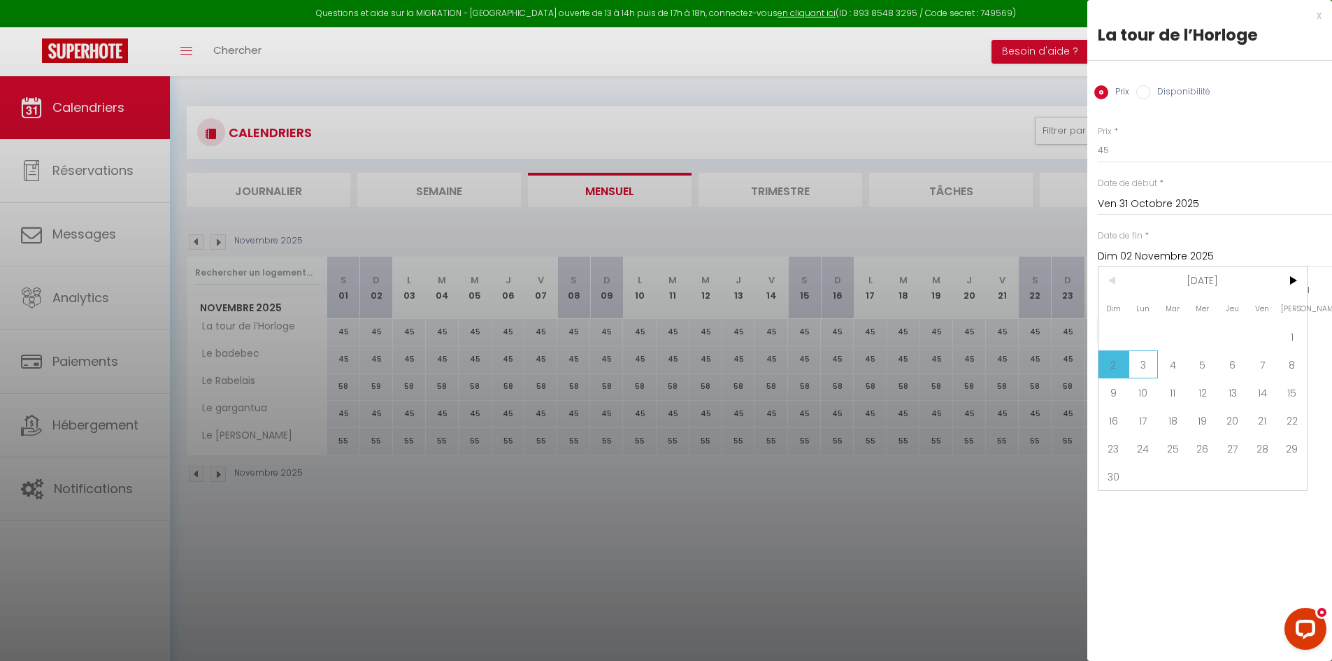
click at [1144, 355] on span "3" at bounding box center [1143, 364] width 30 height 28
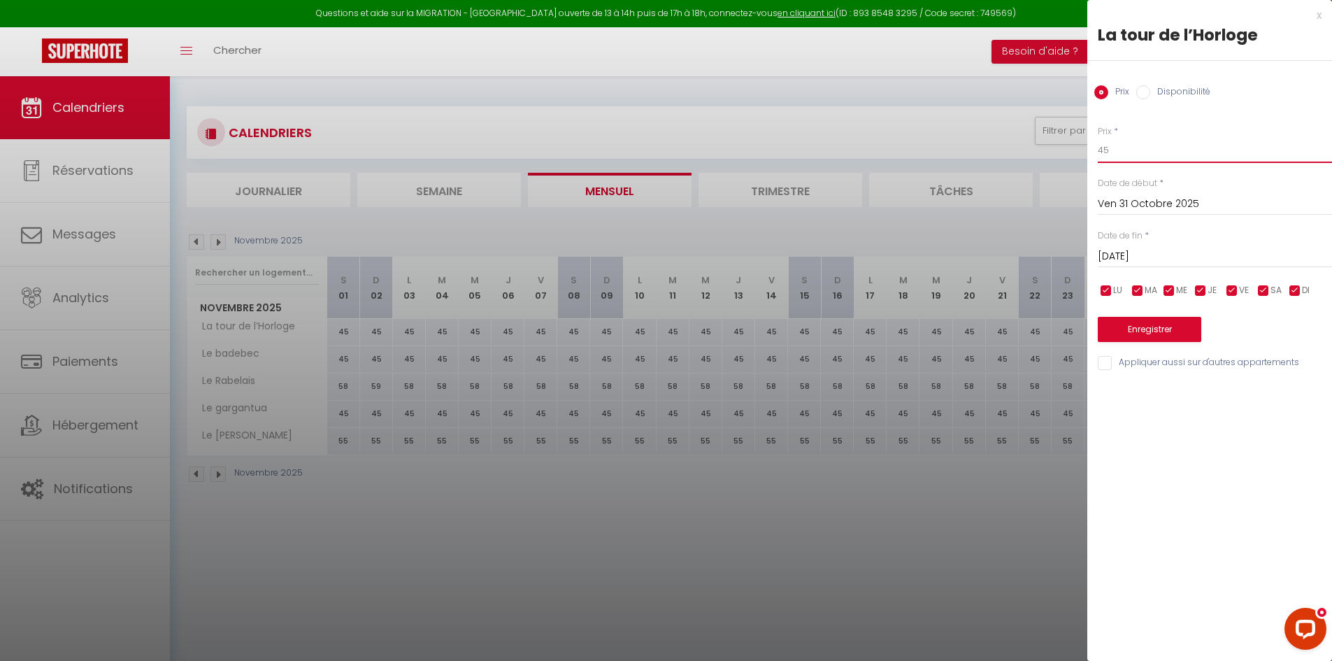
drag, startPoint x: 1128, startPoint y: 152, endPoint x: 1075, endPoint y: 157, distance: 53.4
click at [1076, 157] on body "Questions et aide sur la MIGRATION - [GEOGRAPHIC_DATA] ouverte de 13 à 14h puis…" at bounding box center [666, 406] width 1332 height 661
click at [1149, 359] on input "Appliquer aussi sur d'autres appartements" at bounding box center [1214, 363] width 234 height 14
click at [1121, 155] on input "48" at bounding box center [1214, 150] width 234 height 25
drag, startPoint x: 1116, startPoint y: 149, endPoint x: 1089, endPoint y: 151, distance: 27.3
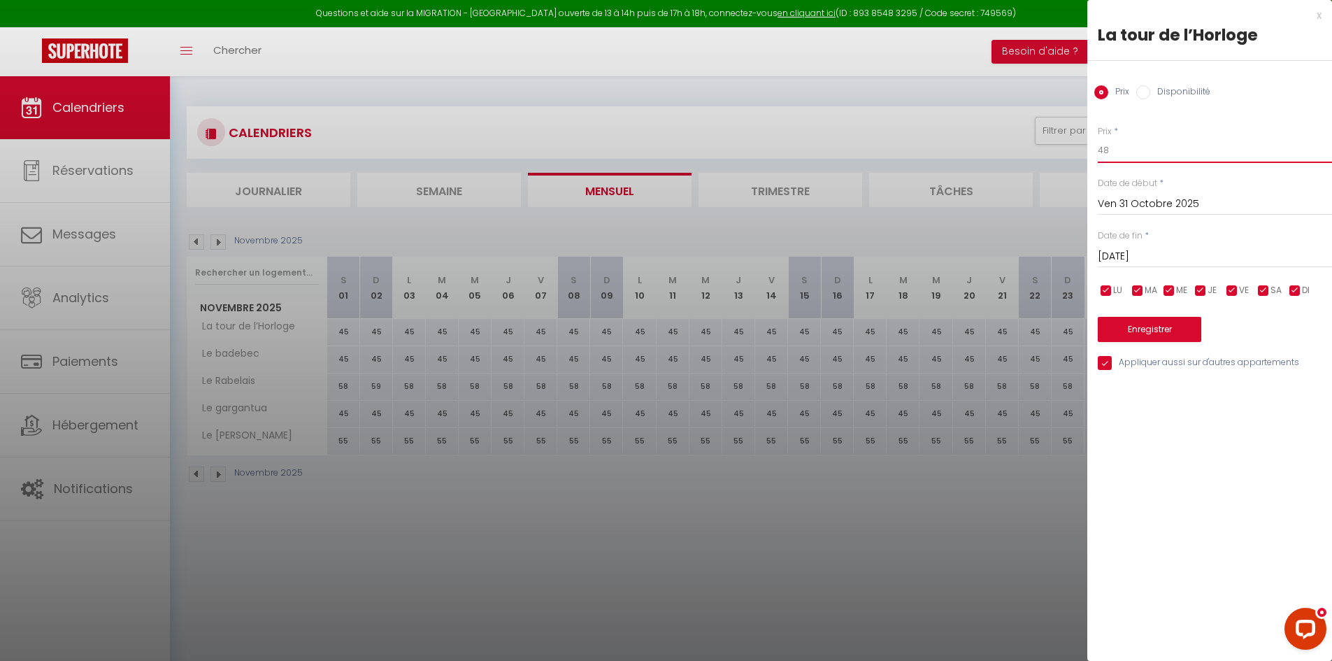
click at [1089, 151] on div "Prix * 48 Statut * Disponible Indisponible Date de début * [DATE] < [DATE] > Di…" at bounding box center [1209, 240] width 245 height 264
click at [1174, 322] on button "Enregistrer" at bounding box center [1148, 329] width 103 height 25
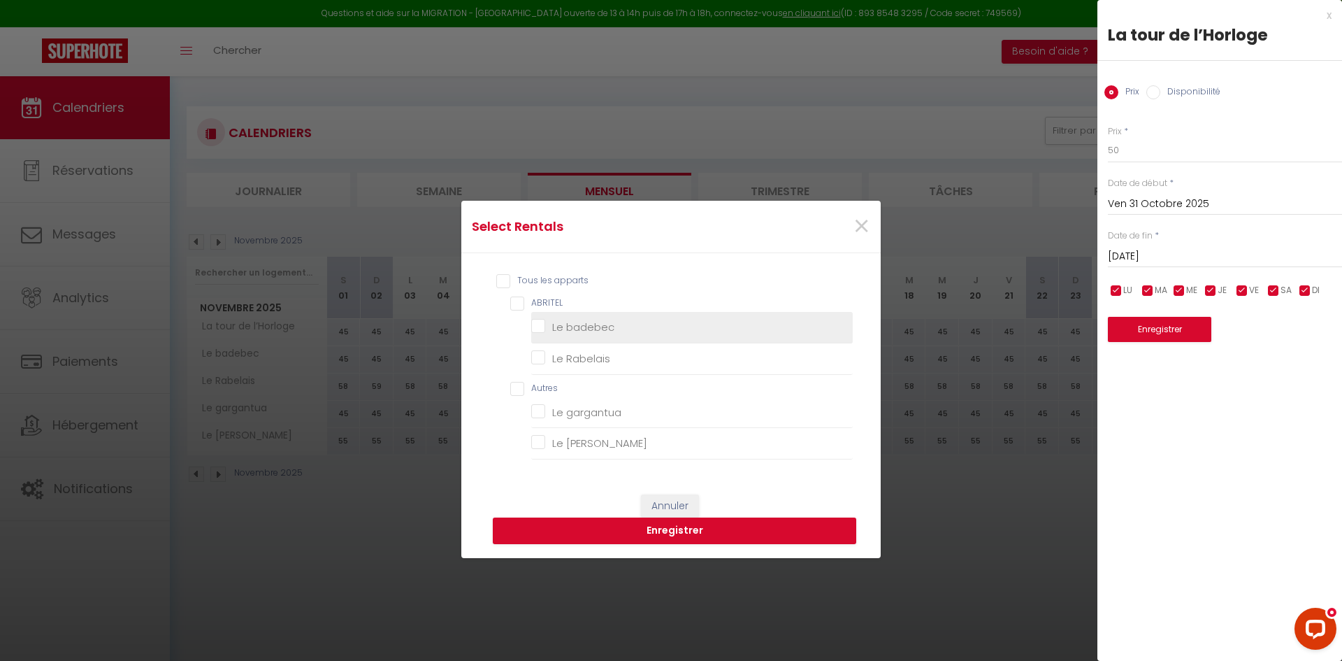
click at [635, 332] on badebec "Le badebec" at bounding box center [692, 327] width 322 height 14
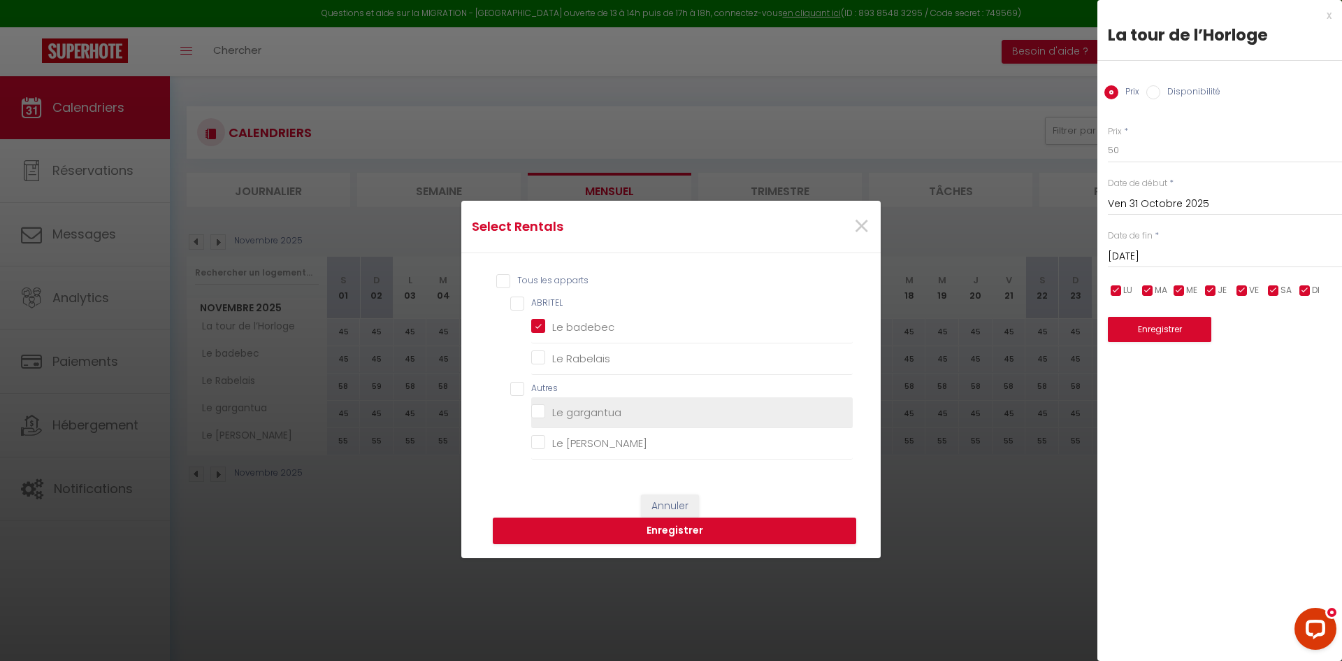
drag, startPoint x: 633, startPoint y: 405, endPoint x: 634, endPoint y: 426, distance: 20.3
click at [634, 405] on gargantua "Le gargantua" at bounding box center [692, 412] width 322 height 14
click at [625, 524] on button "Enregistrer" at bounding box center [674, 530] width 363 height 27
